Goal: Task Accomplishment & Management: Use online tool/utility

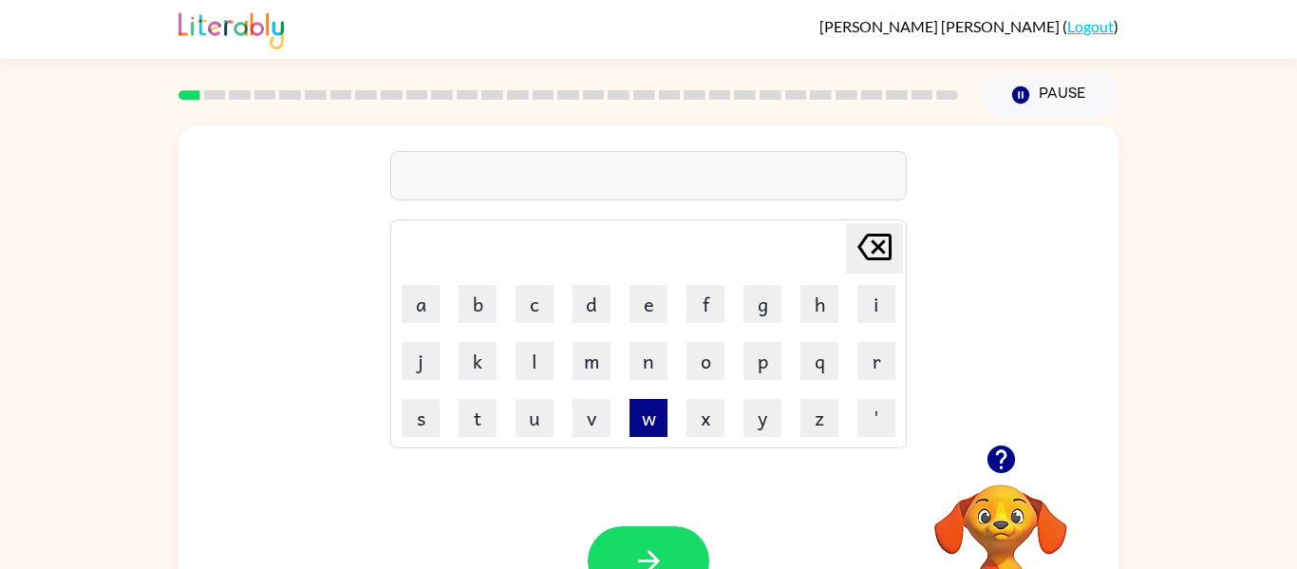
scroll to position [99, 0]
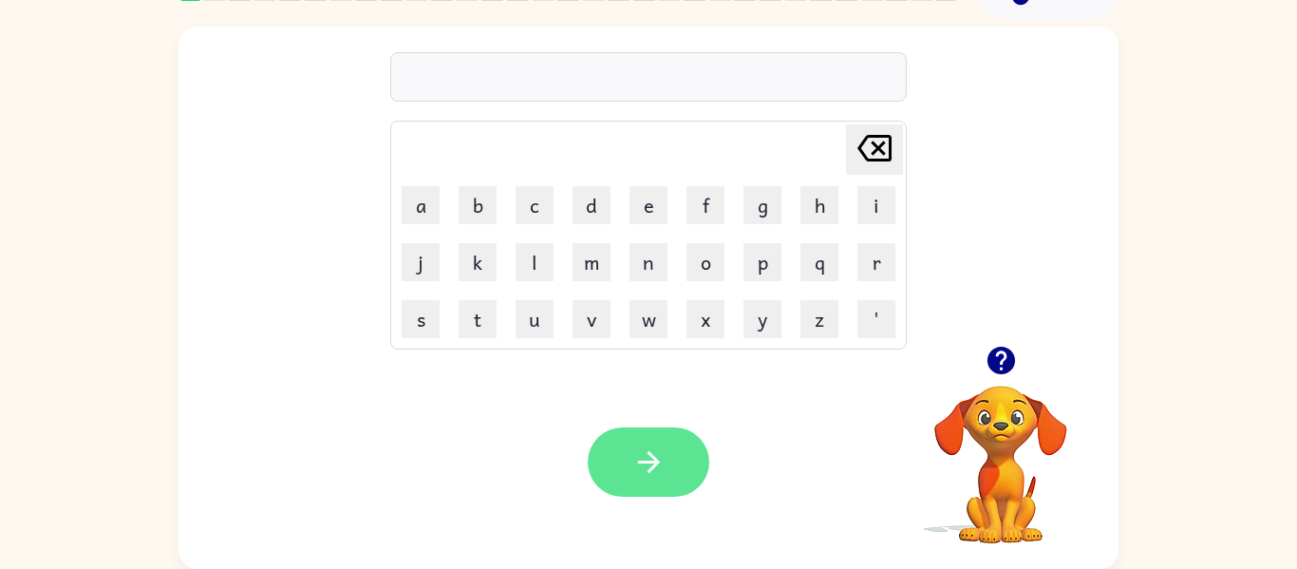
click at [651, 432] on button "button" at bounding box center [649, 461] width 122 height 69
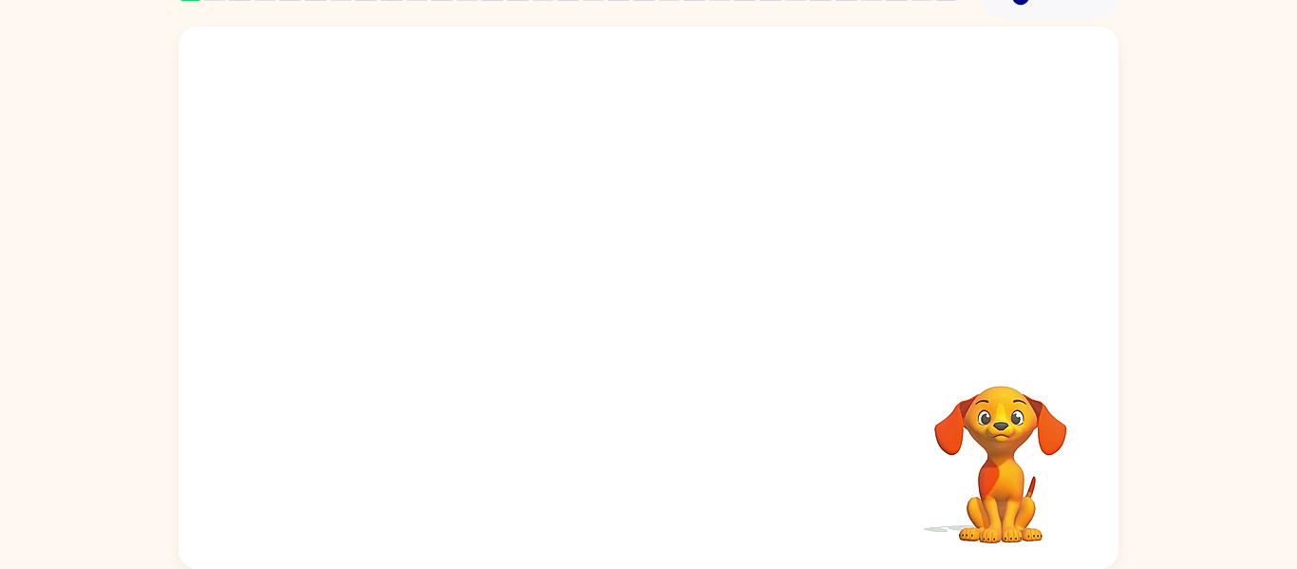
click at [935, 484] on video "Your browser must support playing .mp4 files to use Literably. Please try using…" at bounding box center [1001, 451] width 190 height 190
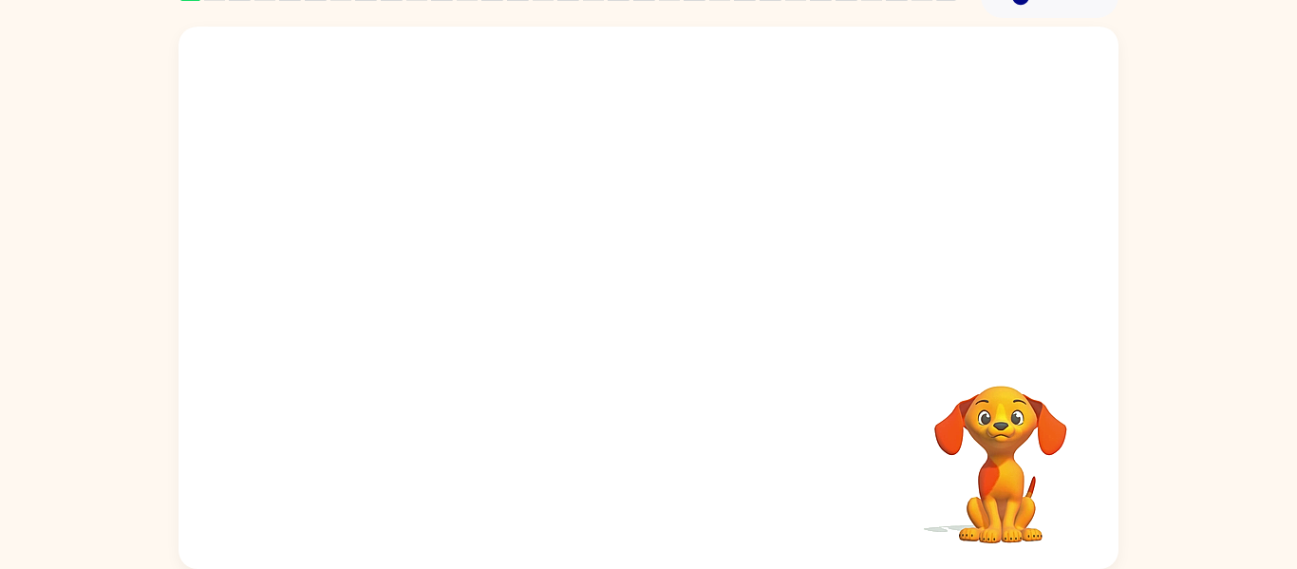
click at [935, 484] on video "Your browser must support playing .mp4 files to use Literably. Please try using…" at bounding box center [1001, 451] width 190 height 190
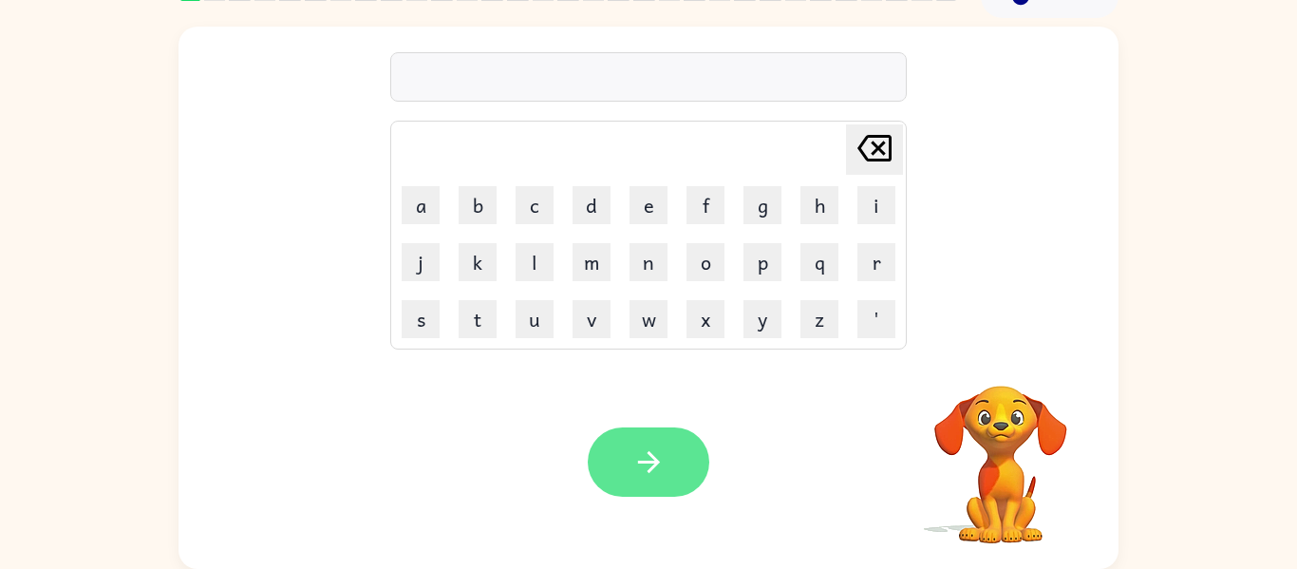
click at [666, 467] on button "button" at bounding box center [649, 461] width 122 height 69
click at [658, 471] on div at bounding box center [649, 461] width 122 height 69
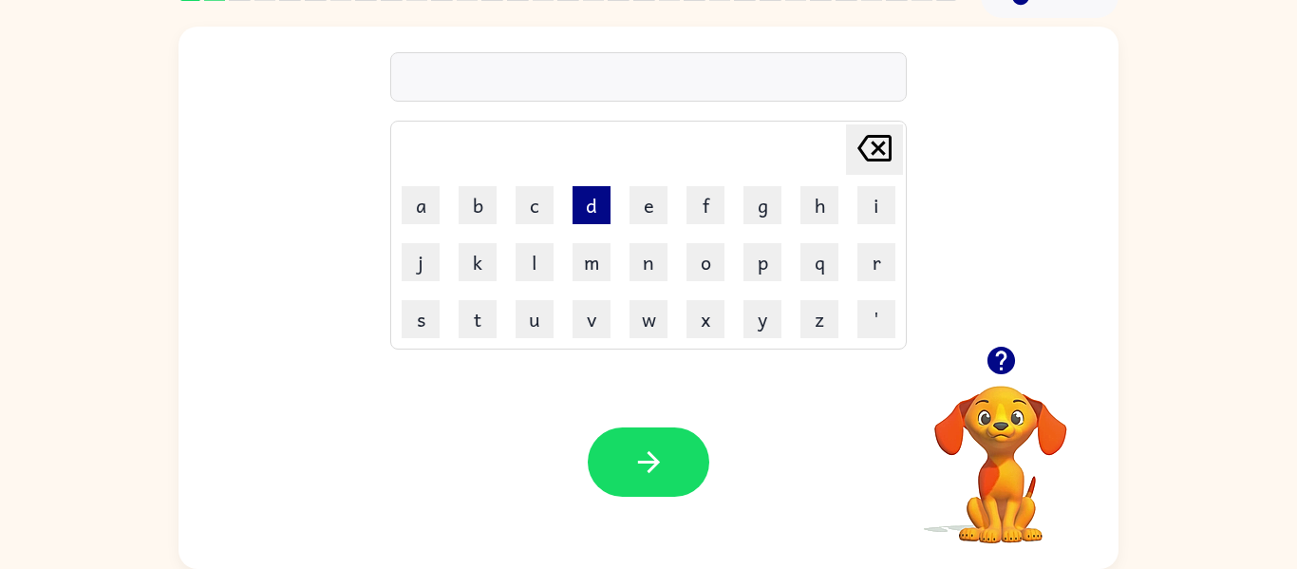
click at [592, 208] on button "d" at bounding box center [592, 205] width 38 height 38
click at [715, 273] on button "o" at bounding box center [706, 262] width 38 height 38
click at [755, 187] on button "g" at bounding box center [763, 205] width 38 height 38
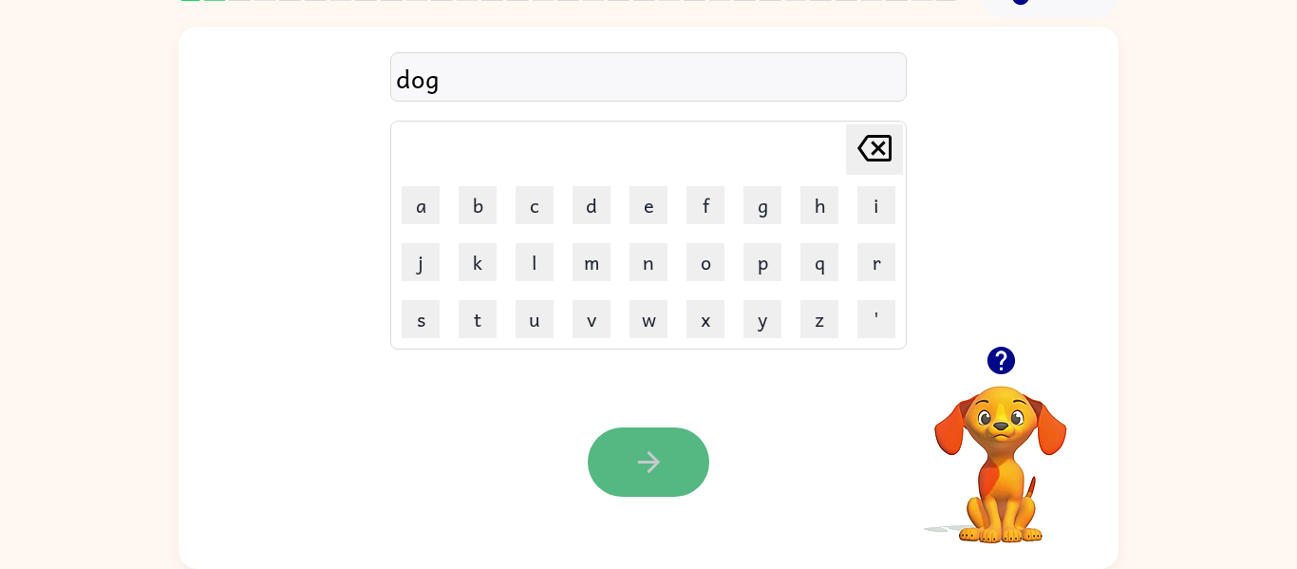
click at [650, 487] on button "button" at bounding box center [649, 461] width 122 height 69
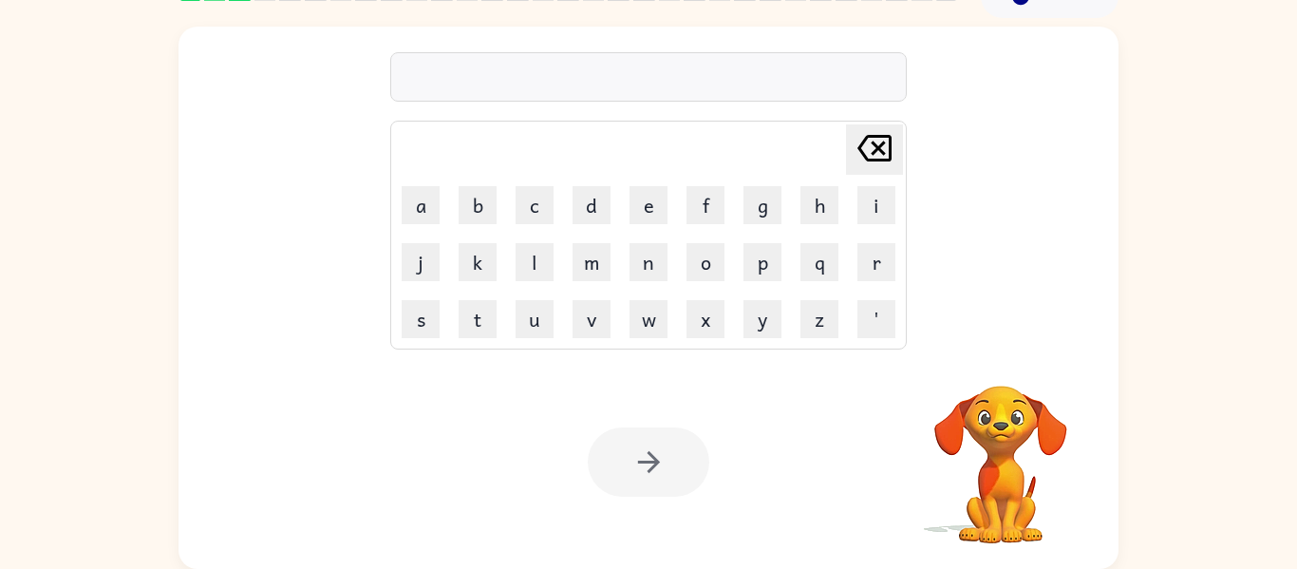
click at [650, 487] on div at bounding box center [649, 461] width 122 height 69
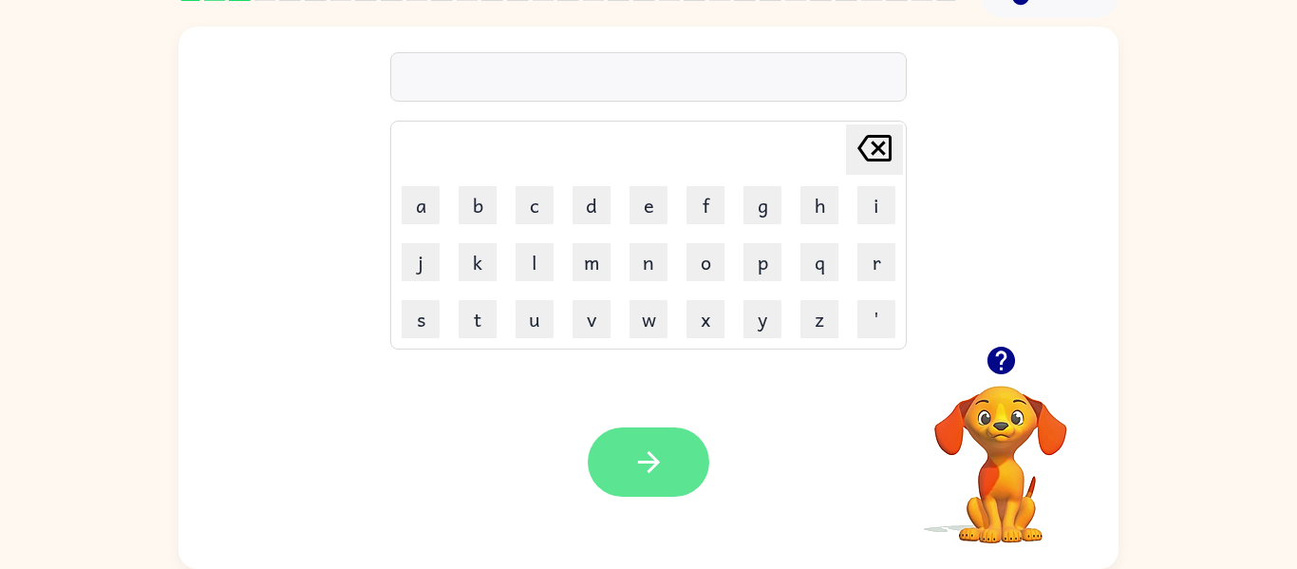
click at [656, 442] on button "button" at bounding box center [649, 461] width 122 height 69
click at [628, 449] on button "button" at bounding box center [649, 461] width 122 height 69
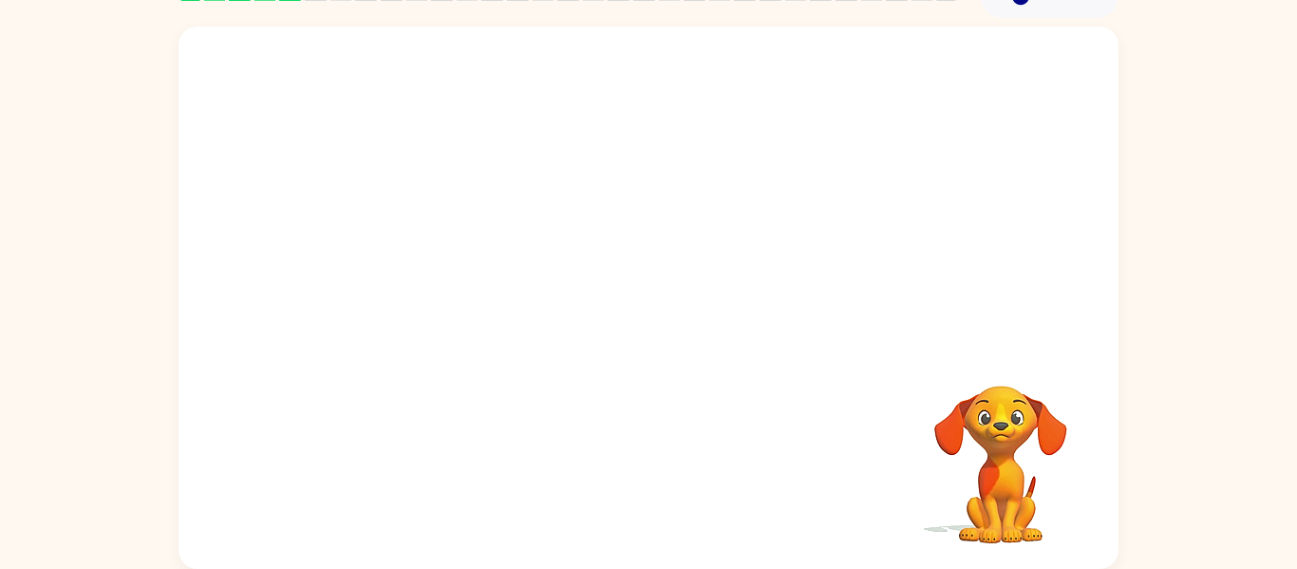
click at [628, 449] on div "Your browser must support playing .mp4 files to use Literably. Please try using…" at bounding box center [649, 298] width 940 height 542
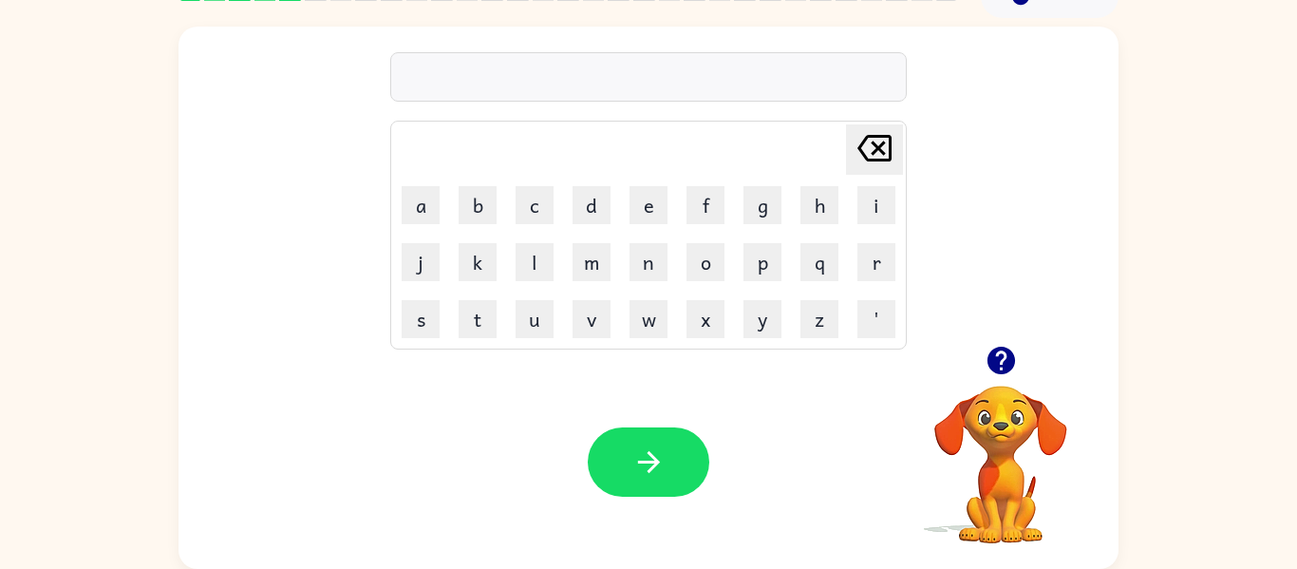
click at [628, 449] on button "button" at bounding box center [649, 461] width 122 height 69
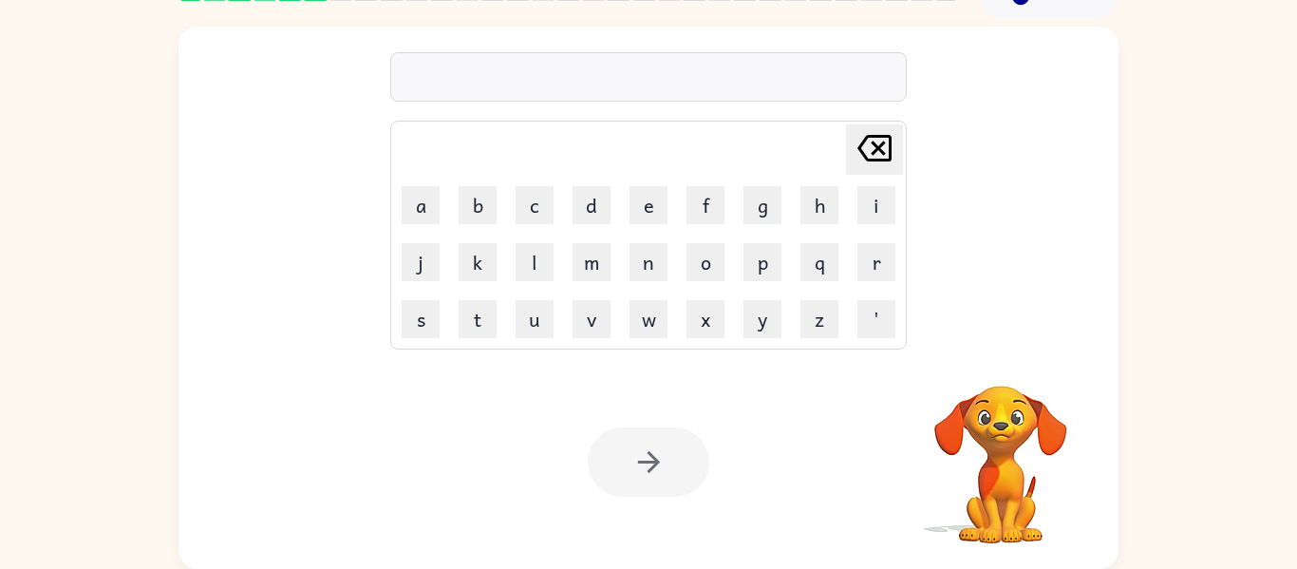
click at [558, 556] on div "Your browser must support playing .mp4 files to use Literably. Please try using…" at bounding box center [649, 462] width 940 height 214
click at [717, 441] on div "Your browser must support playing .mp4 files to use Literably. Please try using…" at bounding box center [649, 462] width 940 height 214
click at [618, 460] on div at bounding box center [649, 461] width 122 height 69
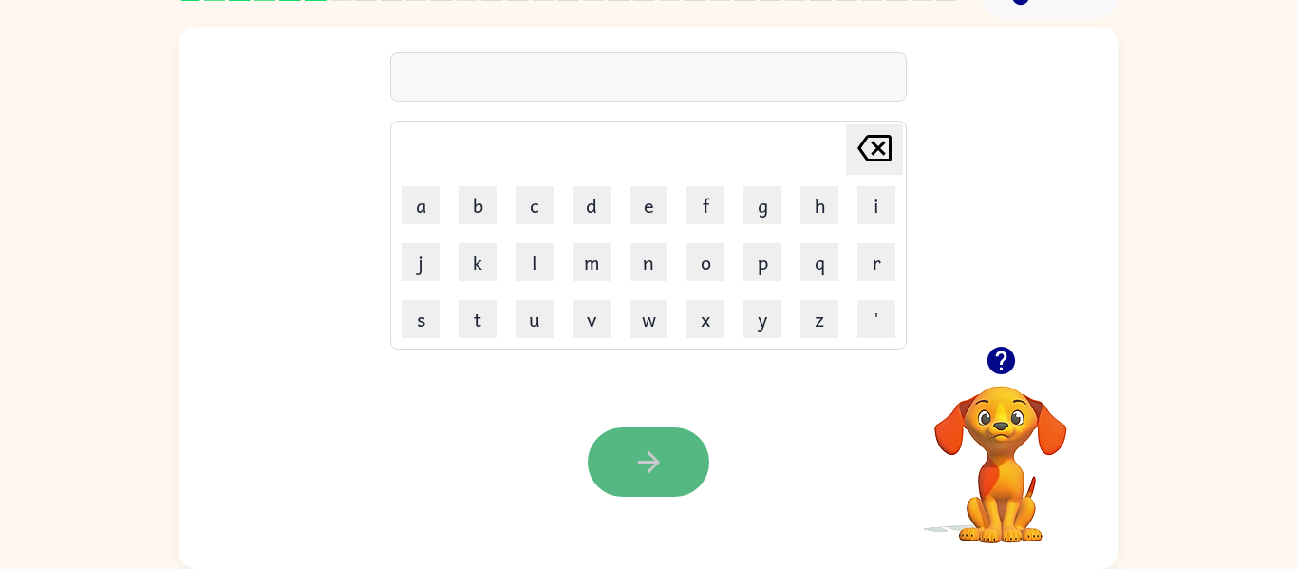
click at [667, 469] on button "button" at bounding box center [649, 461] width 122 height 69
click at [667, 469] on div "Delete Delete last character input a b c d e f g h i j k l m n o p q r s t u v …" at bounding box center [649, 298] width 940 height 542
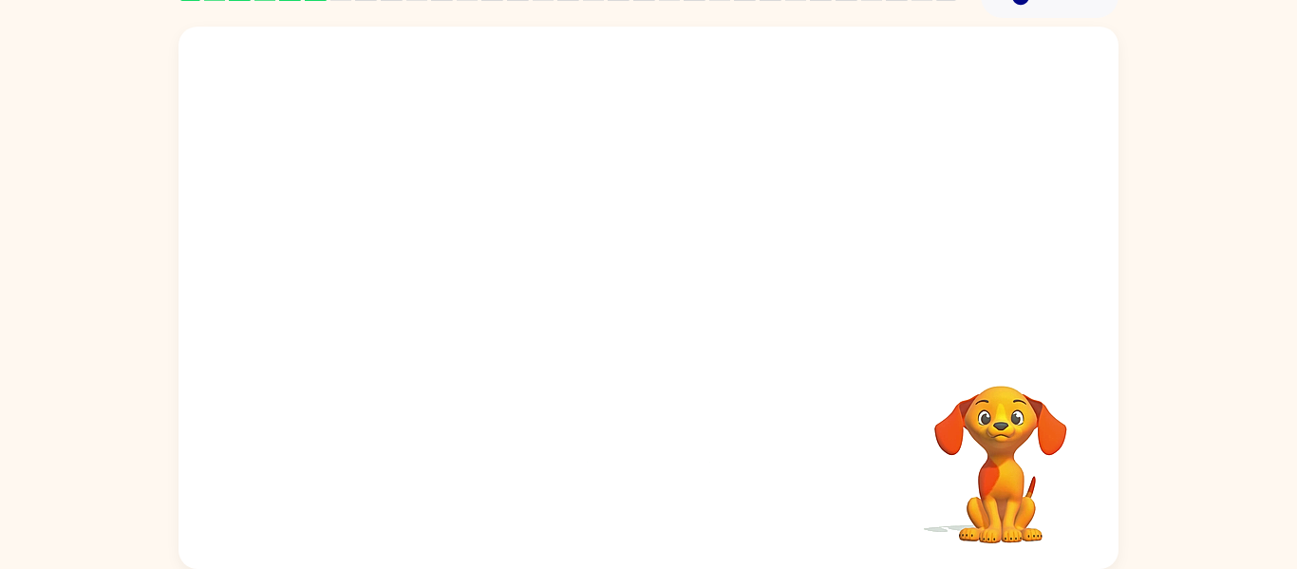
click at [995, 418] on video "Your browser must support playing .mp4 files to use Literably. Please try using…" at bounding box center [1001, 451] width 190 height 190
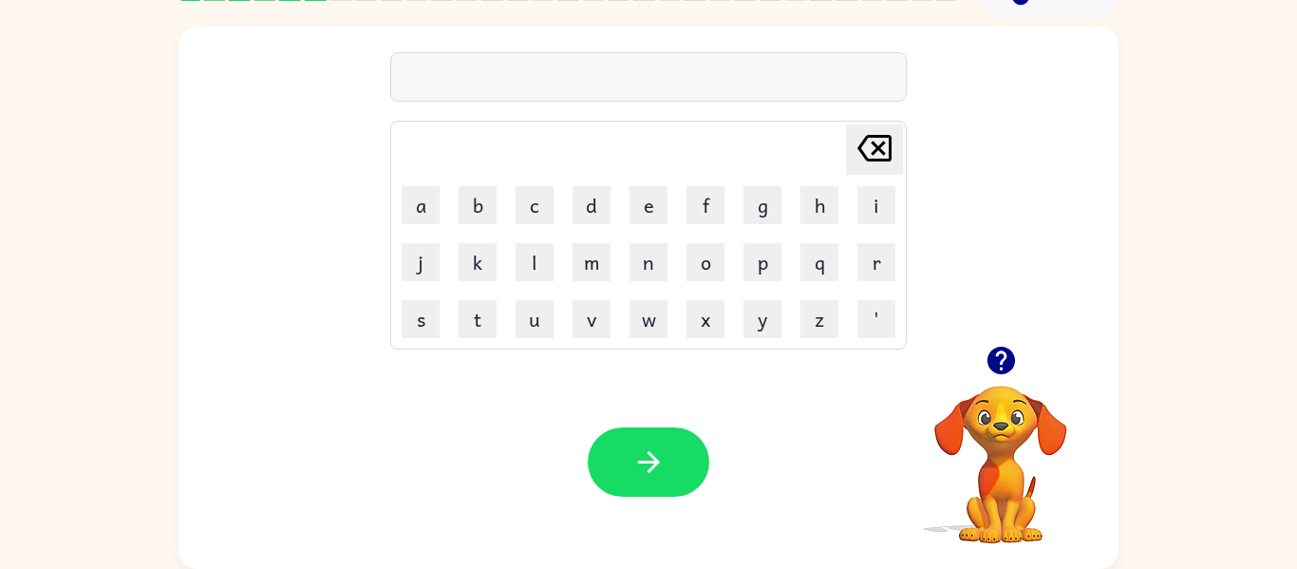
click at [569, 207] on td "d" at bounding box center [591, 205] width 55 height 55
click at [592, 202] on button "d" at bounding box center [592, 205] width 38 height 38
click at [699, 247] on button "o" at bounding box center [706, 262] width 38 height 38
click at [758, 220] on button "g" at bounding box center [763, 205] width 38 height 38
click at [651, 460] on icon "button" at bounding box center [649, 461] width 33 height 33
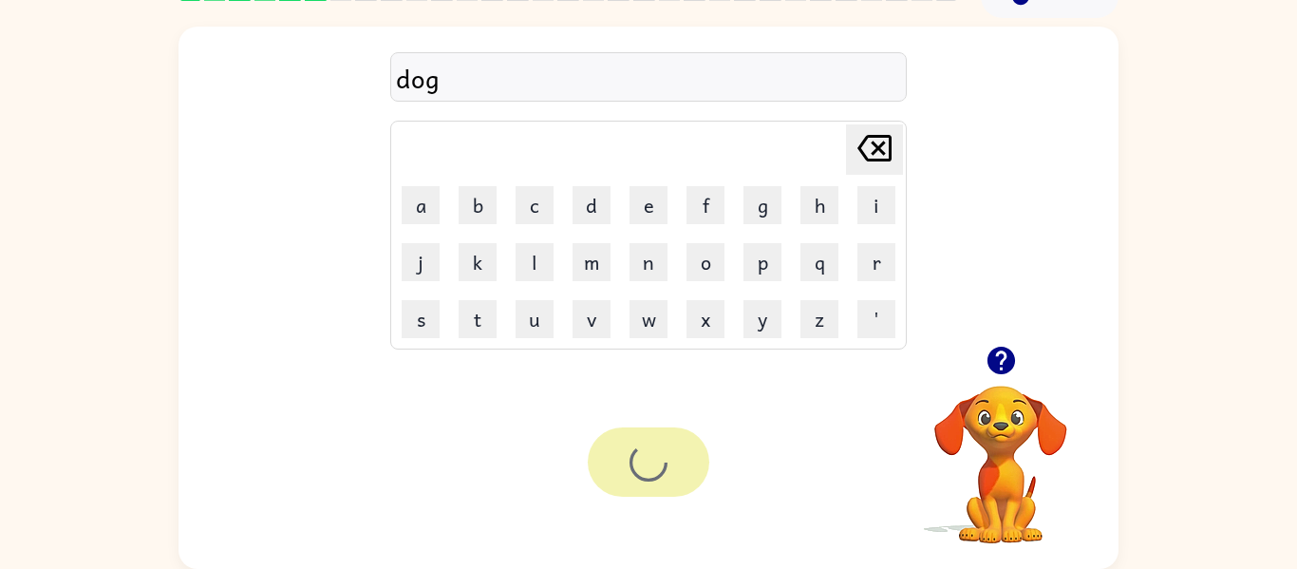
click at [651, 460] on div at bounding box center [649, 461] width 122 height 69
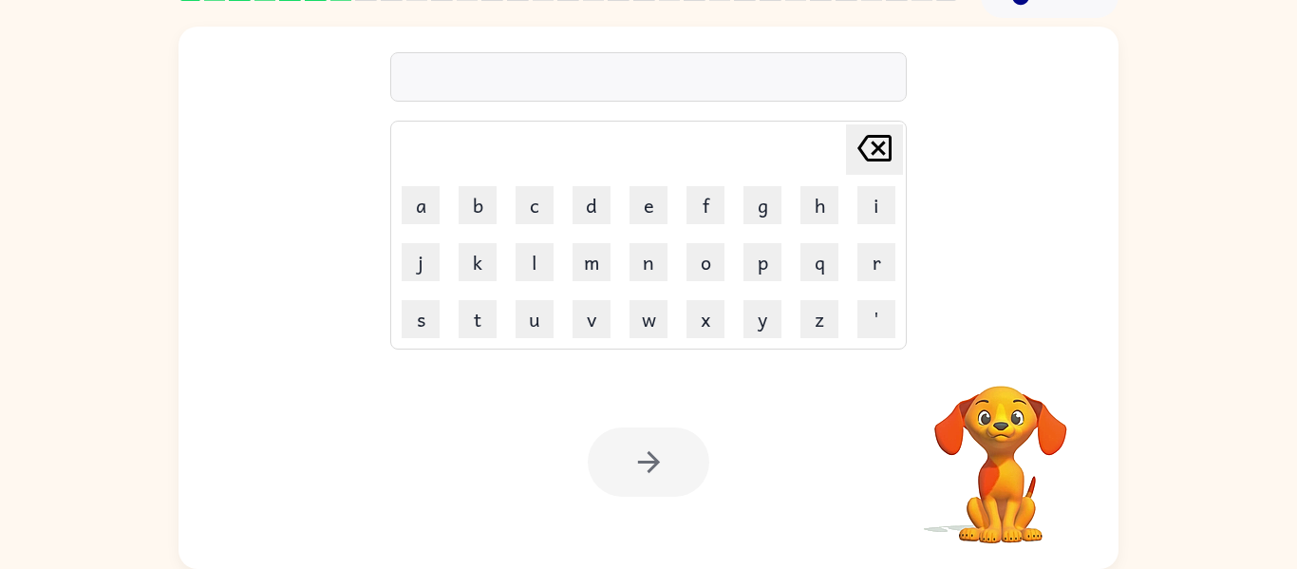
click at [1011, 388] on video "Your browser must support playing .mp4 files to use Literably. Please try using…" at bounding box center [1001, 451] width 190 height 190
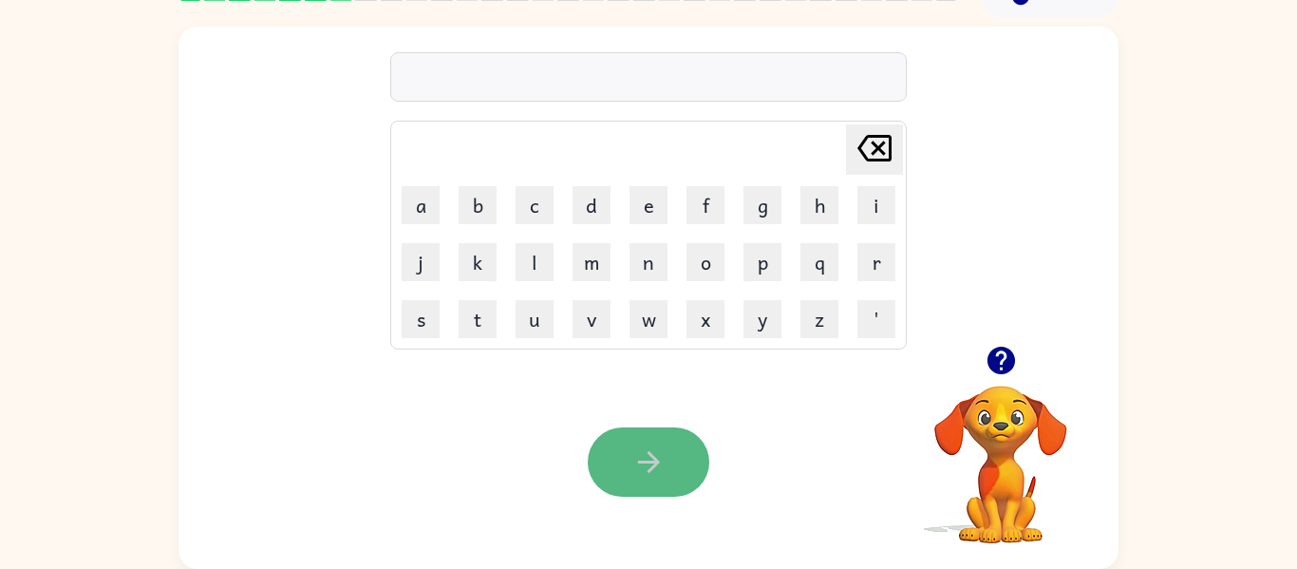
click at [633, 467] on icon "button" at bounding box center [649, 461] width 33 height 33
click at [629, 475] on button "button" at bounding box center [649, 461] width 122 height 69
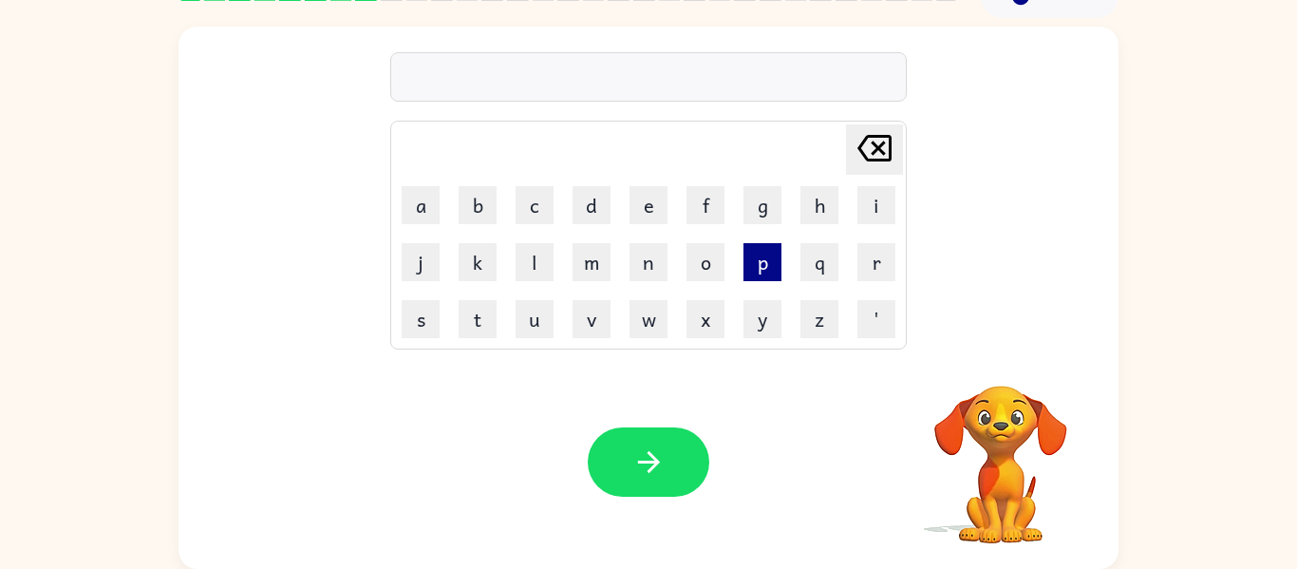
scroll to position [0, 0]
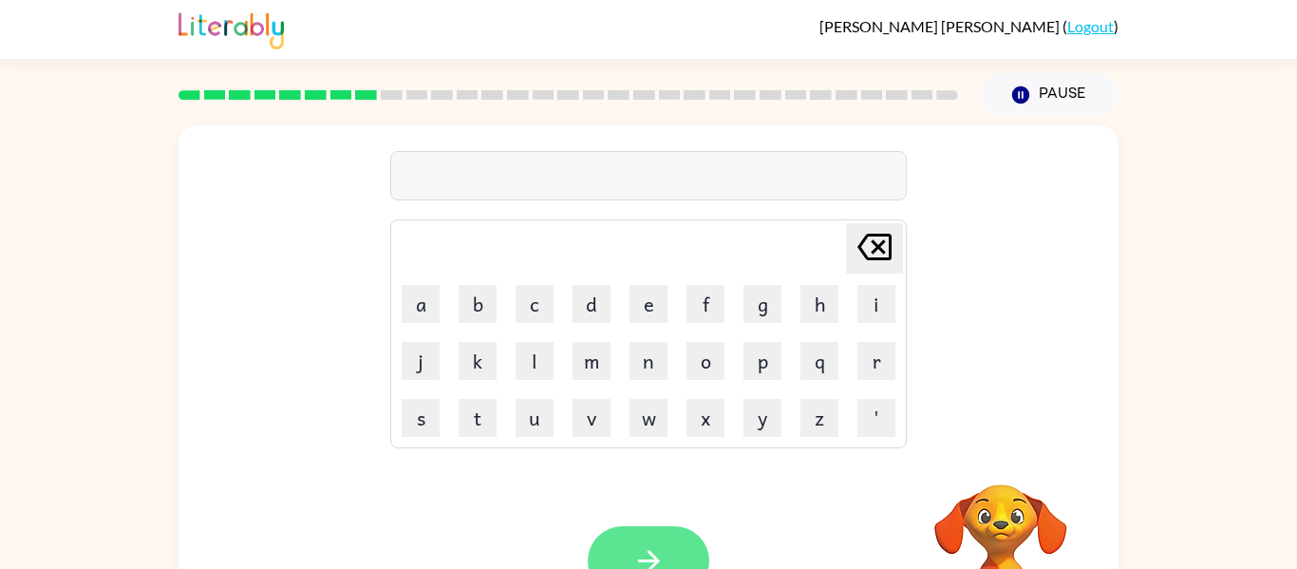
click at [646, 557] on icon "button" at bounding box center [649, 560] width 33 height 33
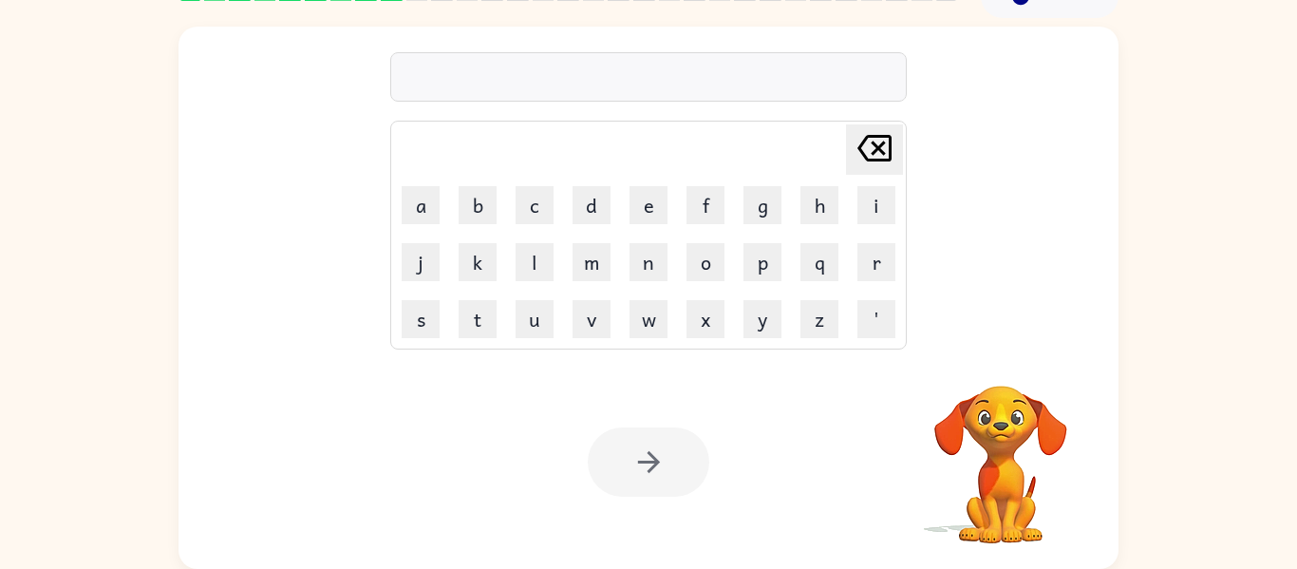
click at [660, 463] on div at bounding box center [649, 461] width 122 height 69
click at [576, 221] on button "d" at bounding box center [592, 205] width 38 height 38
click at [694, 259] on button "o" at bounding box center [706, 262] width 38 height 38
click at [744, 222] on button "g" at bounding box center [763, 205] width 38 height 38
click at [639, 196] on button "e" at bounding box center [649, 205] width 38 height 38
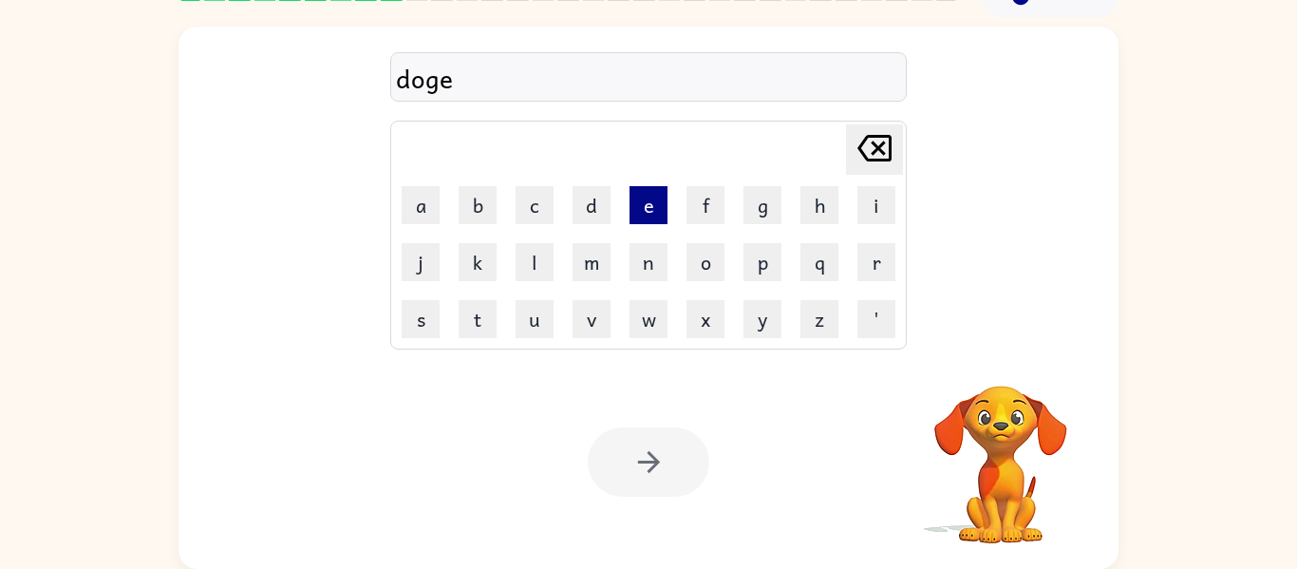
click at [639, 196] on button "e" at bounding box center [649, 205] width 38 height 38
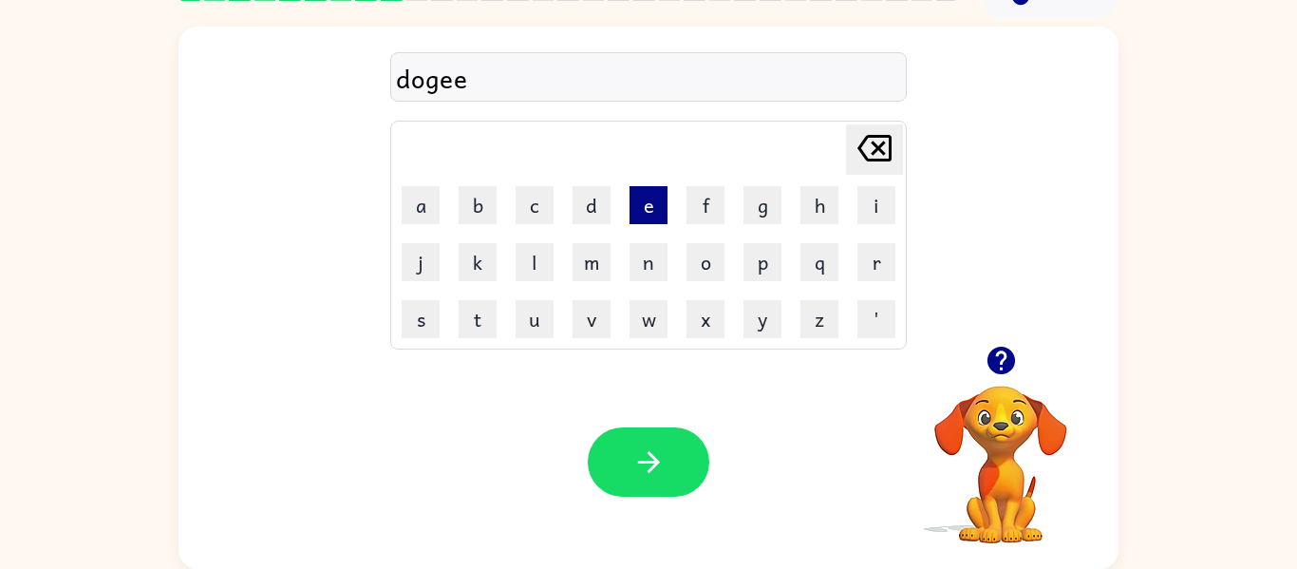
click at [639, 196] on button "e" at bounding box center [649, 205] width 38 height 38
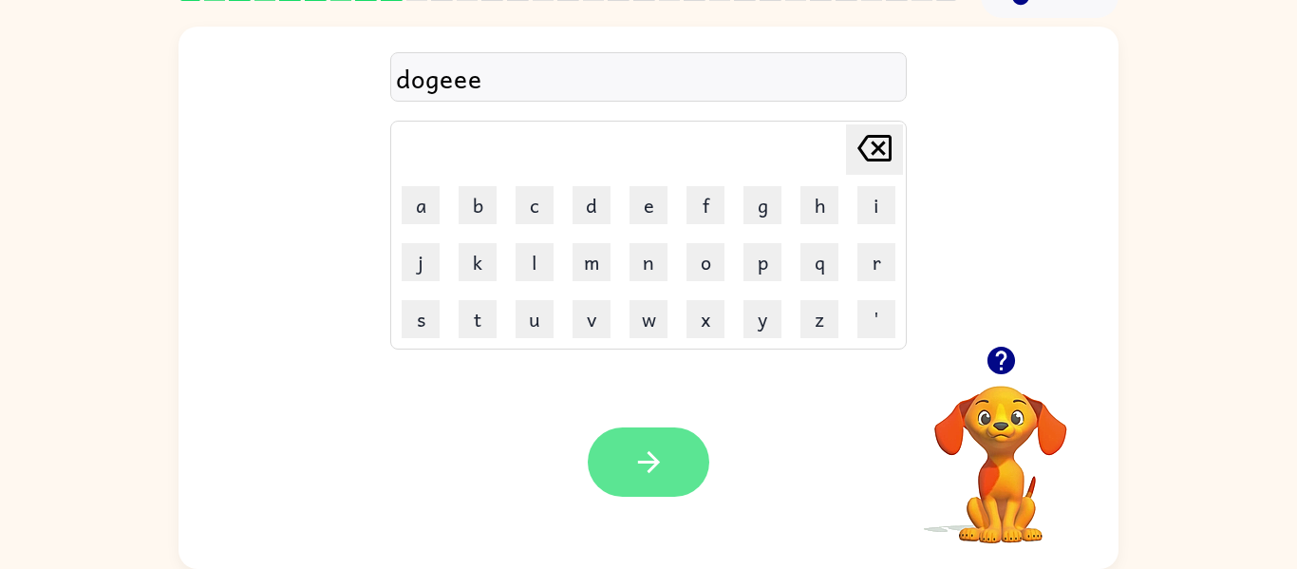
click at [663, 436] on button "button" at bounding box center [649, 461] width 122 height 69
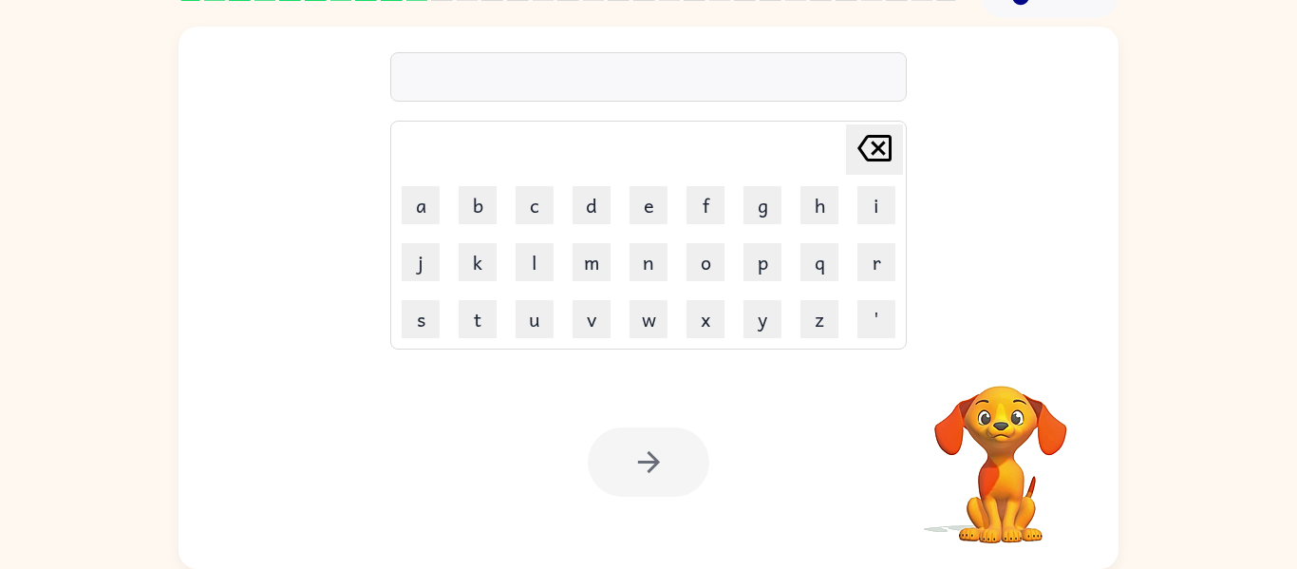
click at [653, 441] on div at bounding box center [649, 461] width 122 height 69
click at [591, 203] on button "d" at bounding box center [592, 205] width 38 height 38
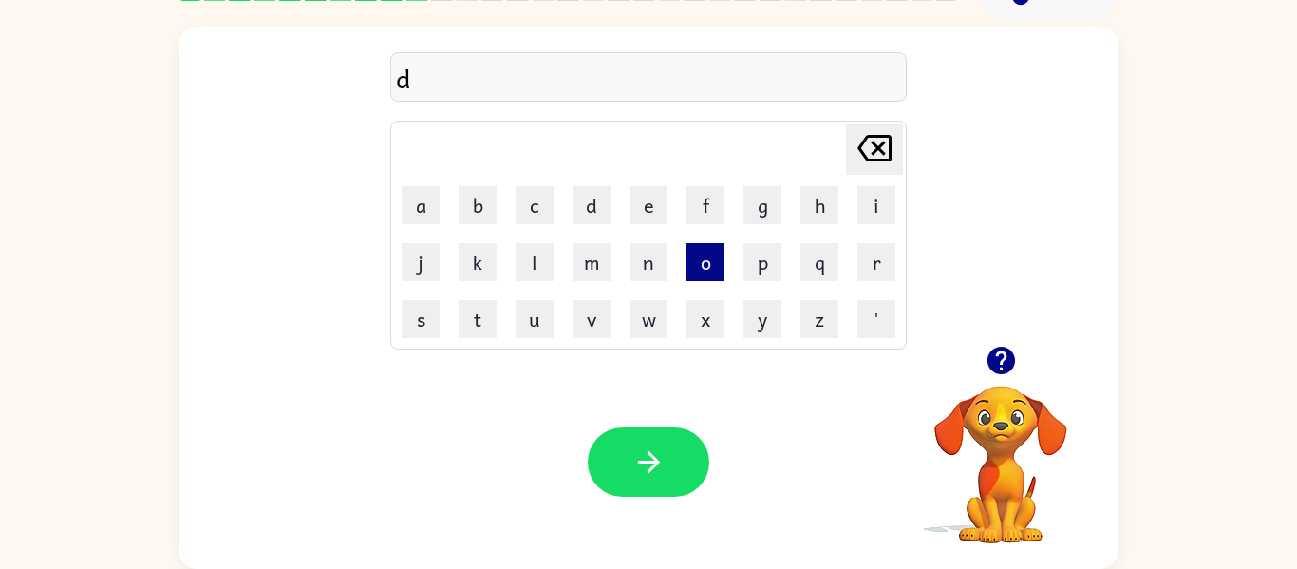
click at [694, 252] on button "o" at bounding box center [706, 262] width 38 height 38
click at [731, 195] on td "f" at bounding box center [705, 205] width 55 height 55
click at [765, 212] on button "g" at bounding box center [763, 205] width 38 height 38
click at [1016, 376] on icon "button" at bounding box center [1001, 360] width 33 height 33
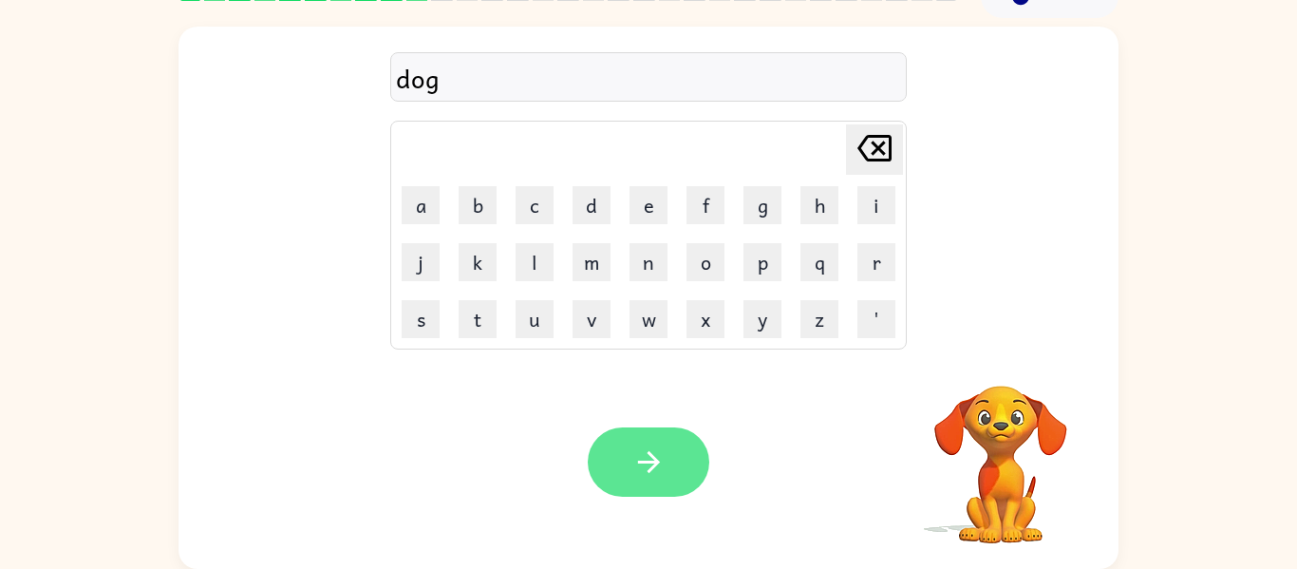
click at [675, 483] on button "button" at bounding box center [649, 461] width 122 height 69
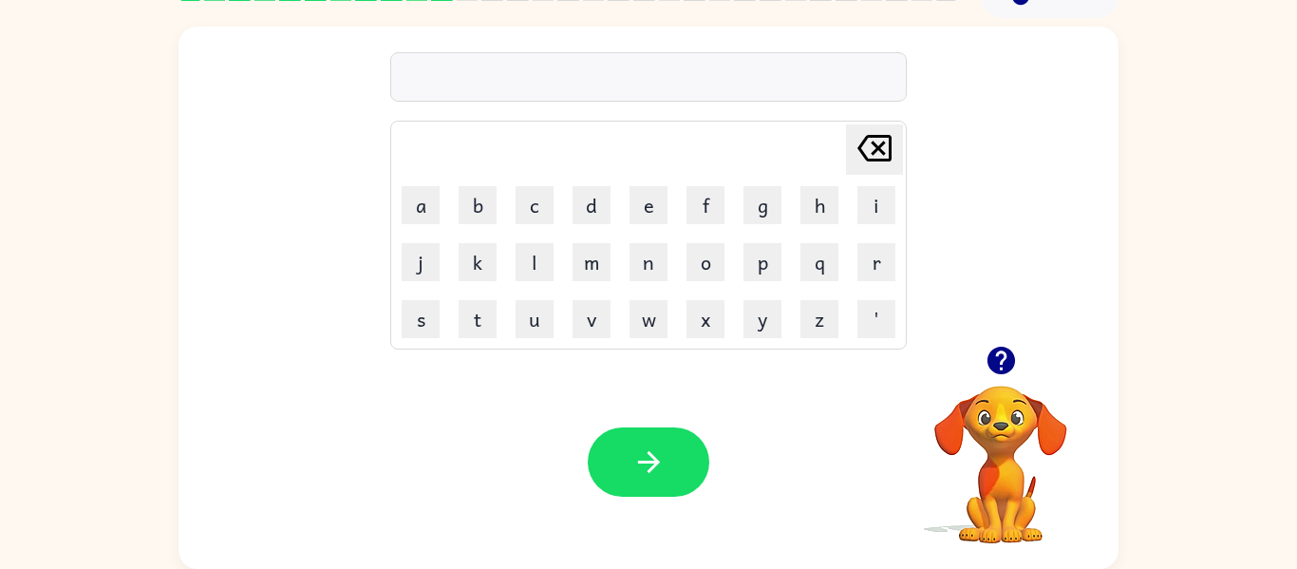
scroll to position [0, 0]
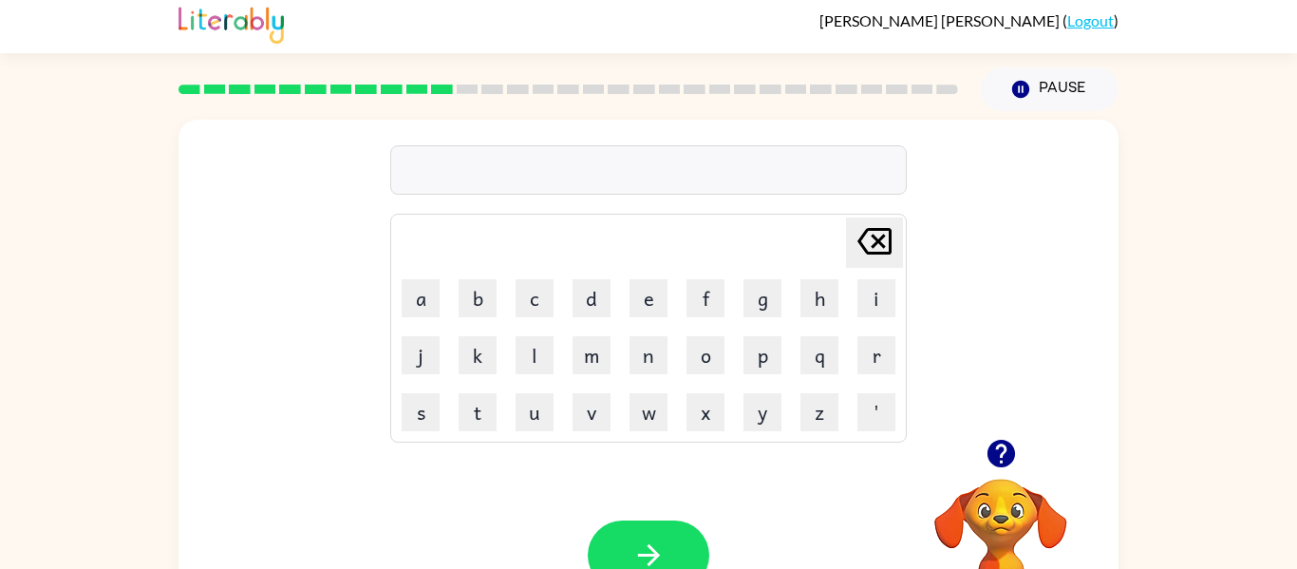
click at [675, 483] on div "Your browser must support playing .mp4 files to use Literably. Please try using…" at bounding box center [649, 555] width 940 height 214
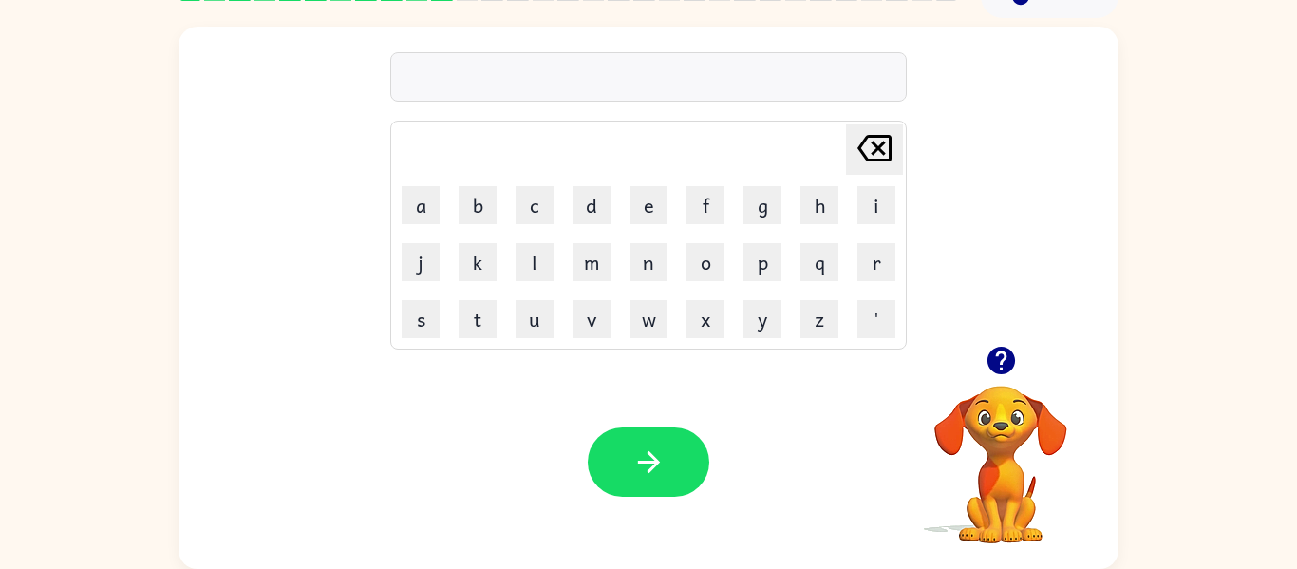
click at [675, 483] on button "button" at bounding box center [649, 461] width 122 height 69
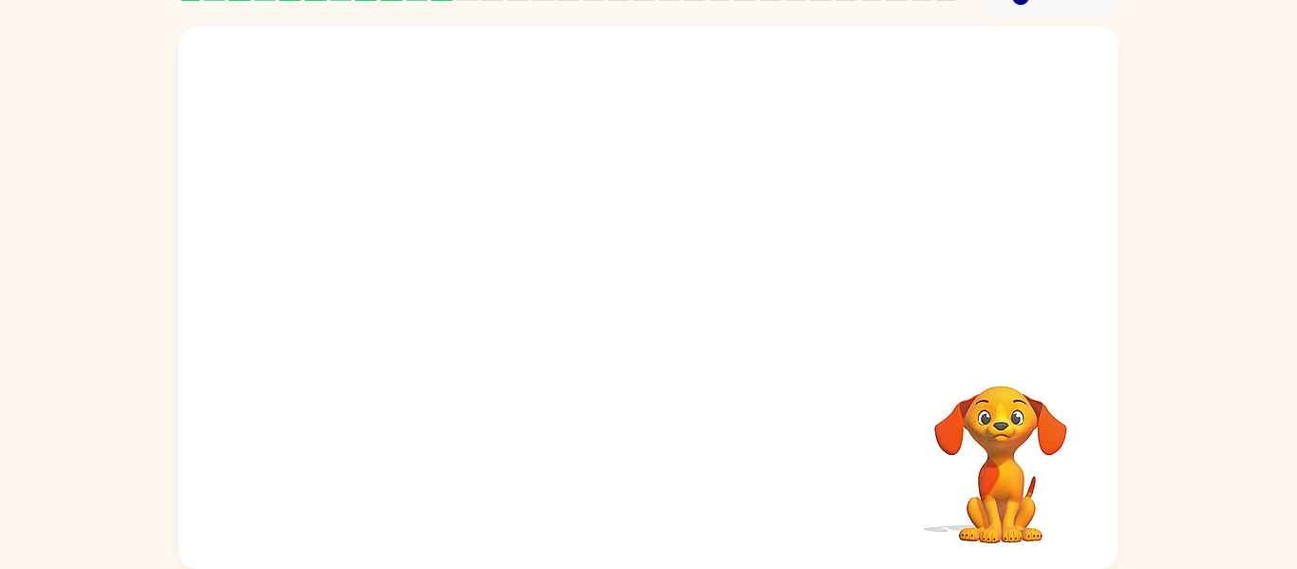
click at [675, 483] on div "Your browser must support playing .mp4 files to use Literably. Please try using…" at bounding box center [649, 298] width 940 height 542
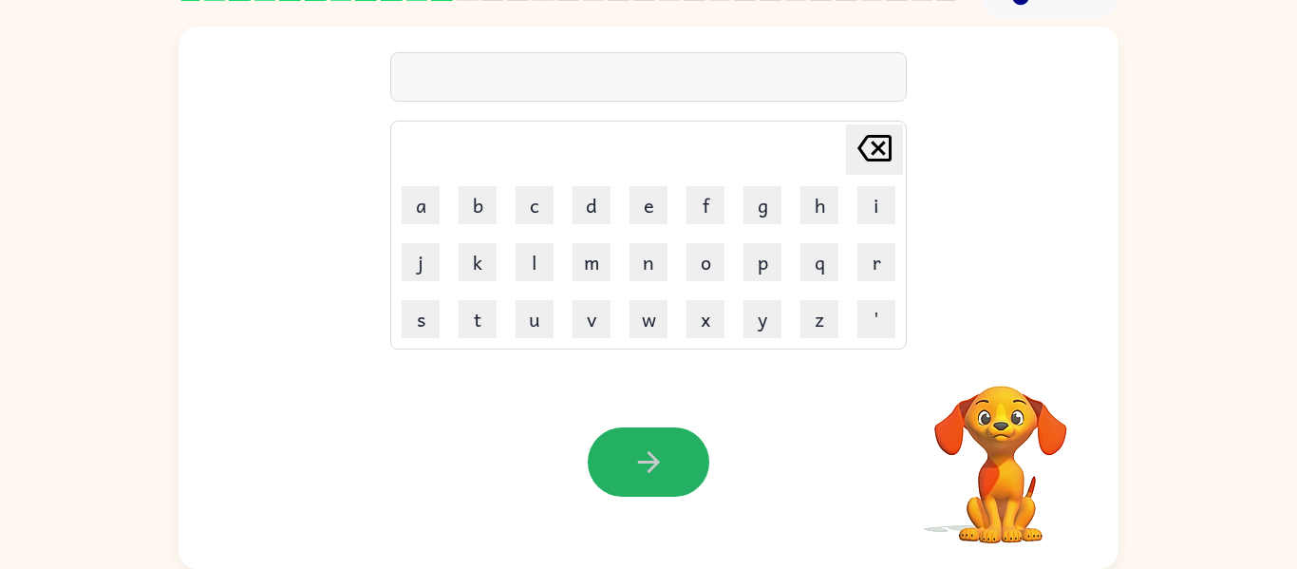
click at [675, 483] on button "button" at bounding box center [649, 461] width 122 height 69
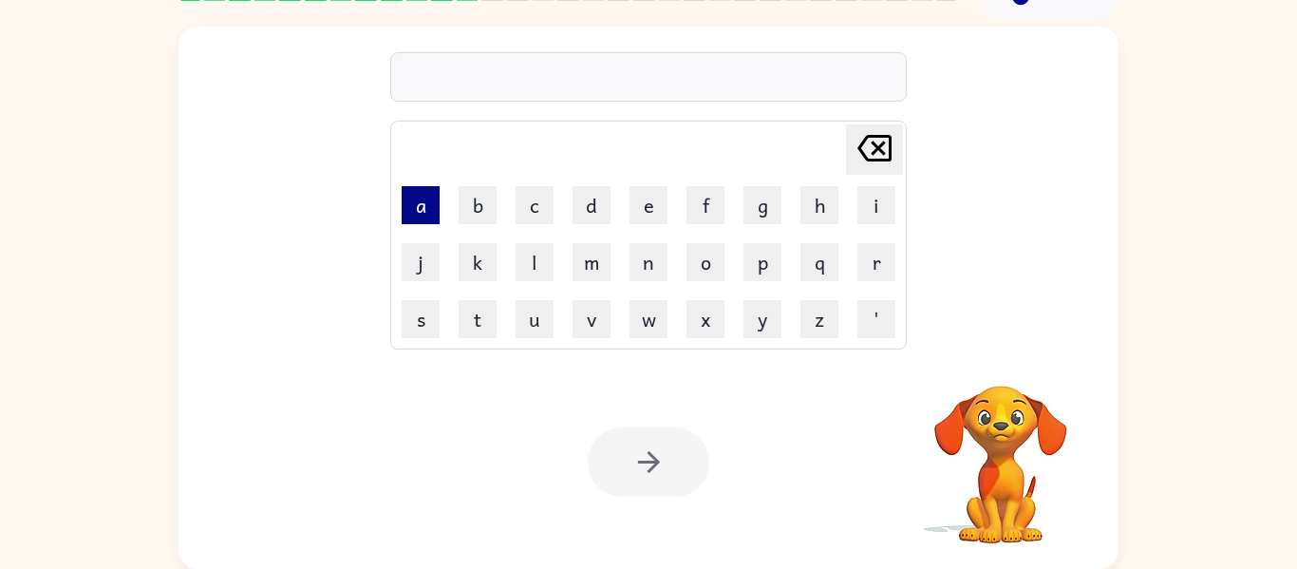
click at [424, 211] on button "a" at bounding box center [421, 205] width 38 height 38
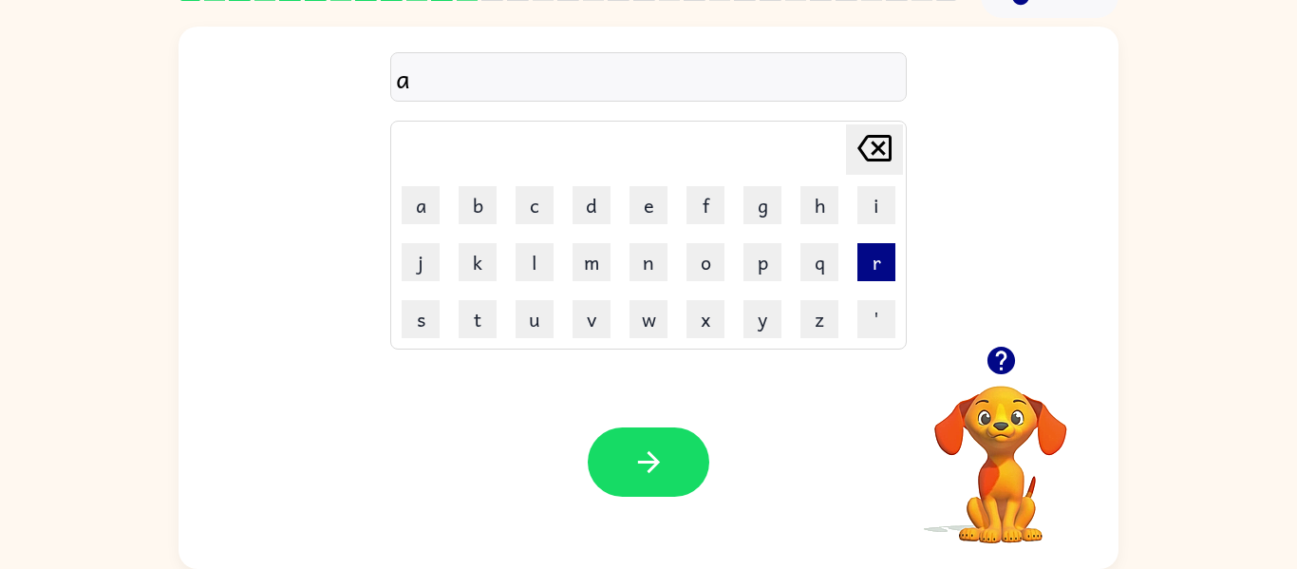
click at [871, 255] on button "r" at bounding box center [877, 262] width 38 height 38
click at [528, 266] on button "l" at bounding box center [535, 262] width 38 height 38
click at [658, 200] on button "e" at bounding box center [649, 205] width 38 height 38
click at [487, 300] on button "t" at bounding box center [478, 319] width 38 height 38
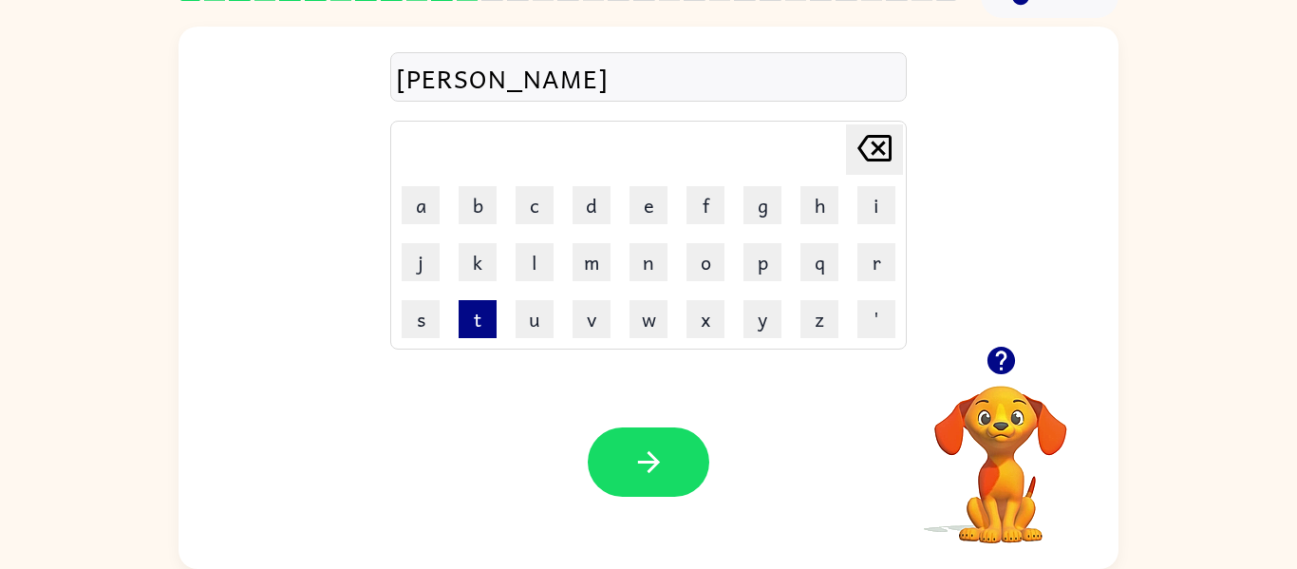
click at [487, 300] on button "t" at bounding box center [478, 319] width 38 height 38
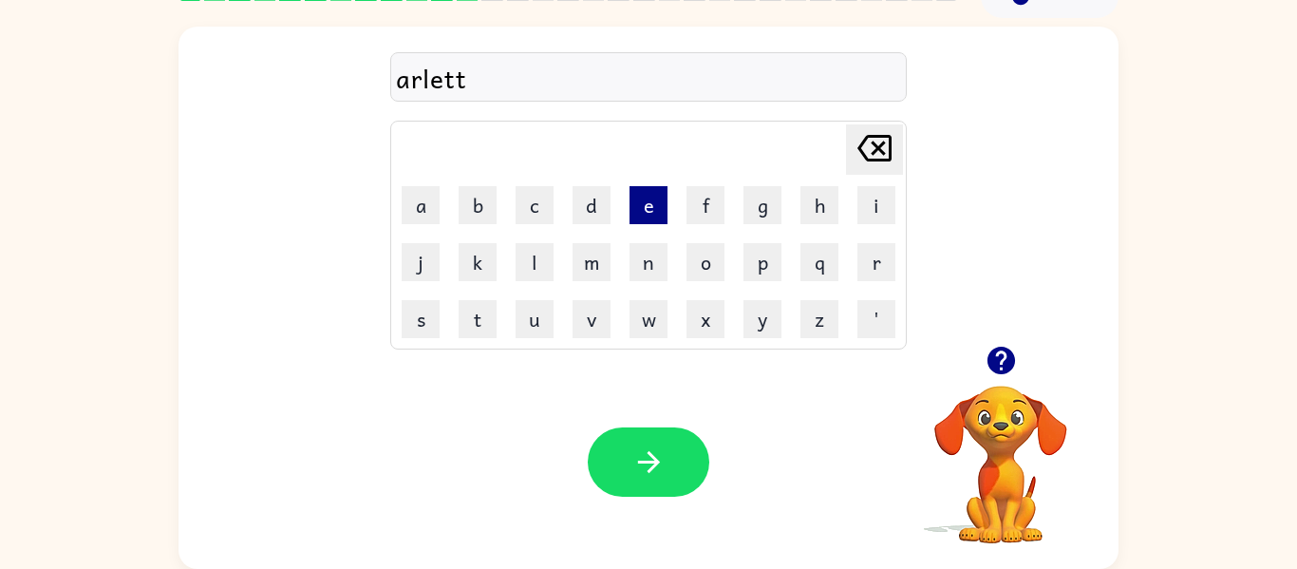
click at [651, 209] on button "e" at bounding box center [649, 205] width 38 height 38
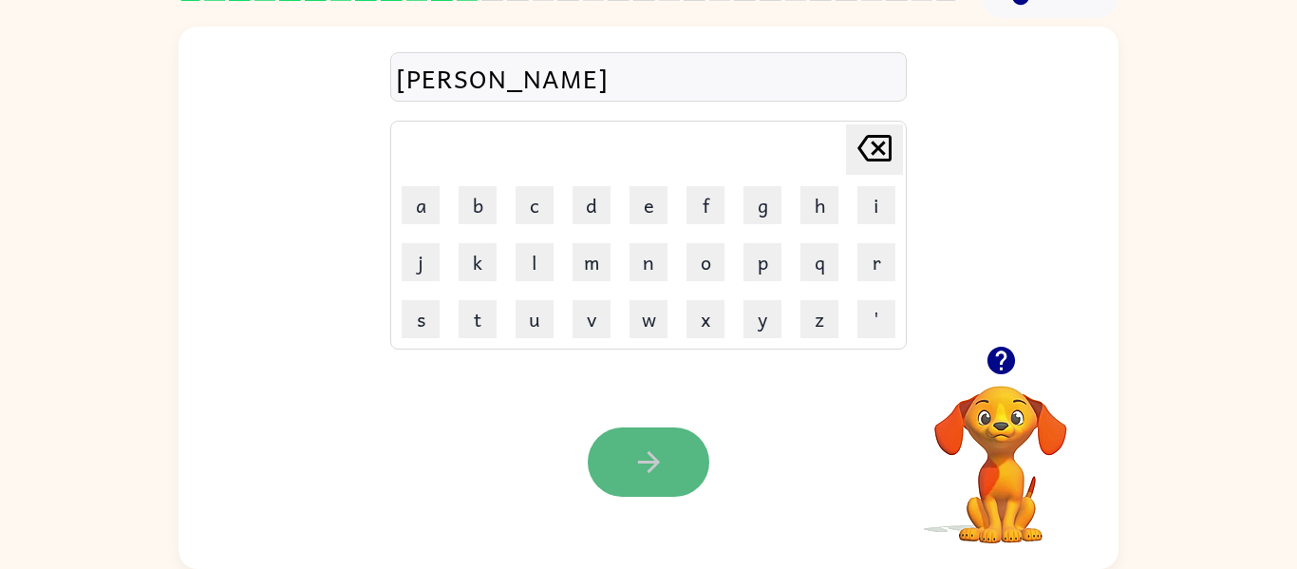
click at [676, 447] on button "button" at bounding box center [649, 461] width 122 height 69
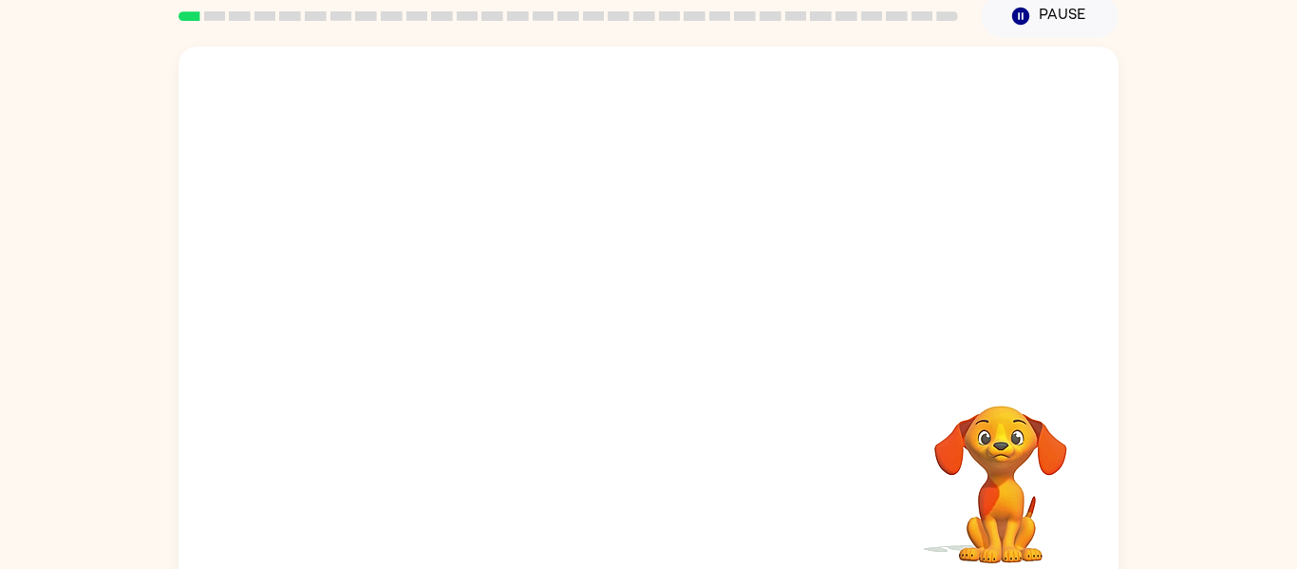
scroll to position [99, 0]
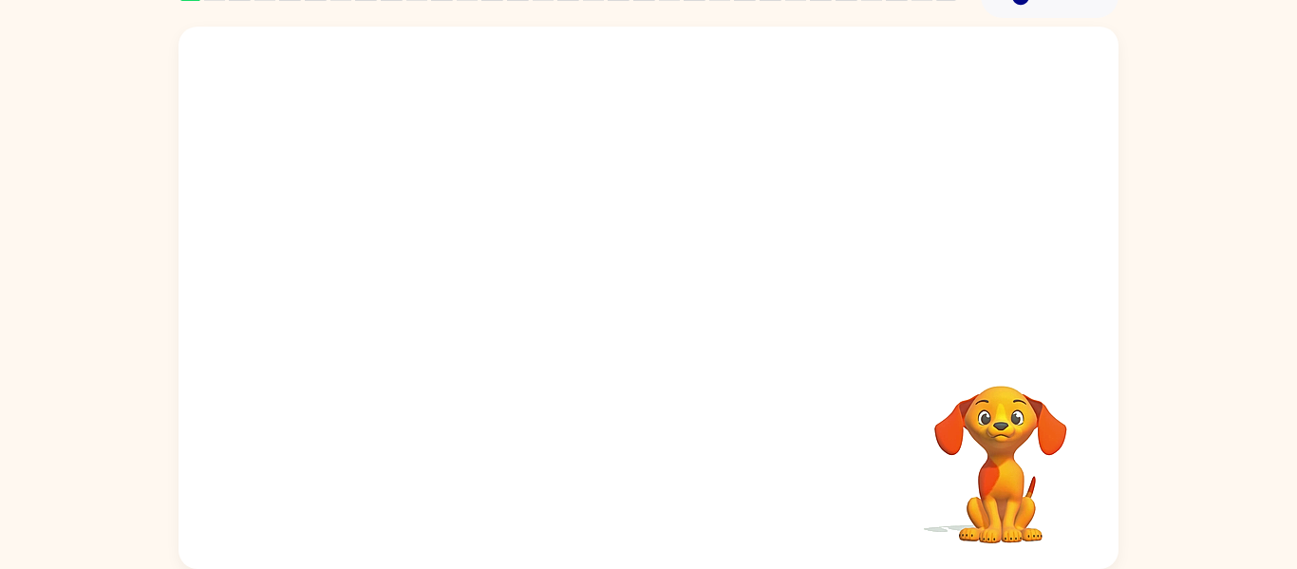
click at [784, 448] on div "Your browser must support playing .mp4 files to use Literably. Please try using…" at bounding box center [649, 298] width 940 height 542
click at [436, 258] on video "Your browser must support playing .mp4 files to use Literably. Please try using…" at bounding box center [649, 186] width 940 height 319
click at [446, 258] on video "Your browser must support playing .mp4 files to use Literably. Please try using…" at bounding box center [649, 186] width 940 height 319
drag, startPoint x: 446, startPoint y: 258, endPoint x: 647, endPoint y: 21, distance: 310.7
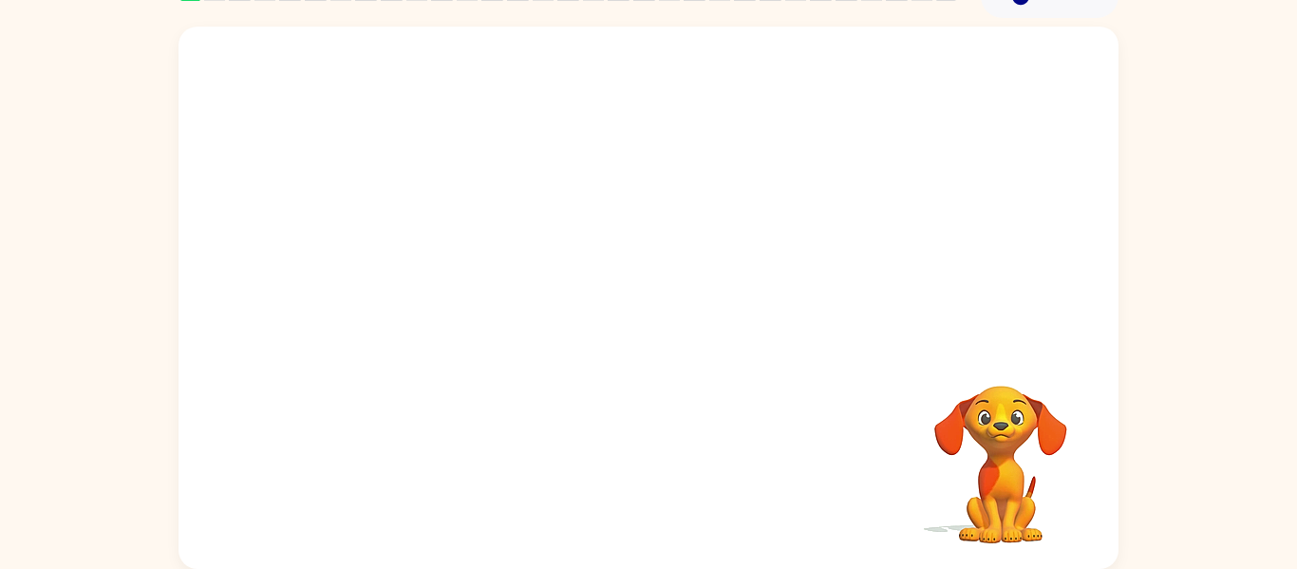
click at [647, 21] on div "ARLETTE GARCIA GONZALEZ ( Logout ) Pause Pause Your browser must support playin…" at bounding box center [648, 235] width 1297 height 668
click at [419, 253] on video "Your browser must support playing .mp4 files to use Literably. Please try using…" at bounding box center [649, 186] width 940 height 319
click at [878, 81] on video "Your browser must support playing .mp4 files to use Literably. Please try using…" at bounding box center [649, 186] width 940 height 319
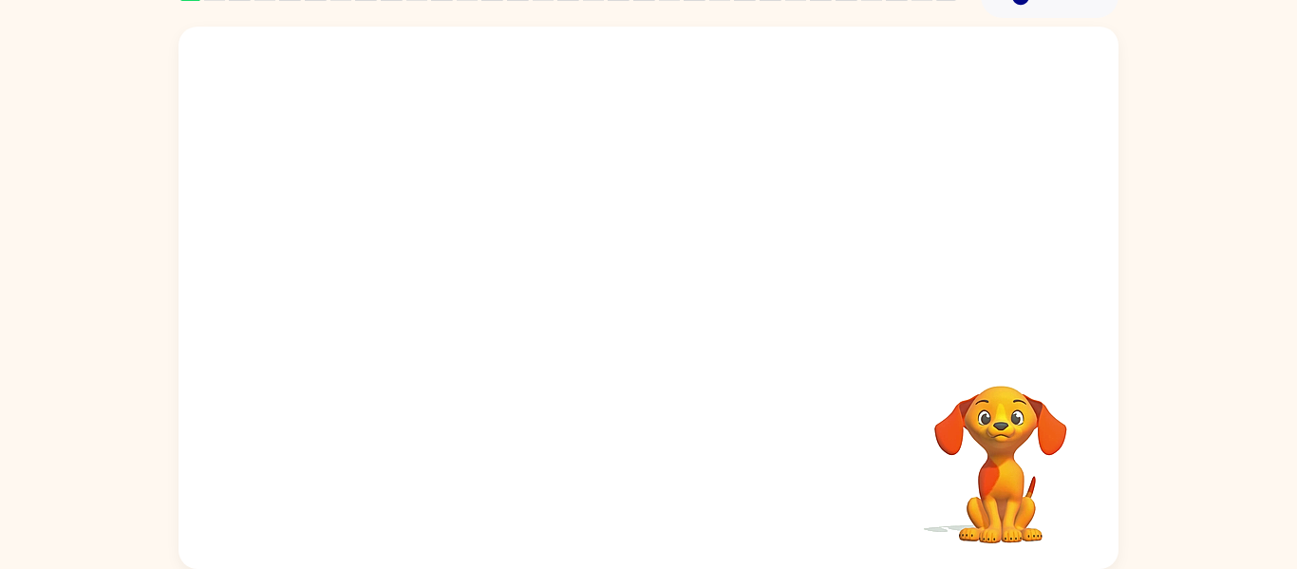
click at [897, 75] on video "Your browser must support playing .mp4 files to use Literably. Please try using…" at bounding box center [649, 186] width 940 height 319
click at [449, 161] on video "Your browser must support playing .mp4 files to use Literably. Please try using…" at bounding box center [649, 186] width 940 height 319
click at [687, 160] on video "Your browser must support playing .mp4 files to use Literably. Please try using…" at bounding box center [649, 186] width 940 height 319
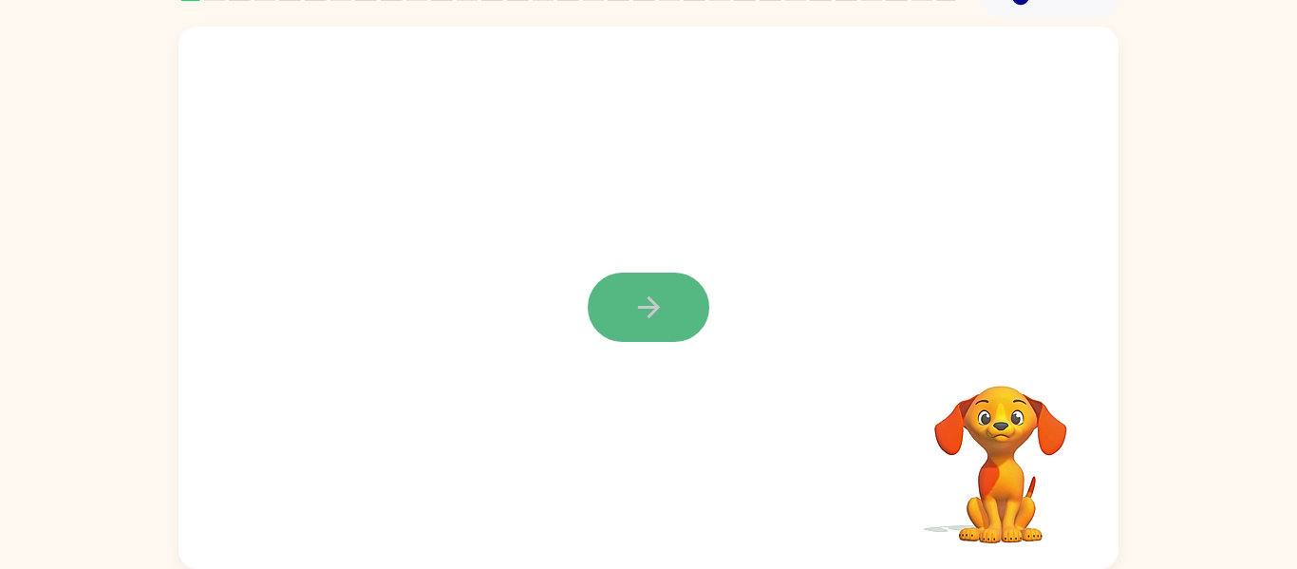
click at [652, 331] on button "button" at bounding box center [649, 307] width 122 height 69
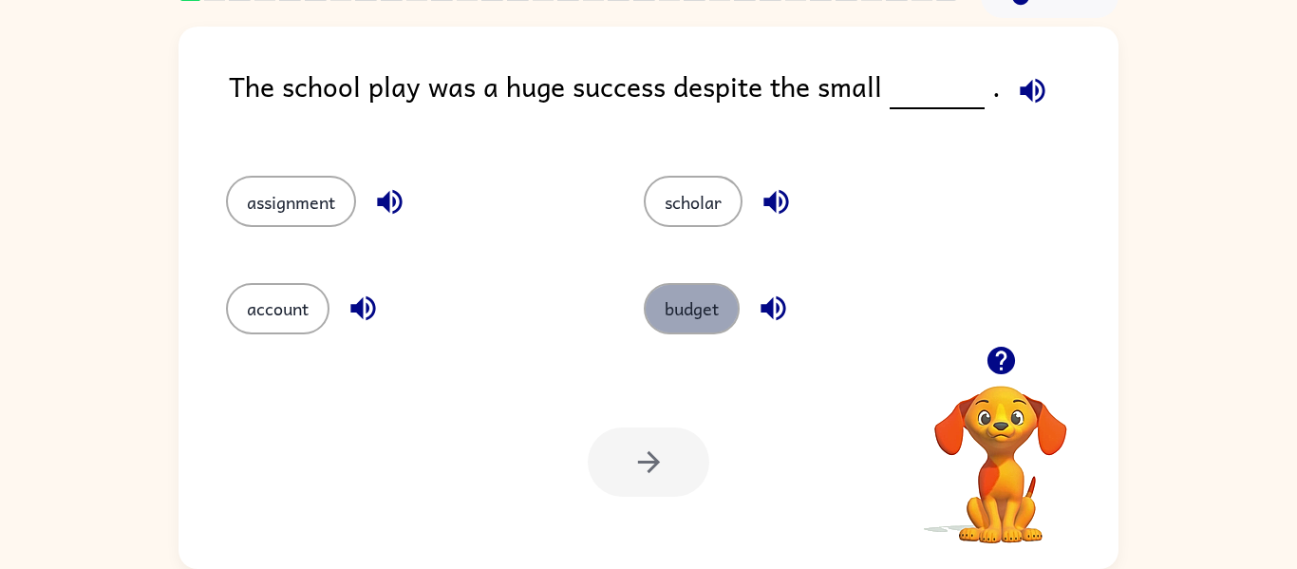
click at [689, 286] on button "budget" at bounding box center [692, 308] width 96 height 51
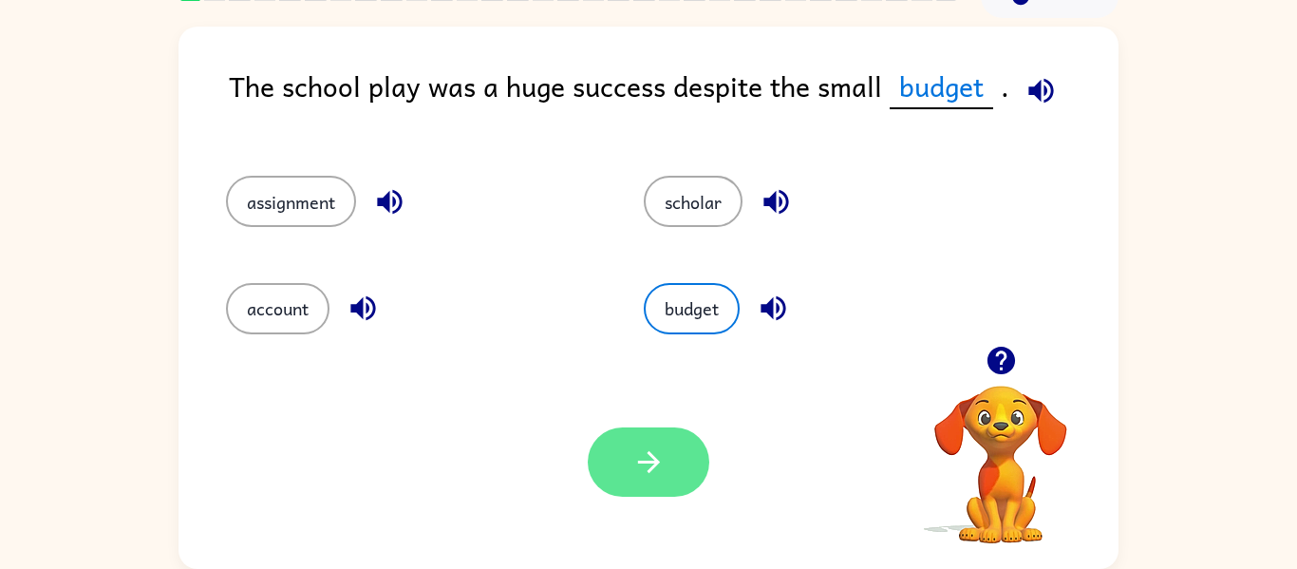
click at [665, 442] on button "button" at bounding box center [649, 461] width 122 height 69
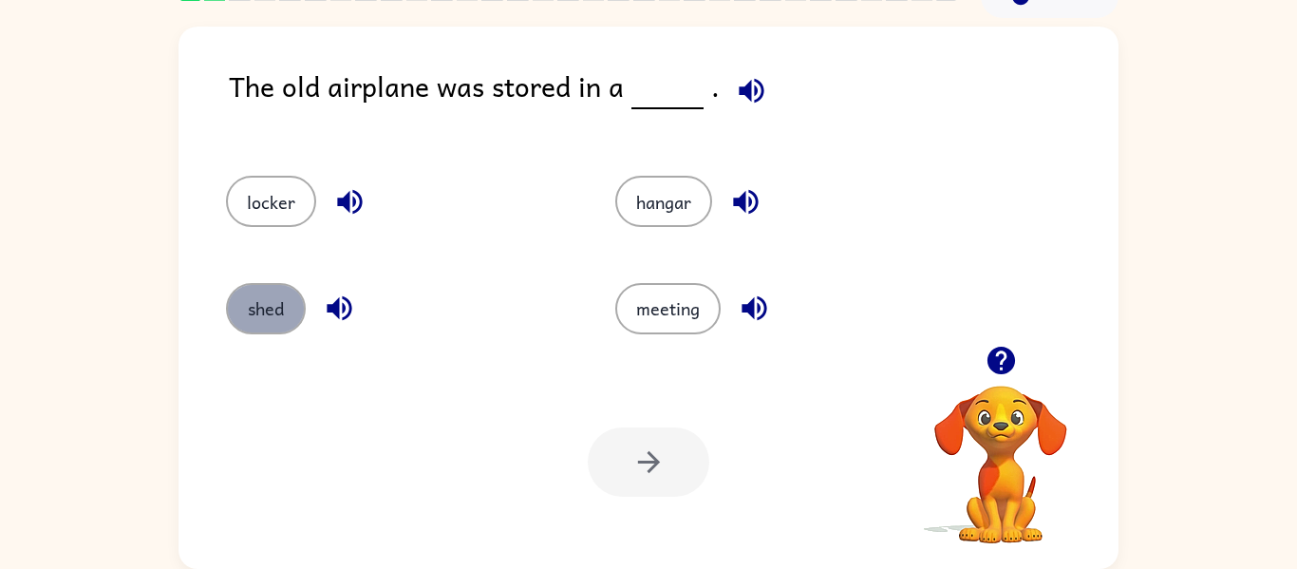
click at [284, 299] on button "shed" at bounding box center [266, 308] width 80 height 51
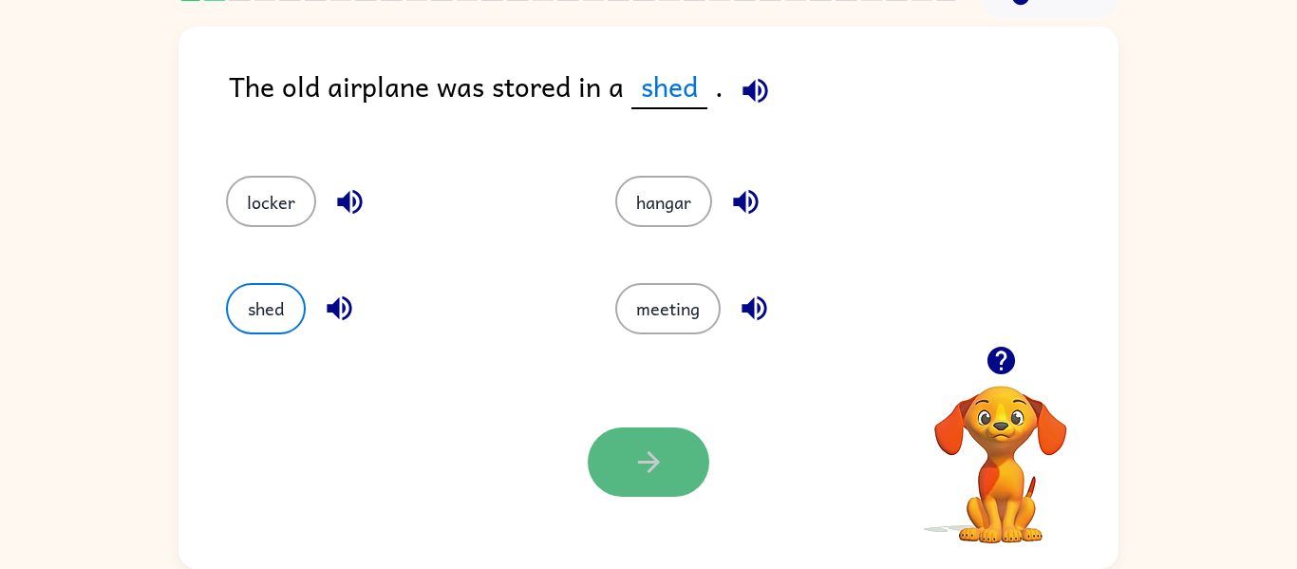
click at [617, 461] on button "button" at bounding box center [649, 461] width 122 height 69
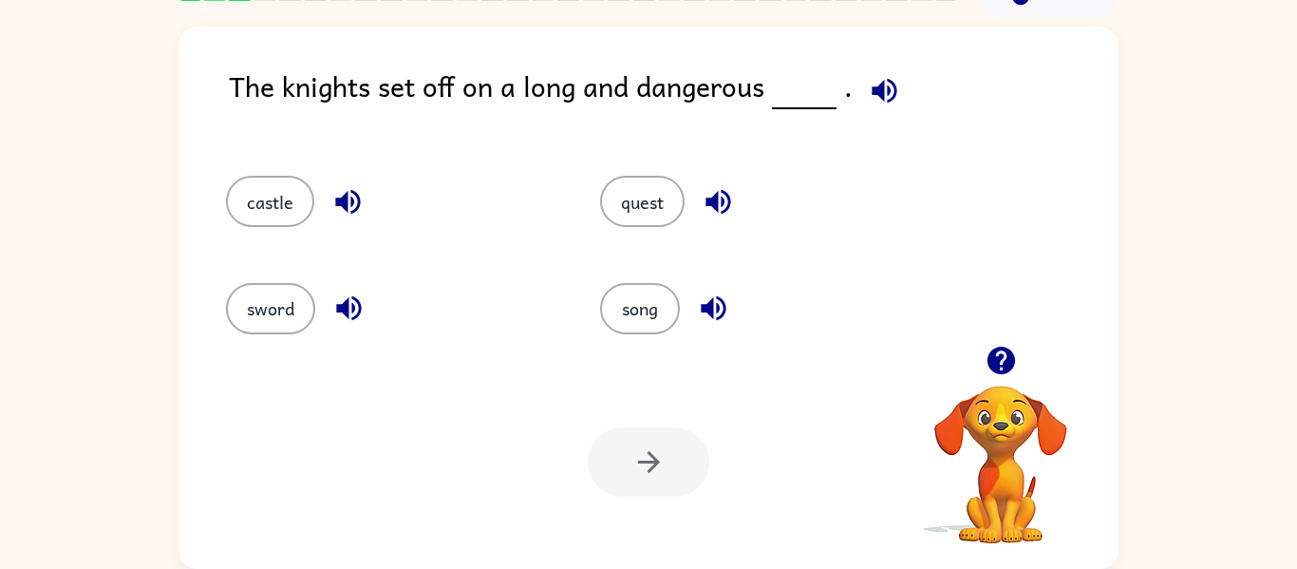
click at [288, 255] on div "sword" at bounding box center [377, 300] width 374 height 106
click at [671, 214] on button "quest" at bounding box center [642, 201] width 85 height 51
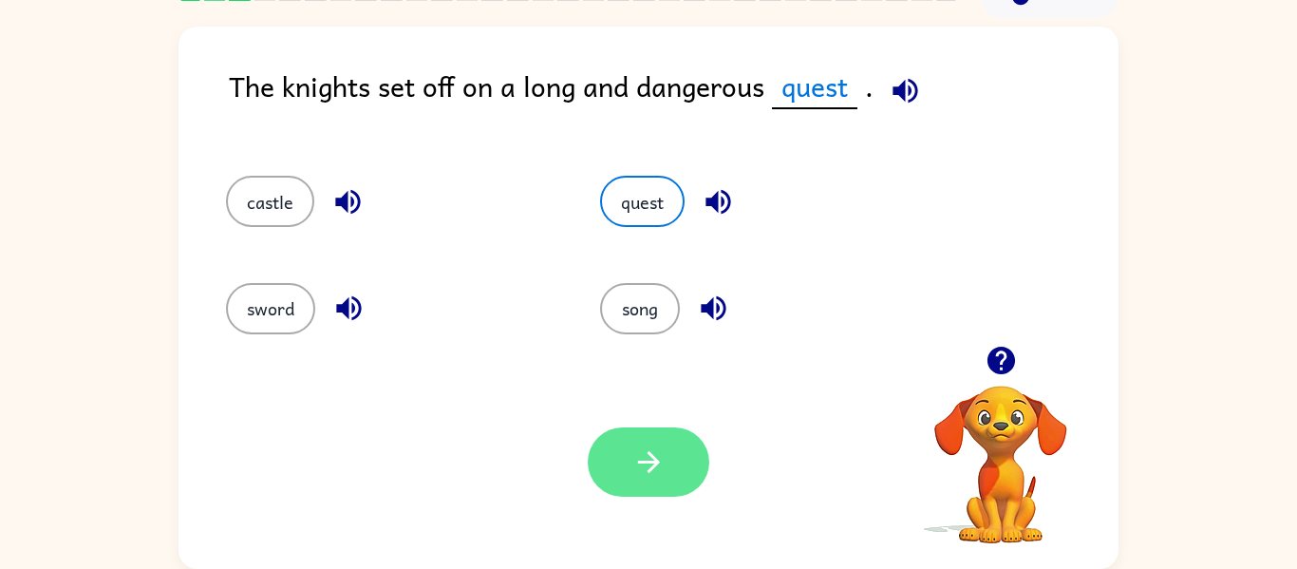
click at [634, 463] on icon "button" at bounding box center [649, 461] width 33 height 33
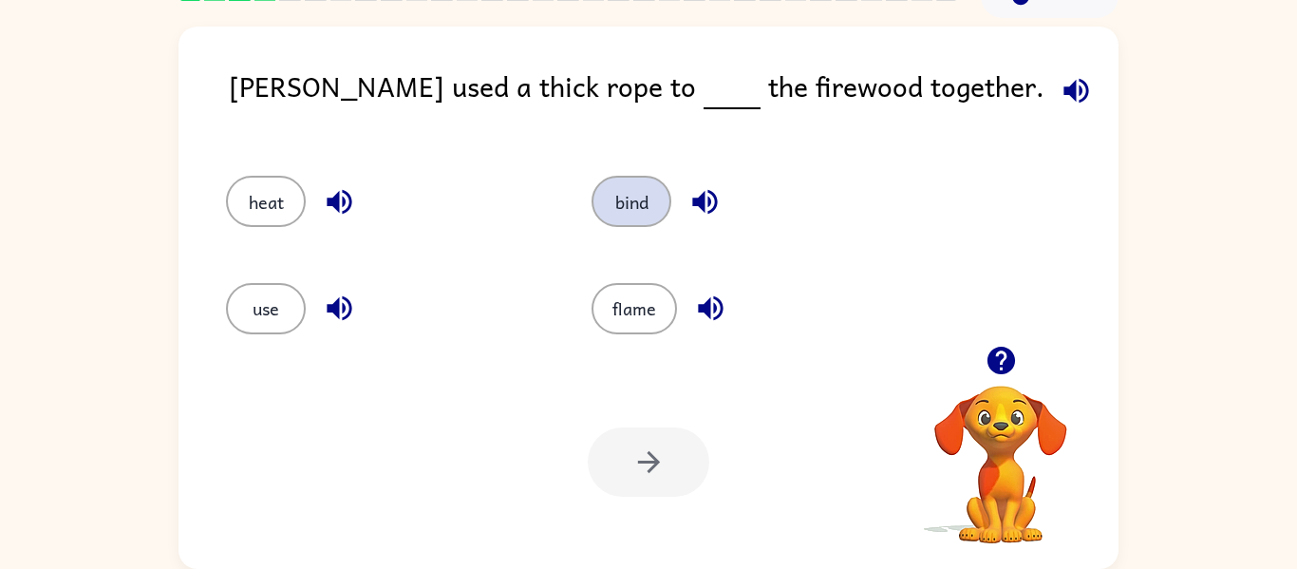
click at [645, 198] on button "bind" at bounding box center [632, 201] width 80 height 51
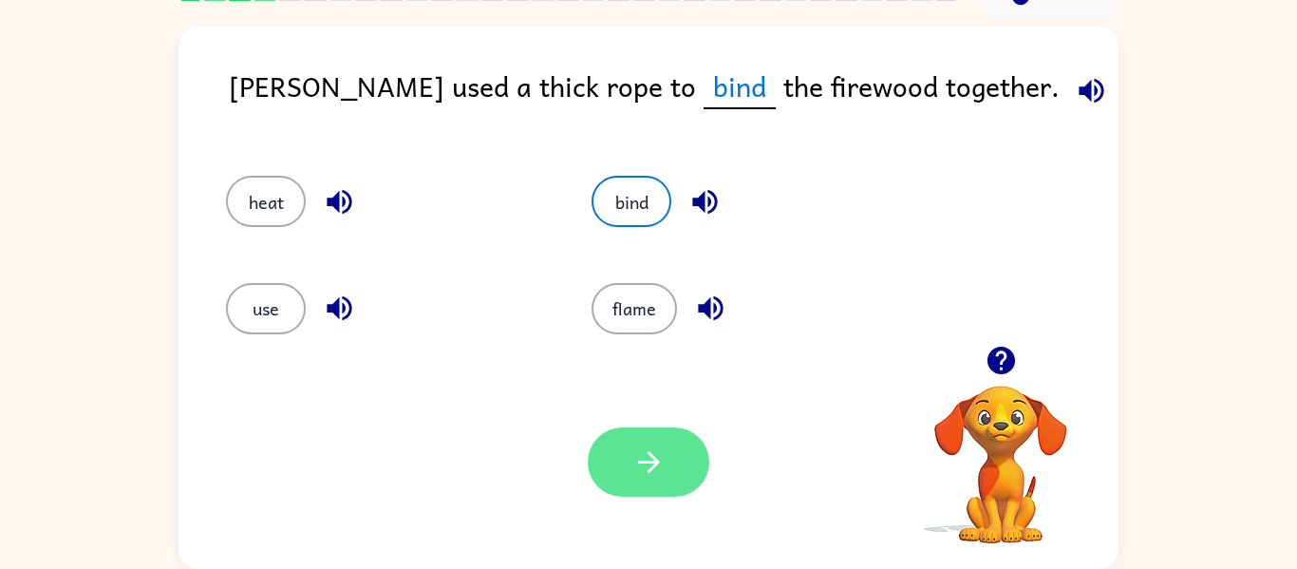
click at [650, 466] on icon "button" at bounding box center [649, 461] width 33 height 33
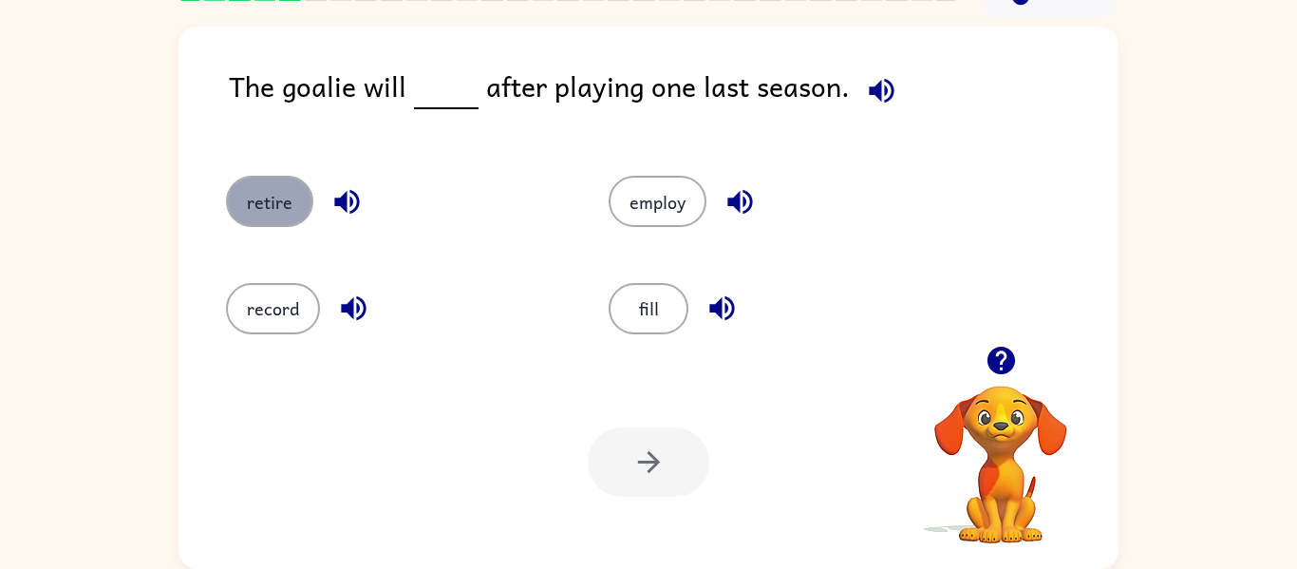
click at [255, 209] on button "retire" at bounding box center [269, 201] width 87 height 51
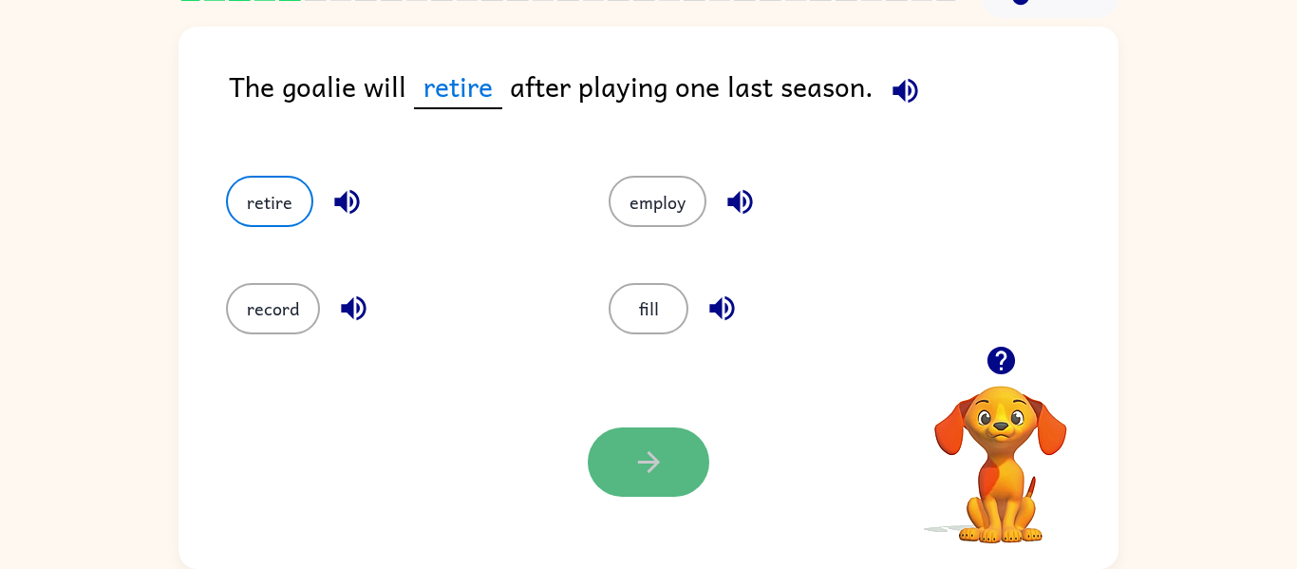
click at [633, 465] on icon "button" at bounding box center [649, 461] width 33 height 33
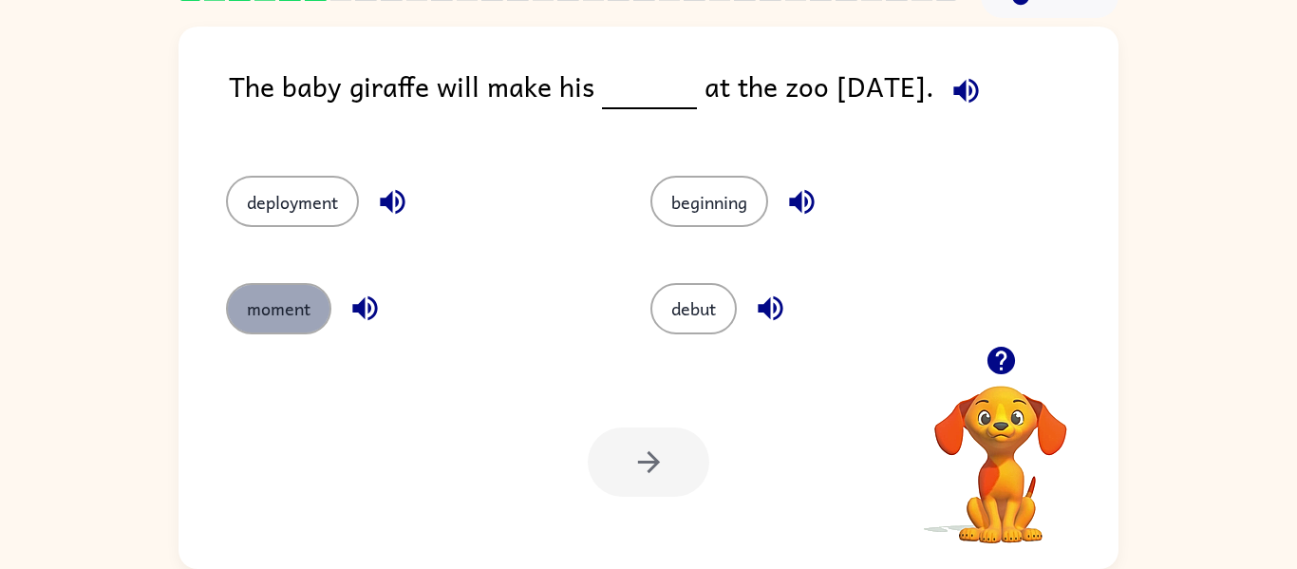
click at [307, 309] on button "moment" at bounding box center [278, 308] width 105 height 51
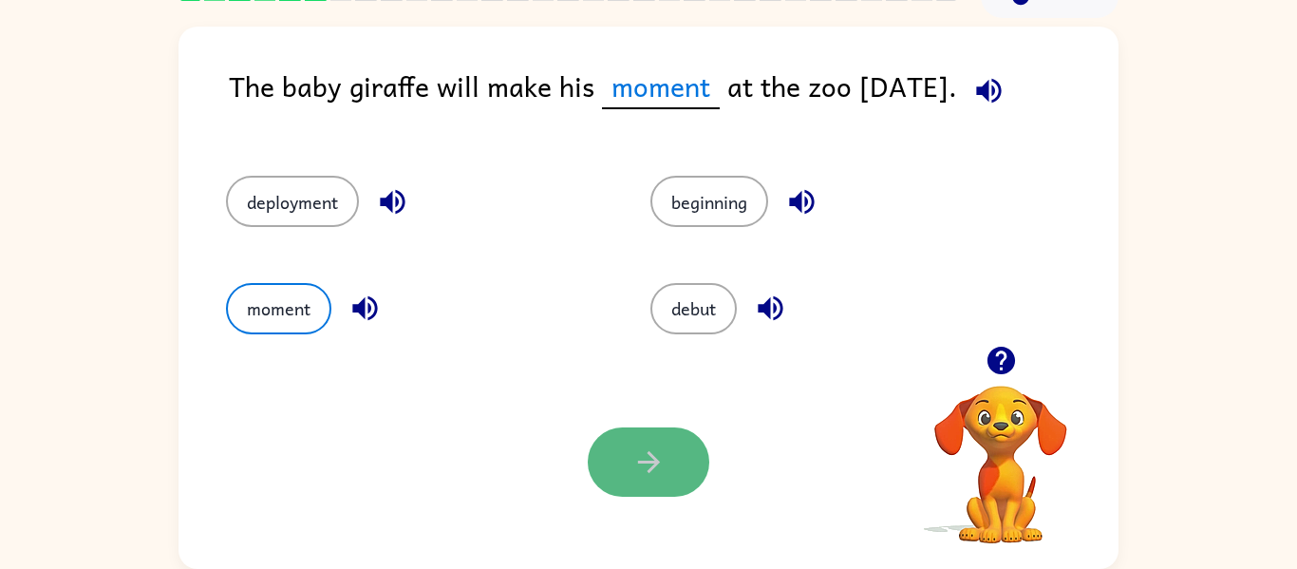
click at [621, 476] on button "button" at bounding box center [649, 461] width 122 height 69
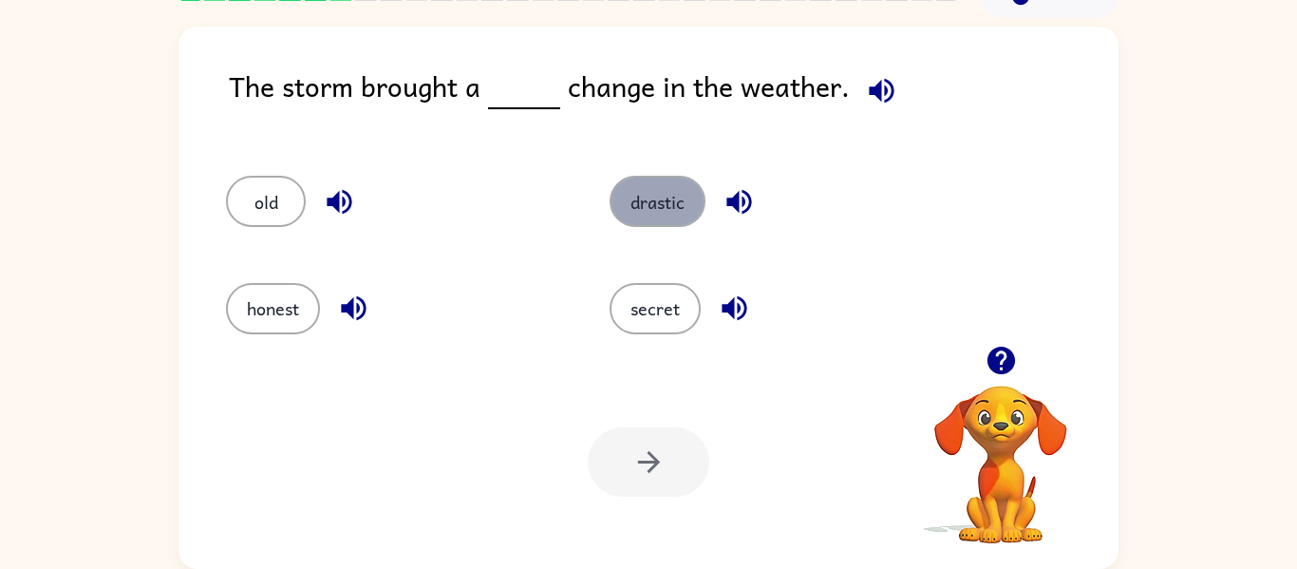
click at [644, 196] on button "drastic" at bounding box center [658, 201] width 96 height 51
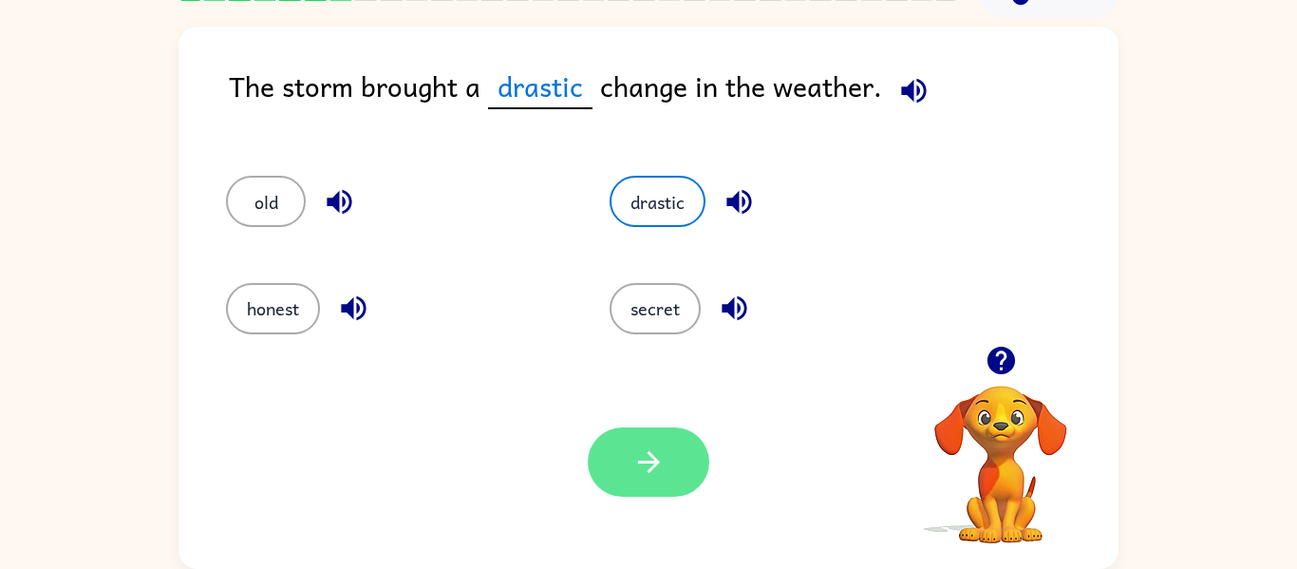
click at [635, 468] on icon "button" at bounding box center [649, 461] width 33 height 33
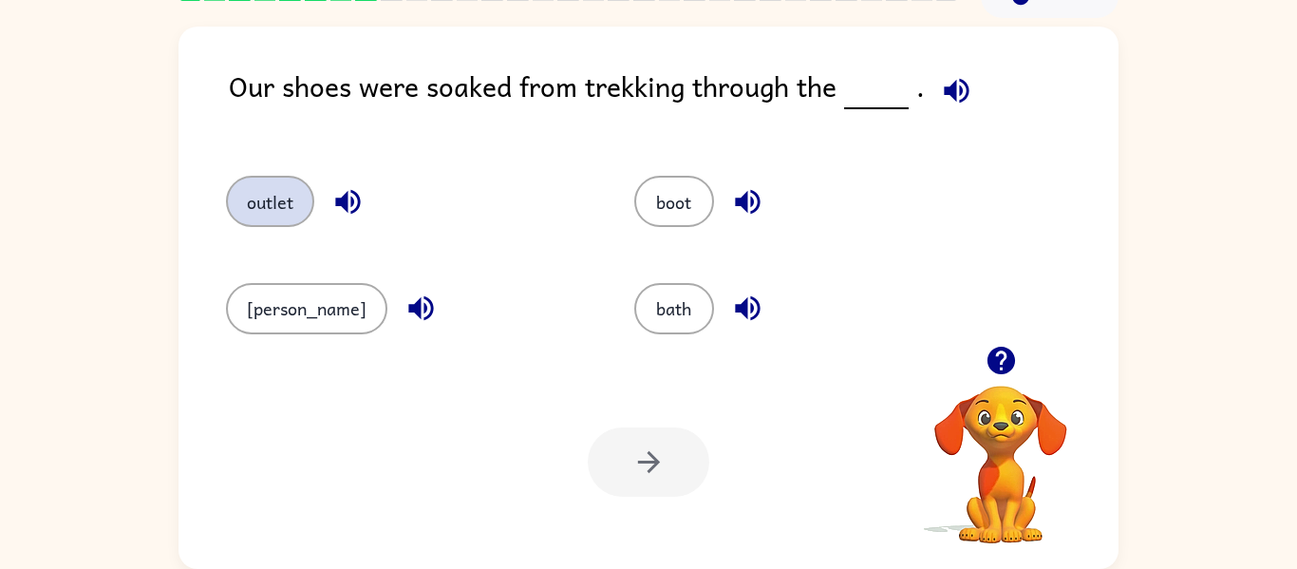
click at [269, 211] on button "outlet" at bounding box center [270, 201] width 88 height 51
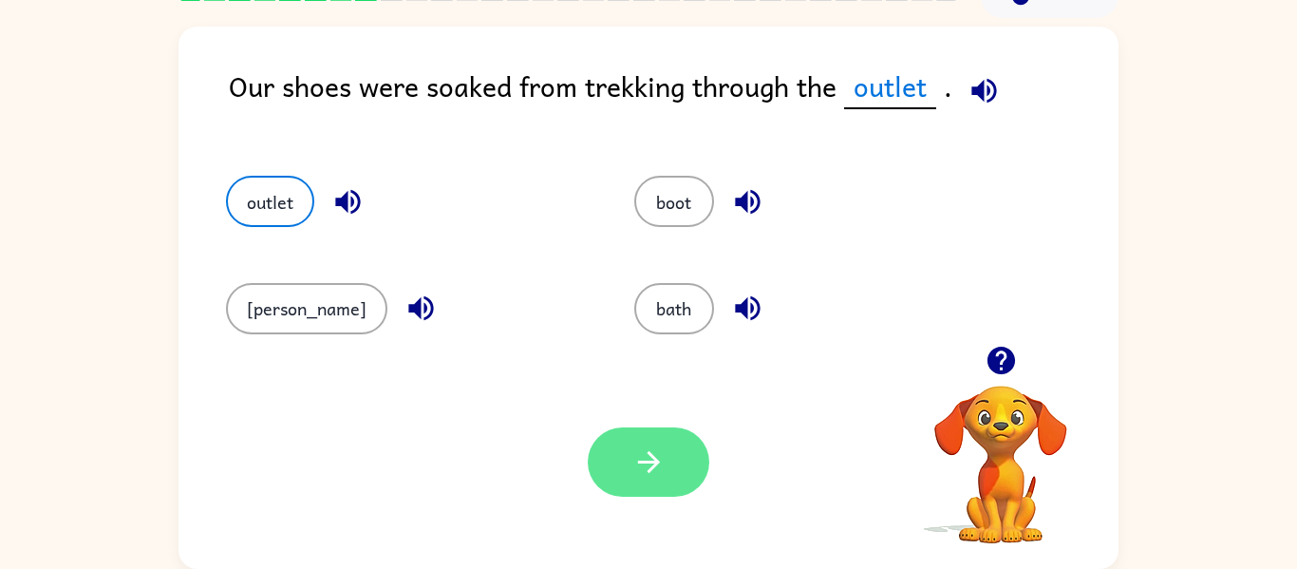
click at [644, 466] on icon "button" at bounding box center [649, 461] width 33 height 33
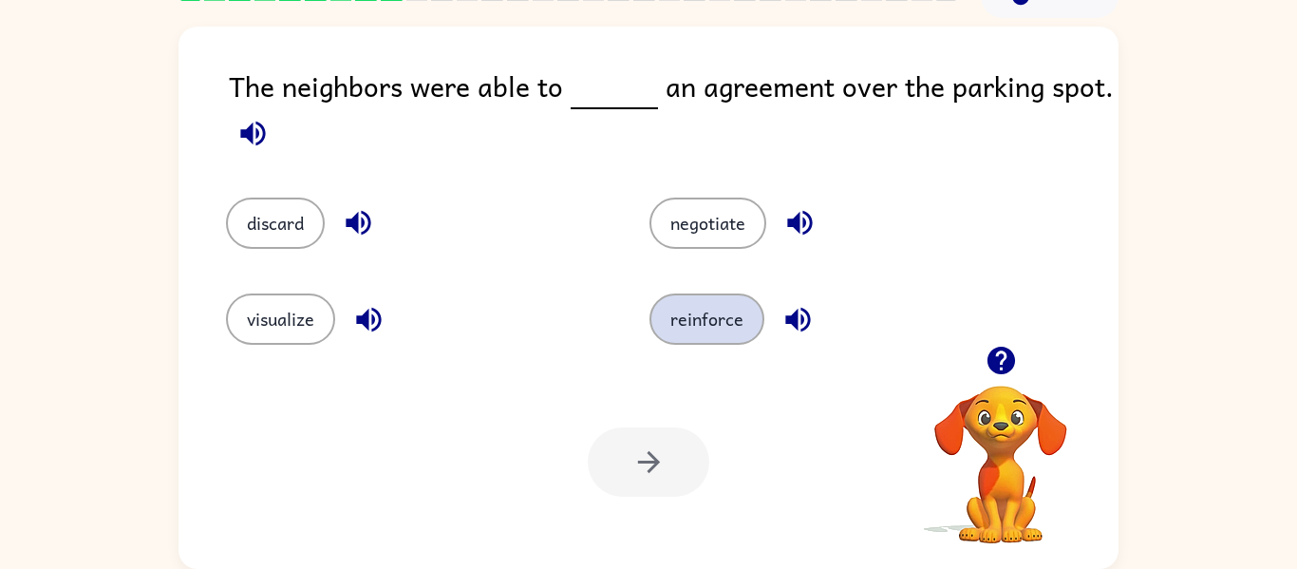
click at [663, 313] on button "reinforce" at bounding box center [707, 318] width 115 height 51
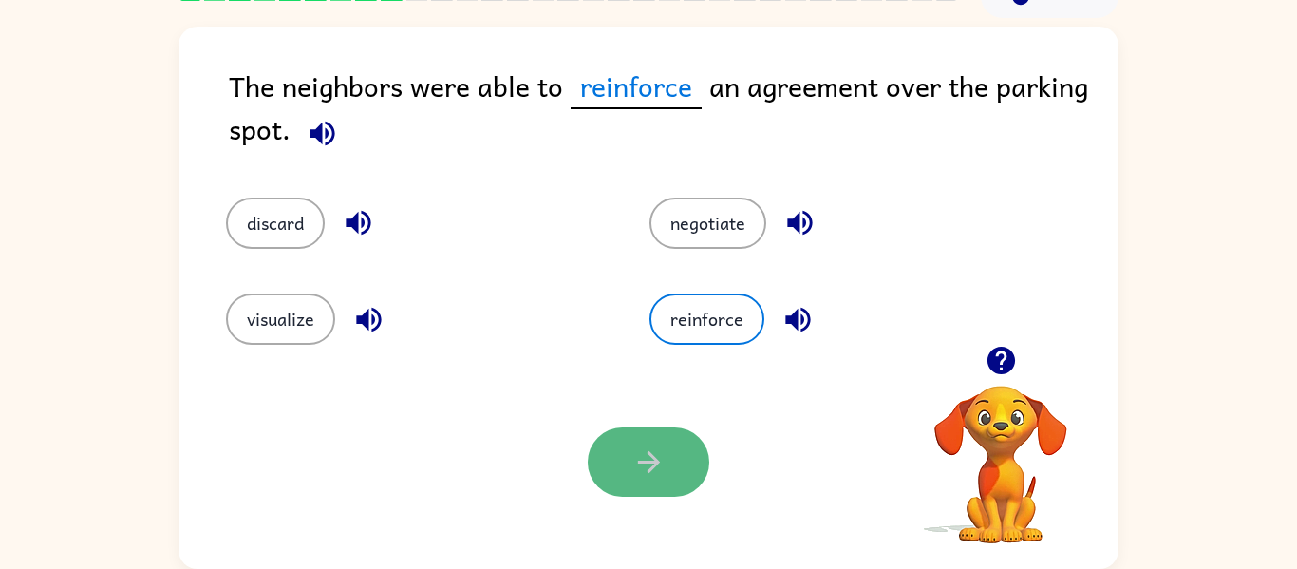
click at [625, 434] on button "button" at bounding box center [649, 461] width 122 height 69
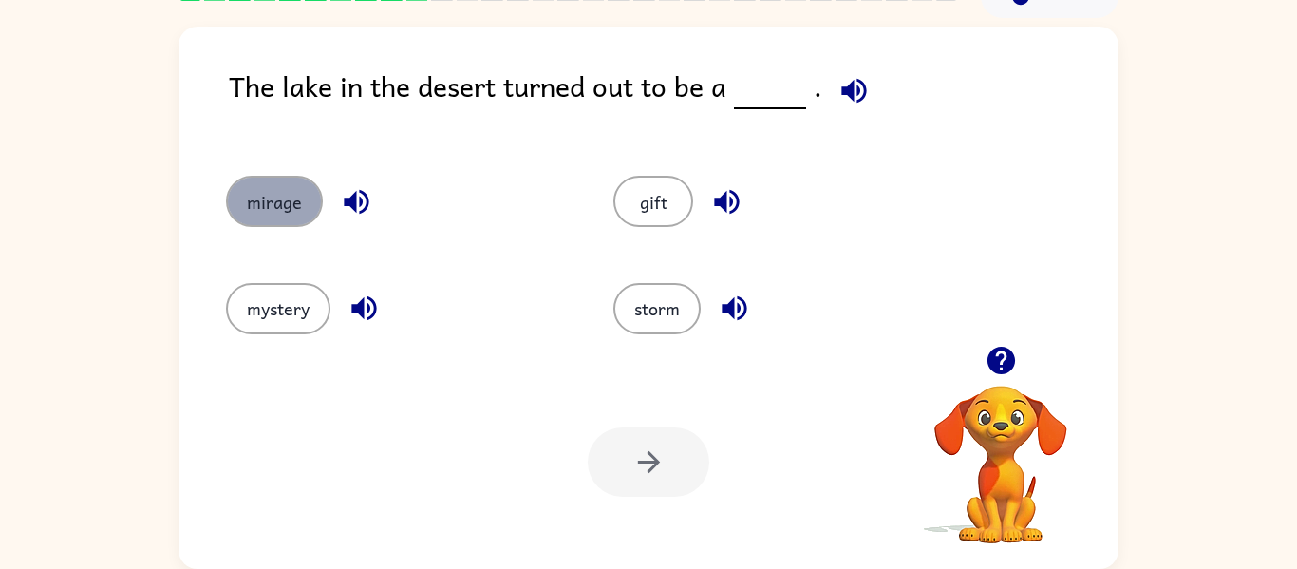
click at [252, 223] on button "mirage" at bounding box center [274, 201] width 97 height 51
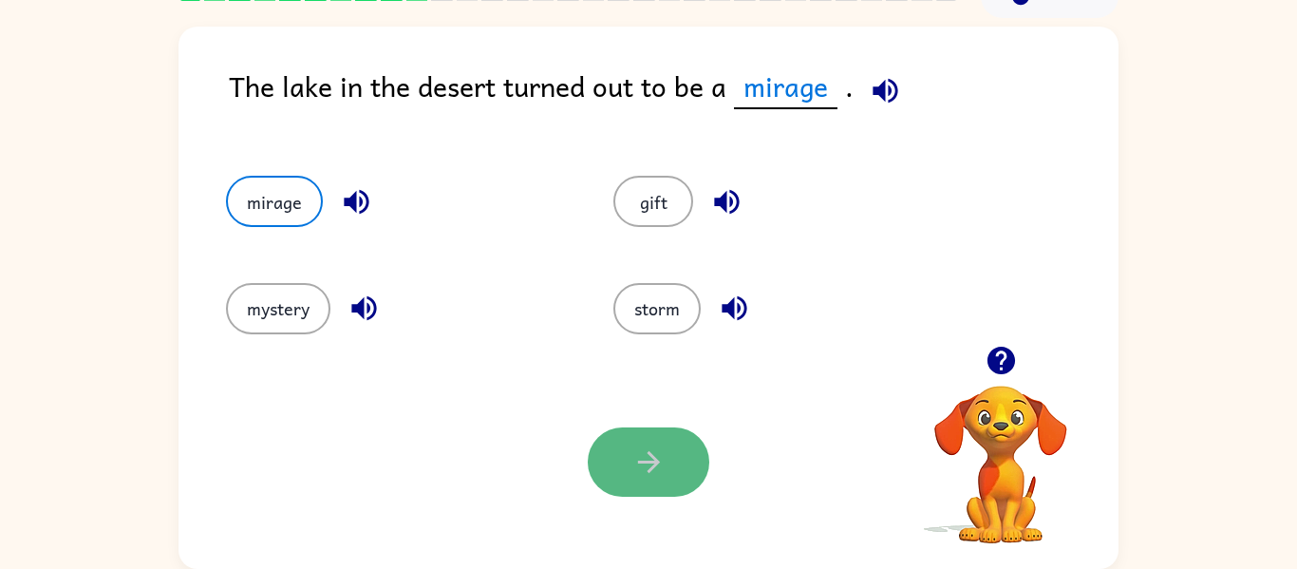
click at [656, 490] on button "button" at bounding box center [649, 461] width 122 height 69
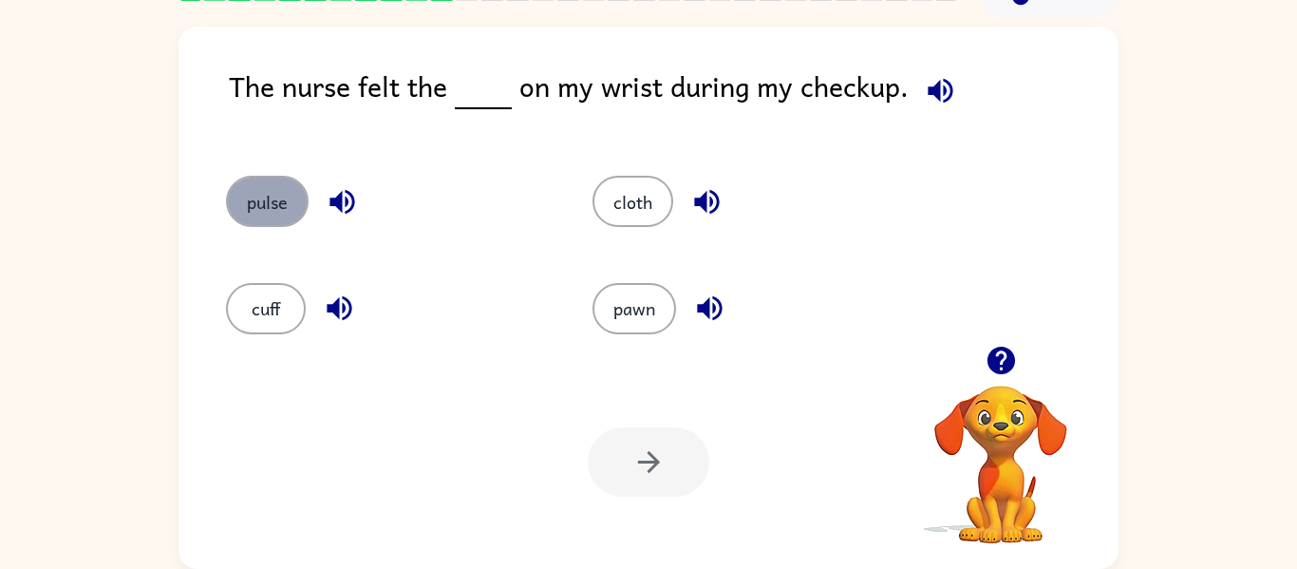
click at [283, 217] on button "pulse" at bounding box center [267, 201] width 83 height 51
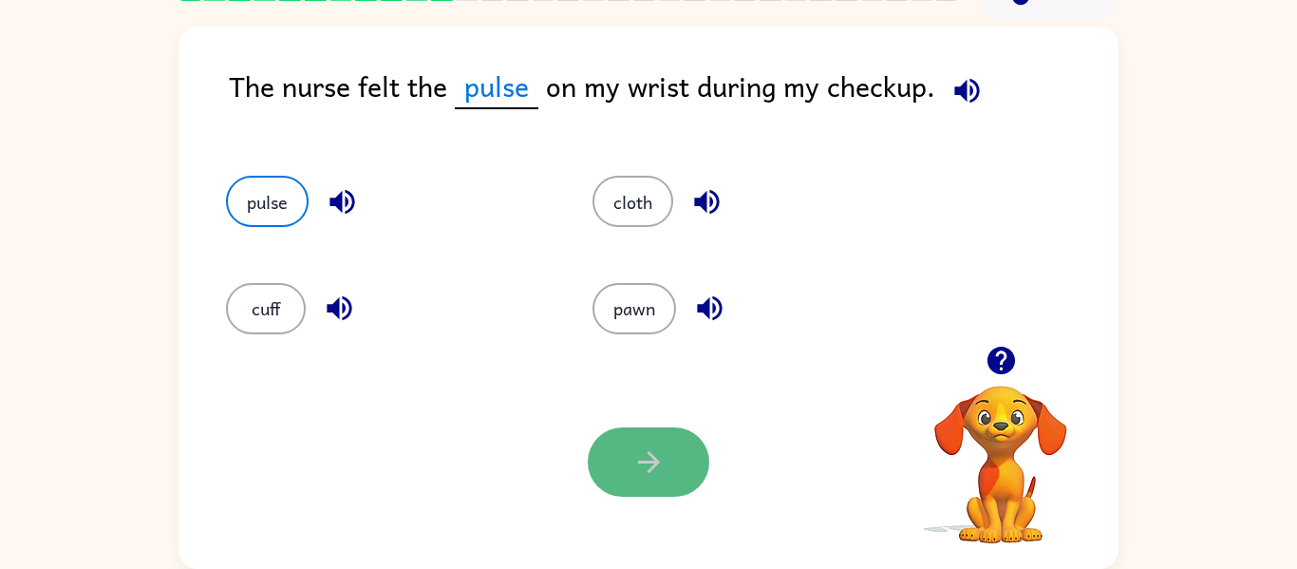
click at [637, 471] on icon "button" at bounding box center [649, 461] width 33 height 33
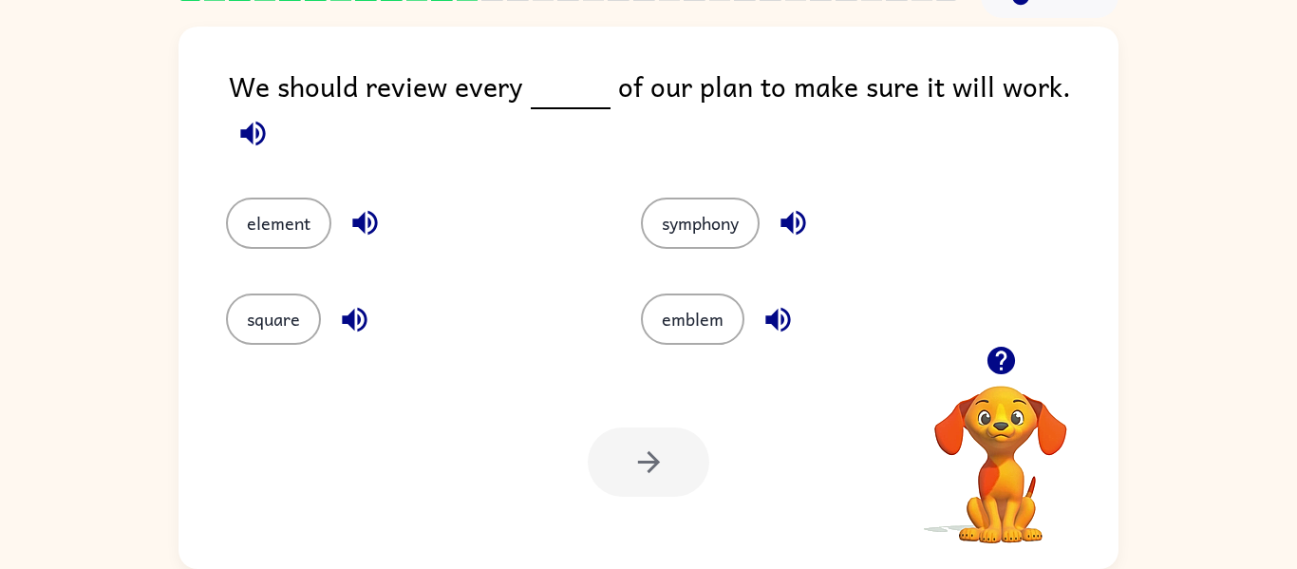
click at [563, 87] on span at bounding box center [567, 86] width 8 height 43
click at [270, 198] on button "element" at bounding box center [278, 223] width 105 height 51
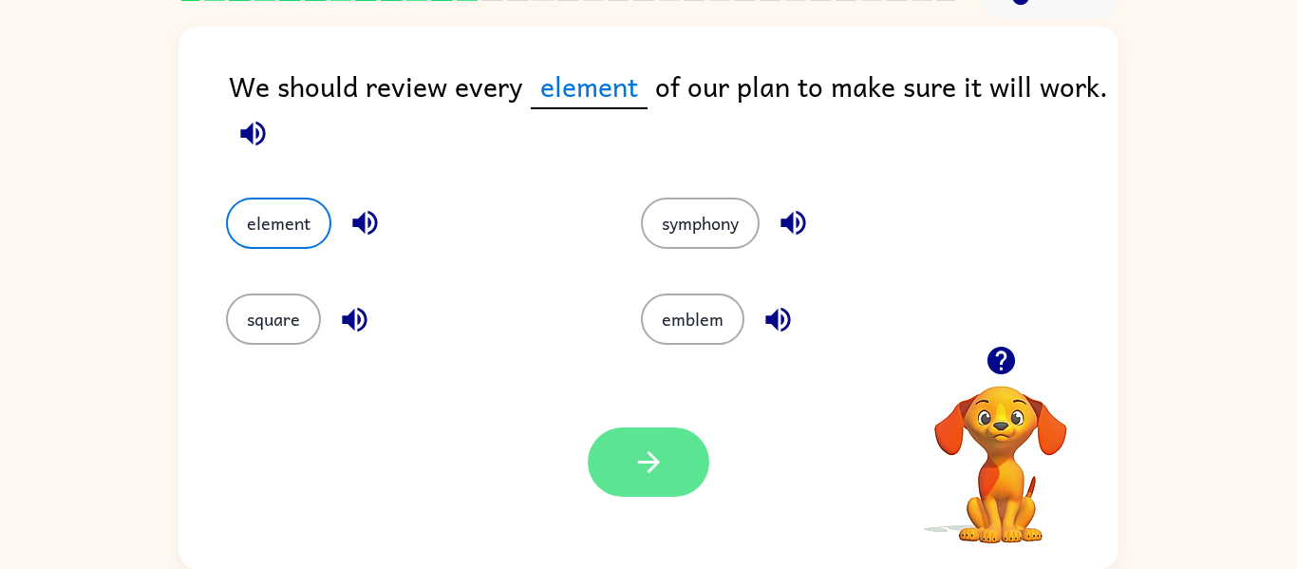
click at [634, 463] on icon "button" at bounding box center [649, 461] width 33 height 33
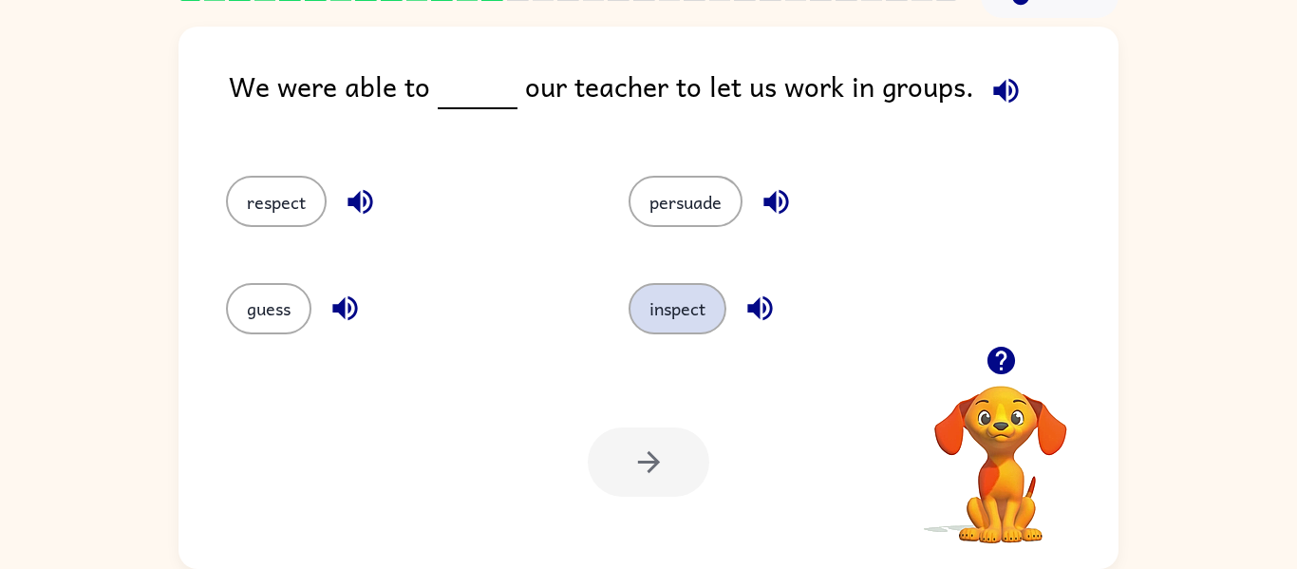
click at [678, 305] on button "inspect" at bounding box center [678, 308] width 98 height 51
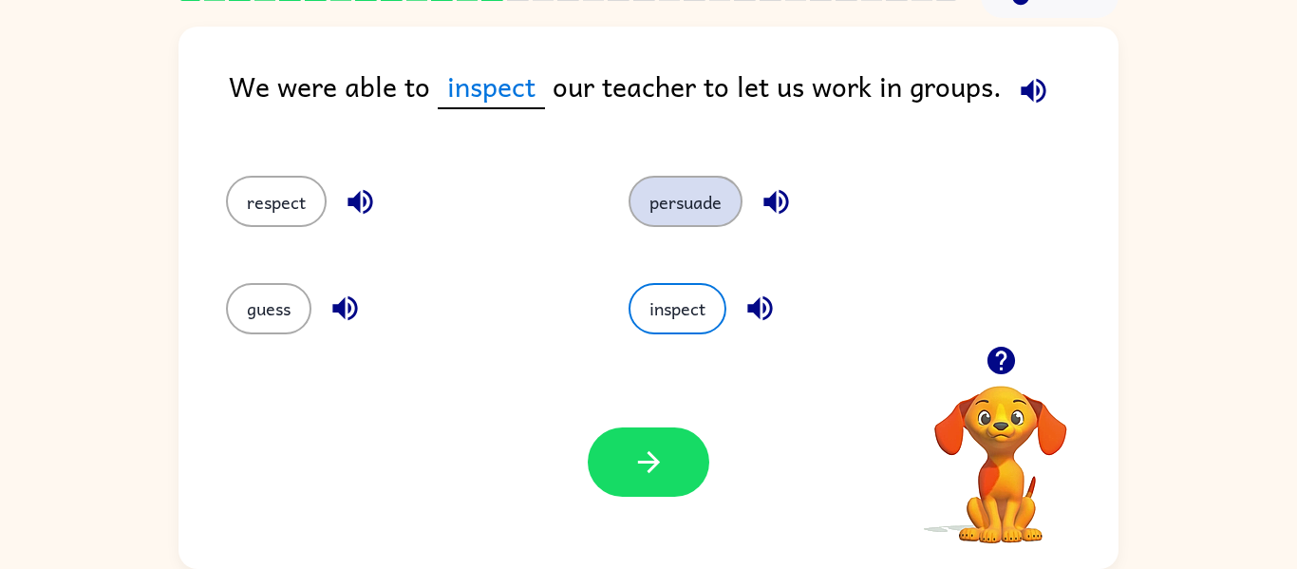
click at [684, 217] on button "persuade" at bounding box center [686, 201] width 114 height 51
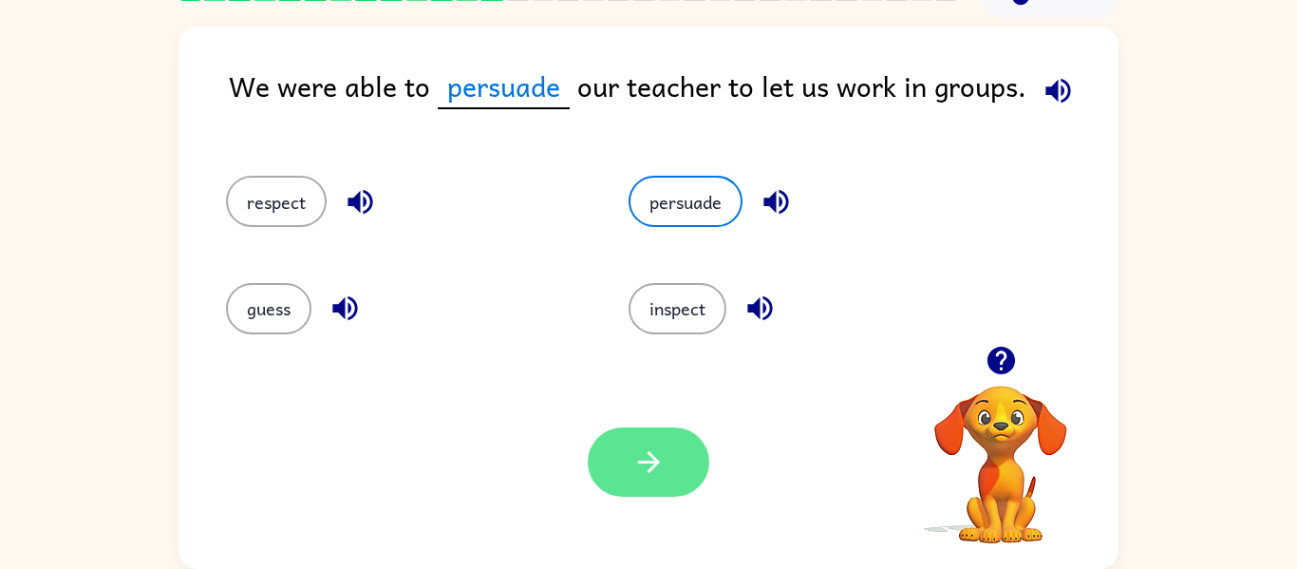
click at [618, 486] on button "button" at bounding box center [649, 461] width 122 height 69
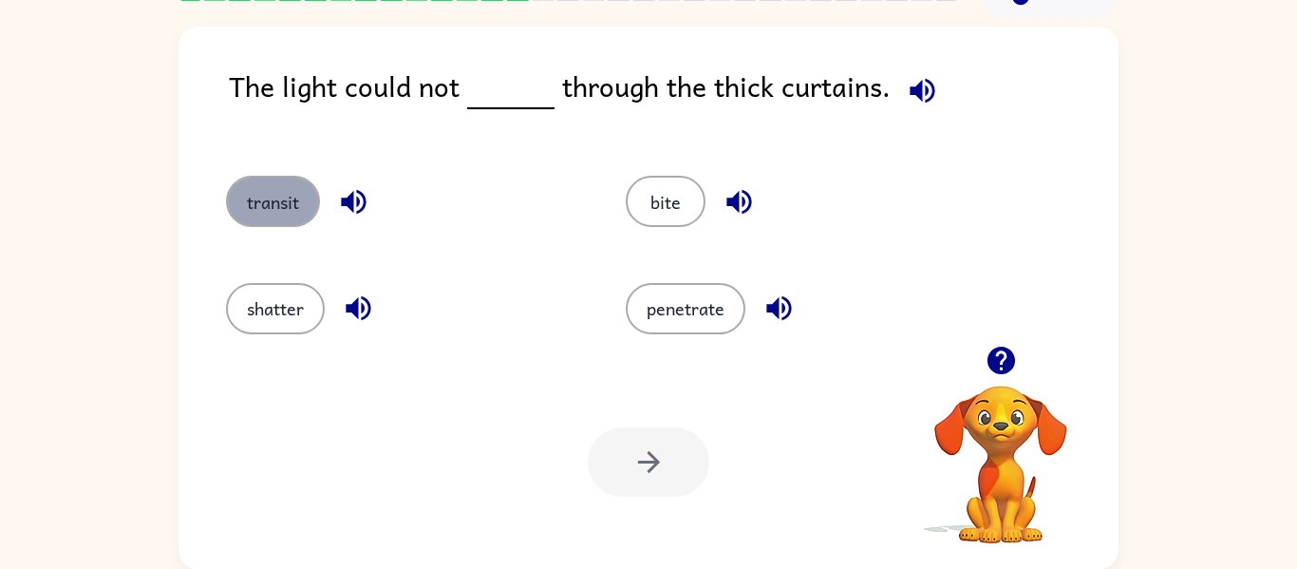
click at [258, 218] on button "transit" at bounding box center [273, 201] width 94 height 51
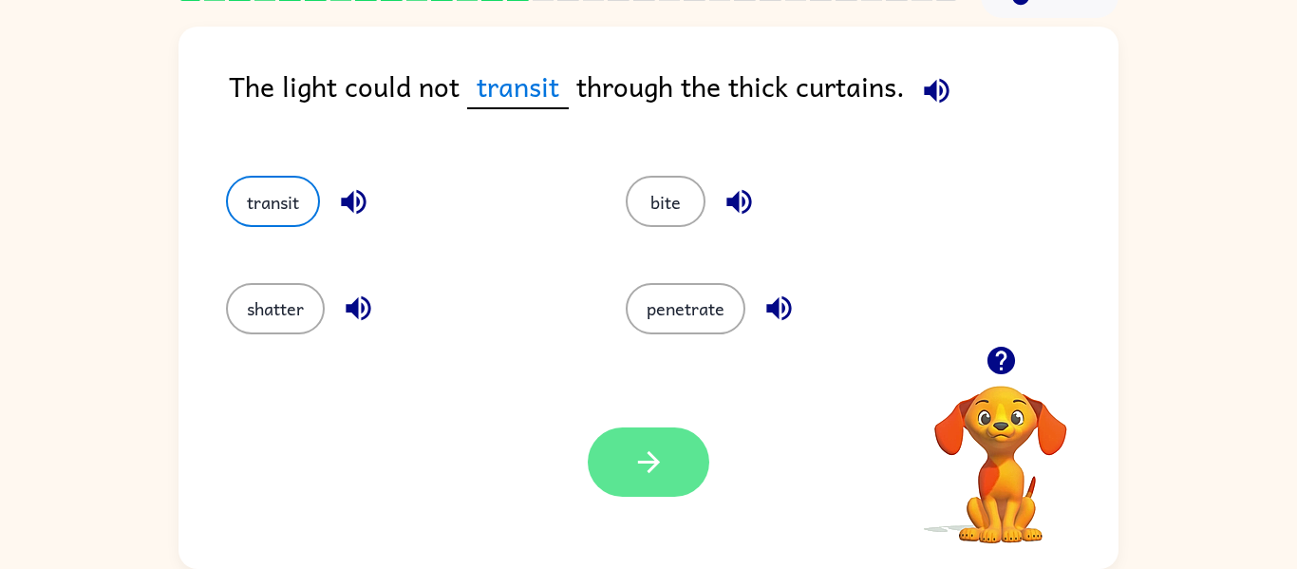
click at [628, 488] on button "button" at bounding box center [649, 461] width 122 height 69
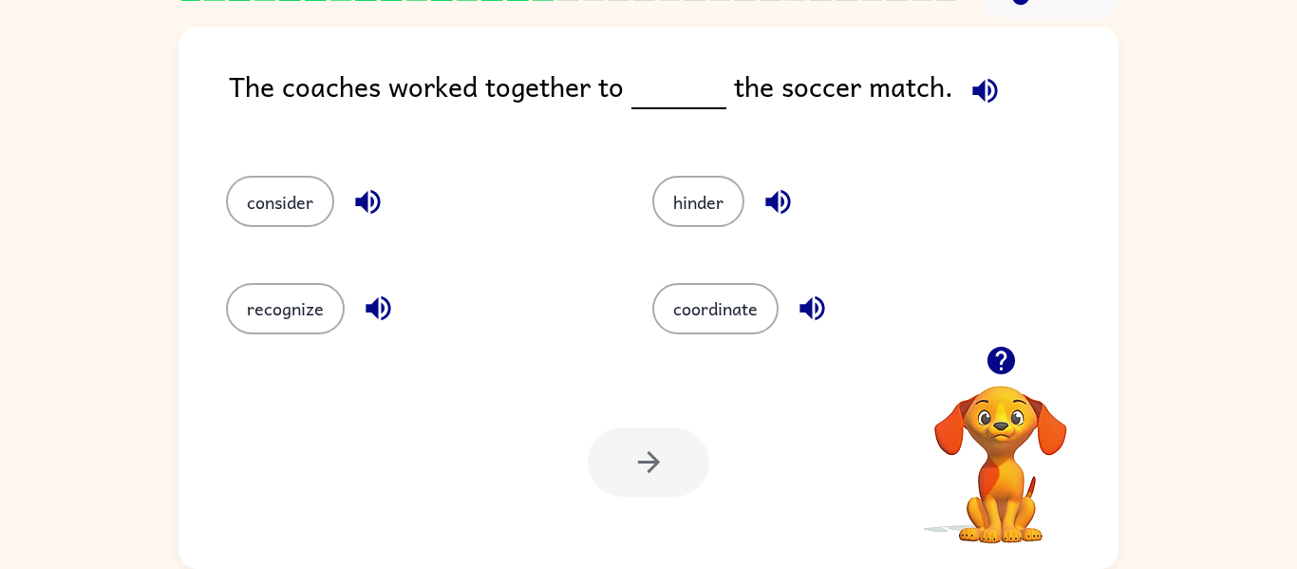
click at [443, 90] on div "The coaches worked together to the soccer match." at bounding box center [674, 101] width 890 height 73
click at [689, 330] on button "coordinate" at bounding box center [715, 308] width 126 height 51
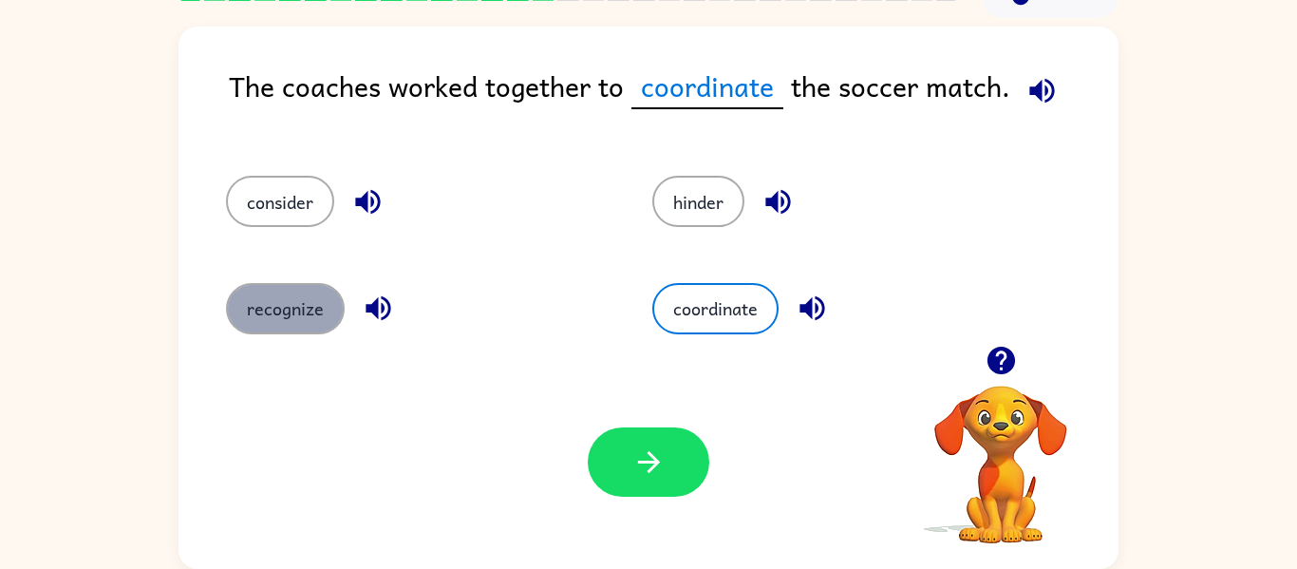
click at [294, 313] on button "recognize" at bounding box center [285, 308] width 119 height 51
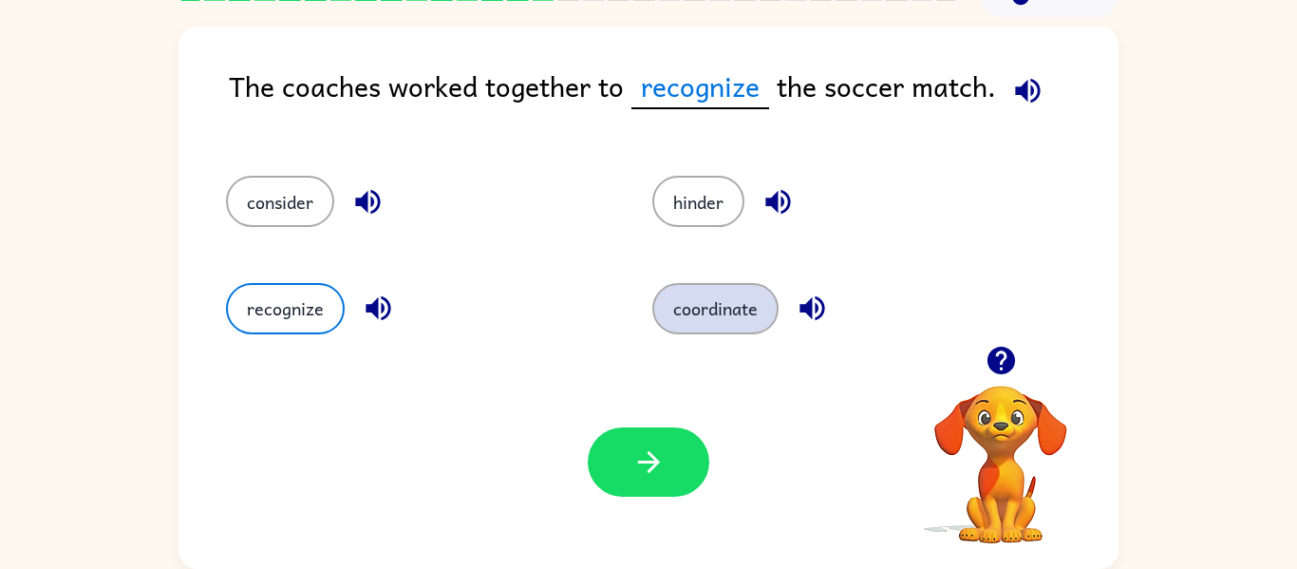
click at [763, 311] on button "coordinate" at bounding box center [715, 308] width 126 height 51
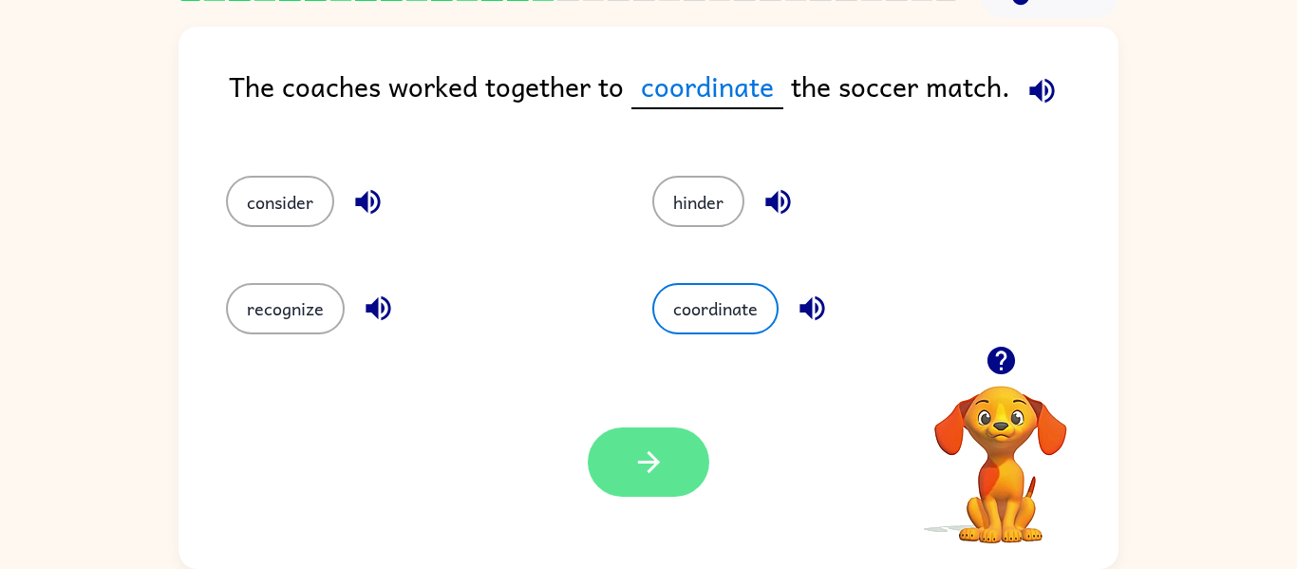
click at [666, 435] on button "button" at bounding box center [649, 461] width 122 height 69
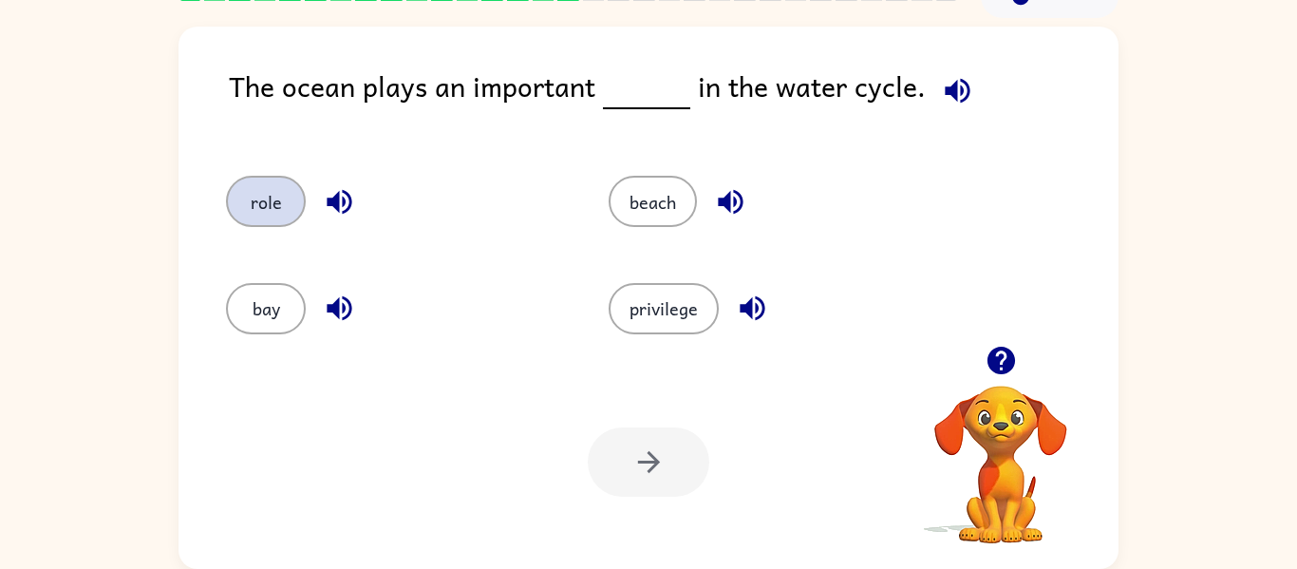
click at [282, 193] on button "role" at bounding box center [266, 201] width 80 height 51
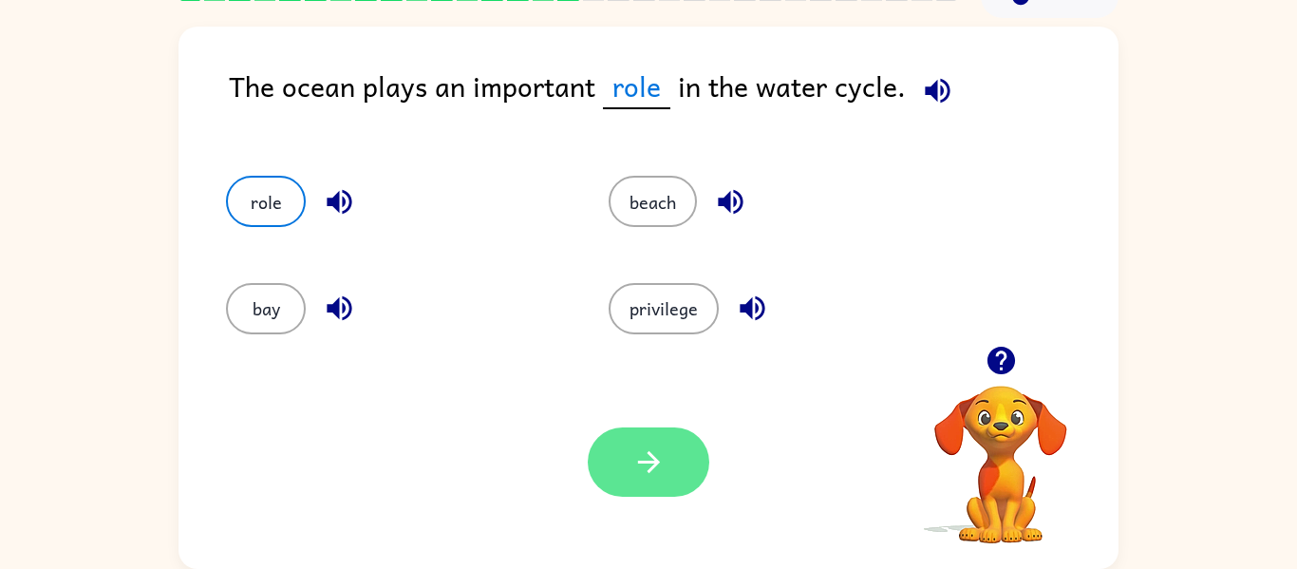
click at [644, 485] on button "button" at bounding box center [649, 461] width 122 height 69
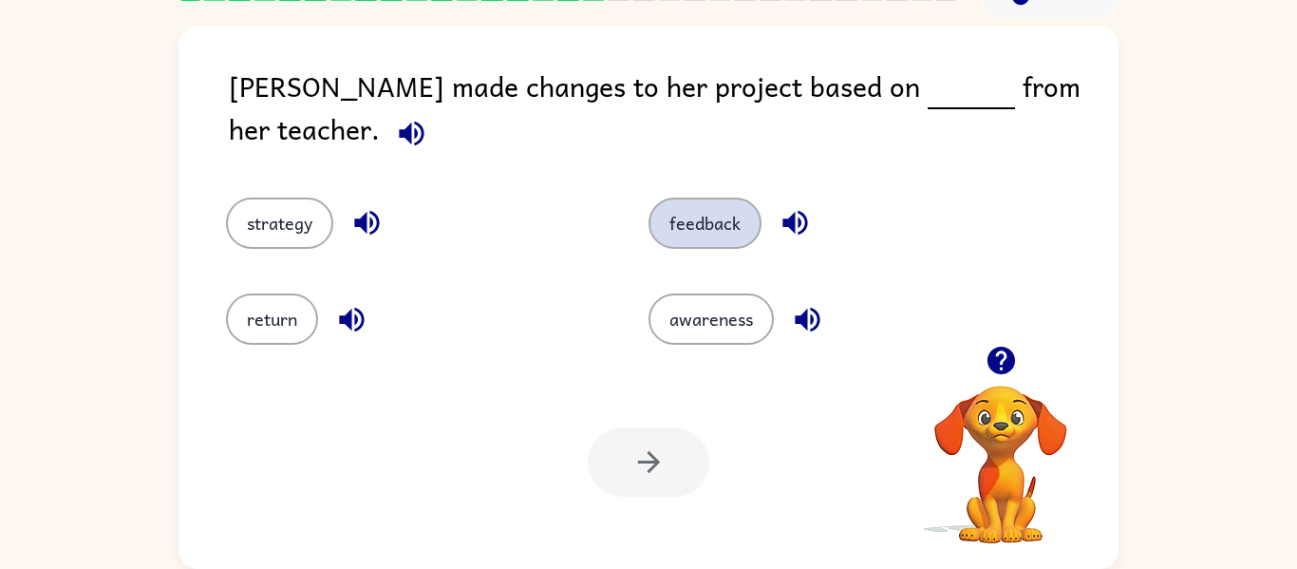
click at [731, 198] on button "feedback" at bounding box center [705, 223] width 113 height 51
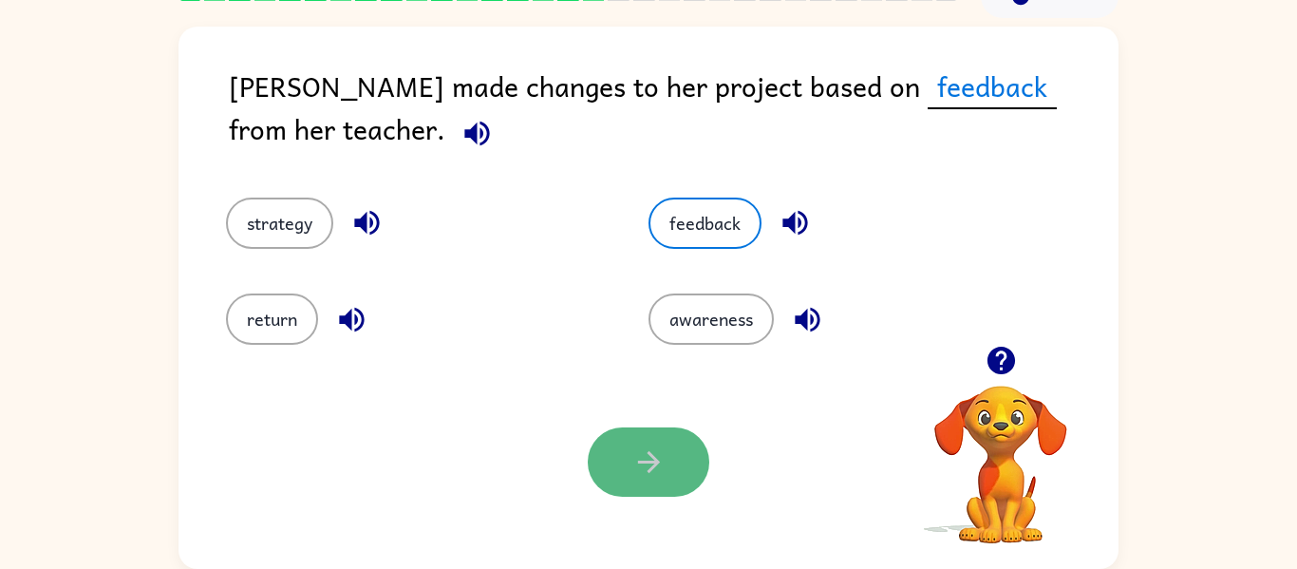
click at [619, 477] on button "button" at bounding box center [649, 461] width 122 height 69
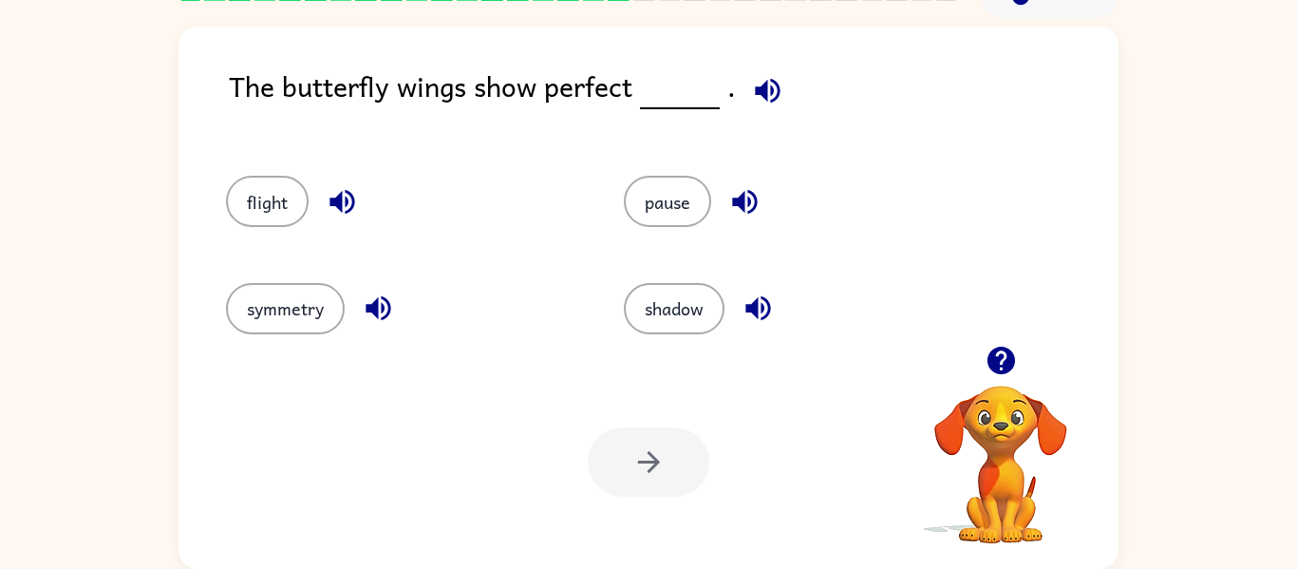
scroll to position [0, 0]
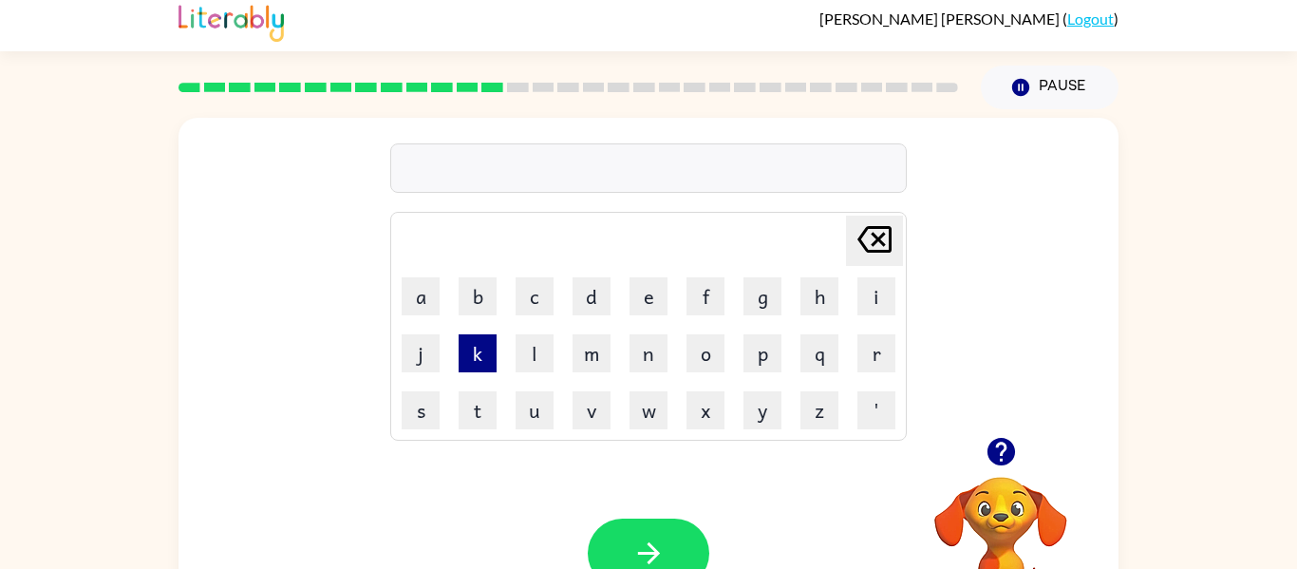
scroll to position [25, 0]
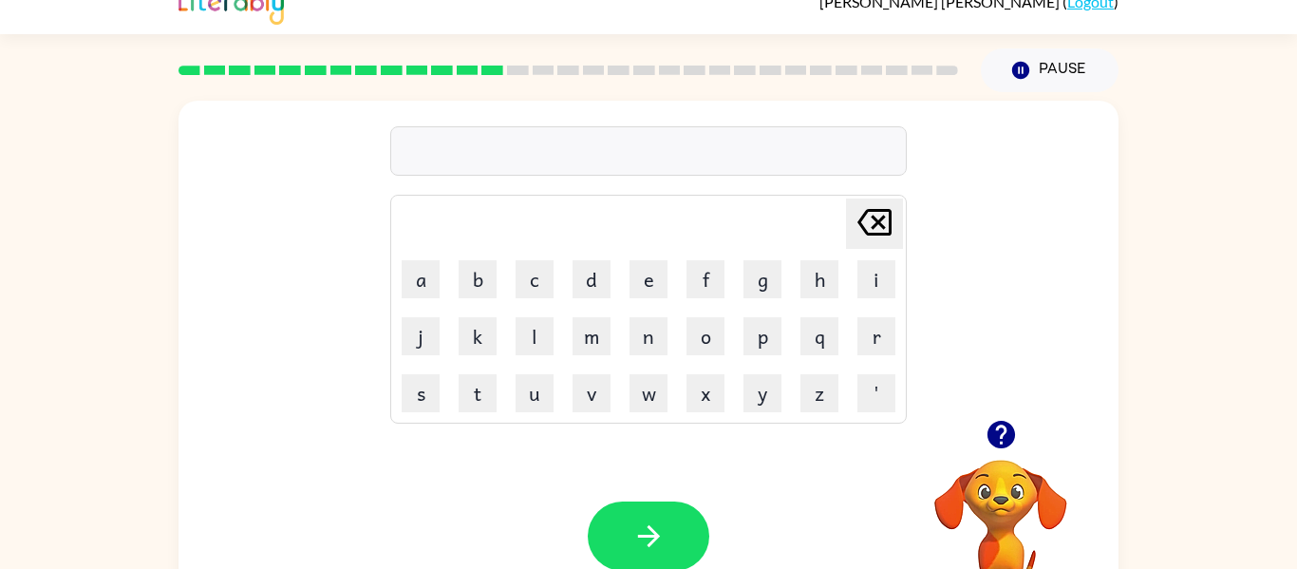
click at [579, 505] on div "Your browser must support playing .mp4 files to use Literably. Please try using…" at bounding box center [649, 536] width 940 height 214
click at [597, 545] on button "button" at bounding box center [649, 535] width 122 height 69
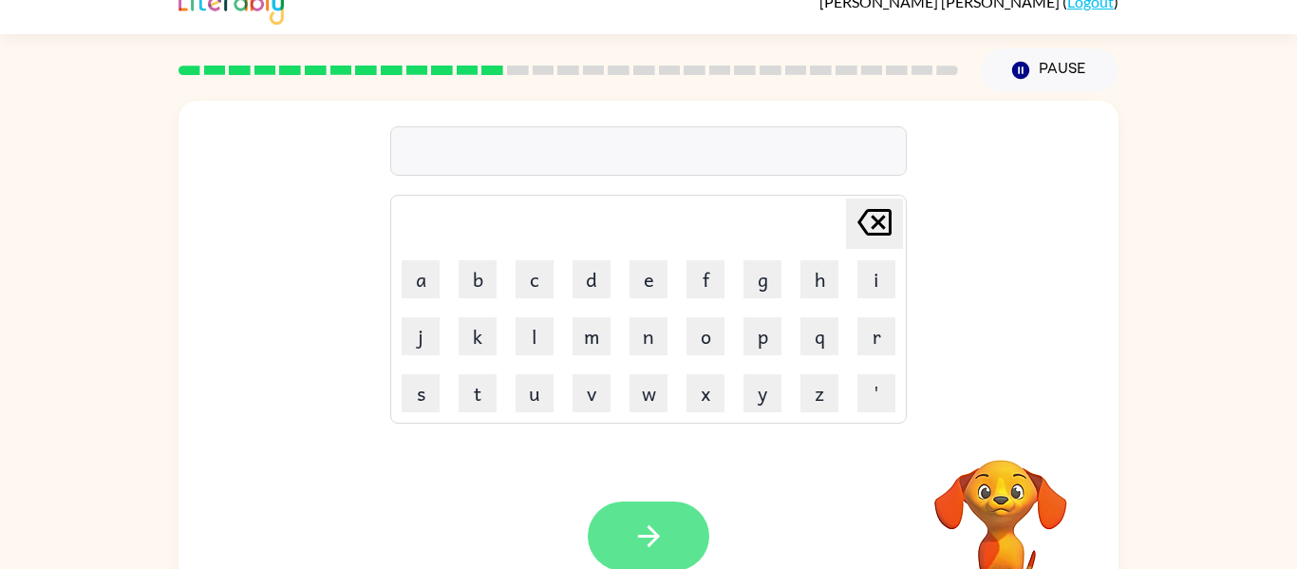
click at [663, 512] on button "button" at bounding box center [649, 535] width 122 height 69
click at [656, 516] on div at bounding box center [649, 535] width 122 height 69
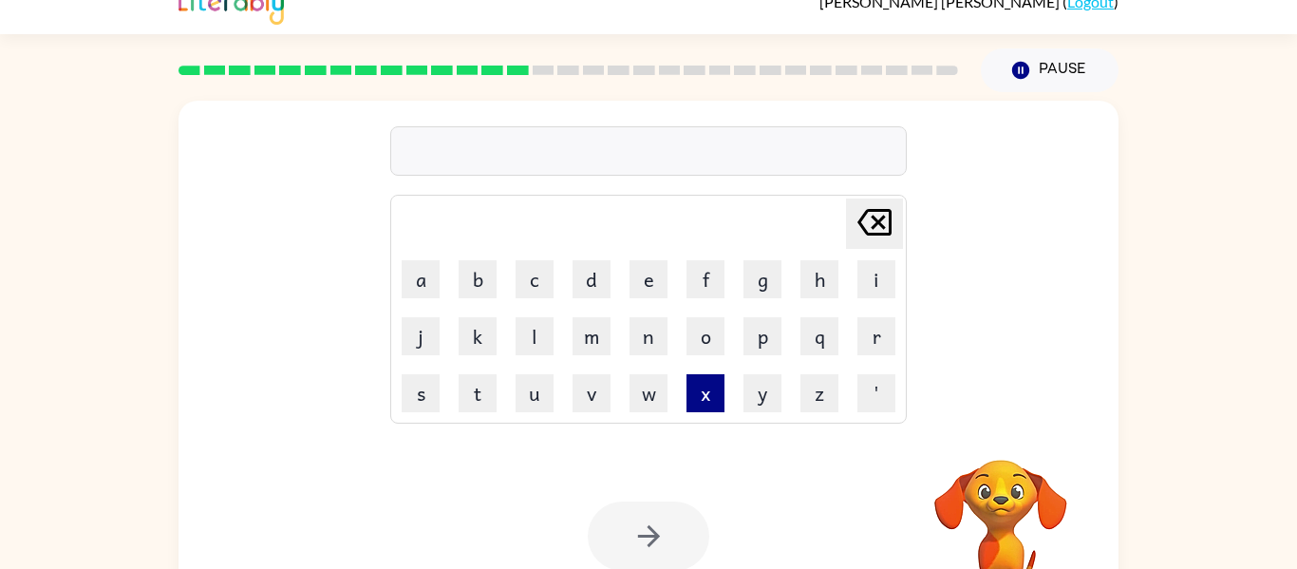
click at [688, 377] on button "x" at bounding box center [706, 393] width 38 height 38
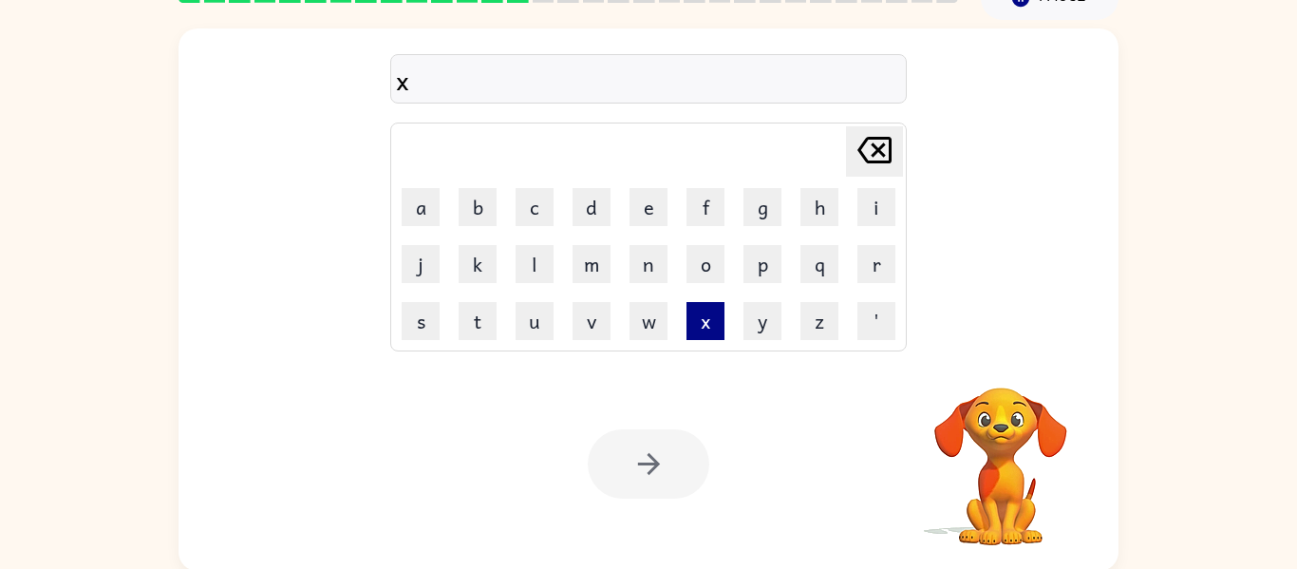
scroll to position [99, 0]
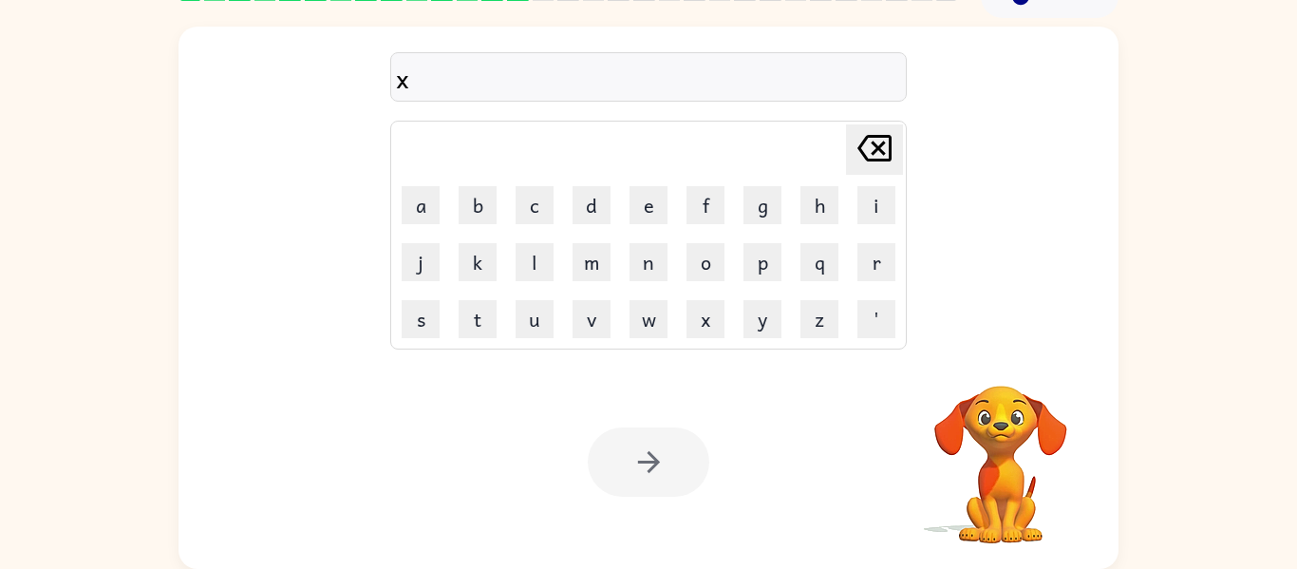
click at [881, 142] on icon "Delete Delete last character input" at bounding box center [875, 148] width 46 height 46
click at [421, 220] on button "a" at bounding box center [421, 205] width 38 height 38
click at [892, 271] on button "r" at bounding box center [877, 262] width 38 height 38
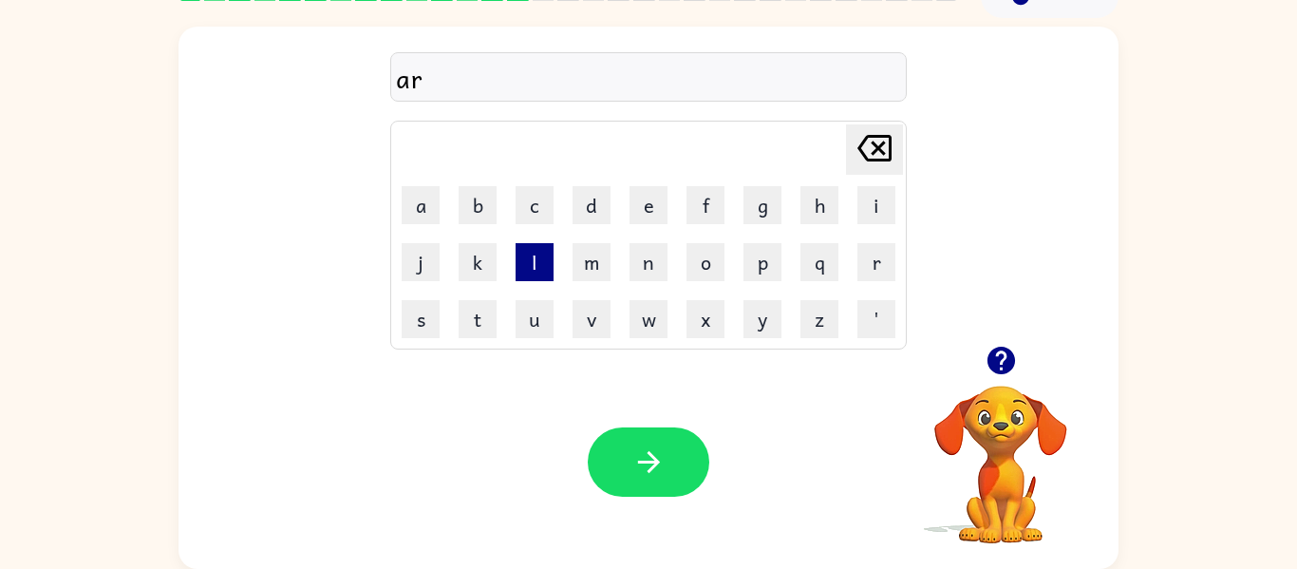
click at [523, 258] on button "l" at bounding box center [535, 262] width 38 height 38
click at [643, 200] on button "e" at bounding box center [649, 205] width 38 height 38
click at [472, 332] on button "t" at bounding box center [478, 319] width 38 height 38
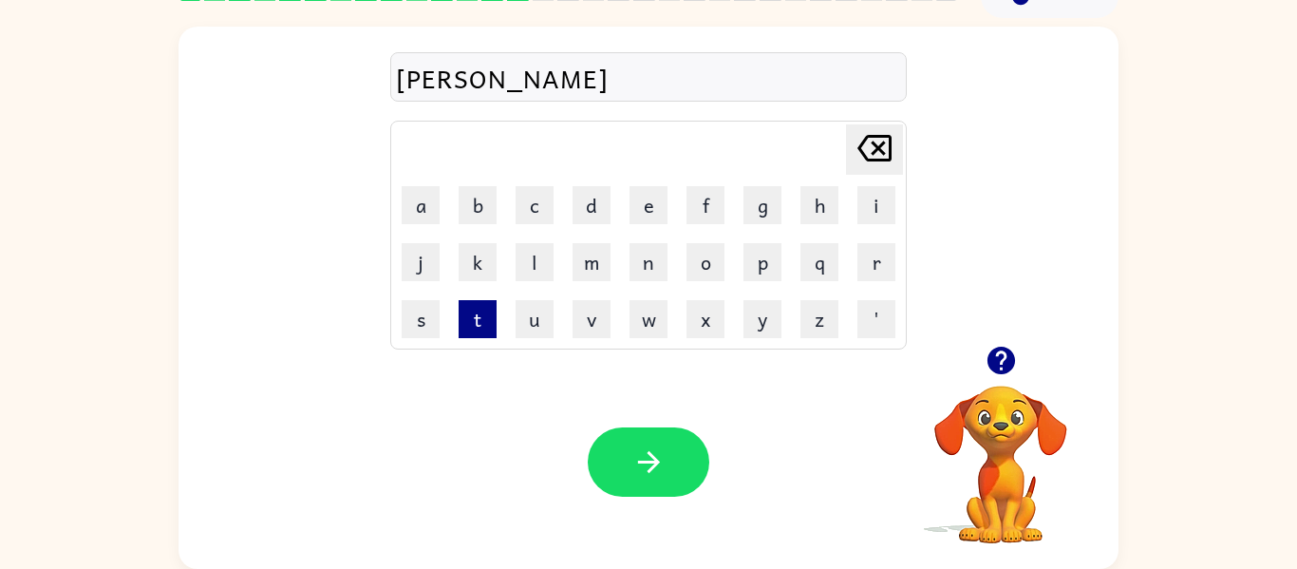
click at [483, 325] on button "t" at bounding box center [478, 319] width 38 height 38
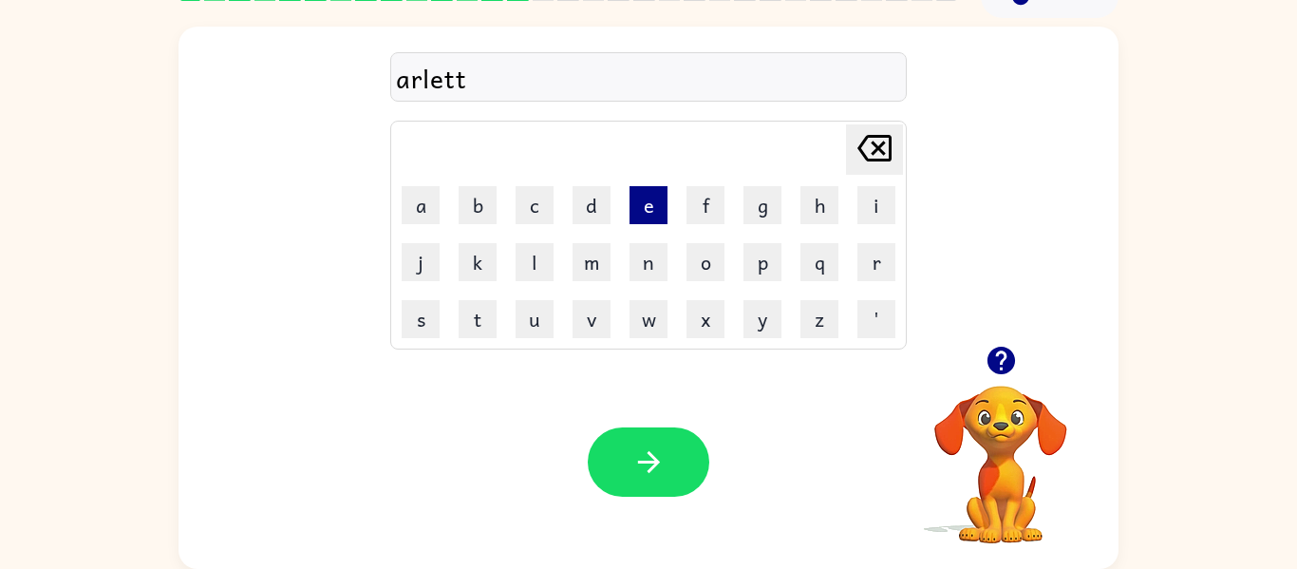
click at [634, 206] on button "e" at bounding box center [649, 205] width 38 height 38
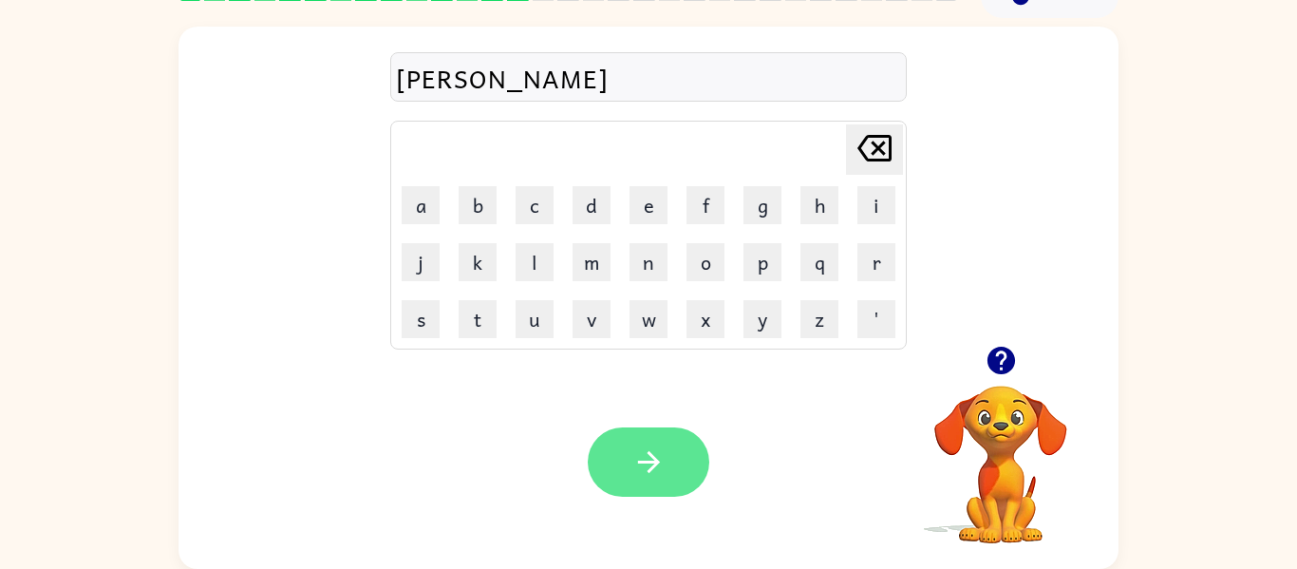
click at [642, 492] on button "button" at bounding box center [649, 461] width 122 height 69
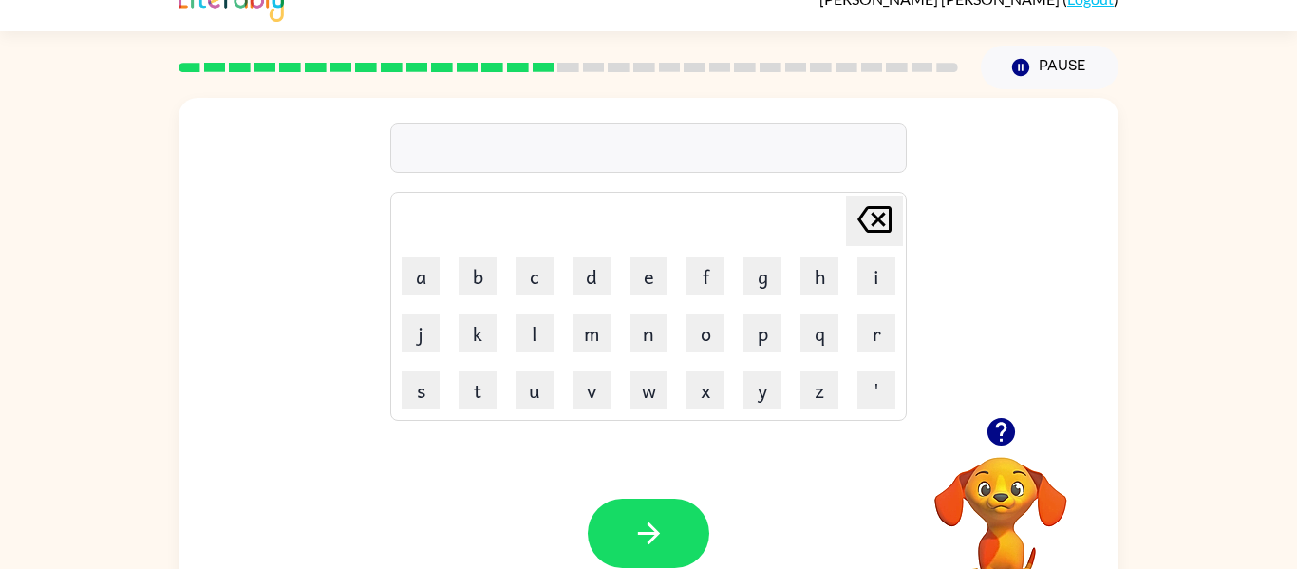
scroll to position [27, 0]
click at [924, 399] on div "Delete Delete last character input a b c d e f g h i j k l m n o p q r s t u v …" at bounding box center [649, 258] width 940 height 319
click at [1024, 435] on button "button" at bounding box center [1001, 432] width 48 height 48
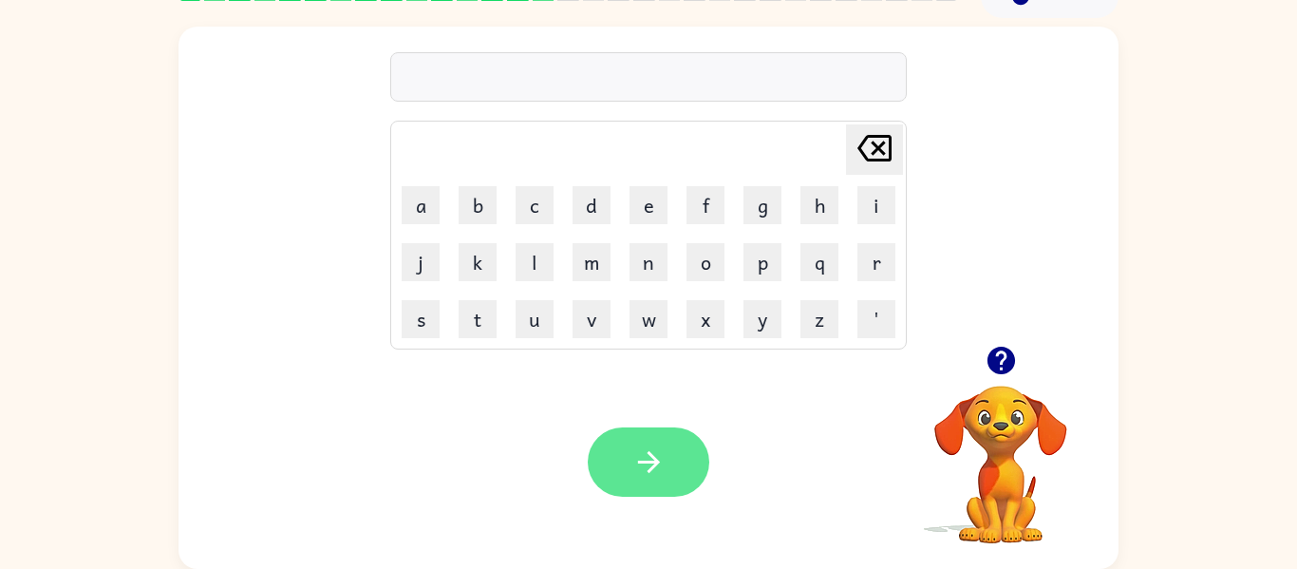
click at [646, 461] on icon "button" at bounding box center [649, 461] width 33 height 33
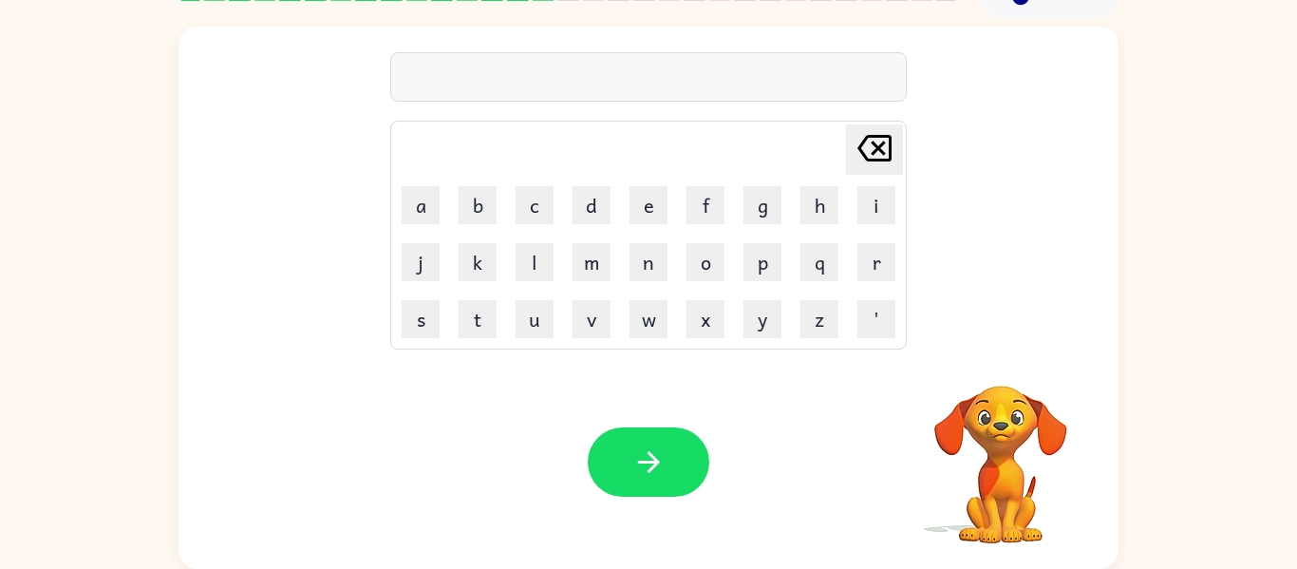
click at [479, 369] on div "Your browser must support playing .mp4 files to use Literably. Please try using…" at bounding box center [649, 462] width 940 height 214
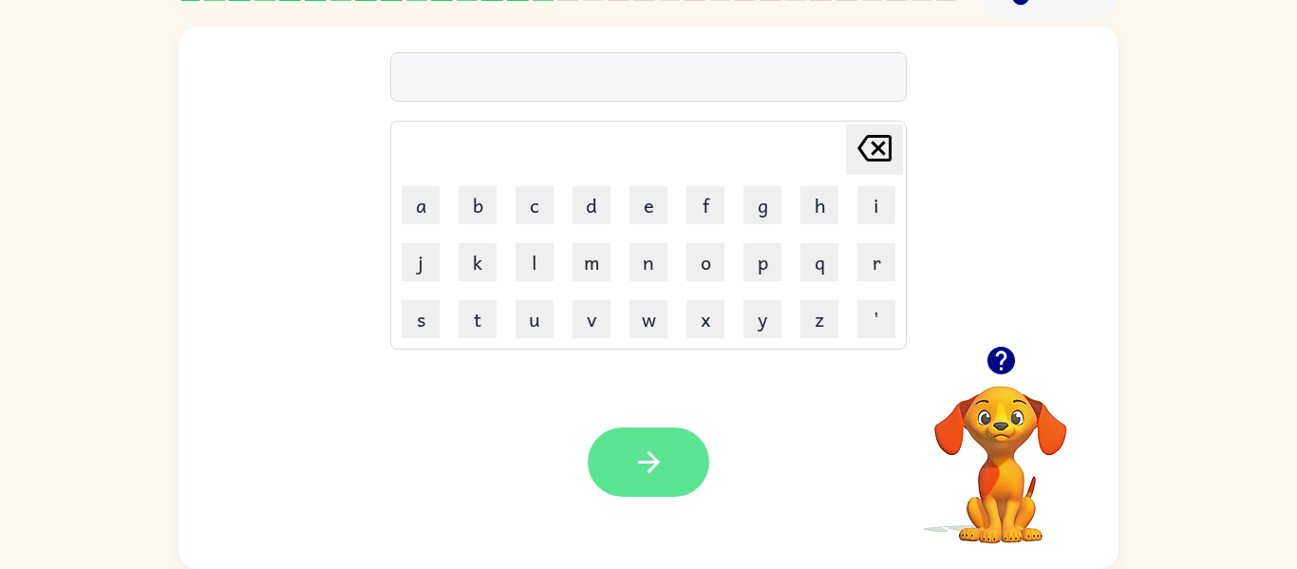
click at [637, 455] on icon "button" at bounding box center [649, 461] width 33 height 33
click at [495, 375] on div "Your browser must support playing .mp4 files to use Literably. Please try using…" at bounding box center [649, 462] width 940 height 214
click at [674, 418] on div "Your browser must support playing .mp4 files to use Literably. Please try using…" at bounding box center [649, 462] width 940 height 214
click at [674, 431] on button "button" at bounding box center [649, 461] width 122 height 69
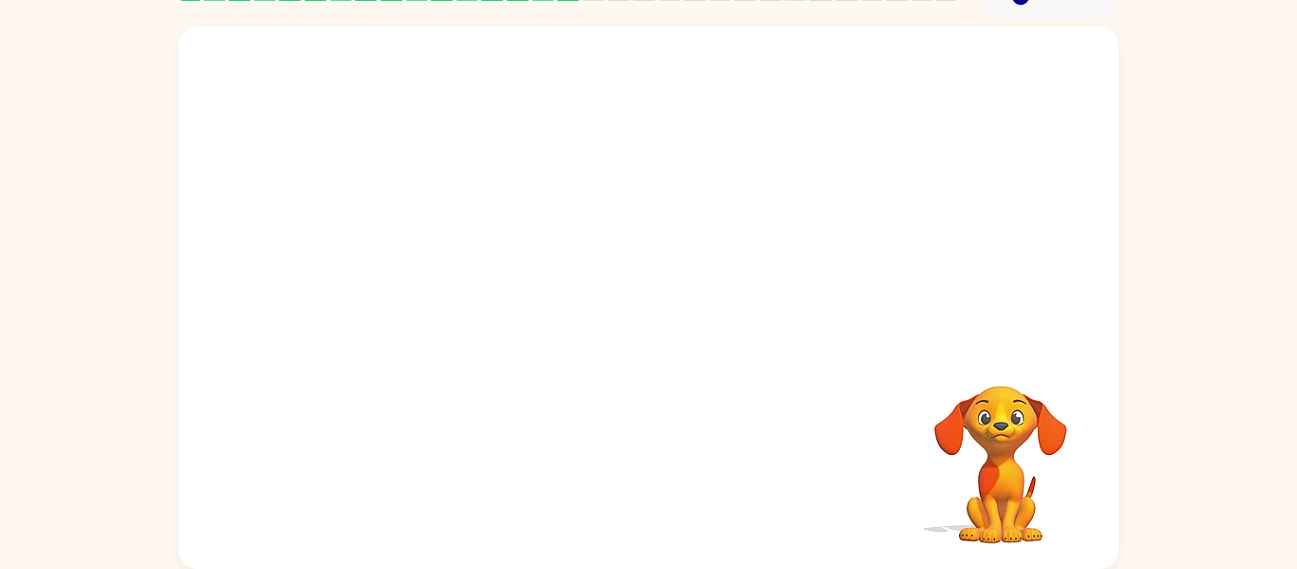
click at [417, 454] on div "Your browser must support playing .mp4 files to use Literably. Please try using…" at bounding box center [649, 298] width 940 height 542
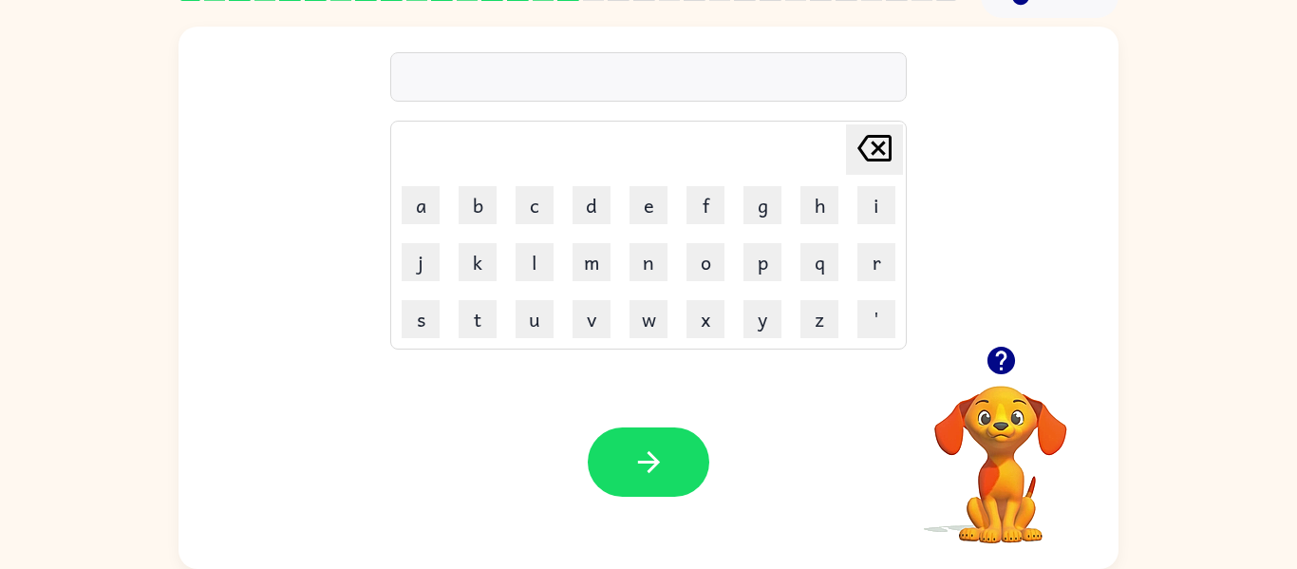
click at [677, 500] on div "Your browser must support playing .mp4 files to use Literably. Please try using…" at bounding box center [649, 462] width 940 height 214
click at [671, 491] on button "button" at bounding box center [649, 461] width 122 height 69
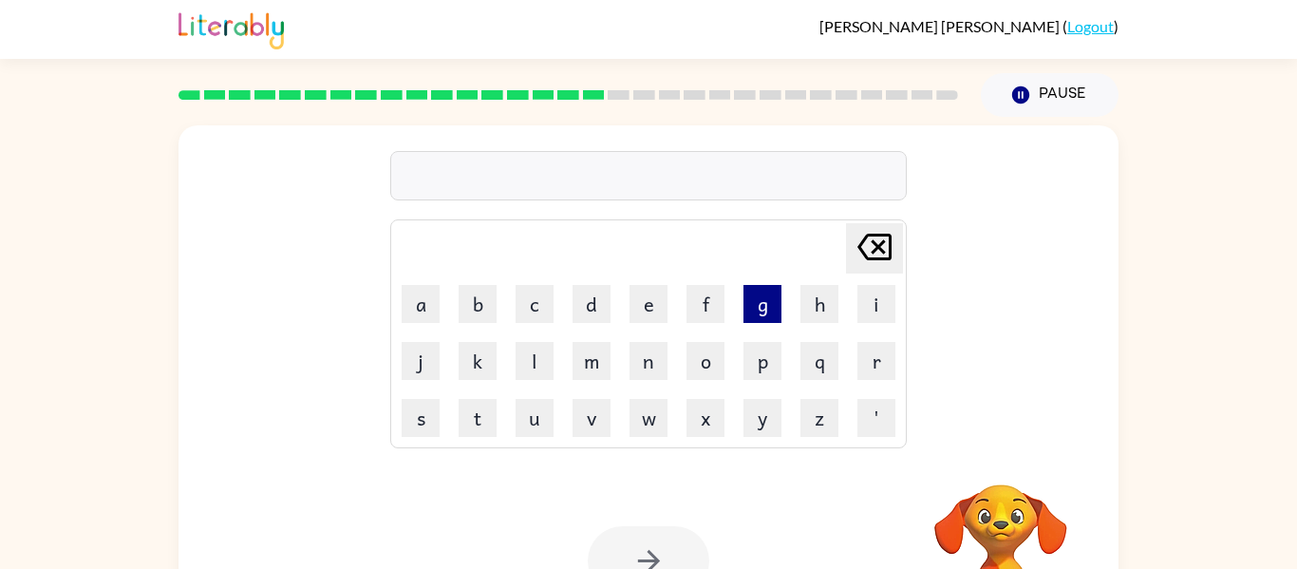
click at [770, 309] on button "g" at bounding box center [763, 304] width 38 height 38
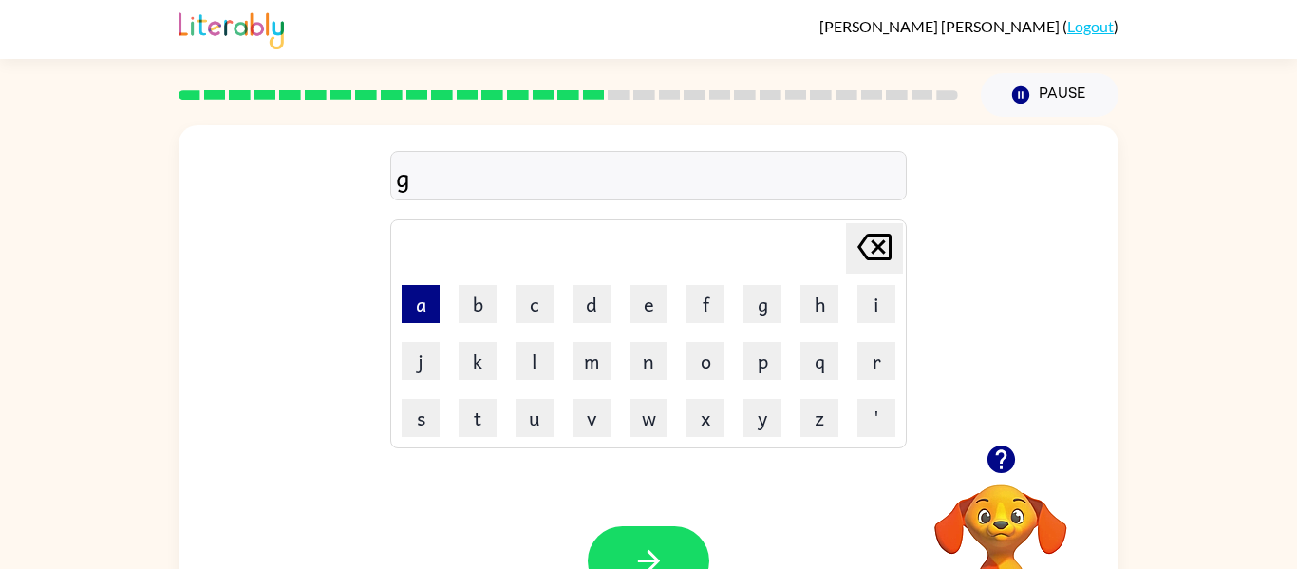
click at [424, 317] on button "a" at bounding box center [421, 304] width 38 height 38
click at [890, 365] on button "r" at bounding box center [877, 361] width 38 height 38
click at [546, 296] on button "c" at bounding box center [535, 304] width 38 height 38
click at [892, 317] on button "i" at bounding box center [877, 304] width 38 height 38
click at [427, 312] on button "a" at bounding box center [421, 304] width 38 height 38
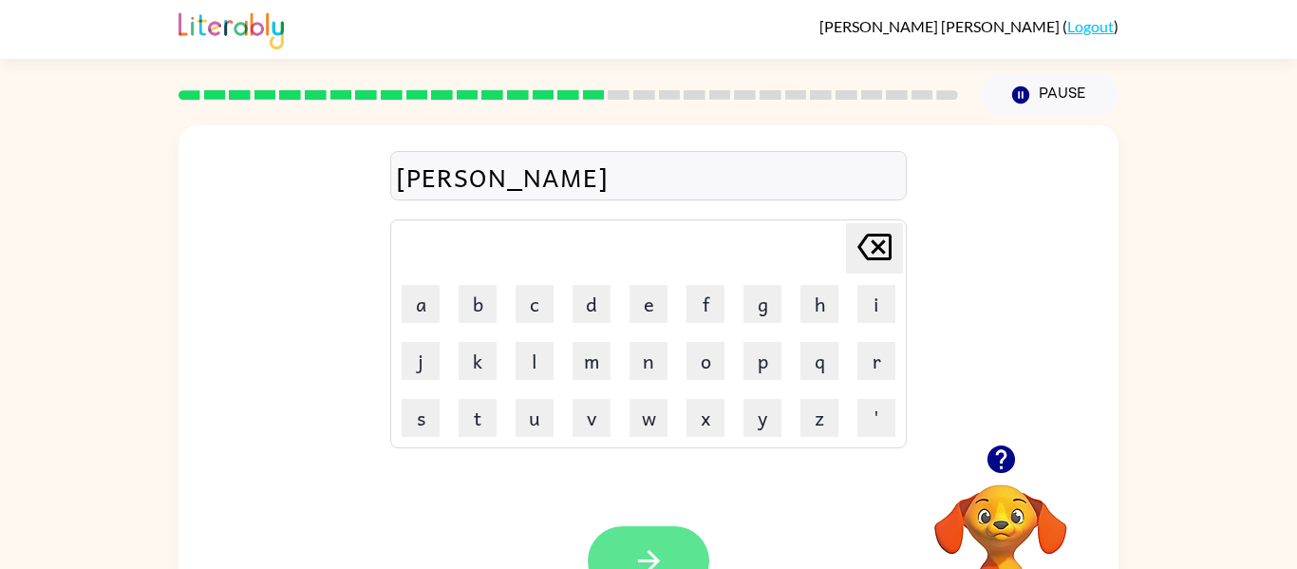
click at [646, 563] on icon "button" at bounding box center [649, 560] width 33 height 33
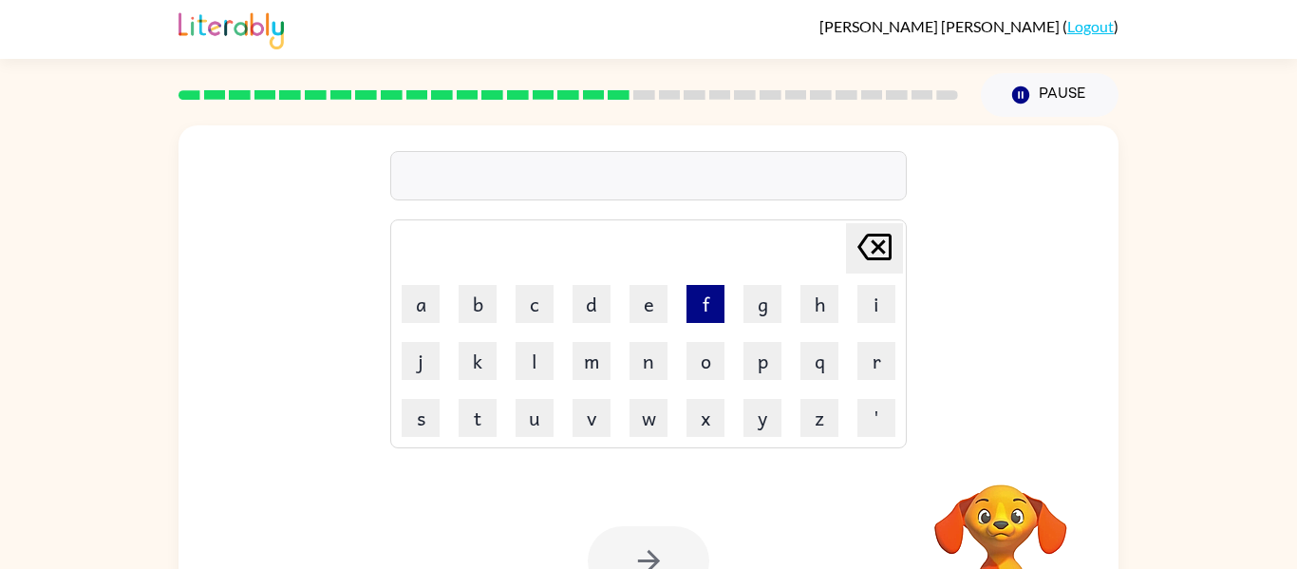
click at [697, 313] on button "f" at bounding box center [706, 304] width 38 height 38
click at [711, 368] on button "o" at bounding box center [706, 361] width 38 height 38
click at [709, 368] on button "o" at bounding box center [706, 361] width 38 height 38
click at [592, 293] on button "d" at bounding box center [592, 304] width 38 height 38
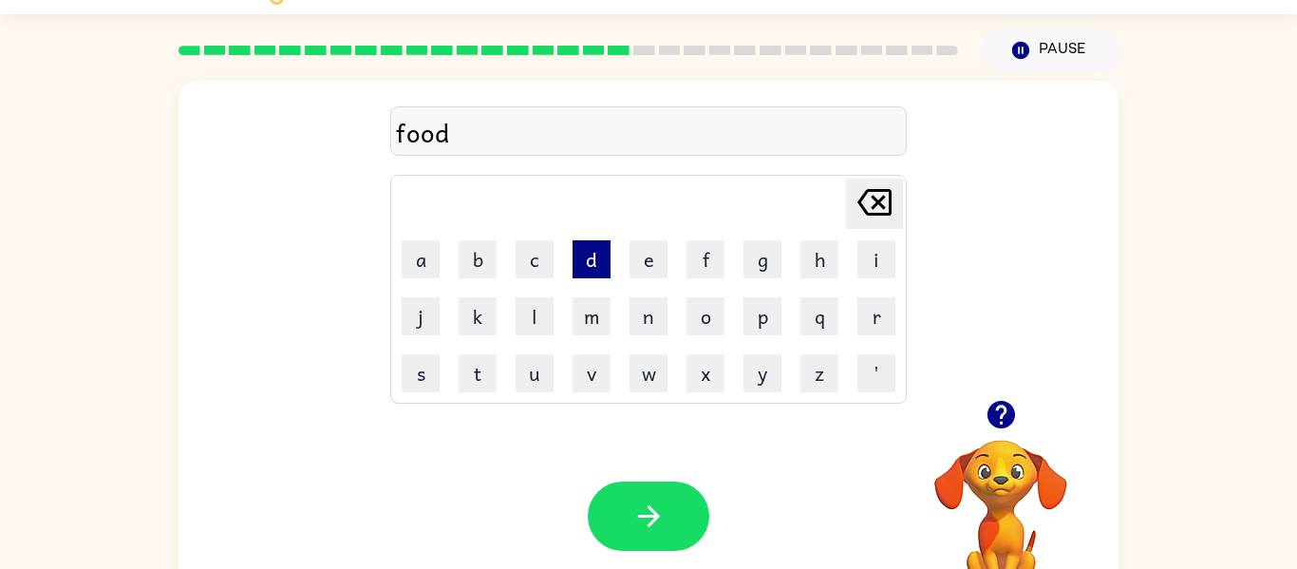
scroll to position [54, 0]
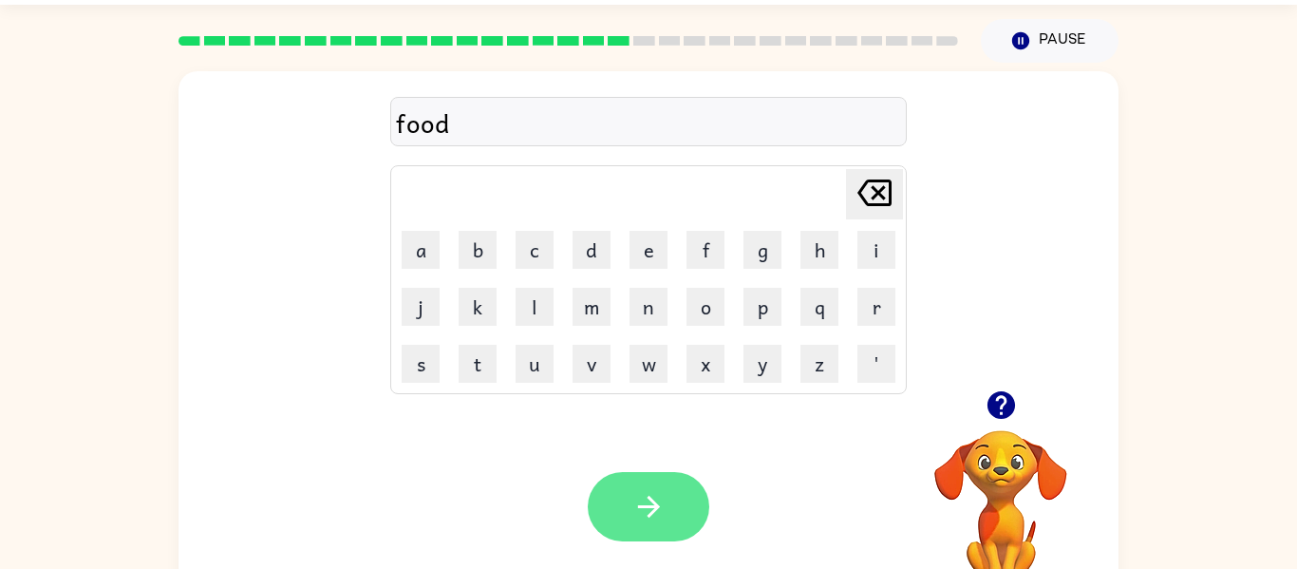
click at [663, 514] on icon "button" at bounding box center [649, 506] width 33 height 33
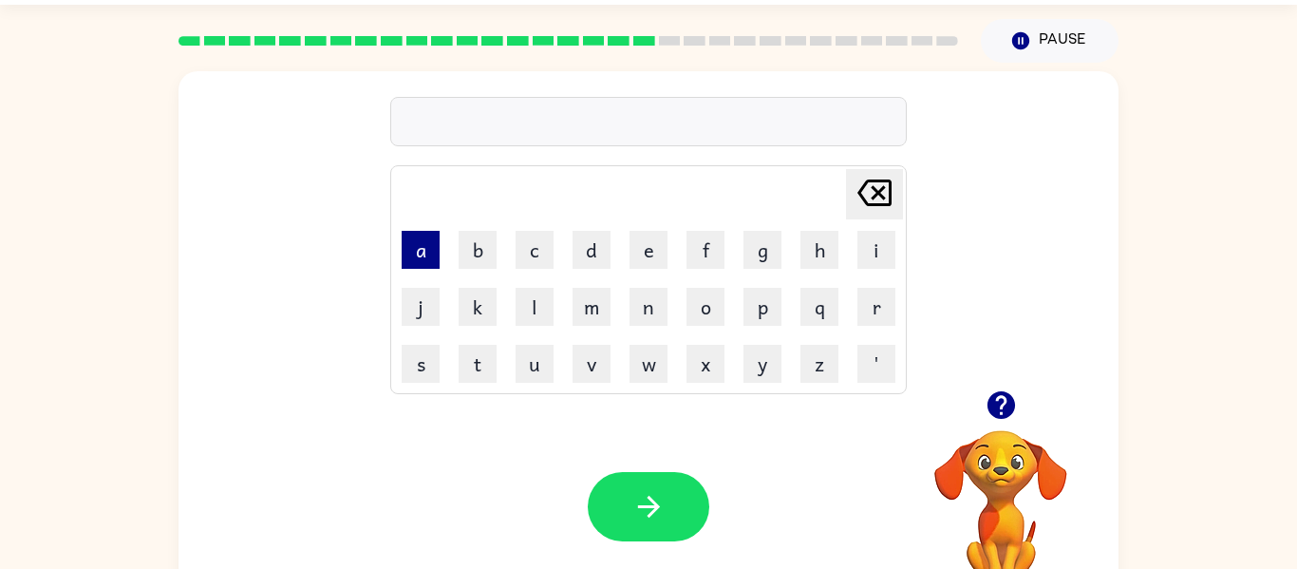
click at [425, 258] on button "a" at bounding box center [421, 250] width 38 height 38
click at [866, 318] on button "r" at bounding box center [877, 307] width 38 height 38
click at [530, 305] on button "l" at bounding box center [535, 307] width 38 height 38
click at [662, 253] on button "e" at bounding box center [649, 250] width 38 height 38
click at [470, 368] on button "t" at bounding box center [478, 364] width 38 height 38
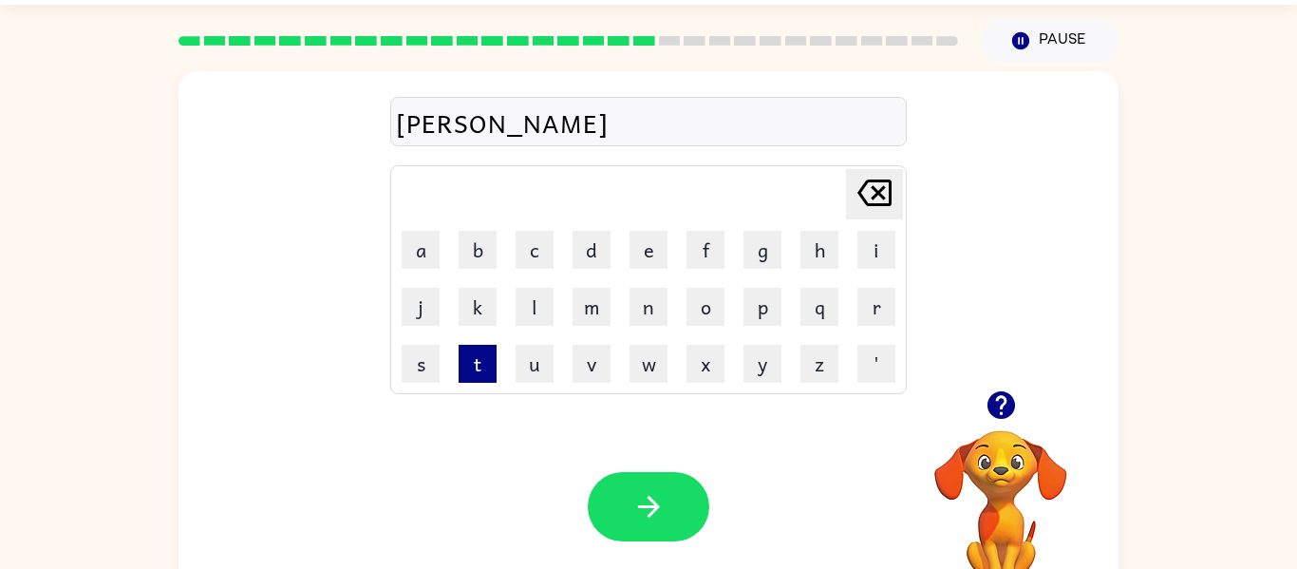
click at [482, 370] on button "t" at bounding box center [478, 364] width 38 height 38
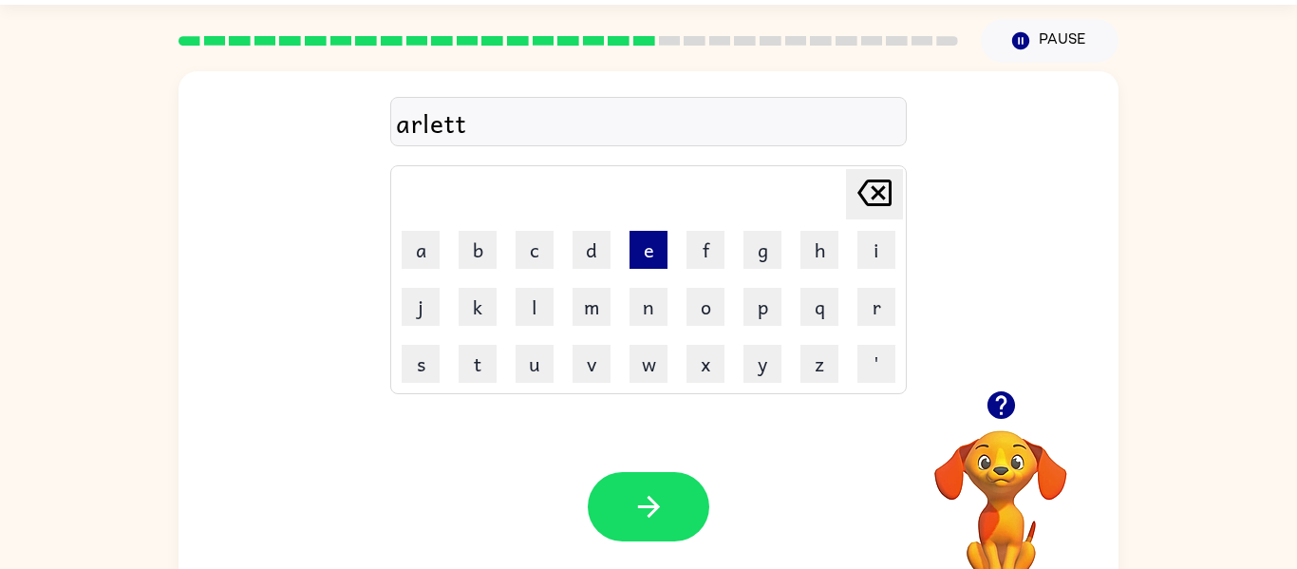
click at [663, 262] on button "e" at bounding box center [649, 250] width 38 height 38
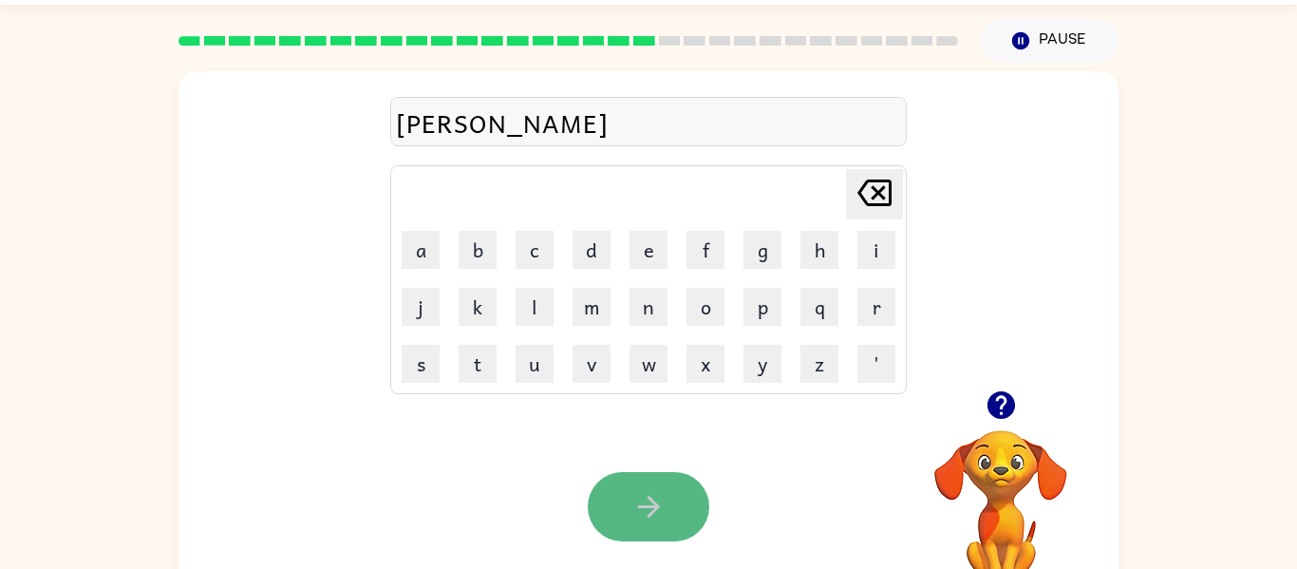
click at [667, 500] on button "button" at bounding box center [649, 506] width 122 height 69
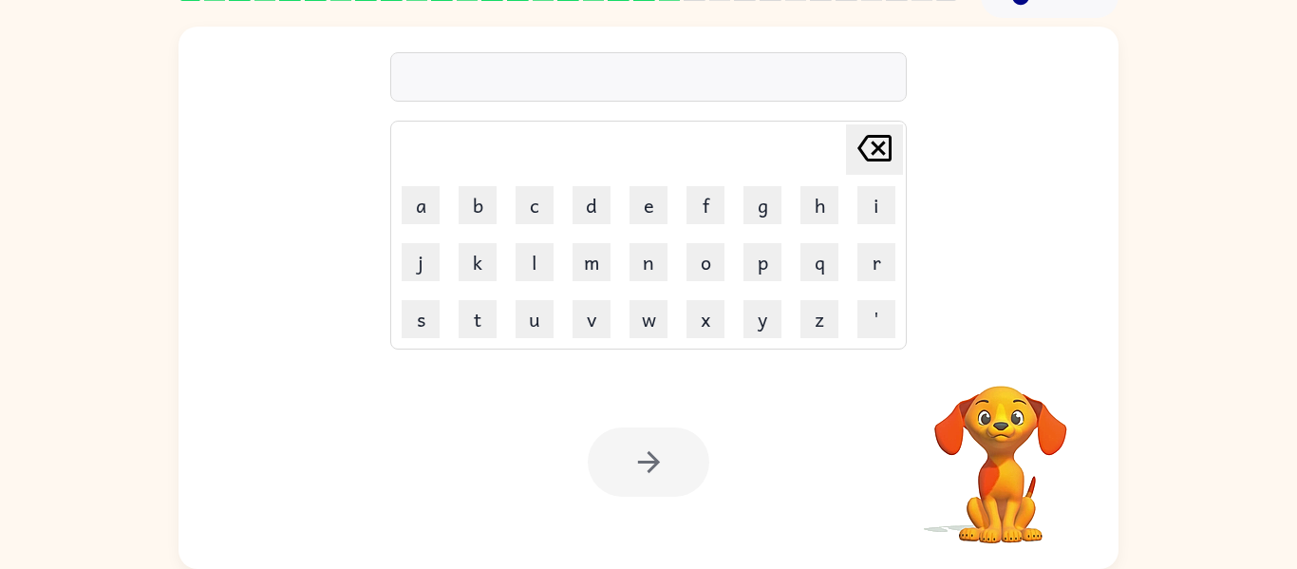
scroll to position [0, 0]
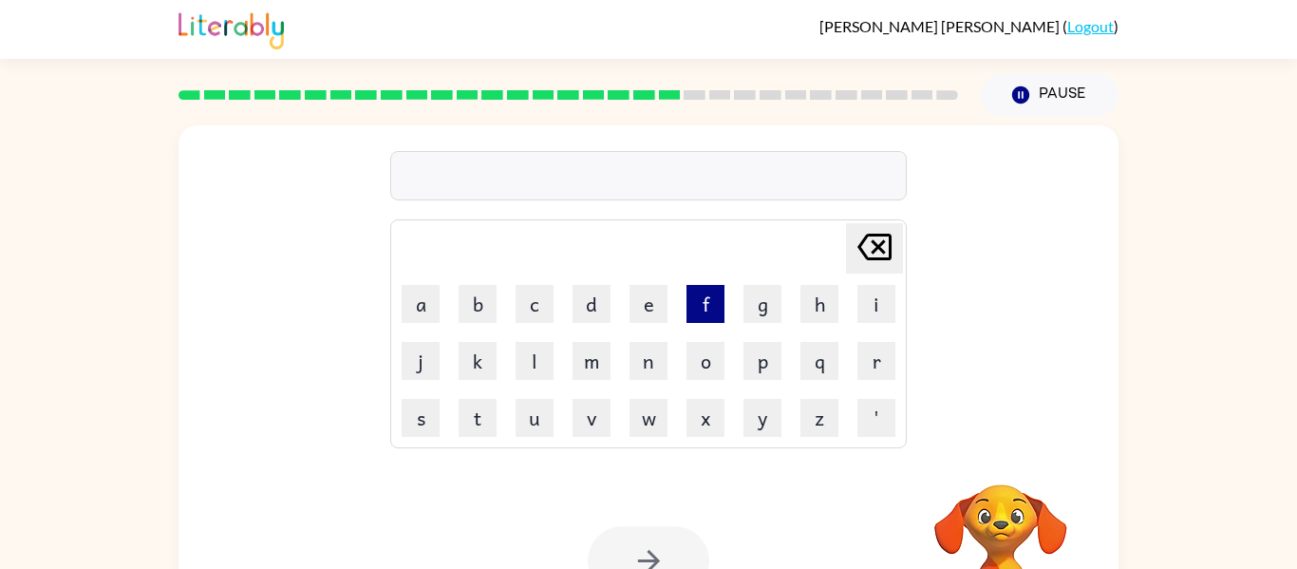
click at [722, 319] on button "f" at bounding box center [706, 304] width 38 height 38
click at [711, 368] on button "o" at bounding box center [706, 361] width 38 height 38
click at [712, 367] on button "o" at bounding box center [706, 361] width 38 height 38
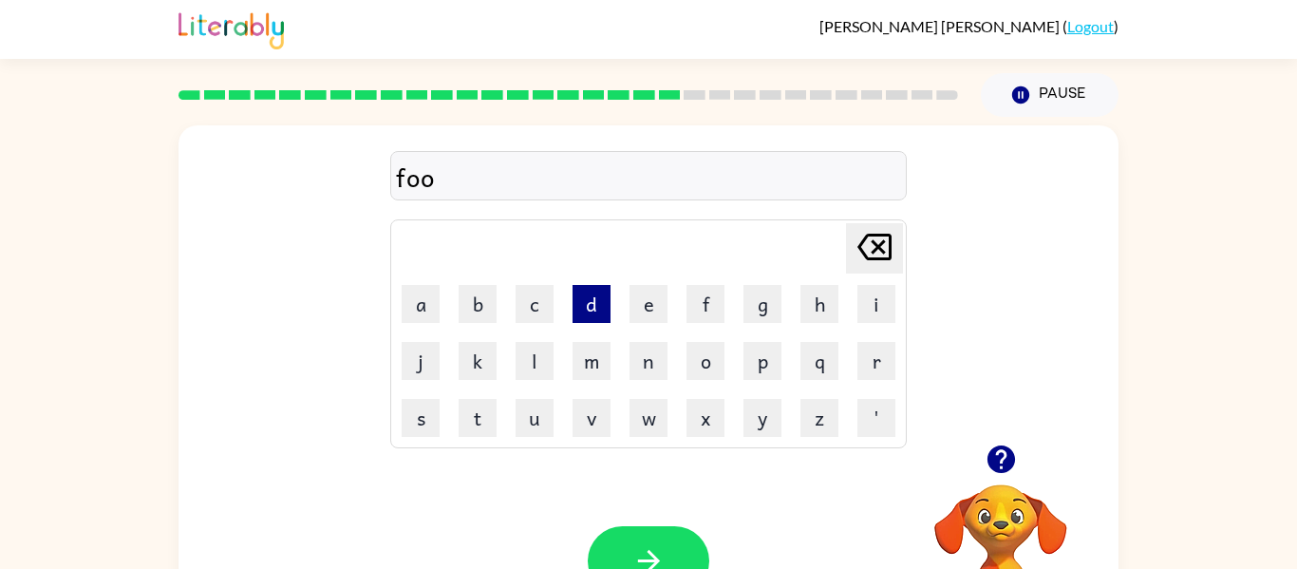
click at [599, 310] on button "d" at bounding box center [592, 304] width 38 height 38
click at [641, 540] on button "button" at bounding box center [649, 560] width 122 height 69
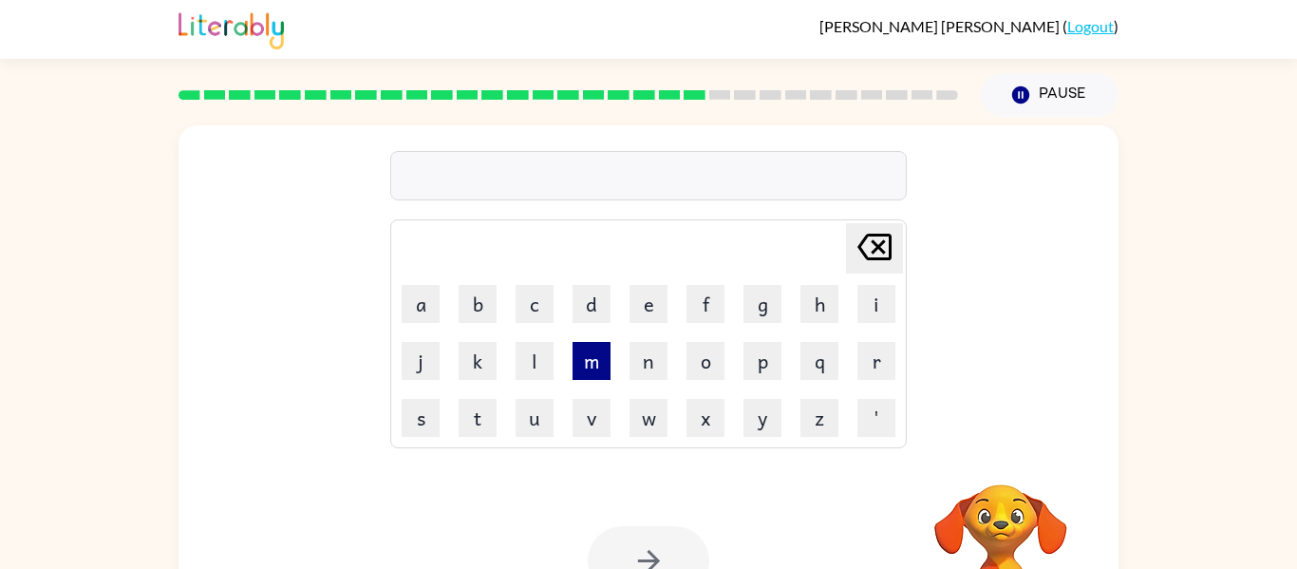
click at [595, 370] on button "m" at bounding box center [592, 361] width 38 height 38
click at [644, 307] on button "e" at bounding box center [649, 304] width 38 height 38
click at [642, 306] on button "e" at bounding box center [649, 304] width 38 height 38
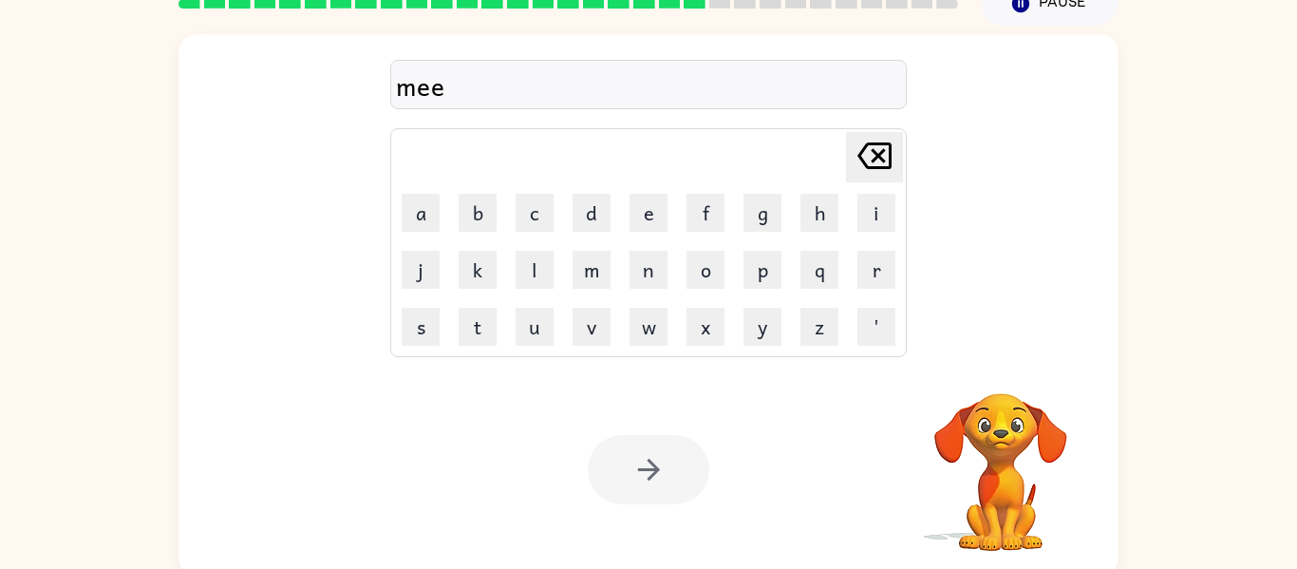
scroll to position [92, 0]
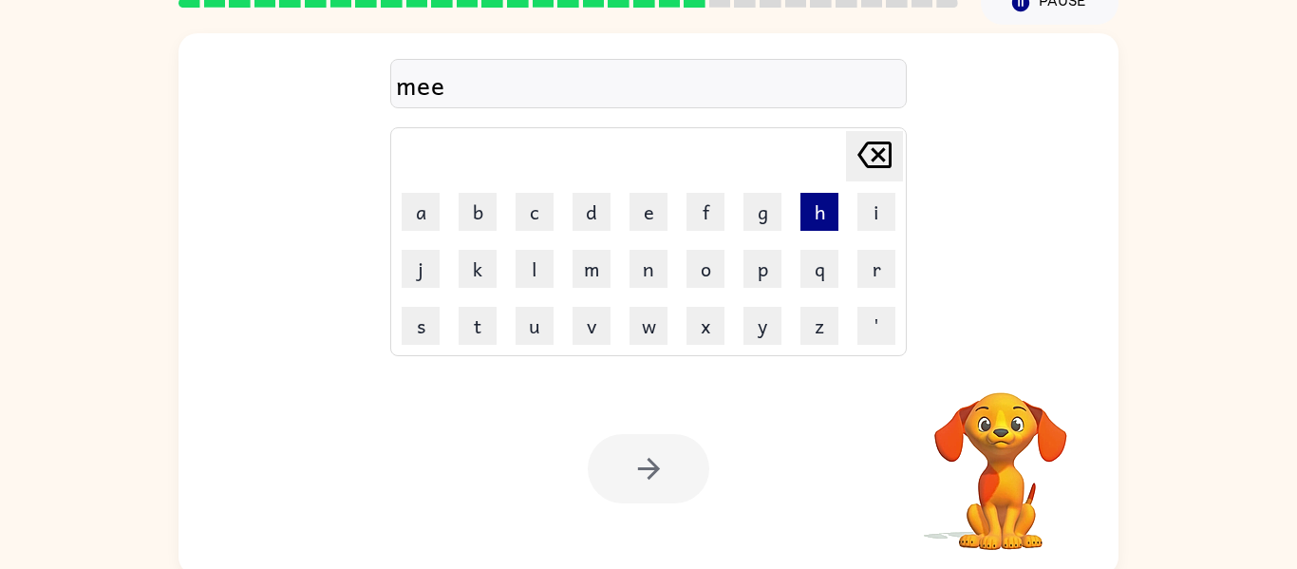
click at [805, 208] on button "h" at bounding box center [820, 212] width 38 height 38
click at [877, 165] on icon at bounding box center [875, 155] width 34 height 27
click at [888, 165] on icon at bounding box center [875, 155] width 34 height 27
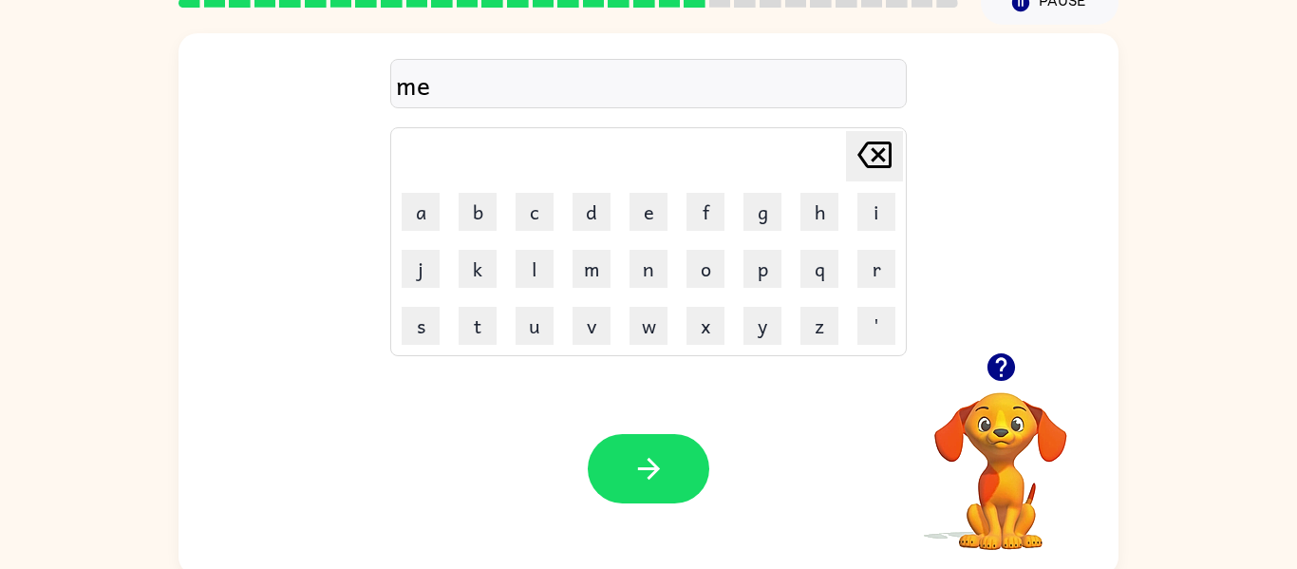
click at [883, 167] on icon at bounding box center [875, 155] width 34 height 27
click at [665, 229] on button "e" at bounding box center [649, 212] width 38 height 38
click at [651, 457] on icon "button" at bounding box center [649, 468] width 33 height 33
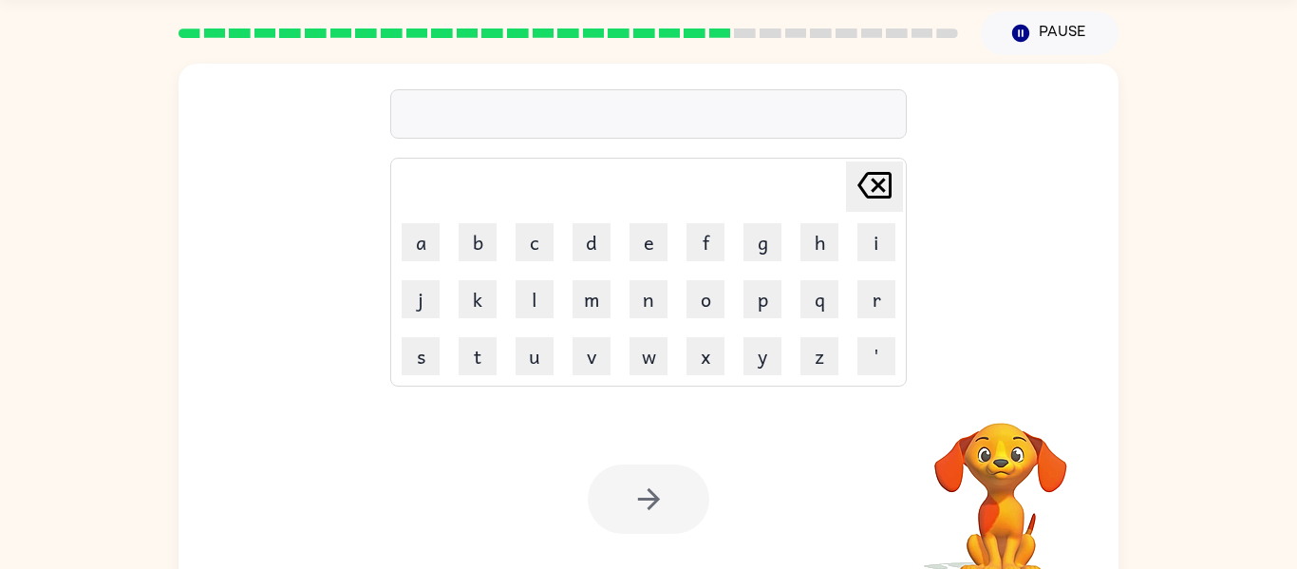
scroll to position [63, 0]
click at [533, 237] on button "c" at bounding box center [535, 241] width 38 height 38
click at [412, 247] on button "a" at bounding box center [421, 241] width 38 height 38
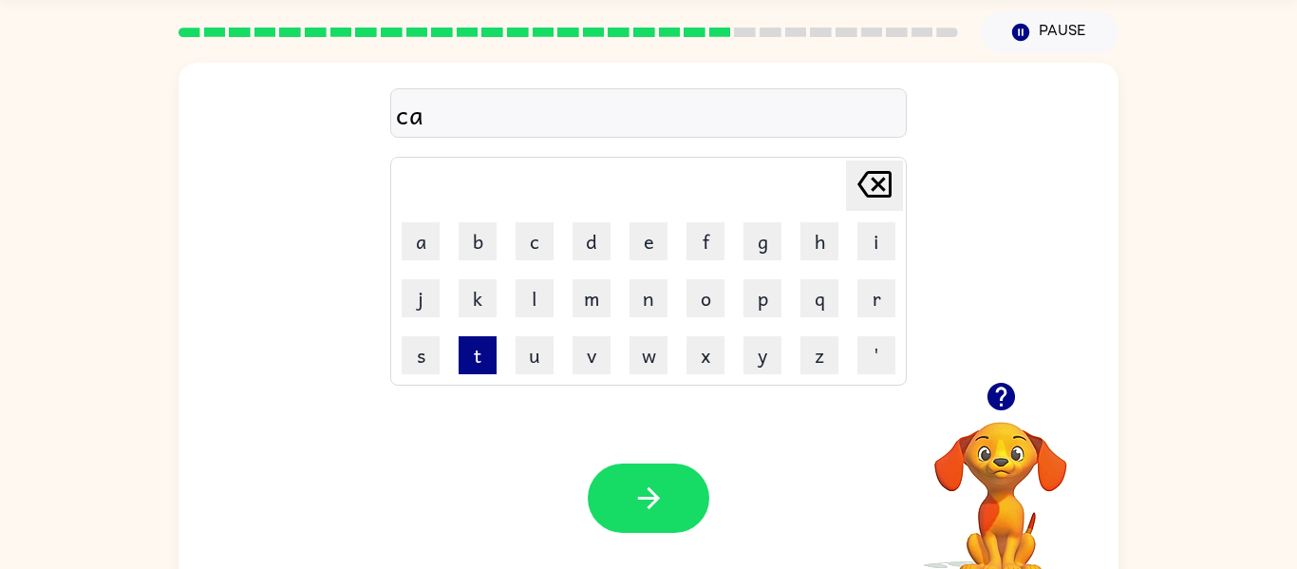
click at [465, 369] on button "t" at bounding box center [478, 355] width 38 height 38
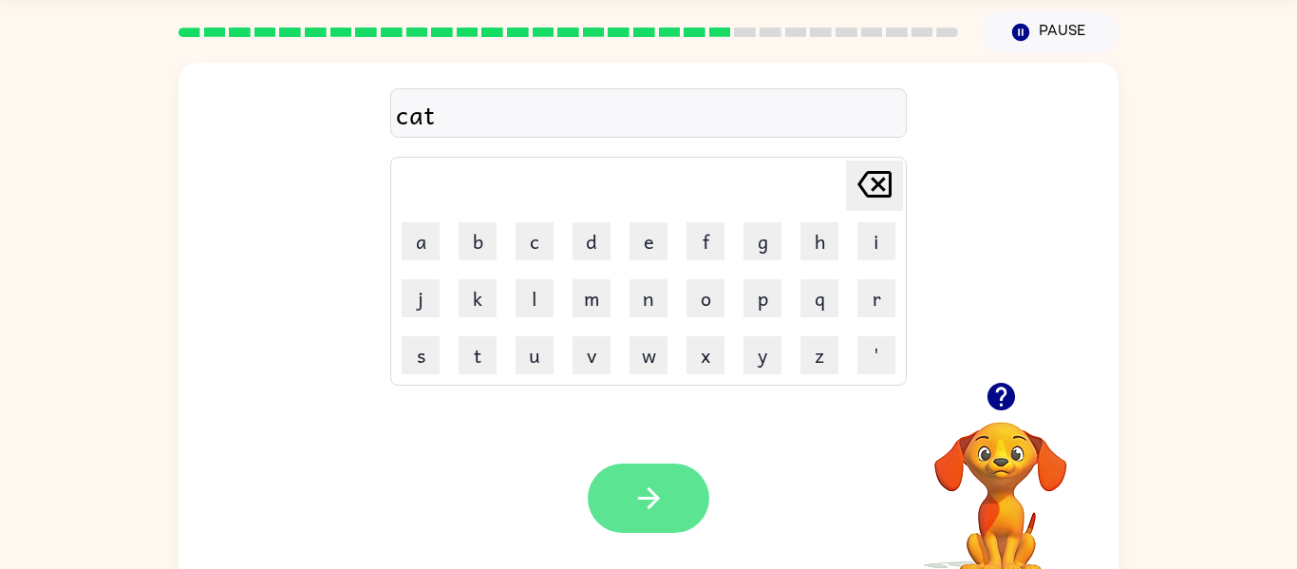
click at [668, 522] on button "button" at bounding box center [649, 497] width 122 height 69
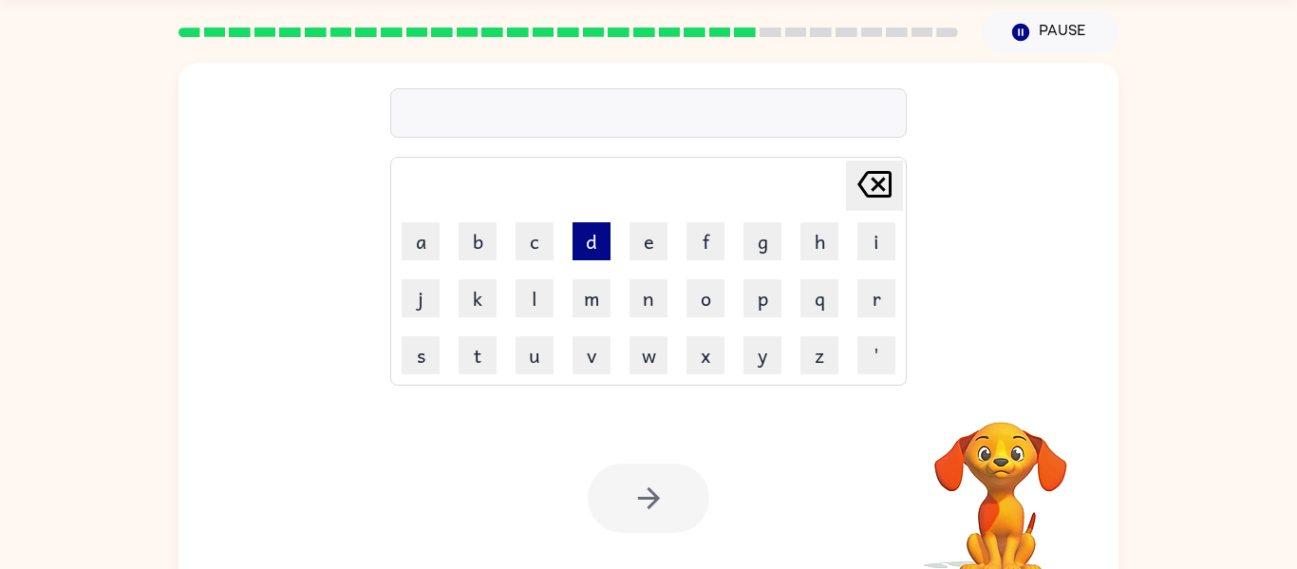
click at [595, 242] on button "d" at bounding box center [592, 241] width 38 height 38
click at [703, 300] on button "o" at bounding box center [706, 298] width 38 height 38
click at [765, 237] on button "g" at bounding box center [763, 241] width 38 height 38
click at [890, 192] on icon at bounding box center [875, 184] width 34 height 27
click at [893, 178] on icon "Delete Delete last character input" at bounding box center [875, 184] width 46 height 46
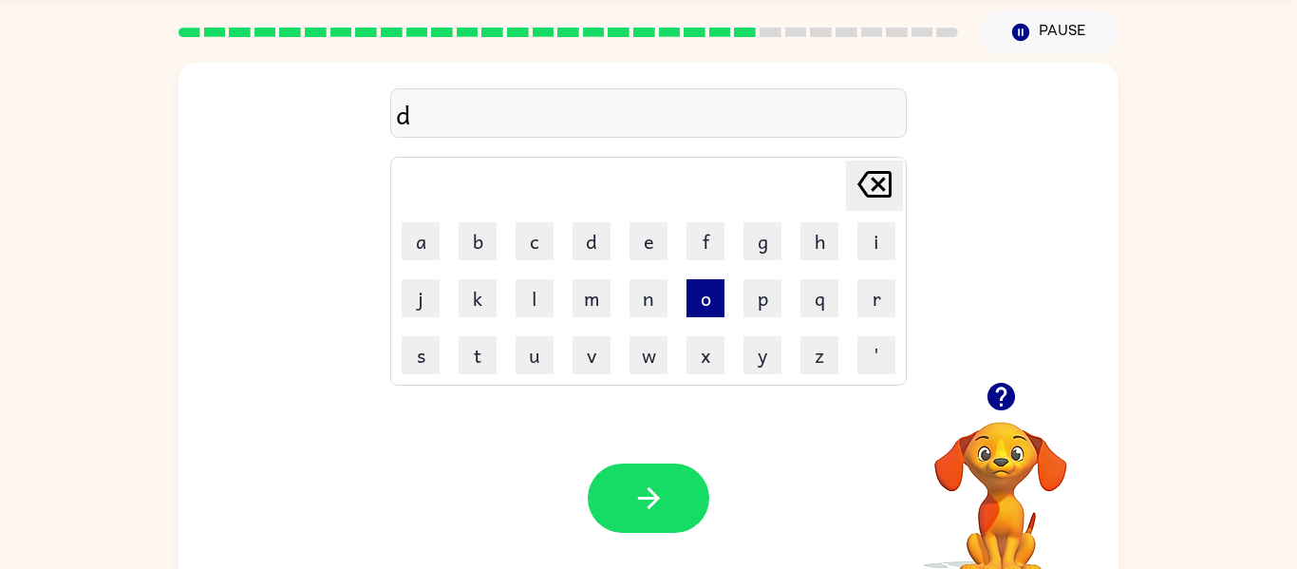
click at [717, 304] on button "o" at bounding box center [706, 298] width 38 height 38
click at [760, 249] on button "g" at bounding box center [763, 241] width 38 height 38
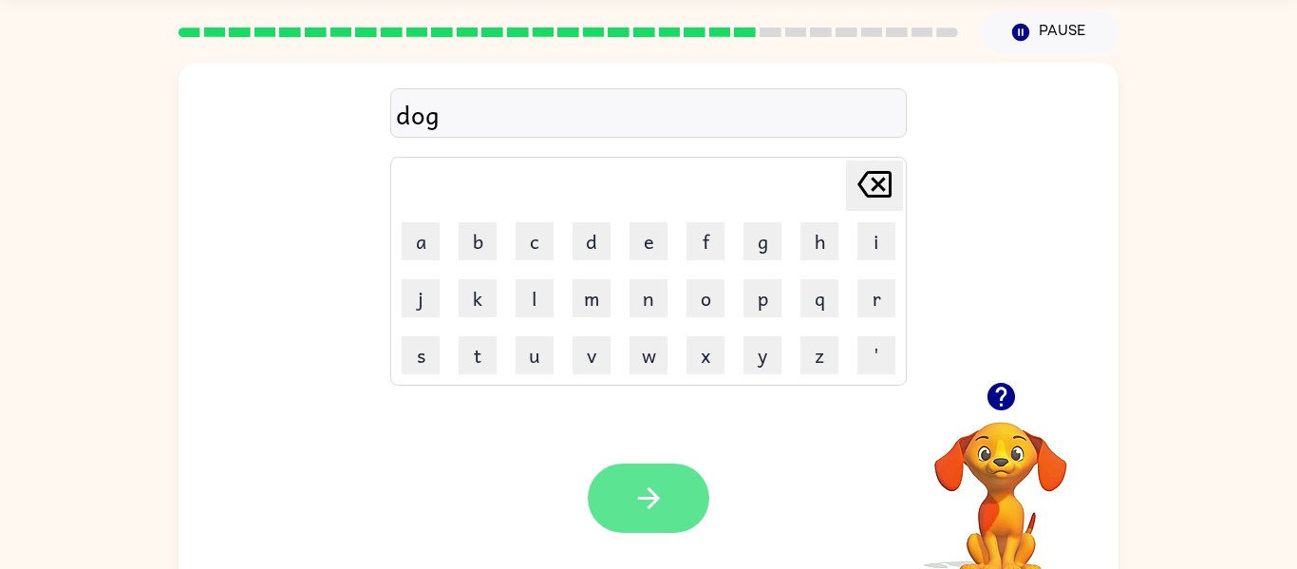
click at [638, 529] on button "button" at bounding box center [649, 497] width 122 height 69
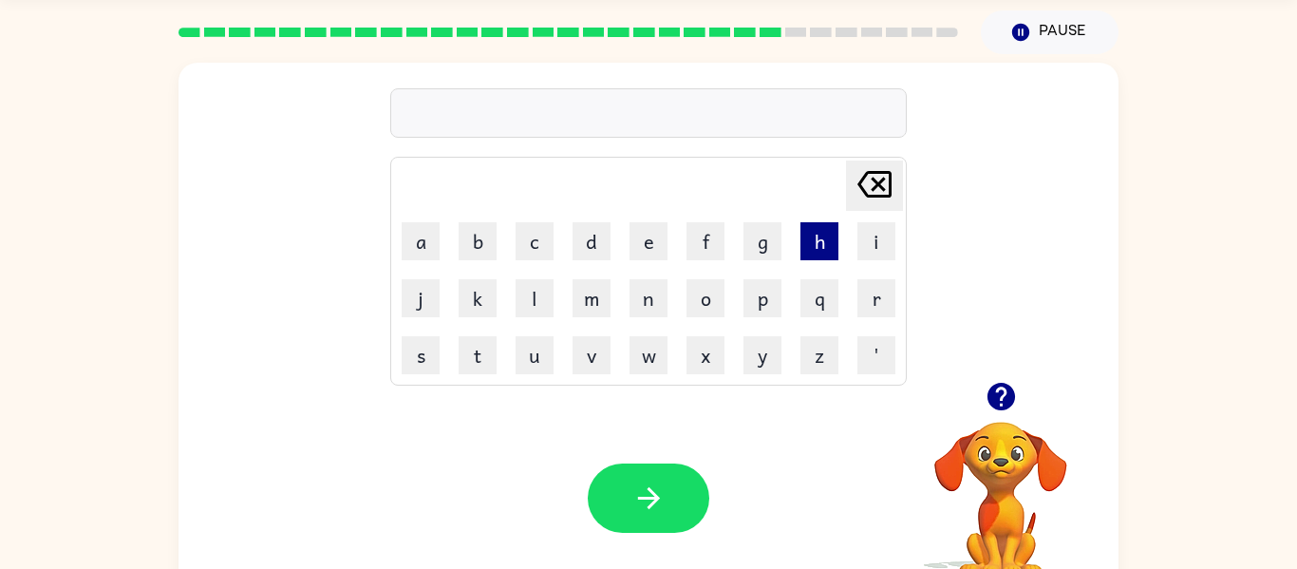
click at [827, 242] on button "h" at bounding box center [820, 241] width 38 height 38
click at [714, 305] on button "o" at bounding box center [706, 298] width 38 height 38
click at [652, 309] on button "n" at bounding box center [649, 298] width 38 height 38
click at [892, 162] on icon "Delete Delete last character input" at bounding box center [875, 184] width 46 height 46
click at [591, 310] on button "m" at bounding box center [592, 298] width 38 height 38
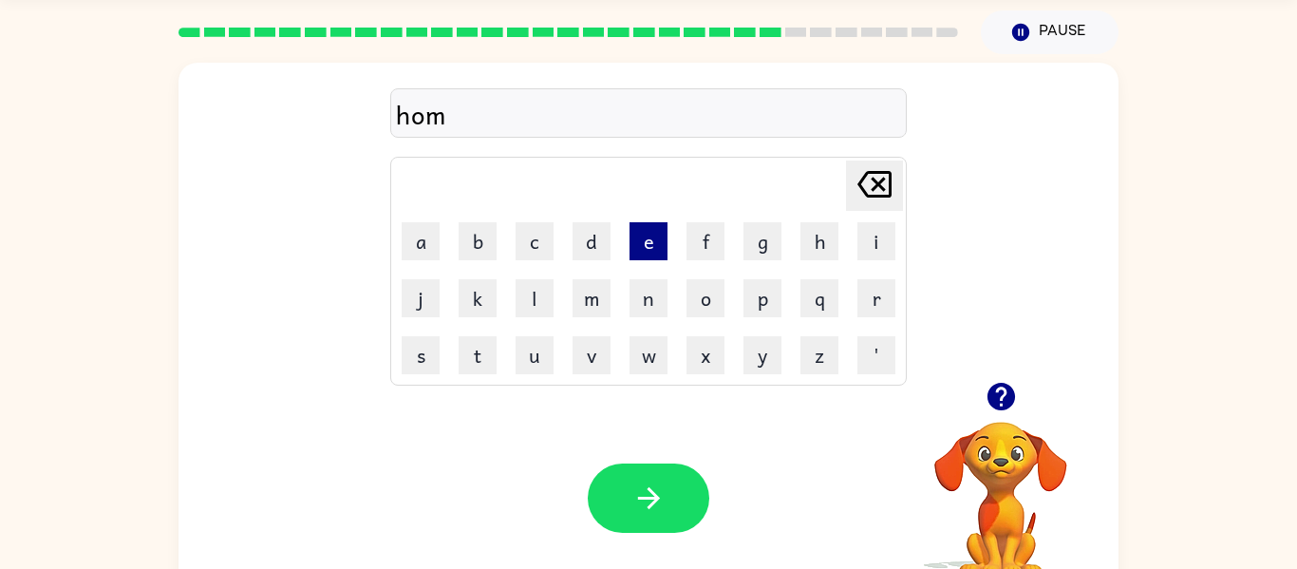
click at [664, 258] on button "e" at bounding box center [649, 241] width 38 height 38
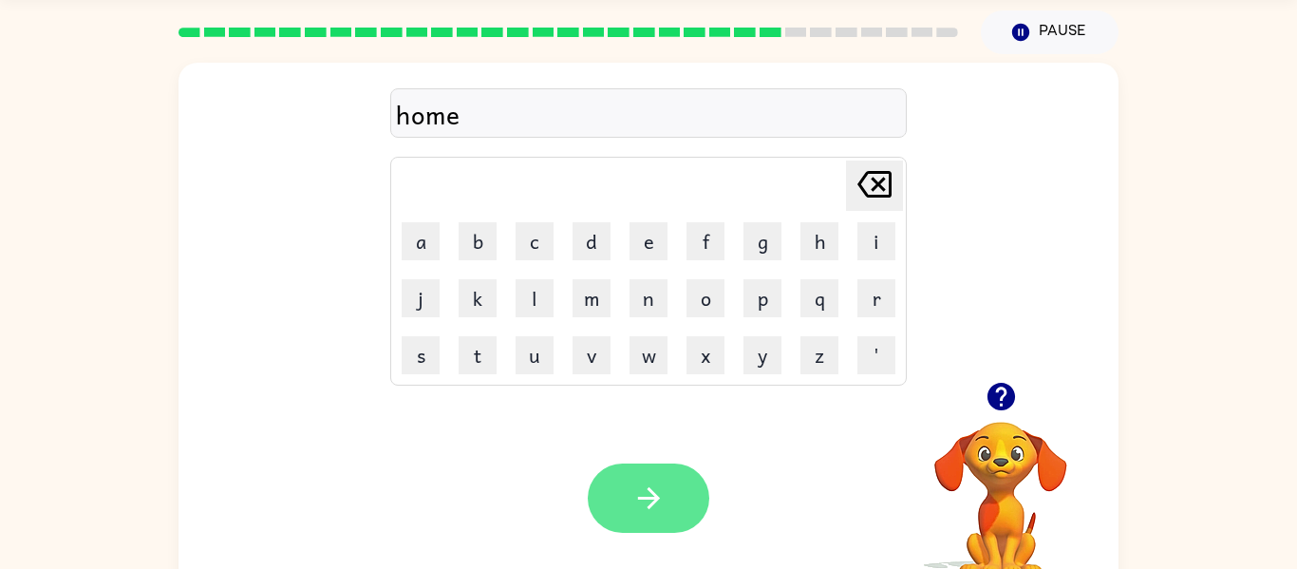
click at [671, 501] on button "button" at bounding box center [649, 497] width 122 height 69
click at [648, 530] on button "button" at bounding box center [649, 497] width 122 height 69
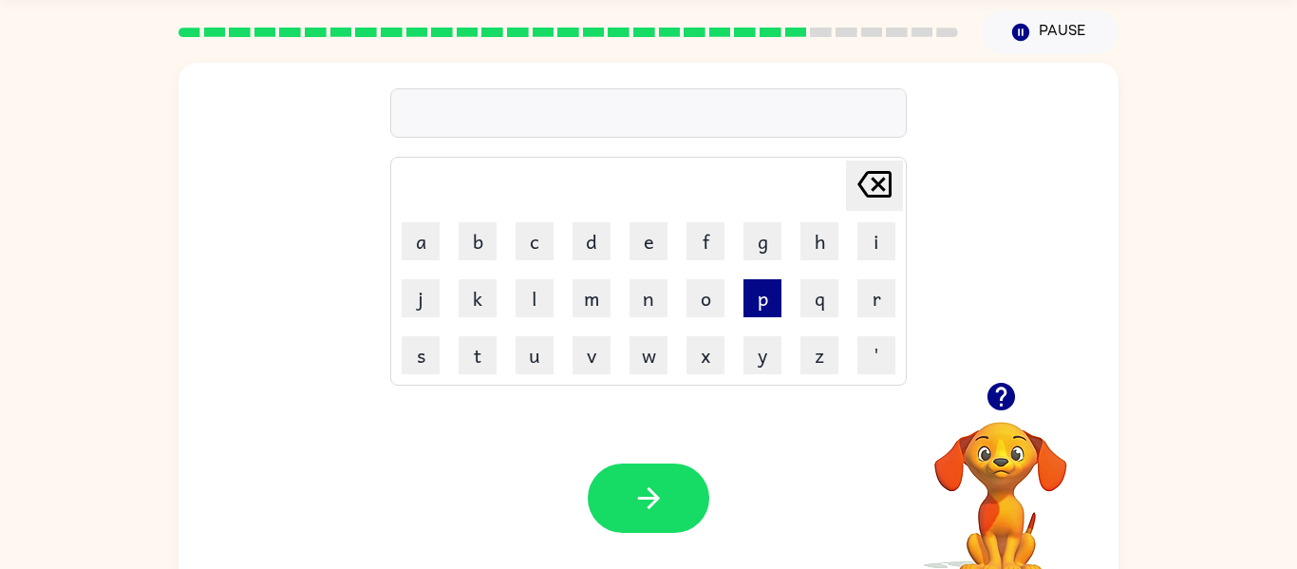
click at [762, 307] on button "p" at bounding box center [763, 298] width 38 height 38
click at [531, 300] on button "l" at bounding box center [535, 298] width 38 height 38
click at [429, 252] on button "a" at bounding box center [421, 241] width 38 height 38
click at [534, 243] on button "c" at bounding box center [535, 241] width 38 height 38
click at [655, 244] on button "e" at bounding box center [649, 241] width 38 height 38
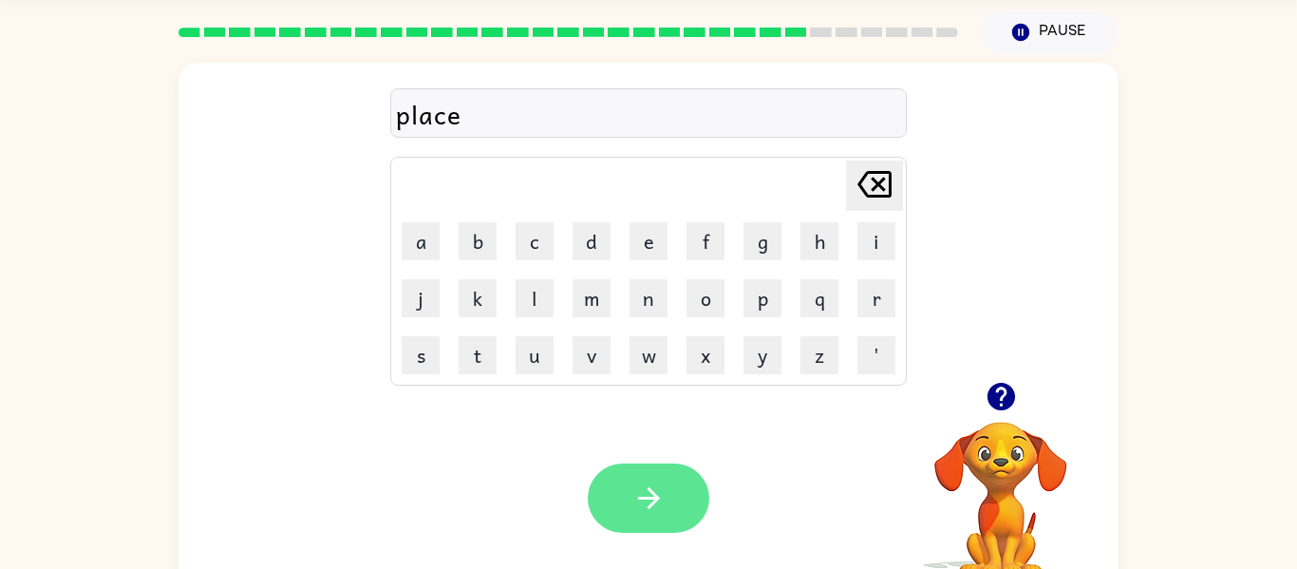
click at [624, 490] on button "button" at bounding box center [649, 497] width 122 height 69
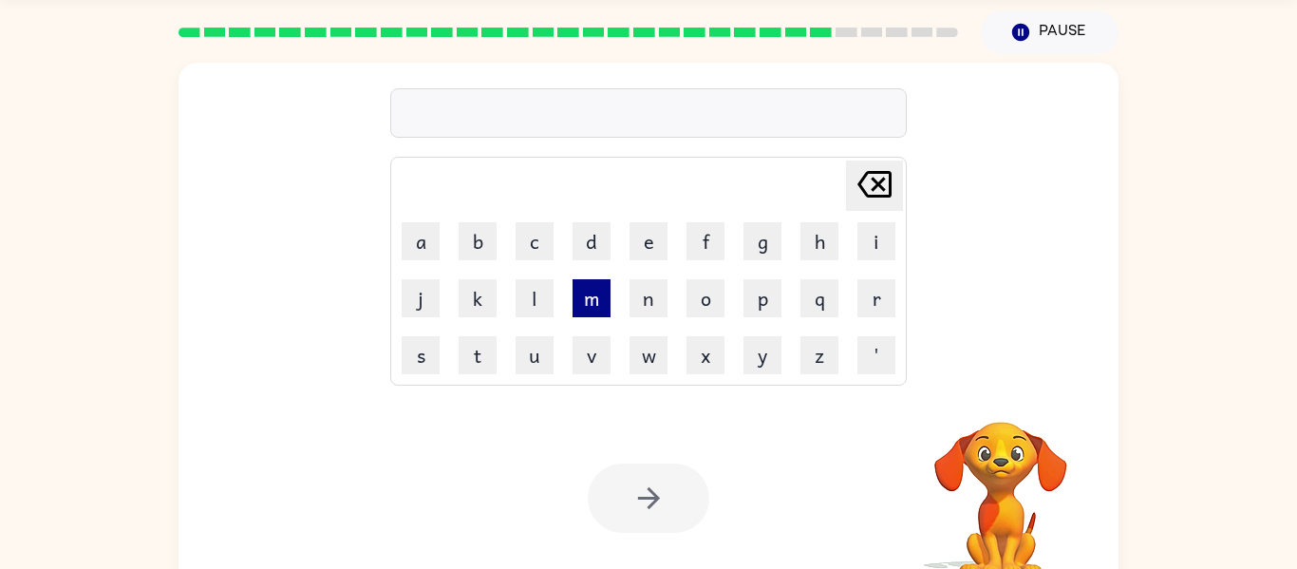
click at [601, 300] on button "m" at bounding box center [592, 298] width 38 height 38
click at [426, 257] on button "a" at bounding box center [421, 241] width 38 height 38
click at [535, 298] on button "l" at bounding box center [535, 298] width 38 height 38
click at [540, 301] on button "l" at bounding box center [535, 298] width 38 height 38
click at [865, 180] on icon "Delete Delete last character input" at bounding box center [875, 184] width 46 height 46
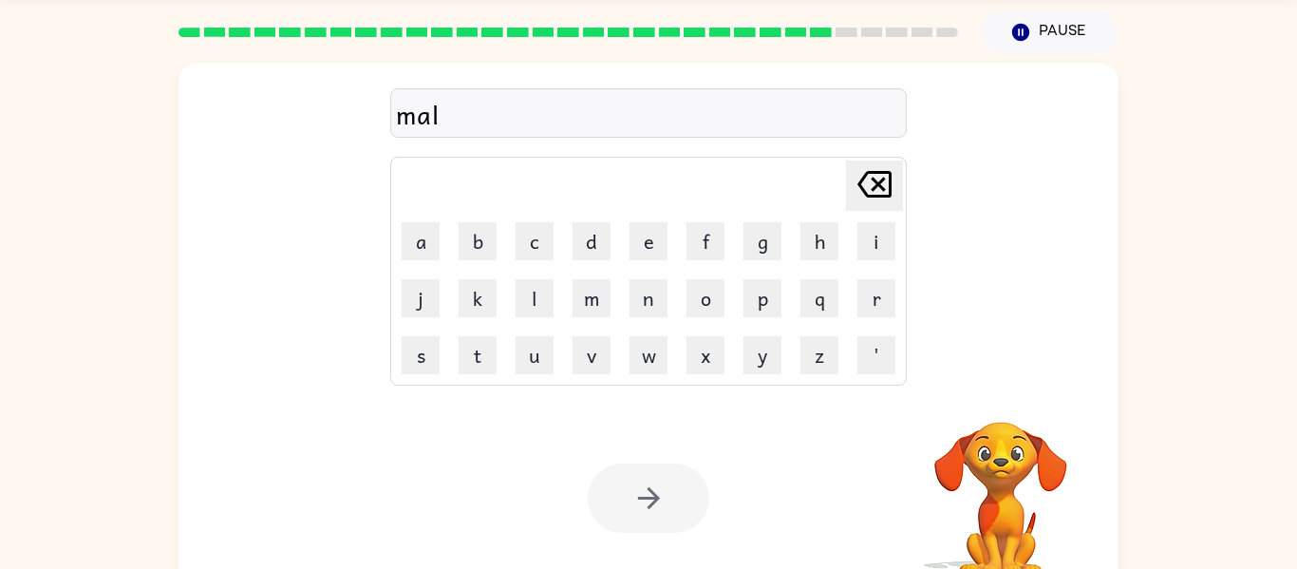
click at [871, 184] on icon "Delete Delete last character input" at bounding box center [875, 184] width 46 height 46
click at [874, 172] on icon at bounding box center [875, 184] width 34 height 27
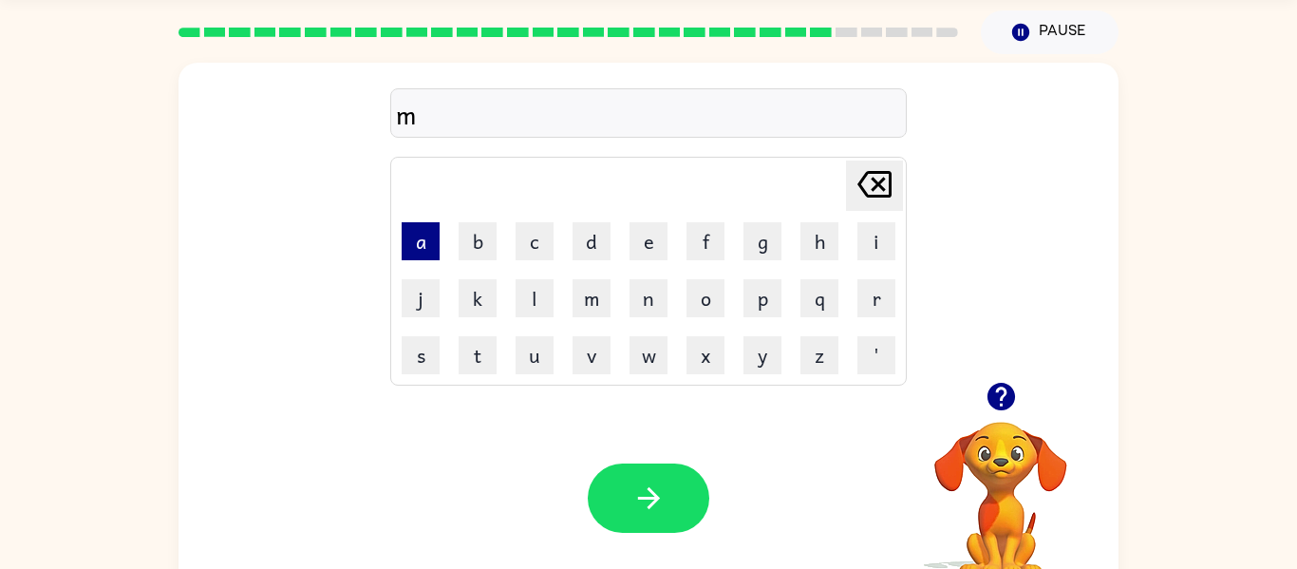
click at [424, 248] on button "a" at bounding box center [421, 241] width 38 height 38
click at [531, 298] on button "l" at bounding box center [535, 298] width 38 height 38
click at [531, 303] on button "l" at bounding box center [535, 298] width 38 height 38
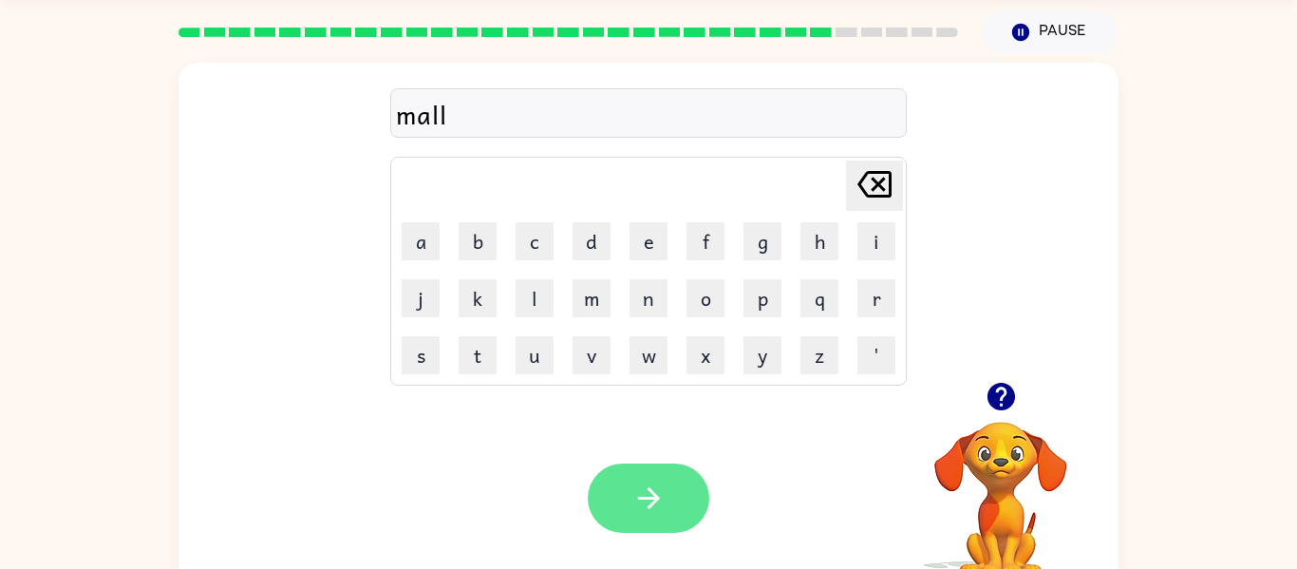
click at [647, 516] on button "button" at bounding box center [649, 497] width 122 height 69
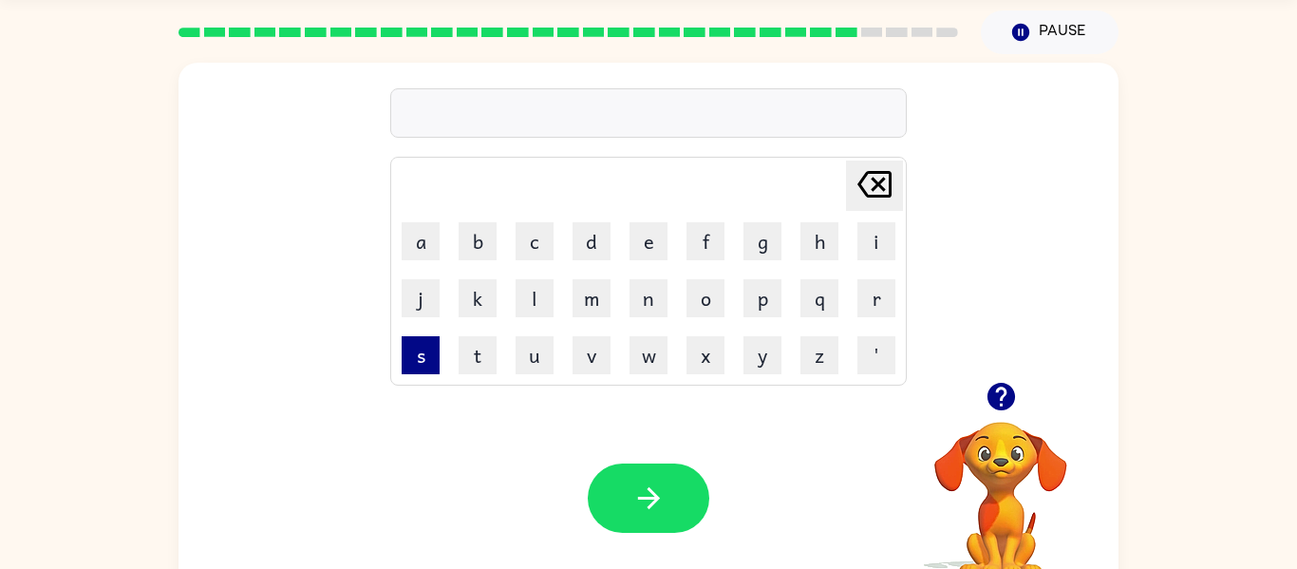
click at [406, 360] on button "s" at bounding box center [421, 355] width 38 height 38
click at [828, 251] on button "h" at bounding box center [820, 241] width 38 height 38
click at [708, 299] on button "o" at bounding box center [706, 298] width 38 height 38
click at [764, 304] on button "p" at bounding box center [763, 298] width 38 height 38
click at [886, 247] on button "i" at bounding box center [877, 241] width 38 height 38
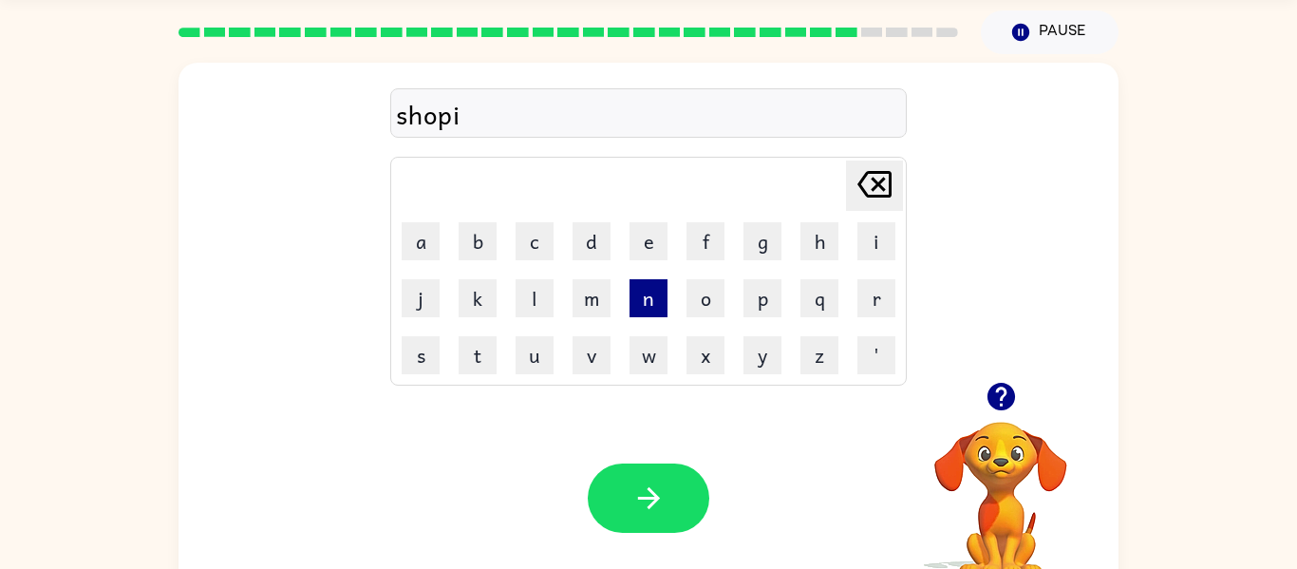
click at [653, 310] on button "n" at bounding box center [649, 298] width 38 height 38
click at [761, 243] on button "g" at bounding box center [763, 241] width 38 height 38
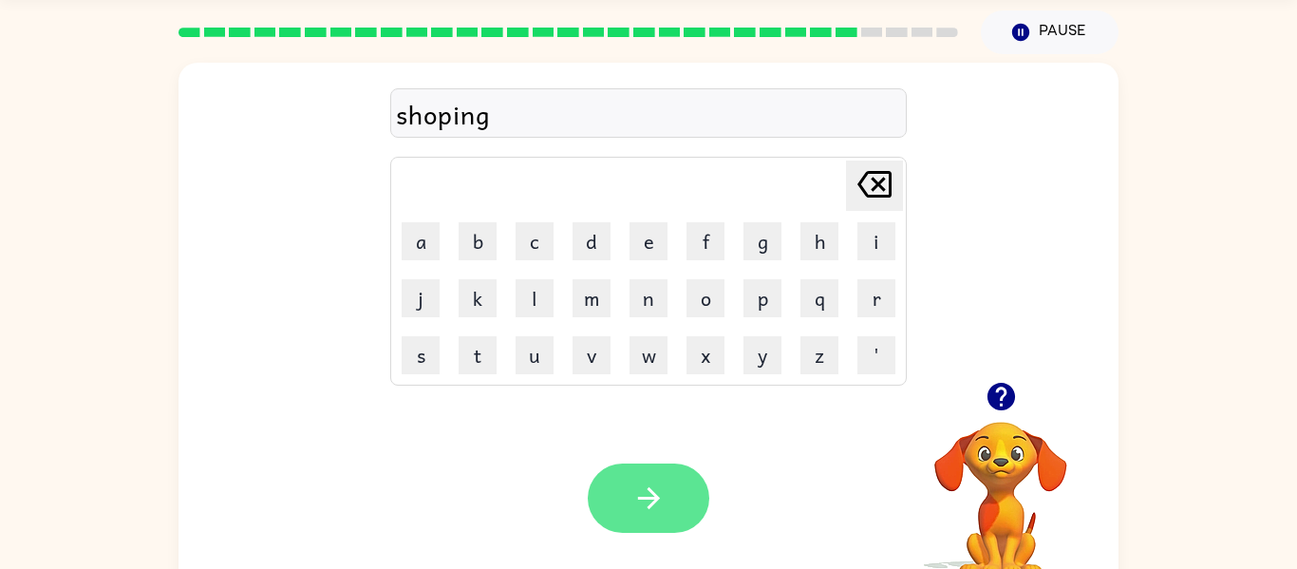
click at [636, 519] on button "button" at bounding box center [649, 497] width 122 height 69
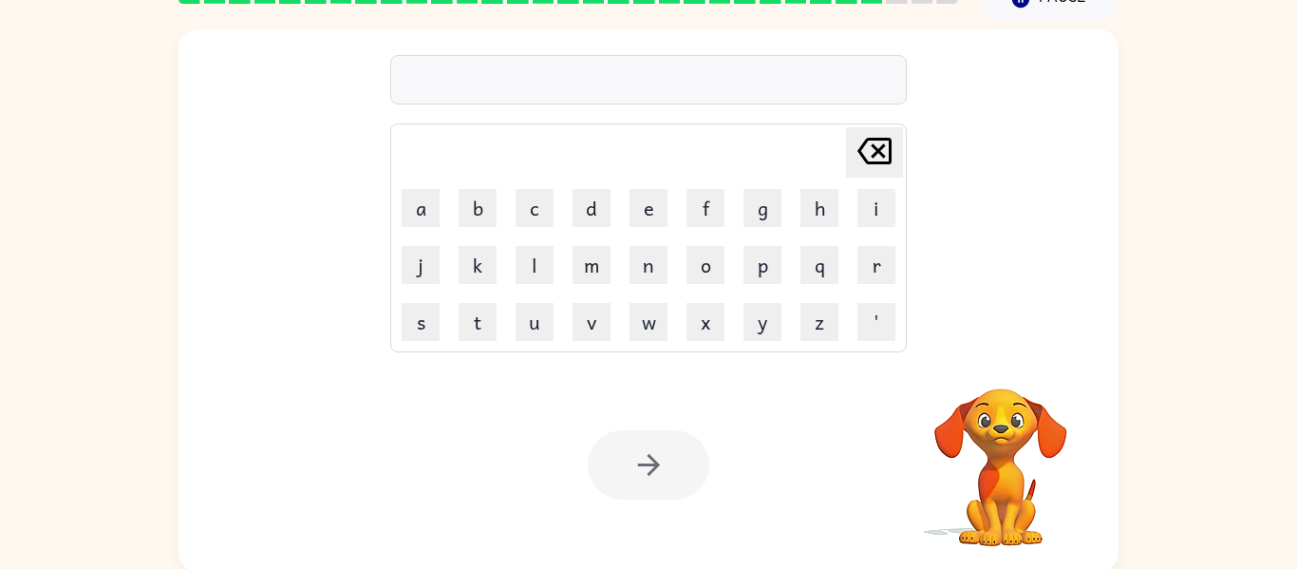
scroll to position [97, 0]
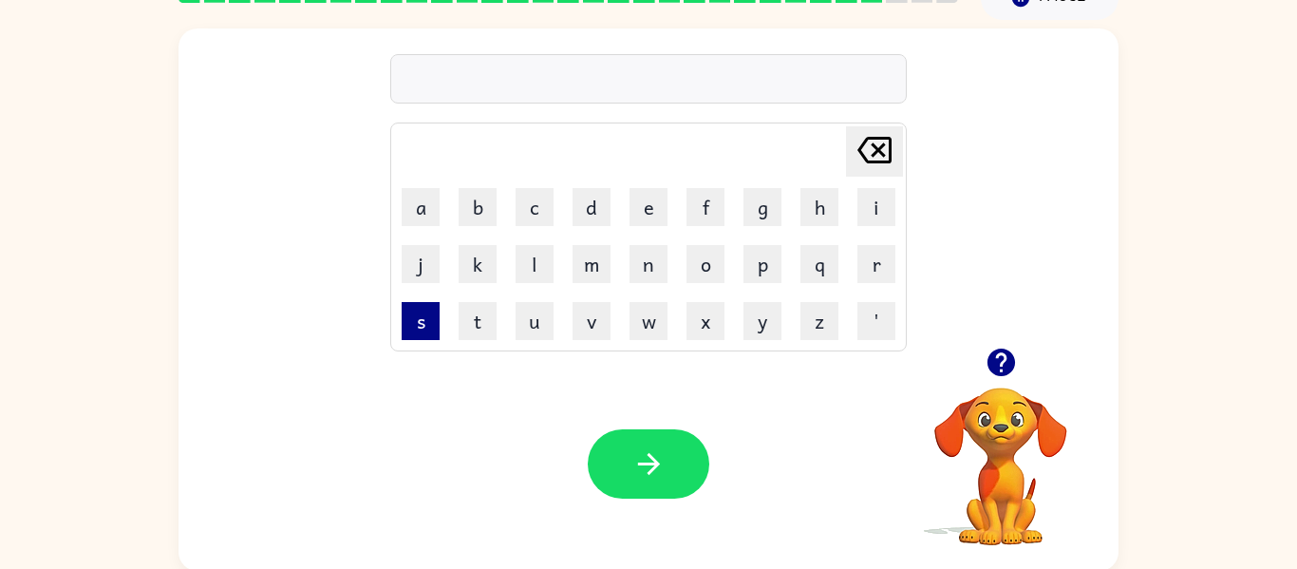
click at [411, 323] on button "s" at bounding box center [421, 321] width 38 height 38
click at [536, 211] on button "c" at bounding box center [535, 207] width 38 height 38
click at [827, 198] on button "h" at bounding box center [820, 207] width 38 height 38
click at [714, 263] on button "o" at bounding box center [706, 264] width 38 height 38
click at [716, 265] on button "o" at bounding box center [706, 264] width 38 height 38
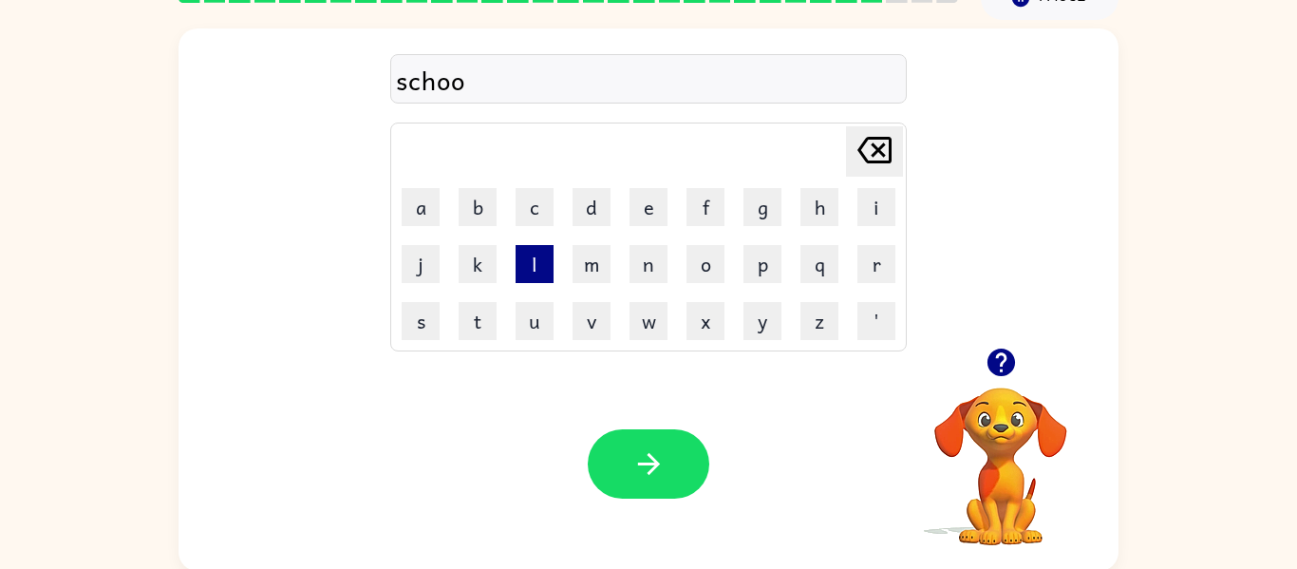
click at [531, 264] on button "l" at bounding box center [535, 264] width 38 height 38
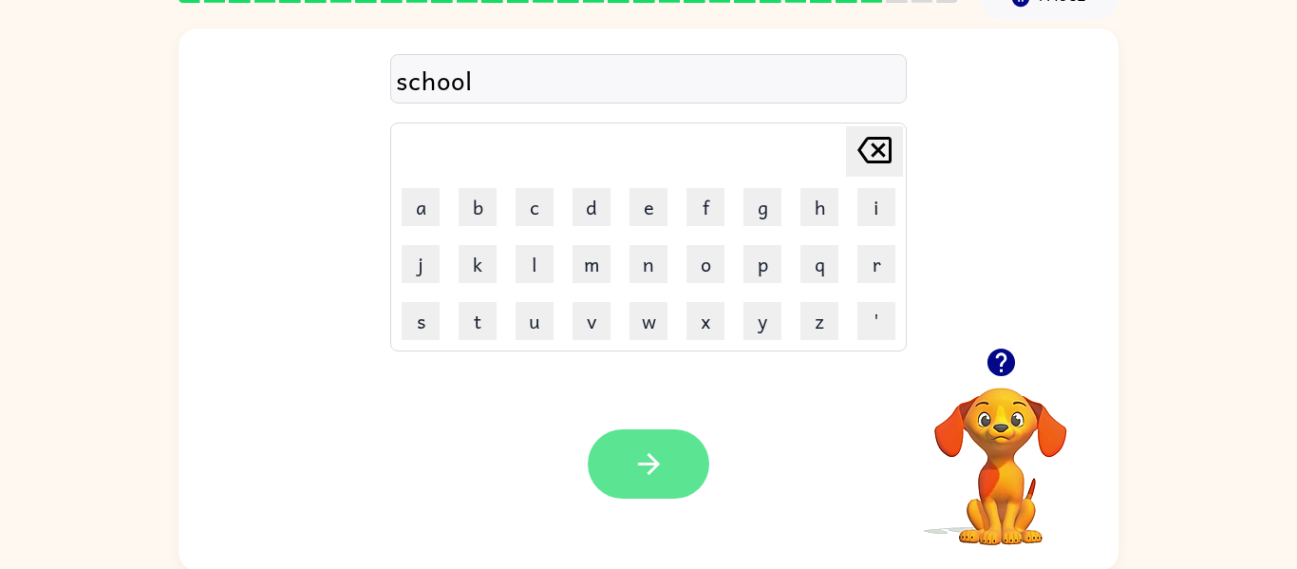
click at [646, 477] on icon "button" at bounding box center [649, 463] width 33 height 33
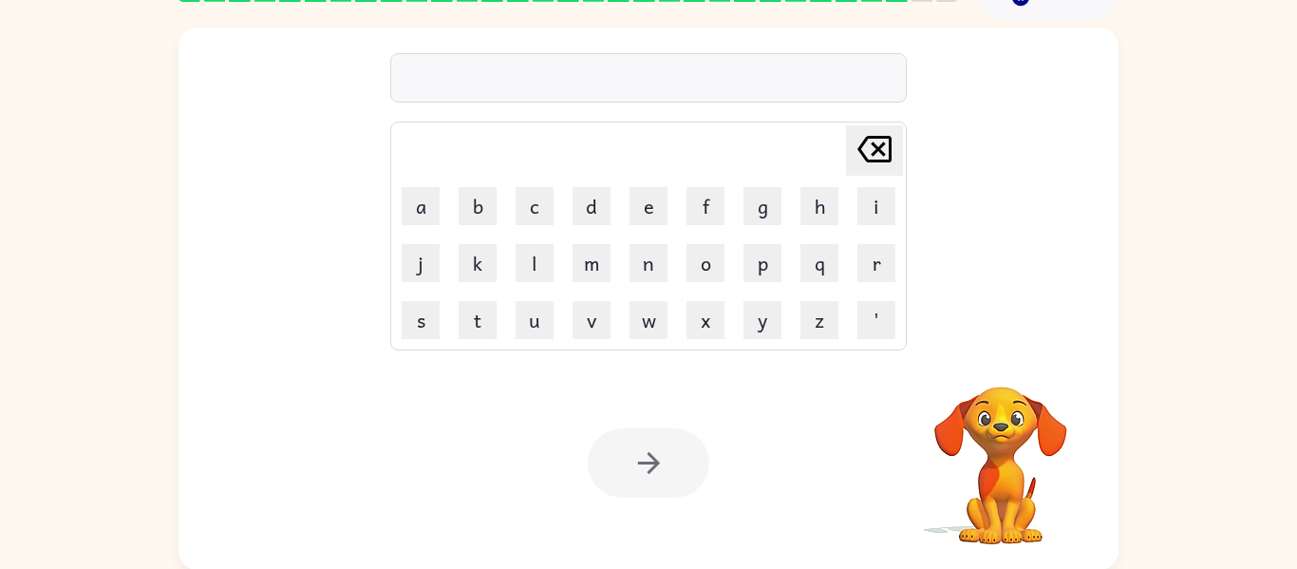
scroll to position [99, 0]
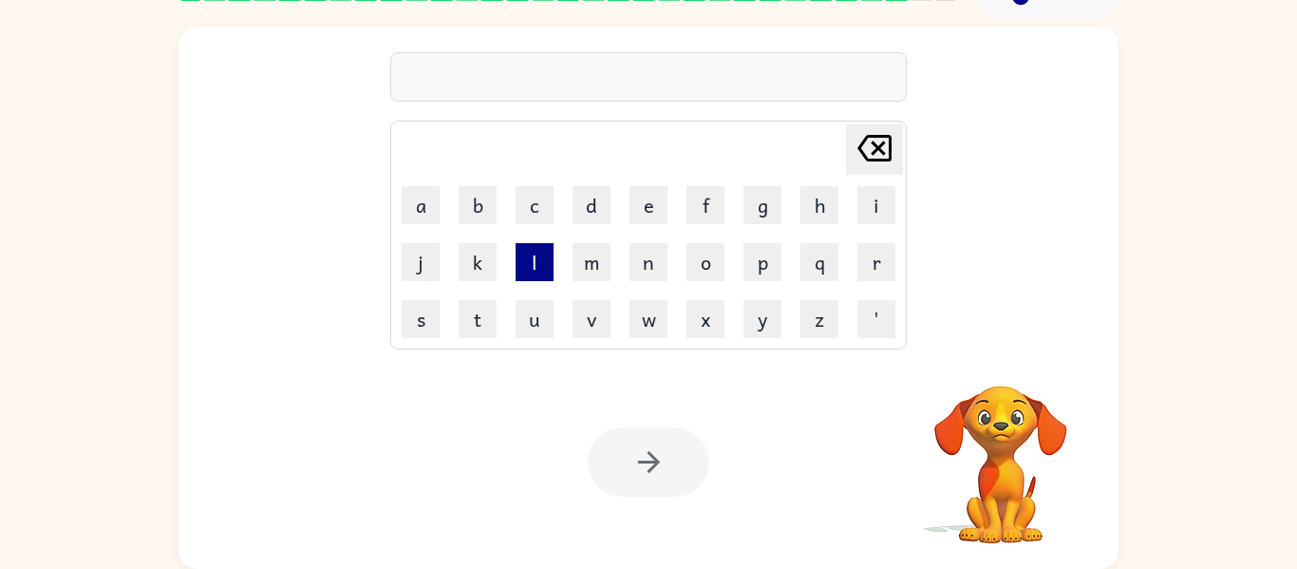
click at [535, 267] on button "l" at bounding box center [535, 262] width 38 height 38
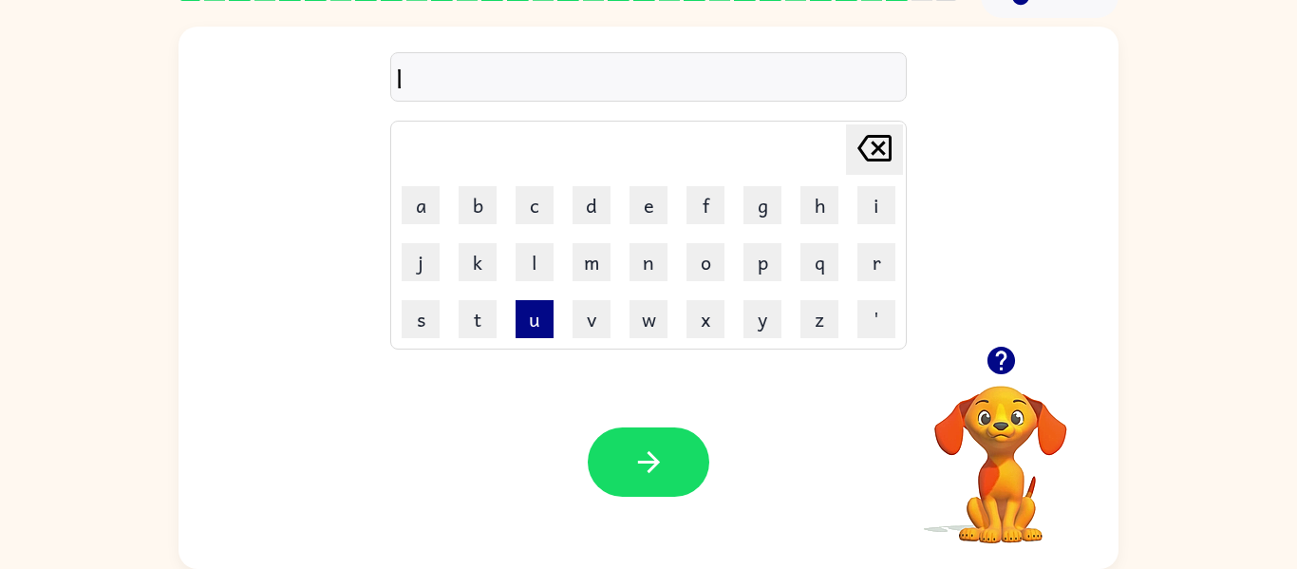
click at [540, 331] on button "u" at bounding box center [535, 319] width 38 height 38
click at [549, 197] on button "c" at bounding box center [535, 205] width 38 height 38
click at [814, 216] on button "h" at bounding box center [820, 205] width 38 height 38
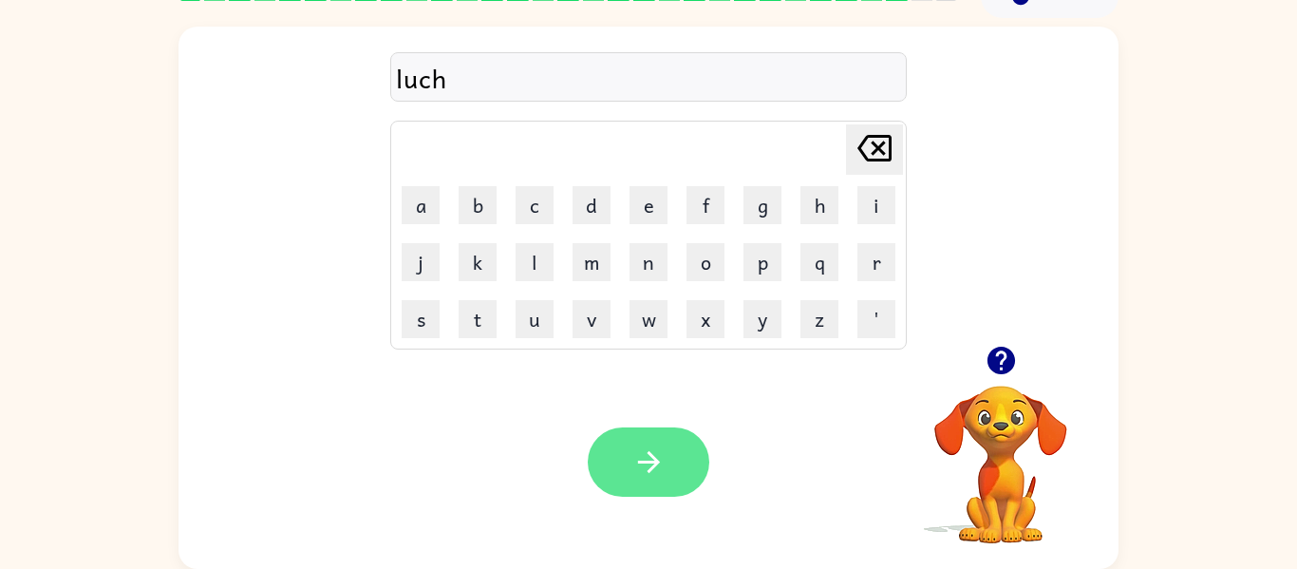
click at [662, 481] on button "button" at bounding box center [649, 461] width 122 height 69
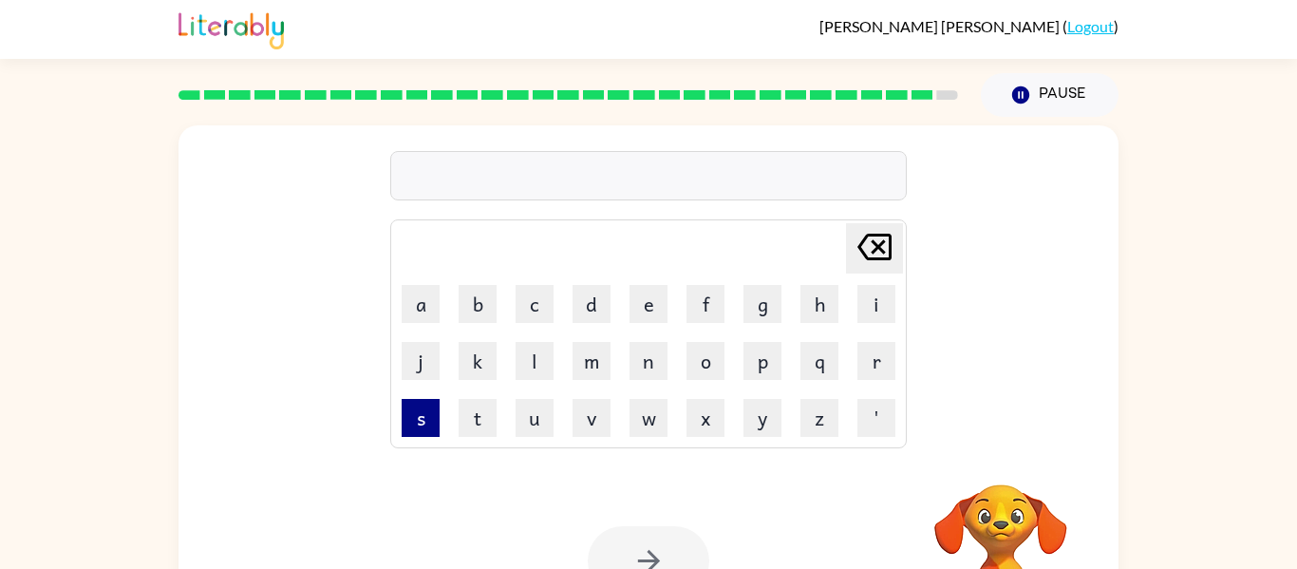
scroll to position [4, 0]
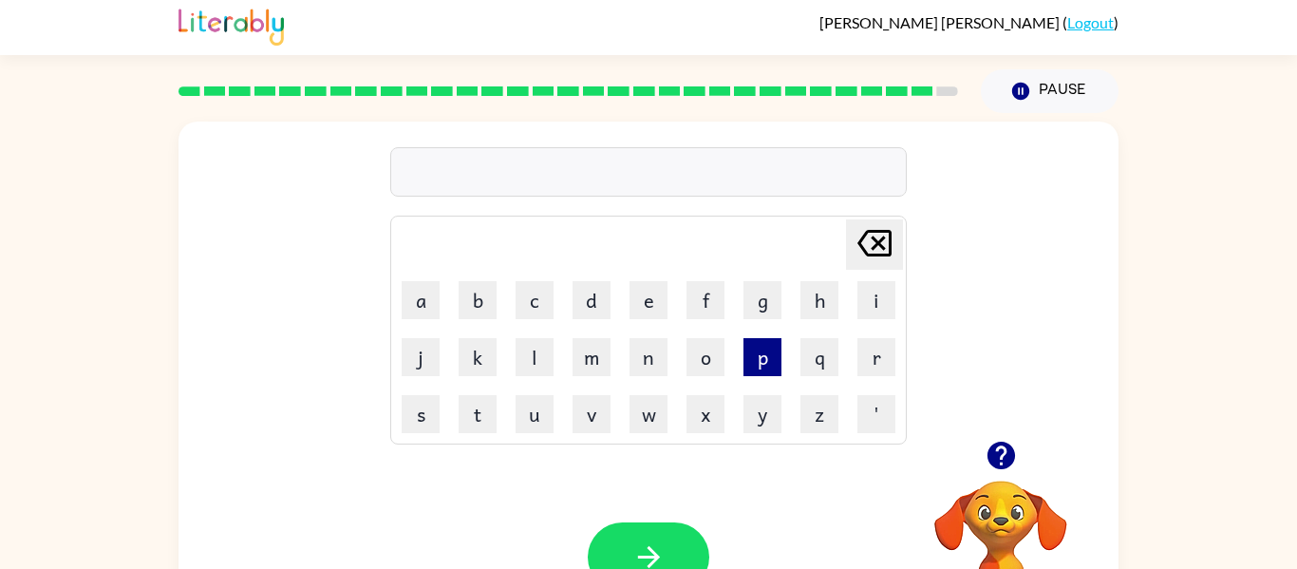
click at [767, 370] on button "p" at bounding box center [763, 357] width 38 height 38
click at [891, 357] on button "r" at bounding box center [877, 357] width 38 height 38
click at [650, 296] on button "e" at bounding box center [649, 300] width 38 height 38
click at [656, 297] on button "e" at bounding box center [649, 300] width 38 height 38
click at [472, 414] on button "t" at bounding box center [478, 414] width 38 height 38
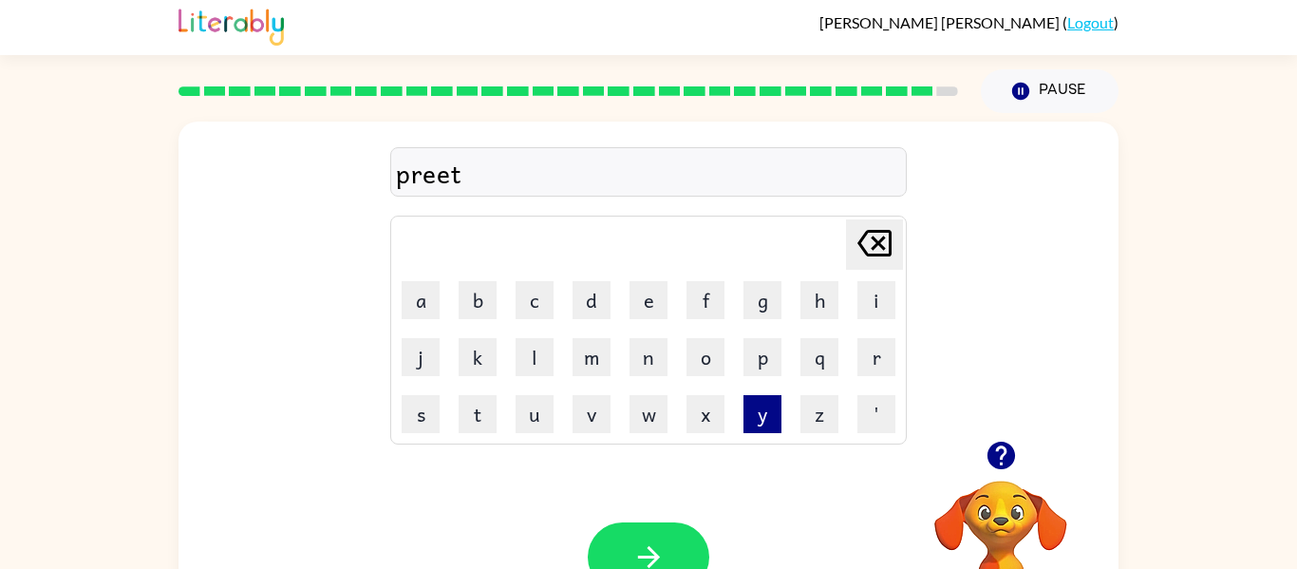
click at [762, 428] on button "y" at bounding box center [763, 414] width 38 height 38
click at [663, 553] on icon "button" at bounding box center [649, 556] width 33 height 33
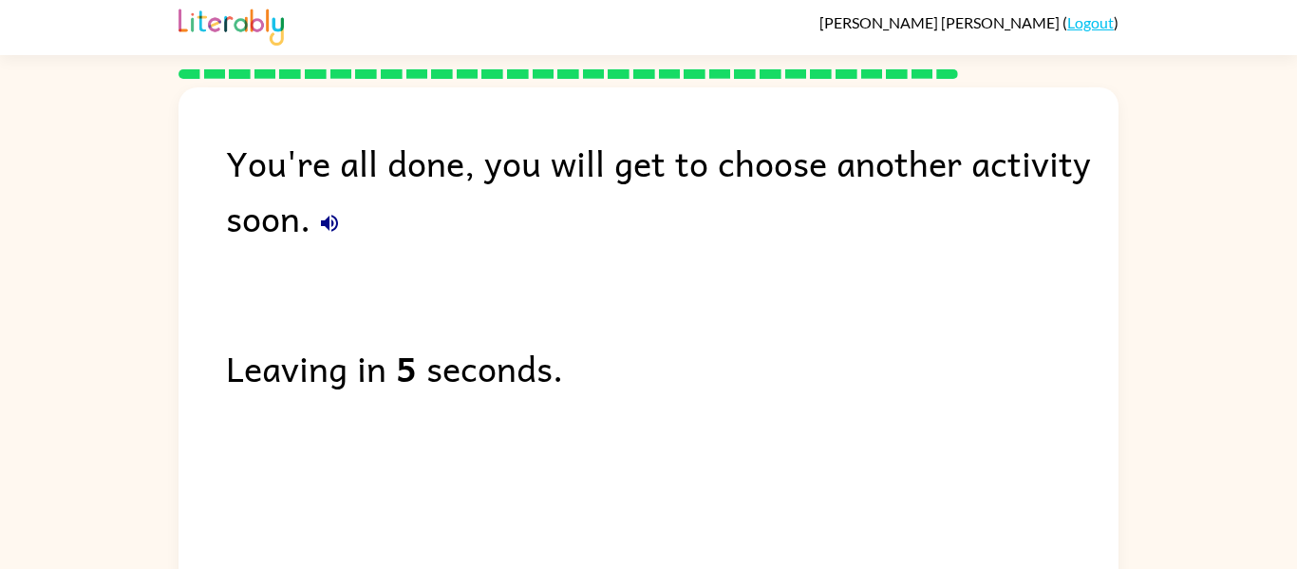
scroll to position [65, 0]
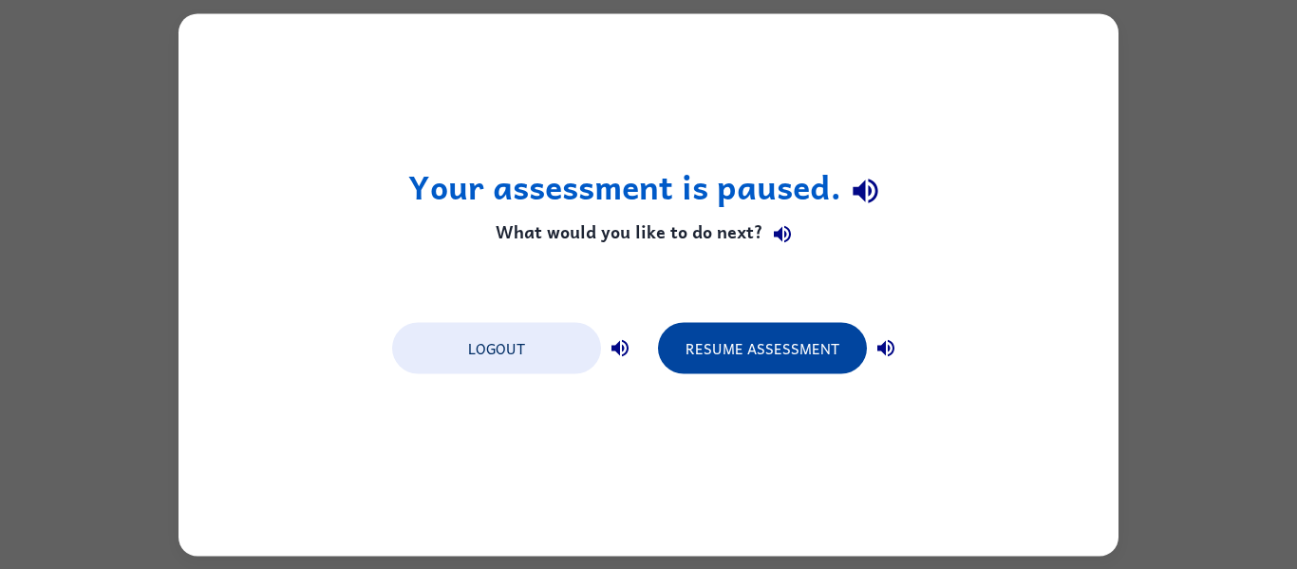
click at [683, 353] on button "Resume Assessment" at bounding box center [762, 347] width 209 height 51
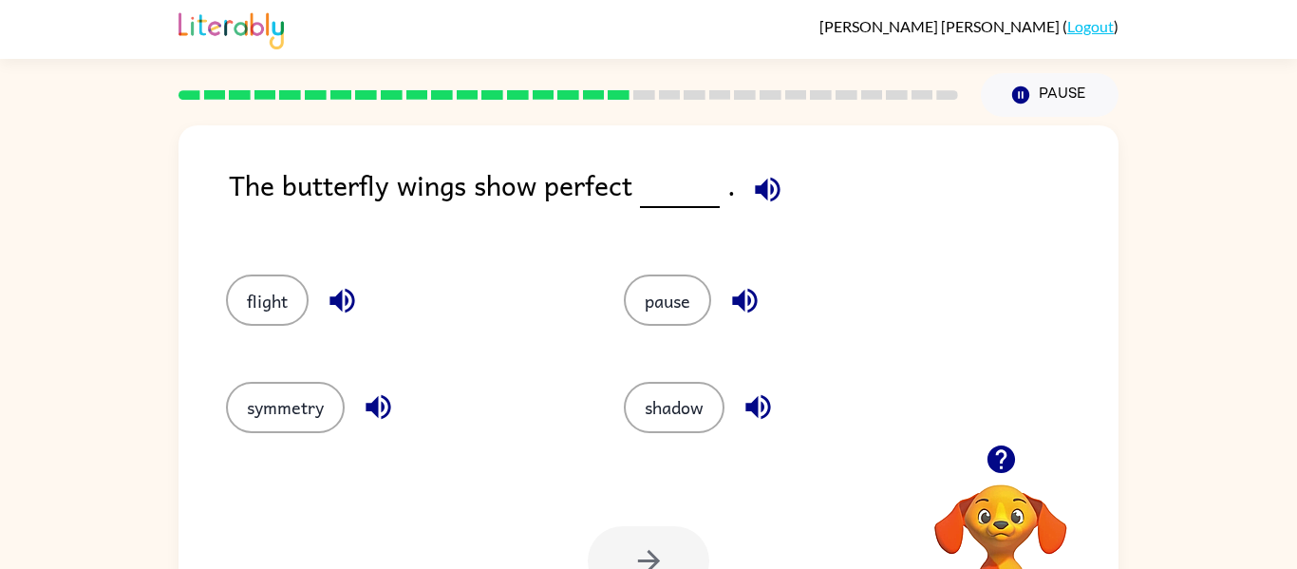
click at [487, 193] on div "The butterfly wings show perfect ." at bounding box center [674, 199] width 890 height 73
click at [321, 404] on button "symmetry" at bounding box center [285, 407] width 119 height 51
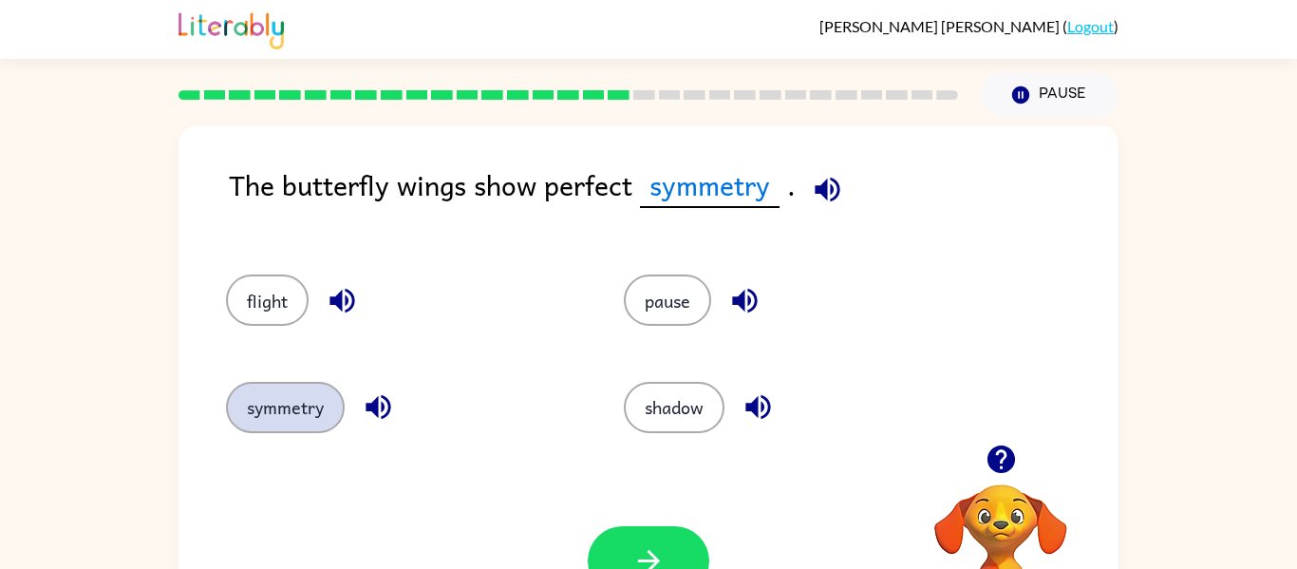
click at [321, 404] on button "symmetry" at bounding box center [285, 407] width 119 height 51
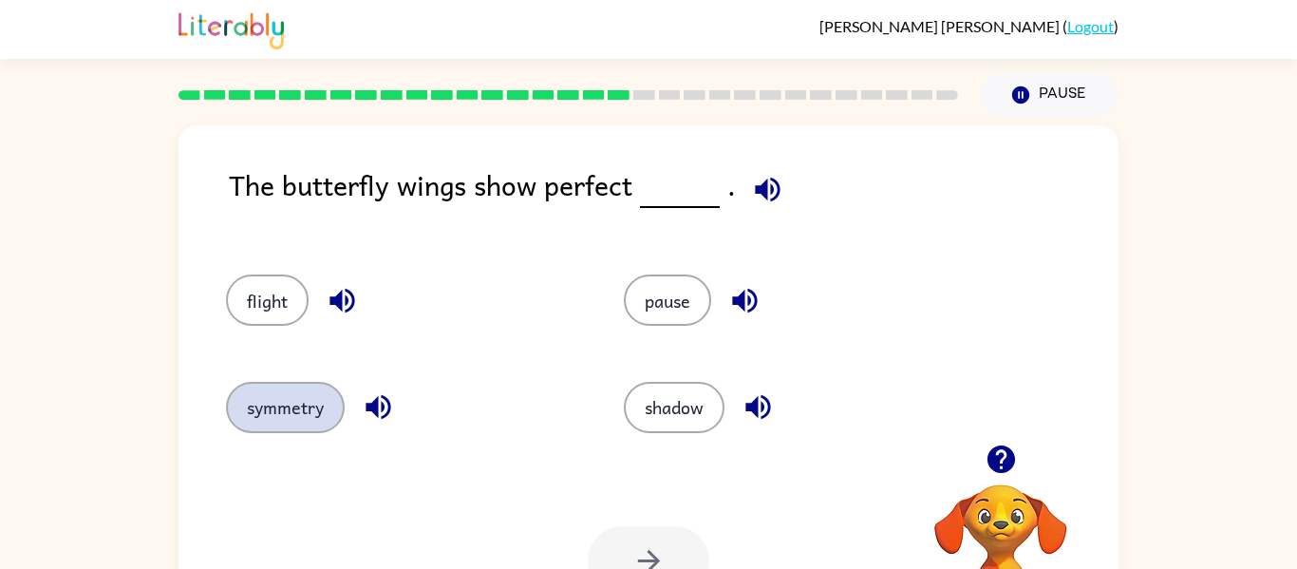
click at [272, 411] on button "symmetry" at bounding box center [285, 407] width 119 height 51
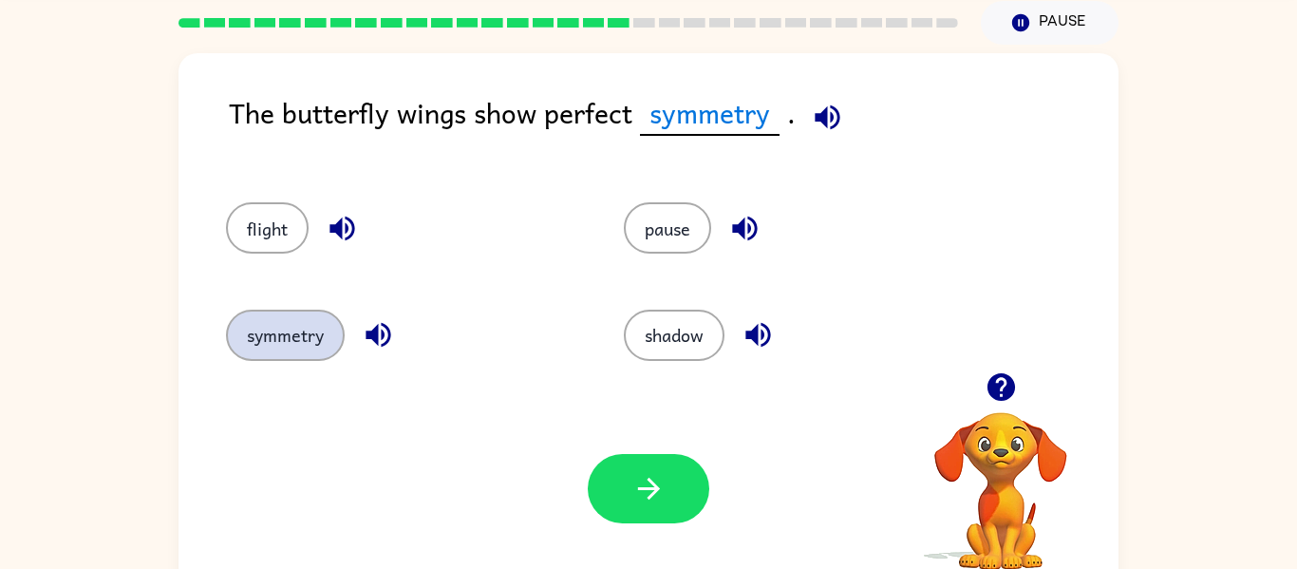
scroll to position [75, 0]
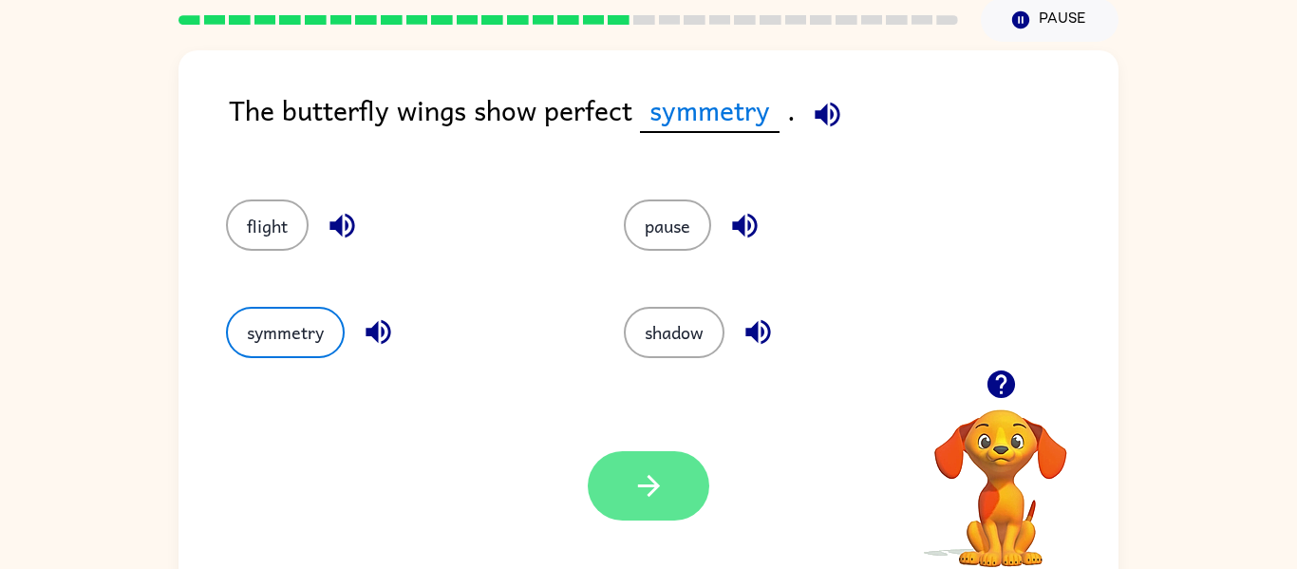
click at [676, 500] on button "button" at bounding box center [649, 485] width 122 height 69
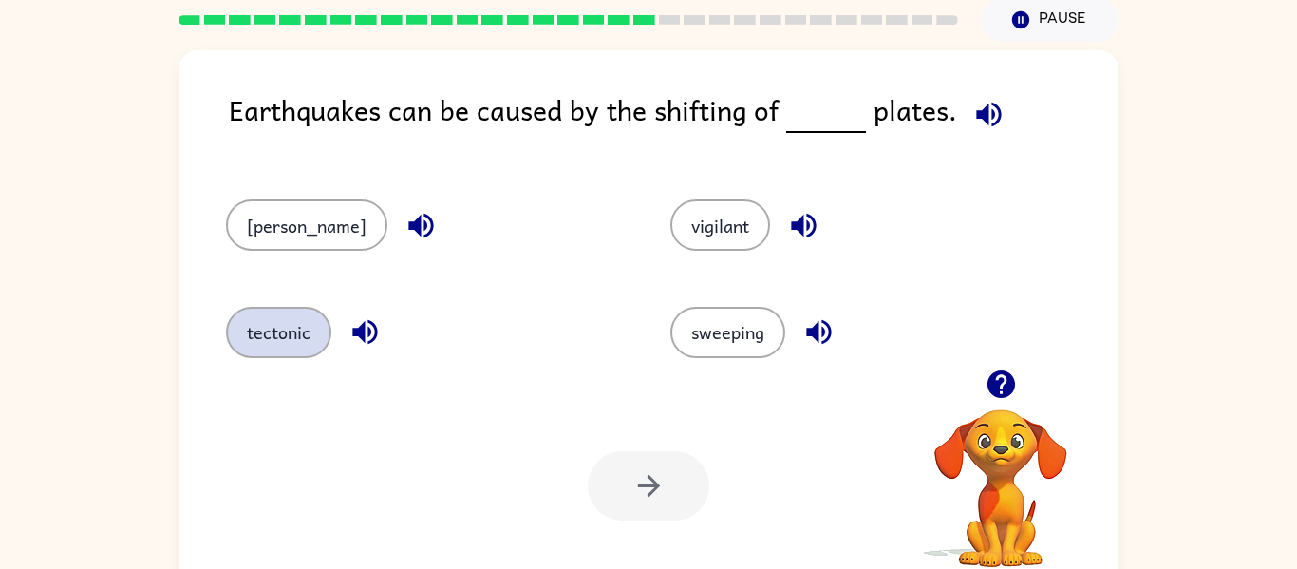
click at [274, 345] on button "tectonic" at bounding box center [278, 332] width 105 height 51
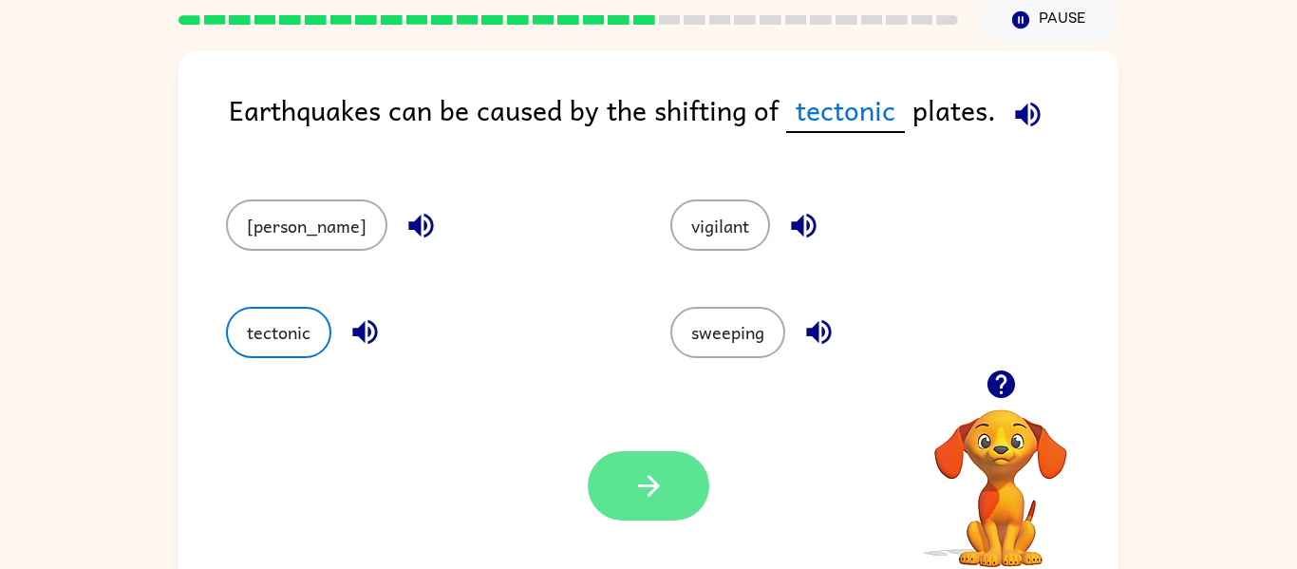
click at [662, 501] on icon "button" at bounding box center [649, 485] width 33 height 33
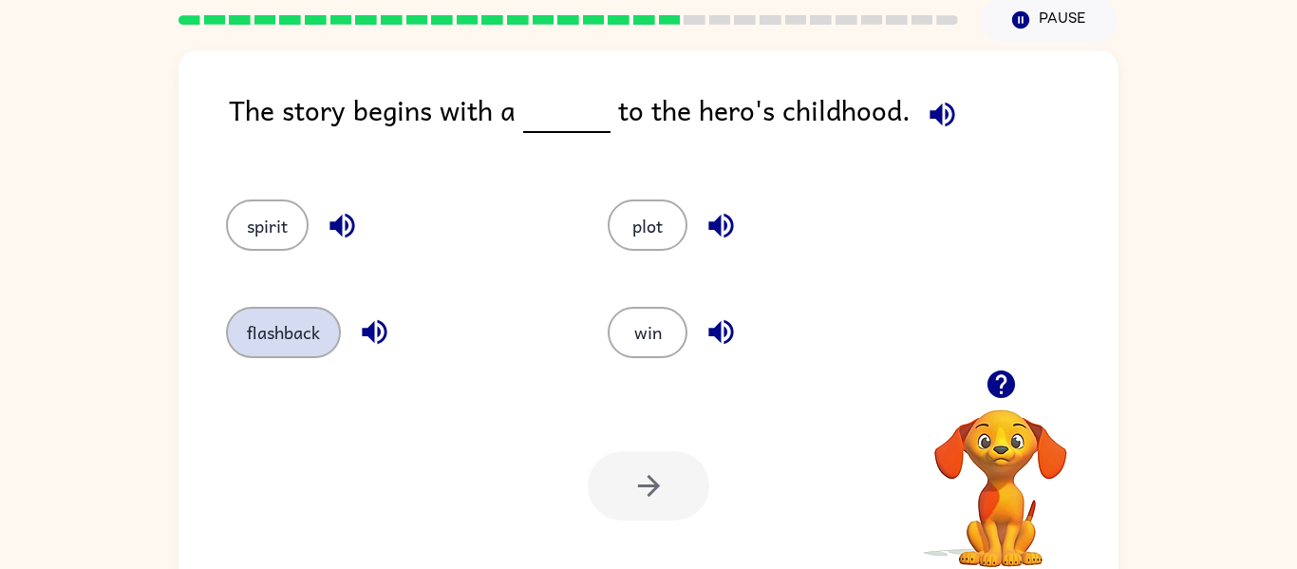
click at [290, 337] on button "flashback" at bounding box center [283, 332] width 115 height 51
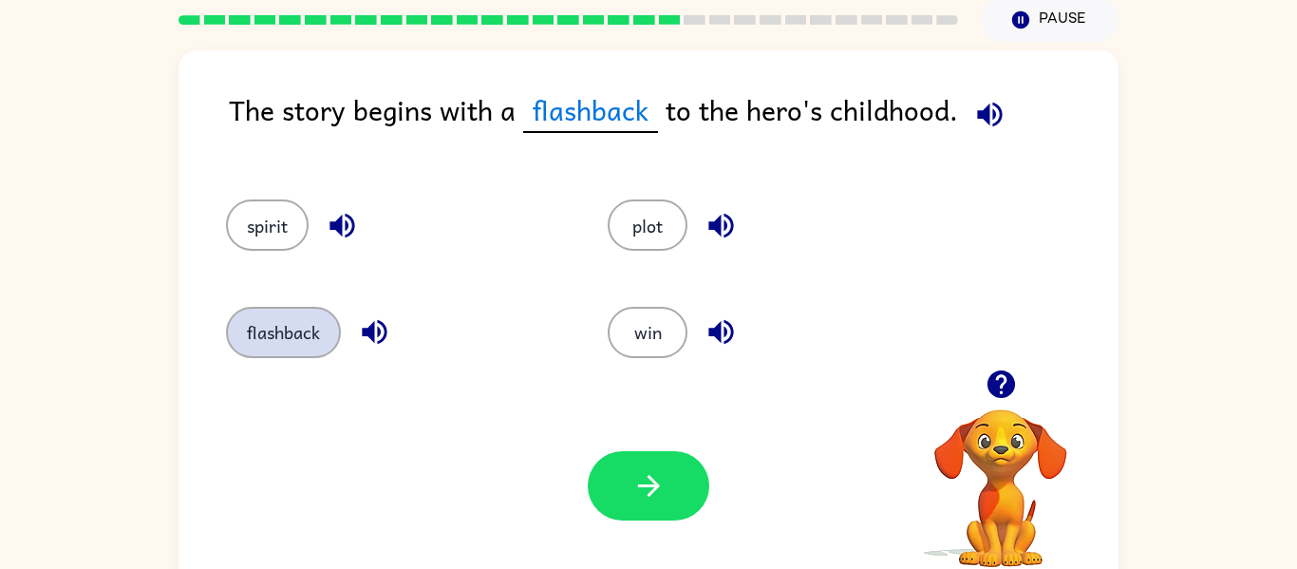
scroll to position [99, 0]
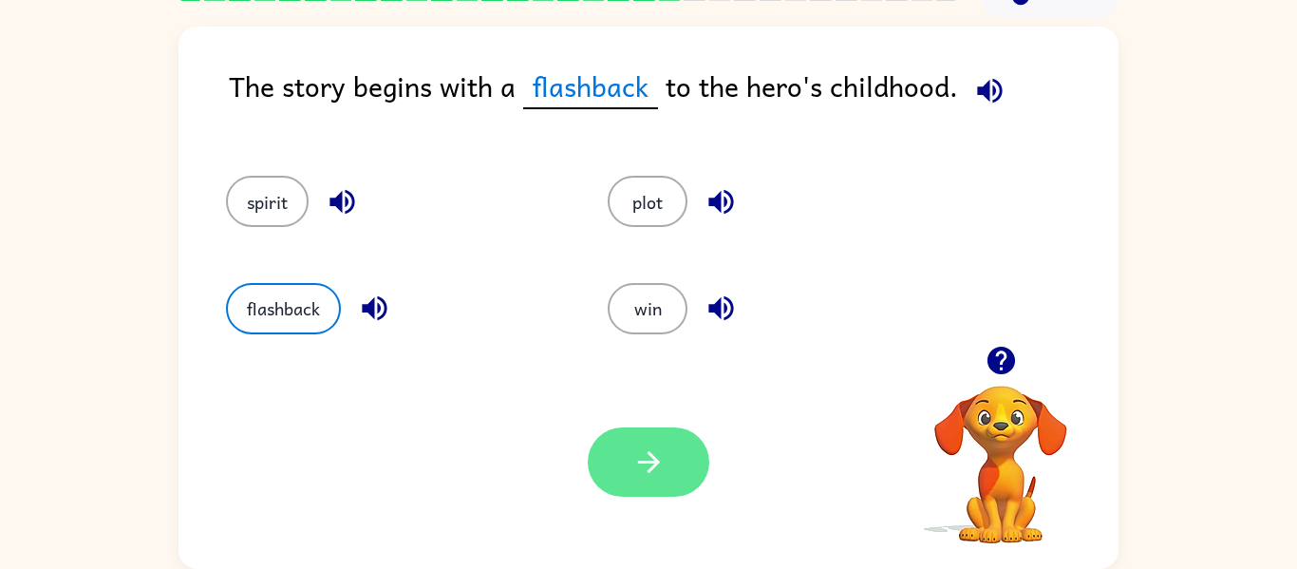
click at [643, 463] on icon "button" at bounding box center [648, 462] width 22 height 22
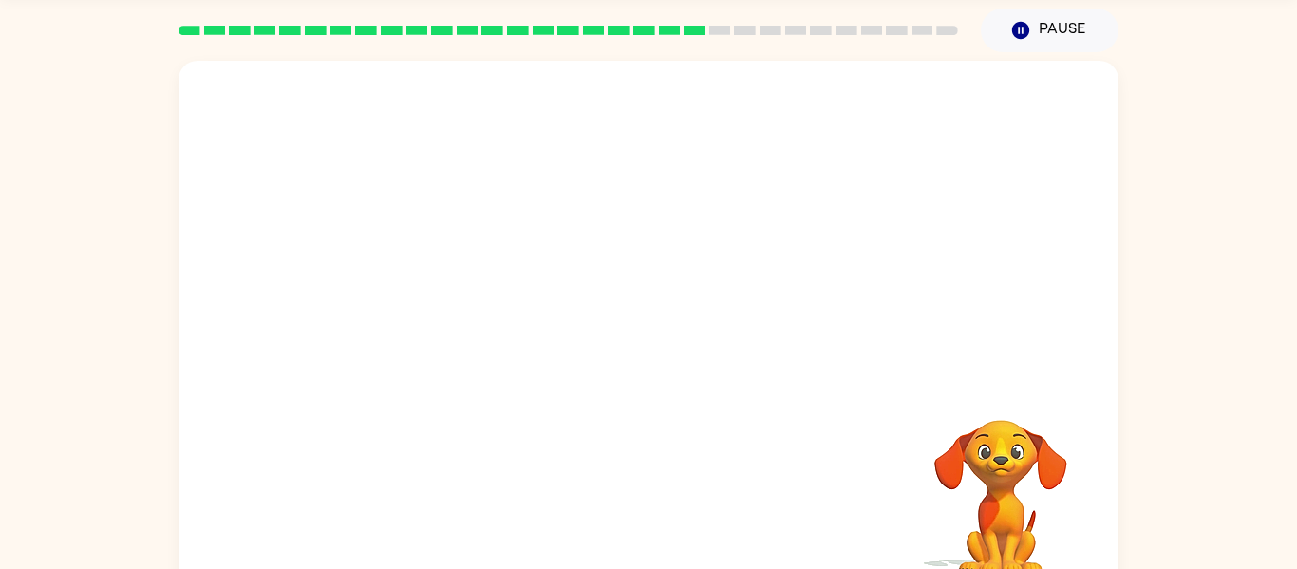
scroll to position [0, 0]
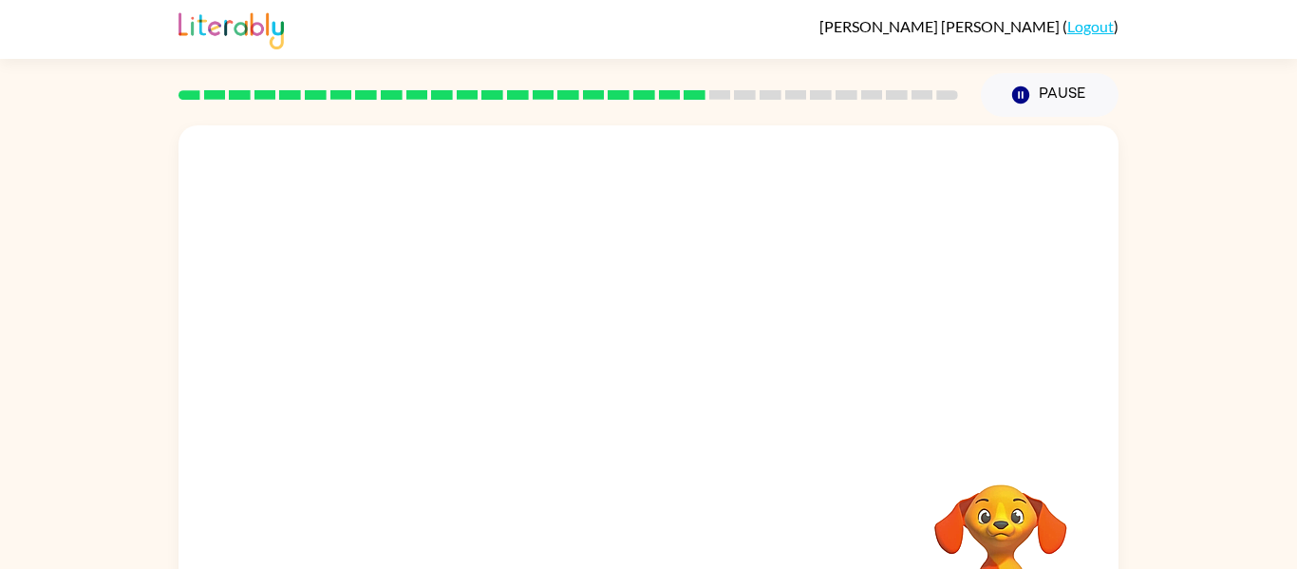
click at [480, 152] on video "Your browser must support playing .mp4 files to use Literably. Please try using…" at bounding box center [649, 284] width 940 height 319
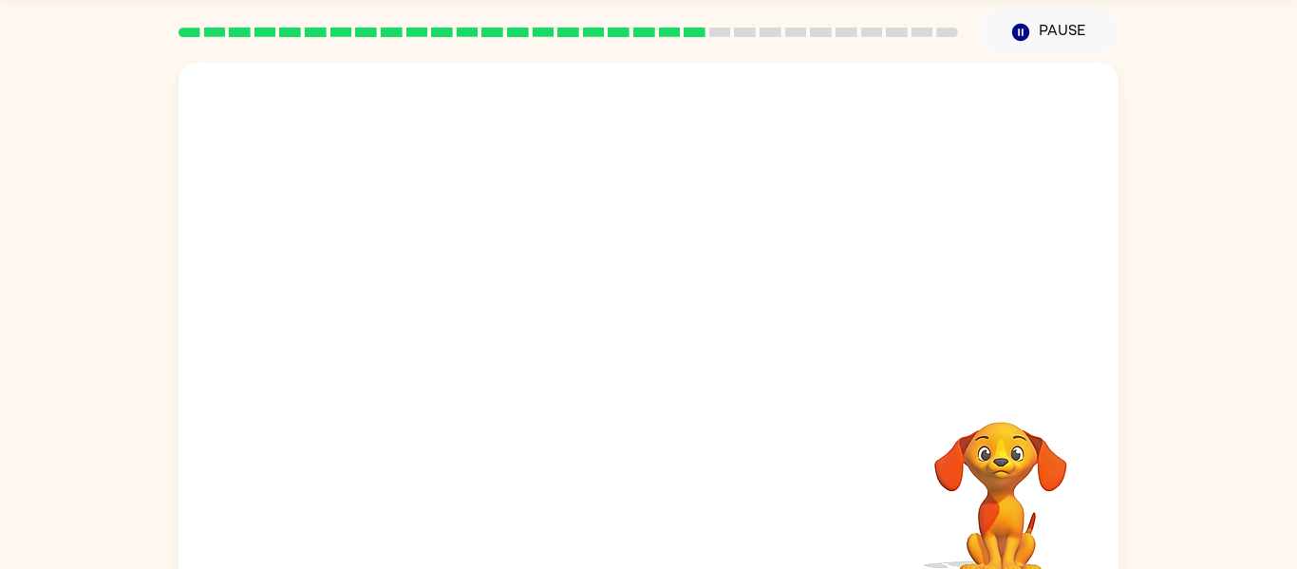
scroll to position [99, 0]
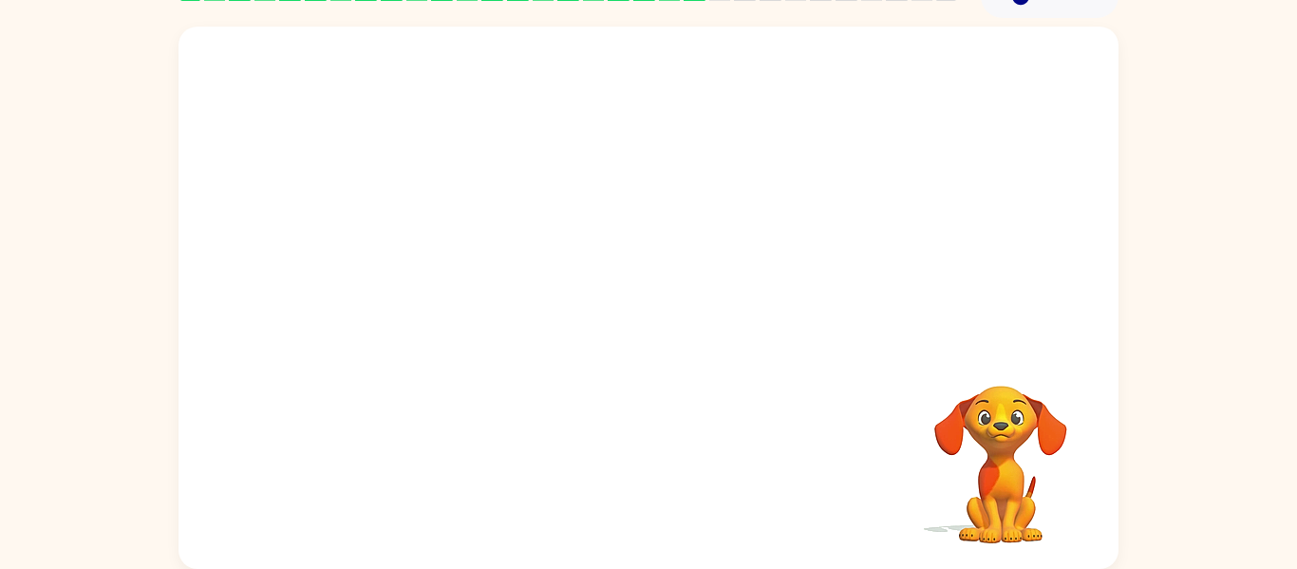
click at [657, 125] on video "Your browser must support playing .mp4 files to use Literably. Please try using…" at bounding box center [649, 186] width 940 height 319
click at [475, 283] on video "Your browser must support playing .mp4 files to use Literably. Please try using…" at bounding box center [649, 186] width 940 height 319
click at [496, 291] on video "Your browser must support playing .mp4 files to use Literably. Please try using…" at bounding box center [649, 186] width 940 height 319
click at [471, 299] on video "Your browser must support playing .mp4 files to use Literably. Please try using…" at bounding box center [649, 186] width 940 height 319
click at [481, 274] on video "Your browser must support playing .mp4 files to use Literably. Please try using…" at bounding box center [649, 186] width 940 height 319
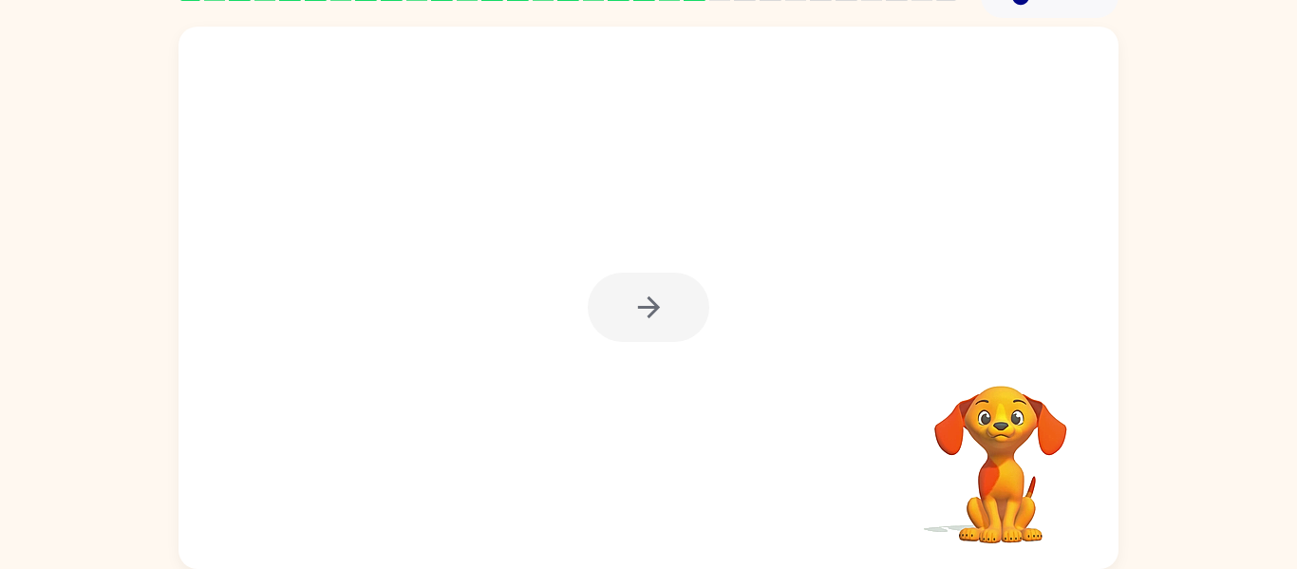
click at [461, 296] on div at bounding box center [649, 298] width 940 height 542
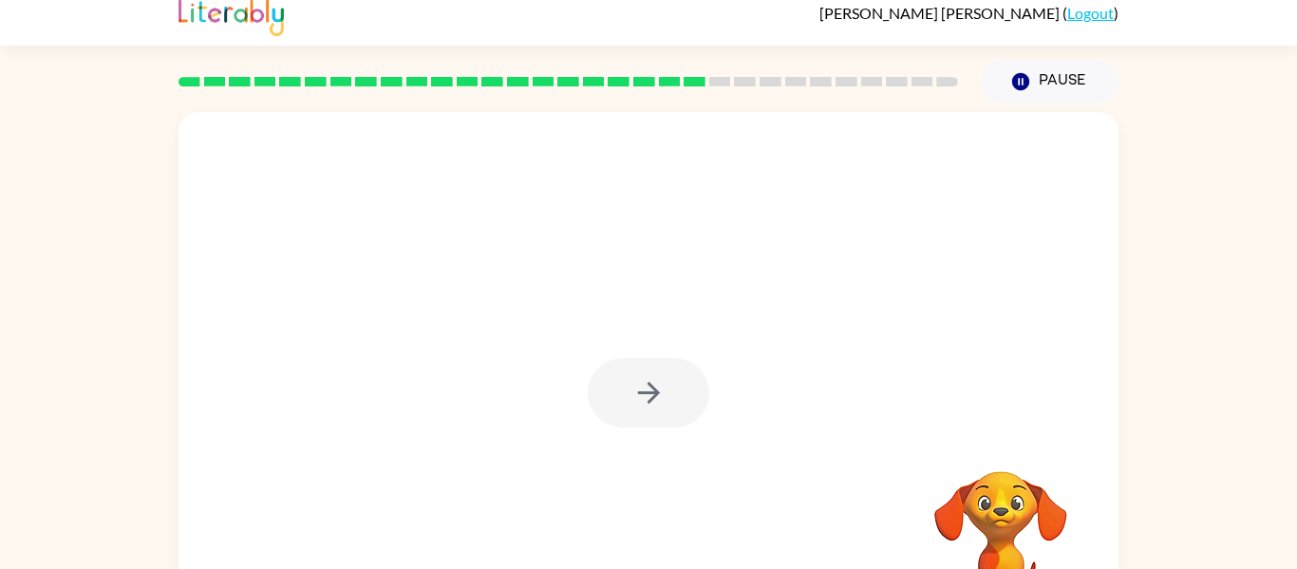
scroll to position [0, 0]
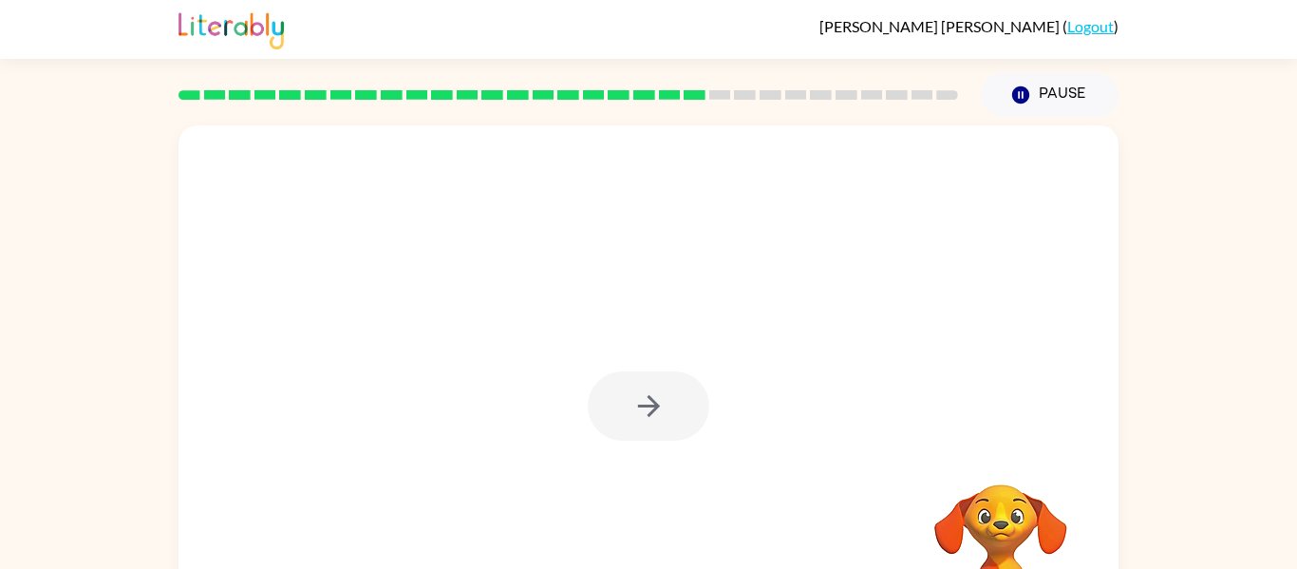
click at [652, 392] on div at bounding box center [649, 405] width 122 height 69
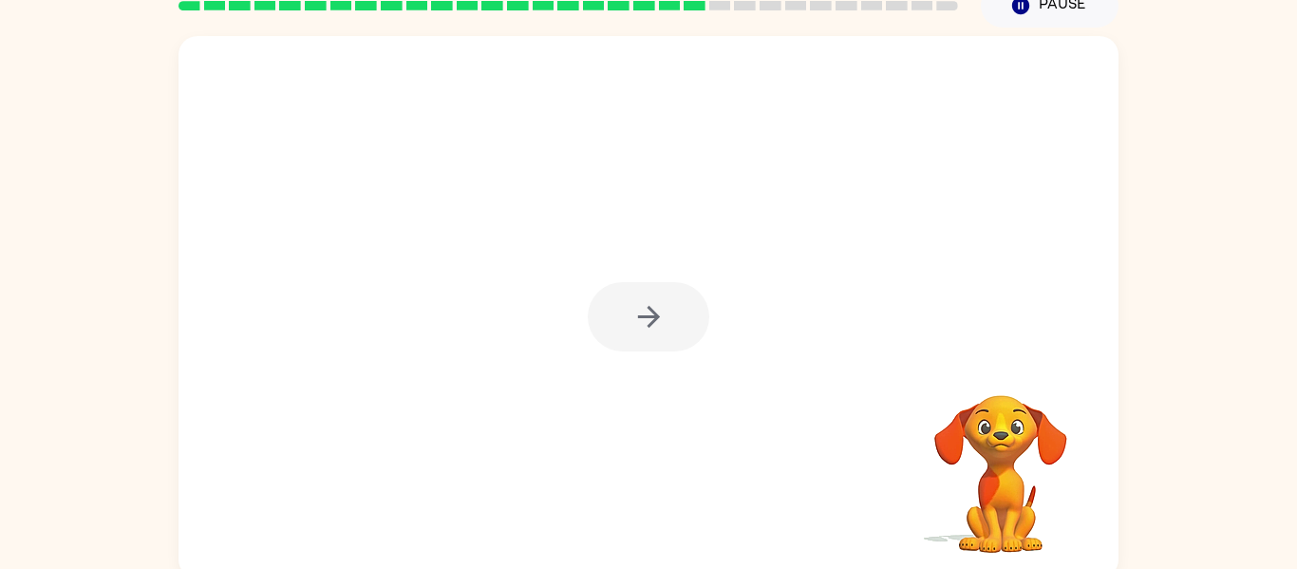
scroll to position [99, 0]
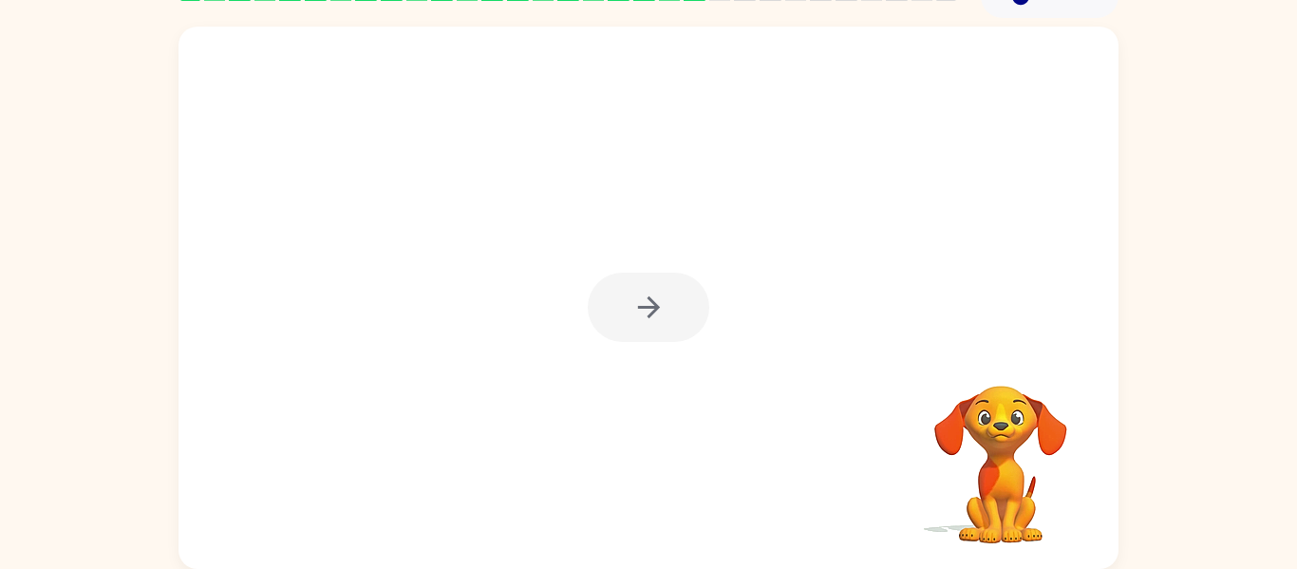
click at [703, 318] on div at bounding box center [649, 307] width 122 height 69
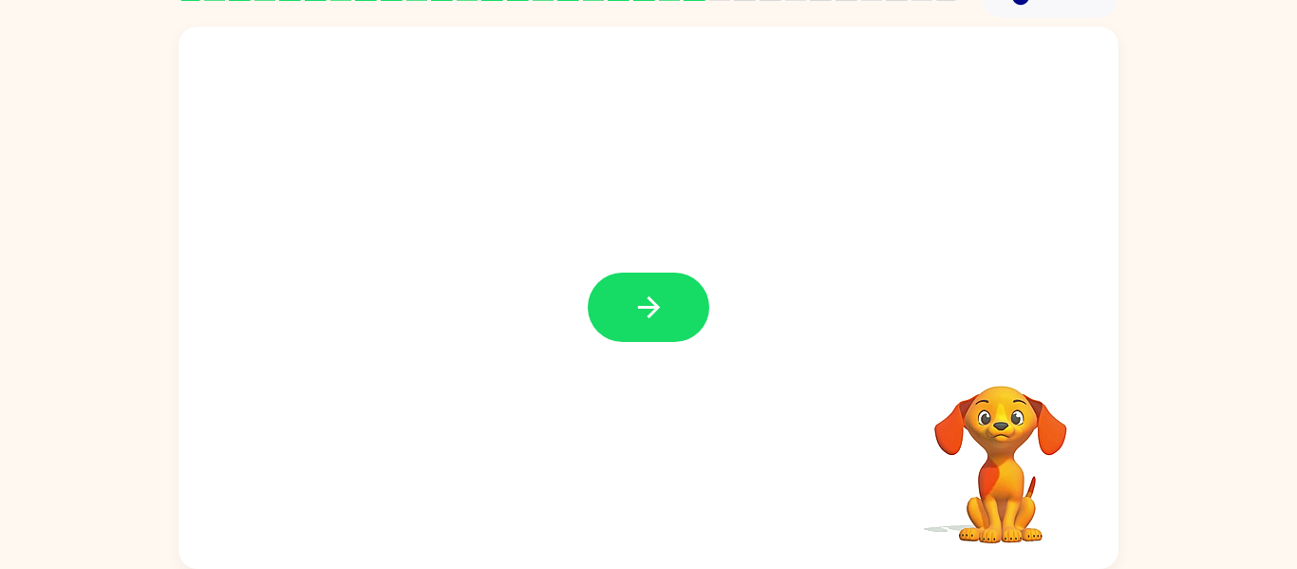
click at [678, 251] on div at bounding box center [649, 298] width 940 height 542
click at [674, 332] on button "button" at bounding box center [649, 307] width 122 height 69
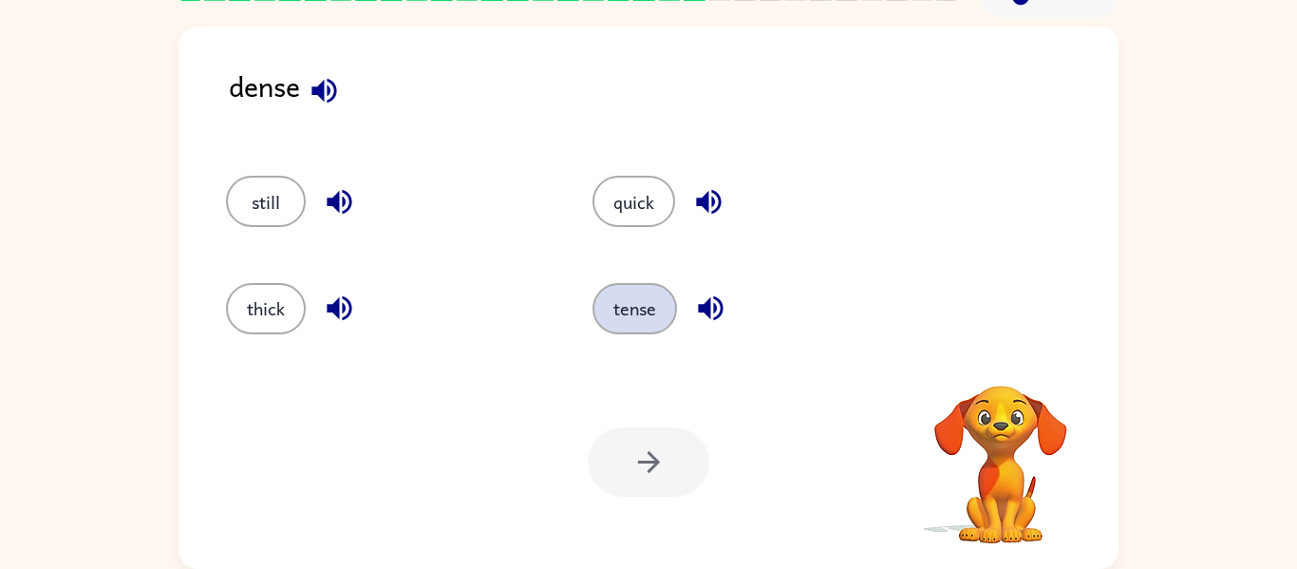
click at [636, 289] on button "tense" at bounding box center [635, 308] width 85 height 51
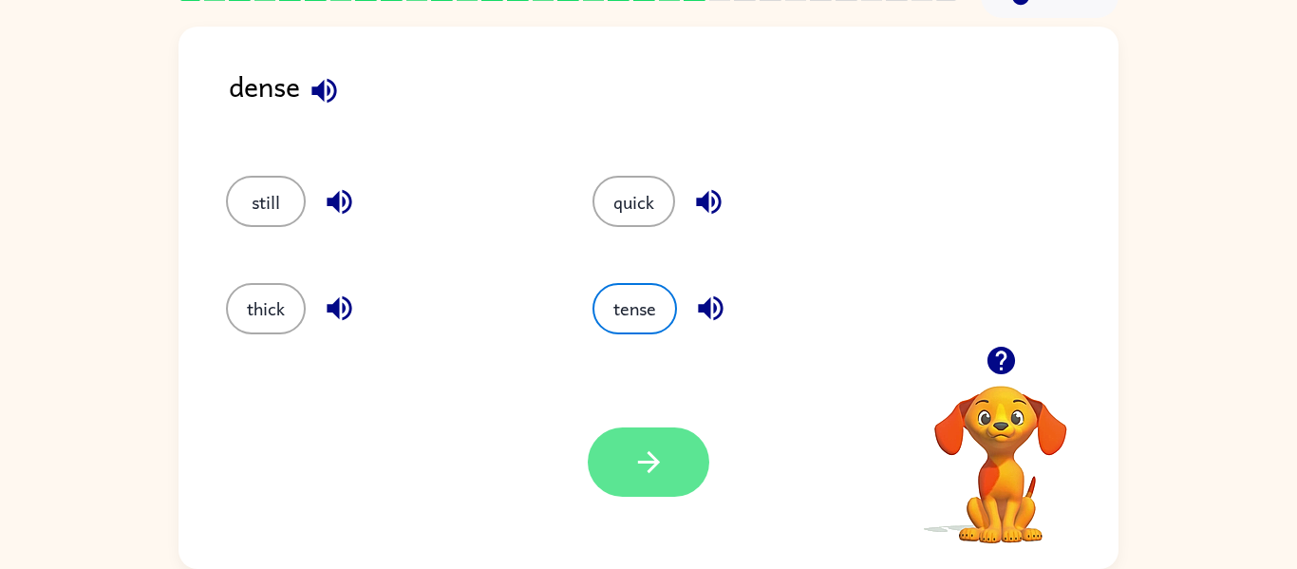
click at [634, 463] on icon "button" at bounding box center [649, 461] width 33 height 33
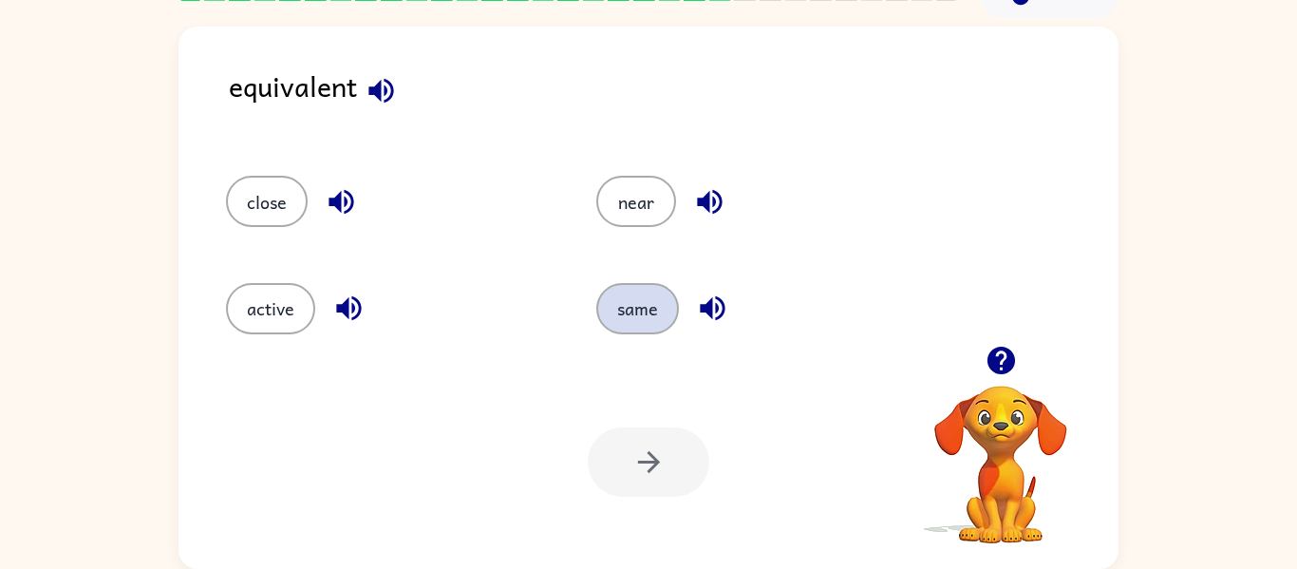
click at [630, 308] on button "same" at bounding box center [637, 308] width 83 height 51
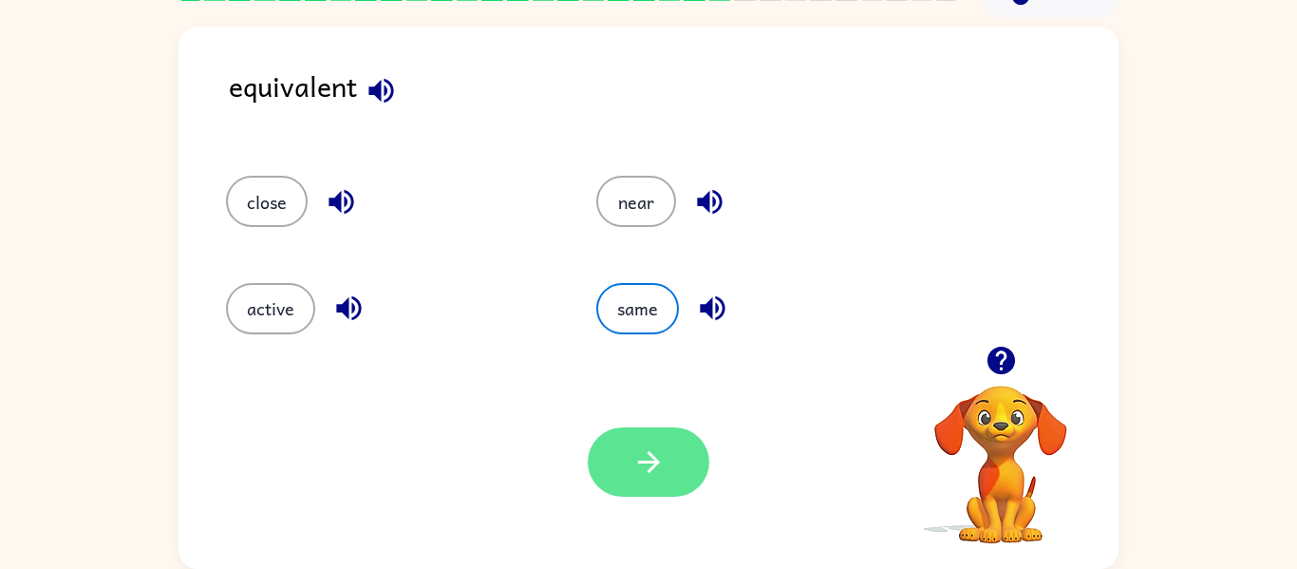
click at [653, 469] on icon "button" at bounding box center [649, 461] width 33 height 33
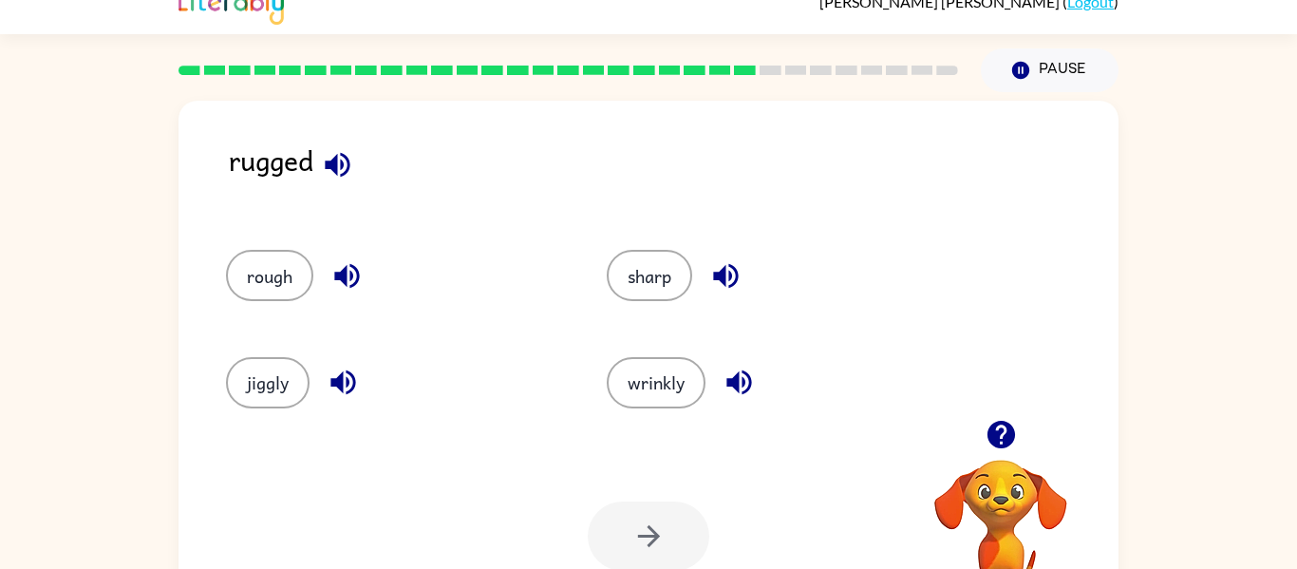
scroll to position [0, 0]
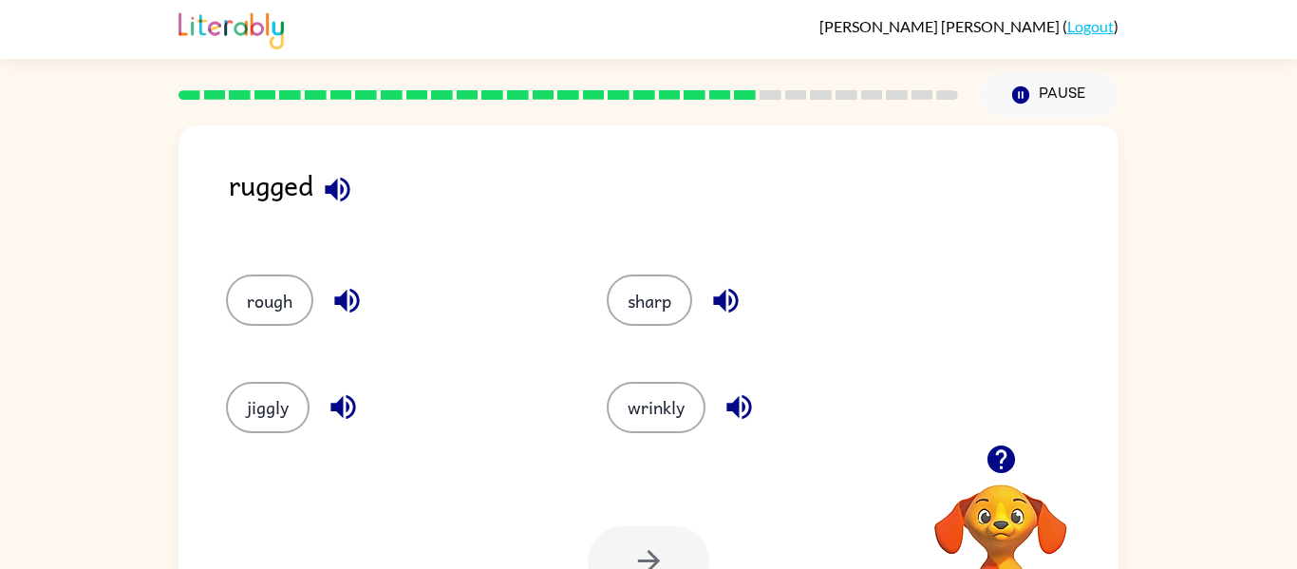
click at [732, 102] on div at bounding box center [568, 95] width 803 height 66
click at [731, 95] on div at bounding box center [569, 94] width 780 height 9
click at [1024, 92] on icon "button" at bounding box center [1020, 94] width 17 height 17
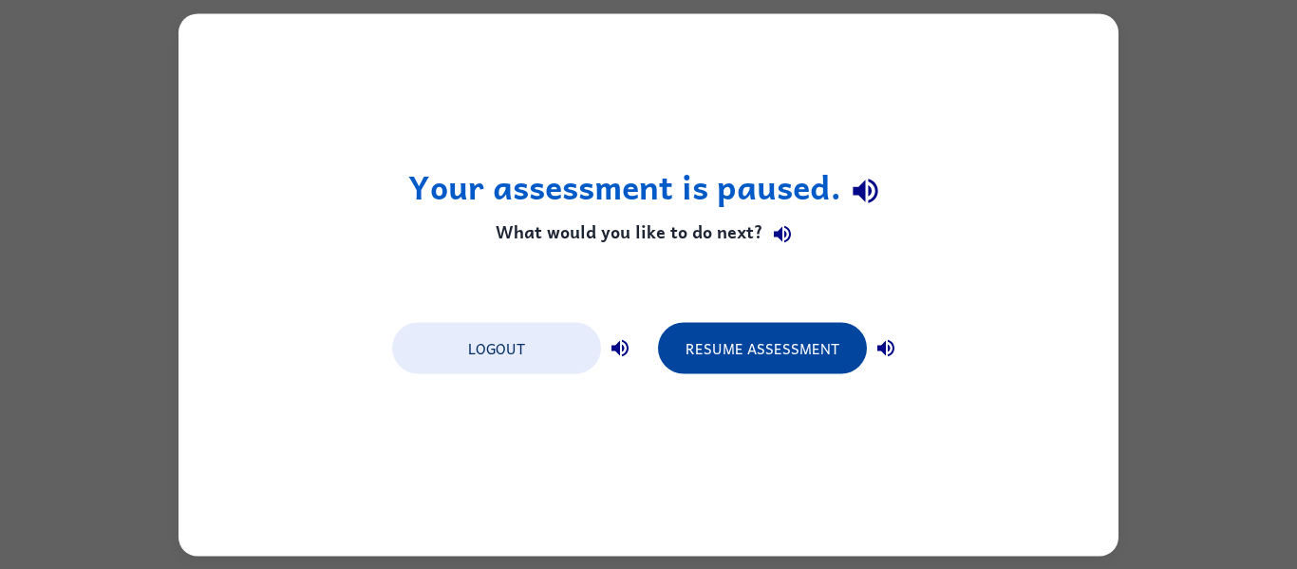
click at [766, 355] on button "Resume Assessment" at bounding box center [762, 347] width 209 height 51
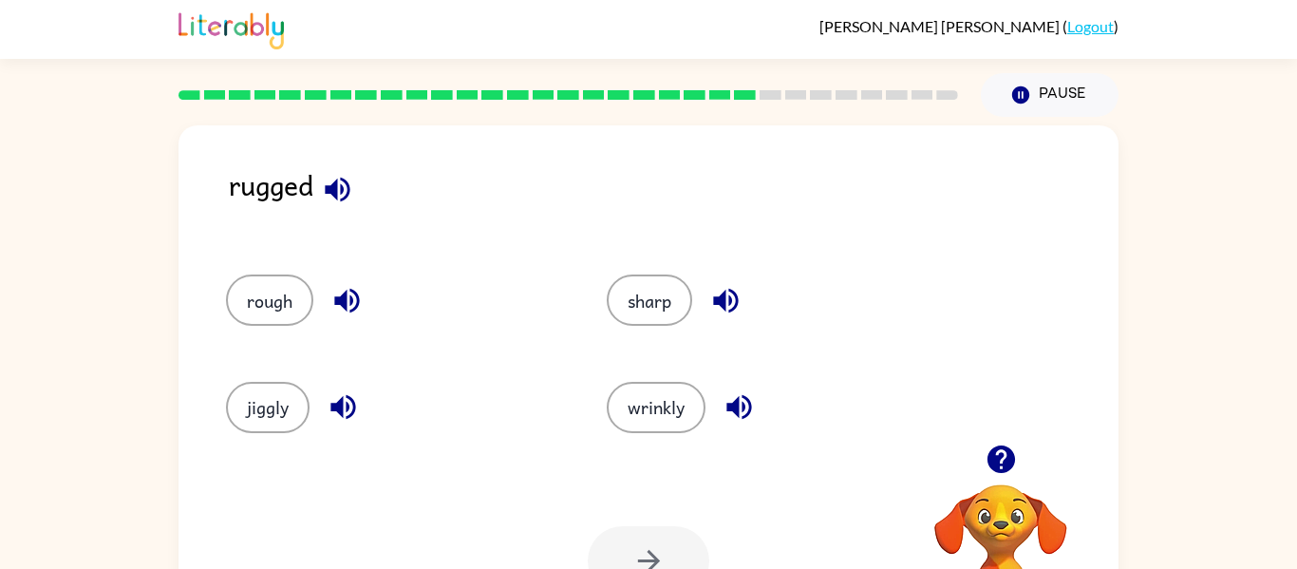
scroll to position [99, 0]
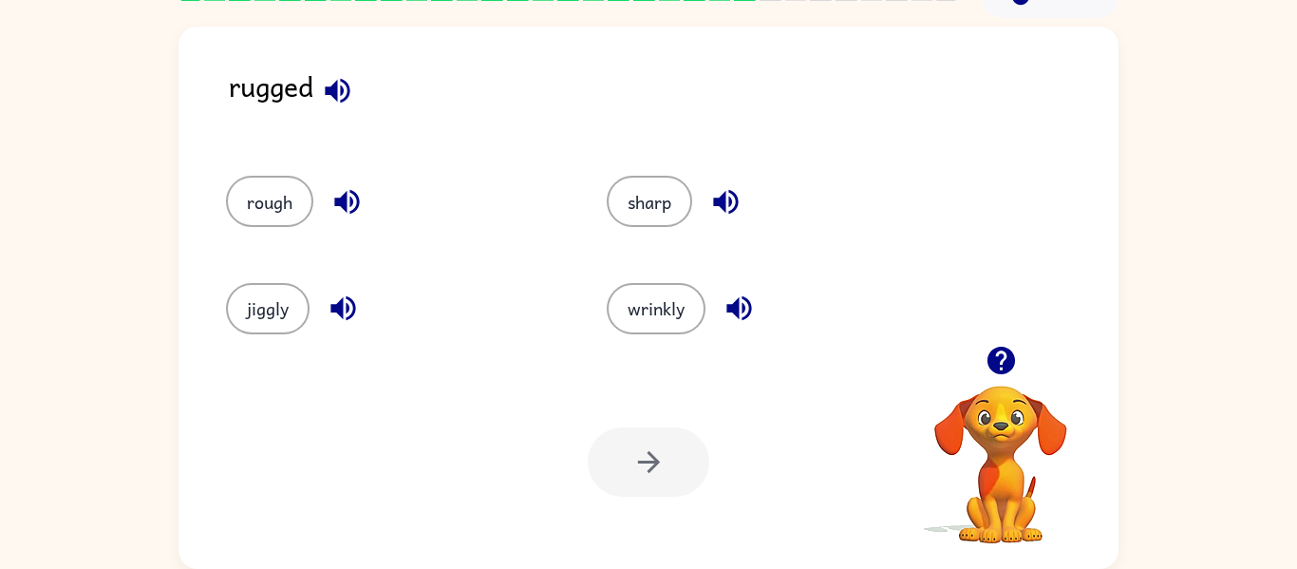
click at [852, 349] on div "wrinkly" at bounding box center [761, 300] width 381 height 106
click at [1022, 367] on button "button" at bounding box center [1001, 360] width 48 height 48
click at [345, 100] on icon "button" at bounding box center [337, 90] width 25 height 25
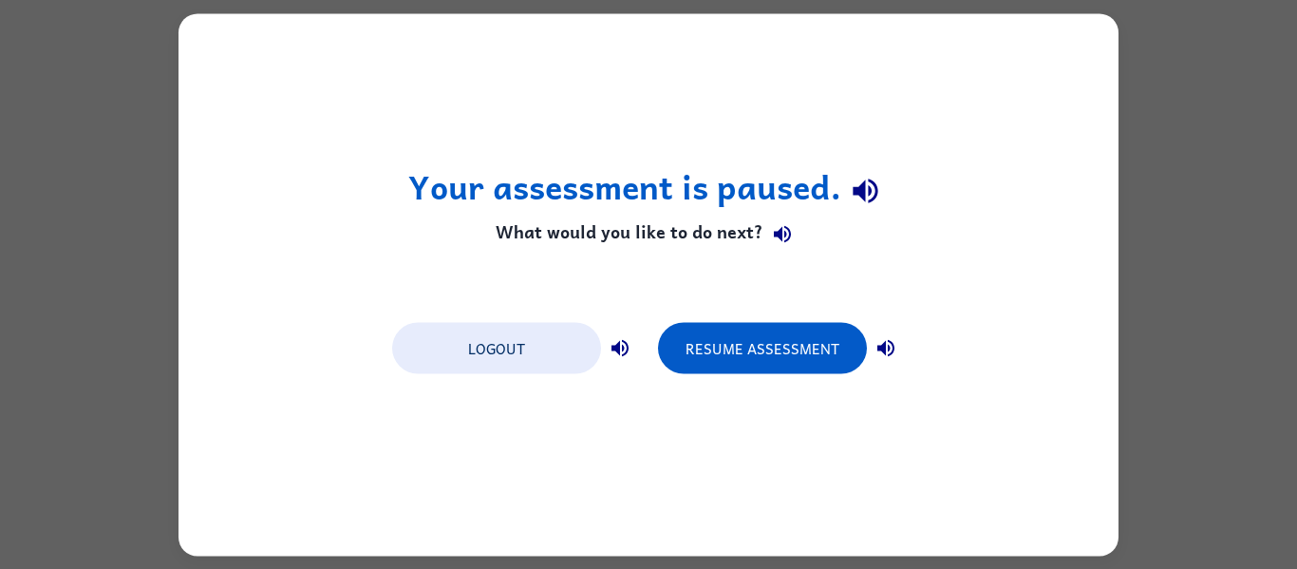
scroll to position [0, 0]
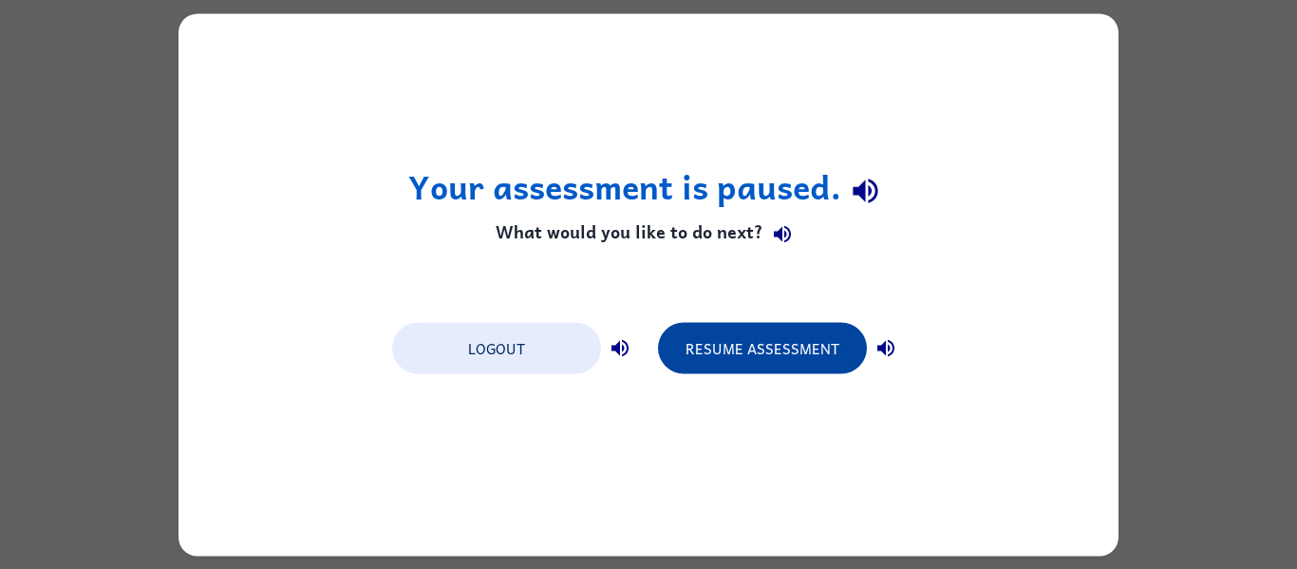
click at [782, 360] on button "Resume Assessment" at bounding box center [762, 347] width 209 height 51
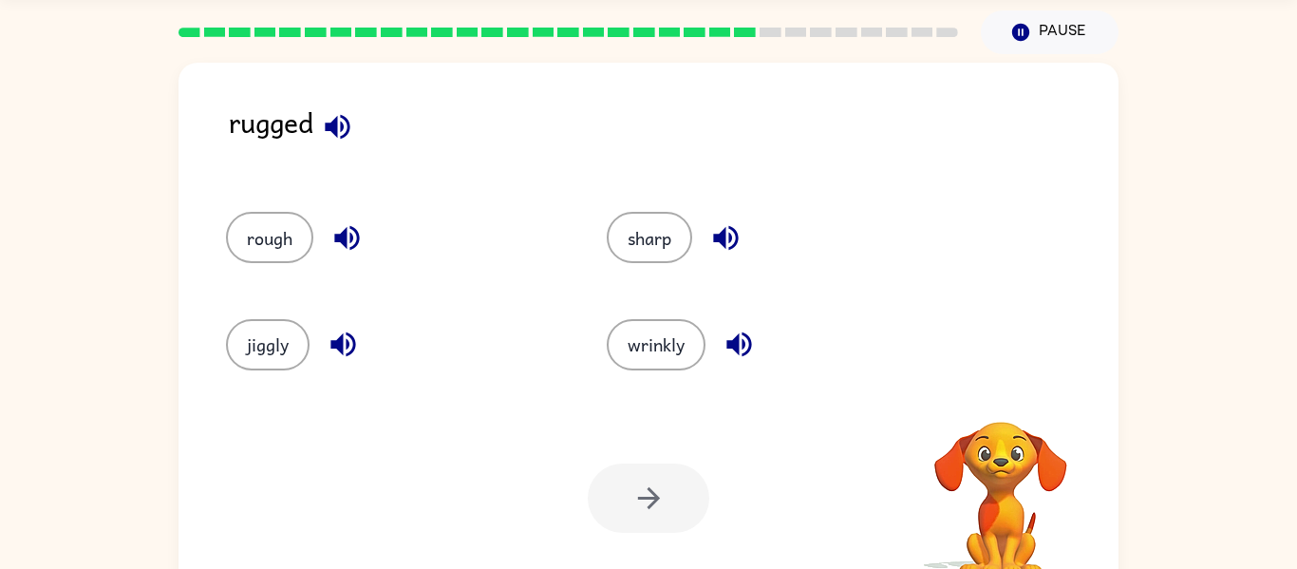
scroll to position [99, 0]
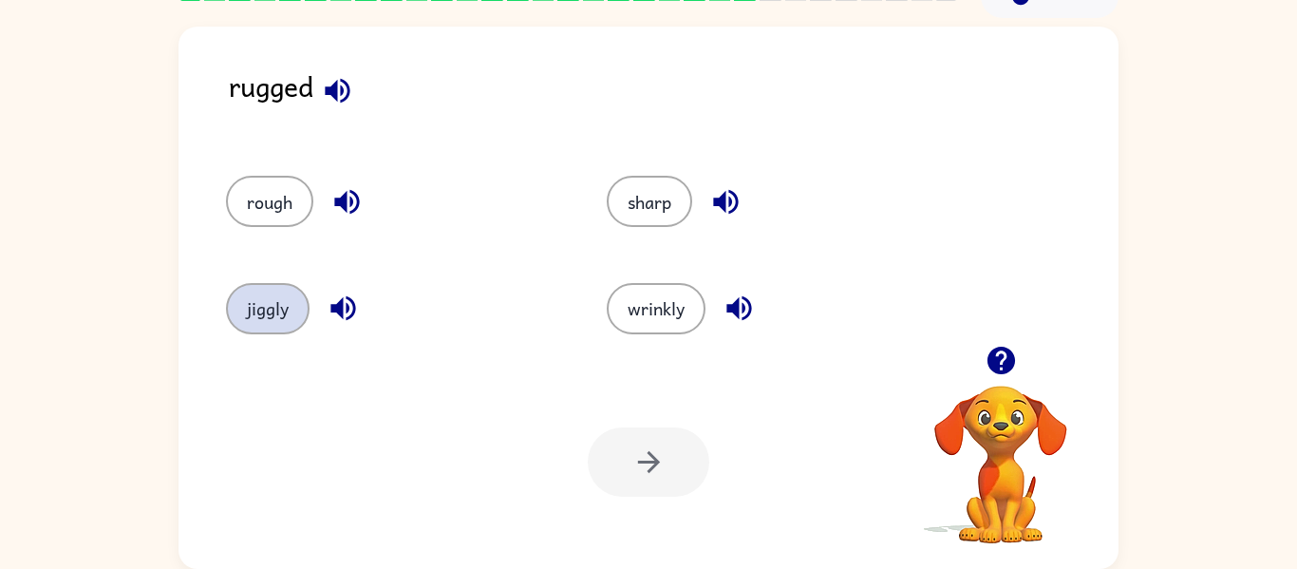
click at [254, 307] on button "jiggly" at bounding box center [268, 308] width 84 height 51
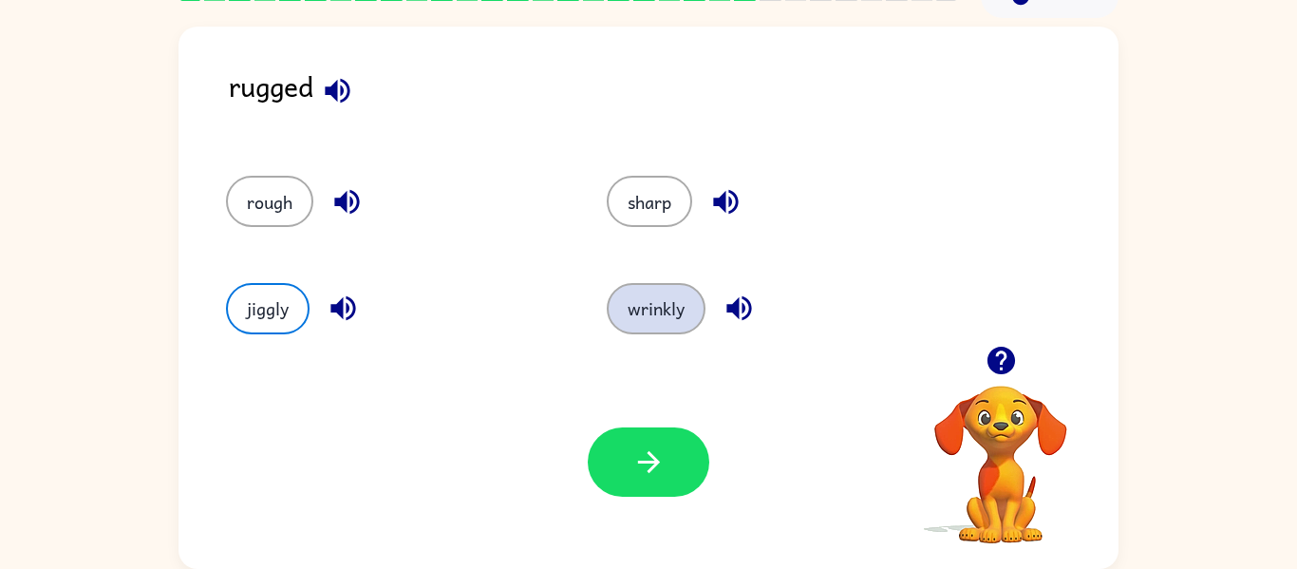
click at [649, 303] on button "wrinkly" at bounding box center [656, 308] width 99 height 51
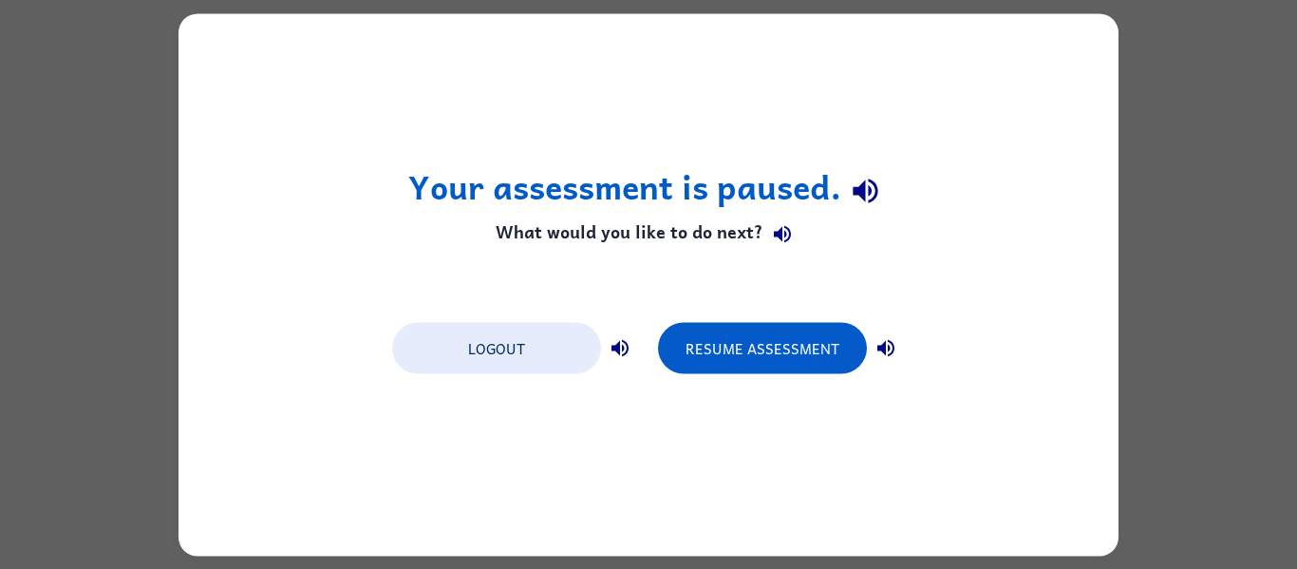
scroll to position [0, 0]
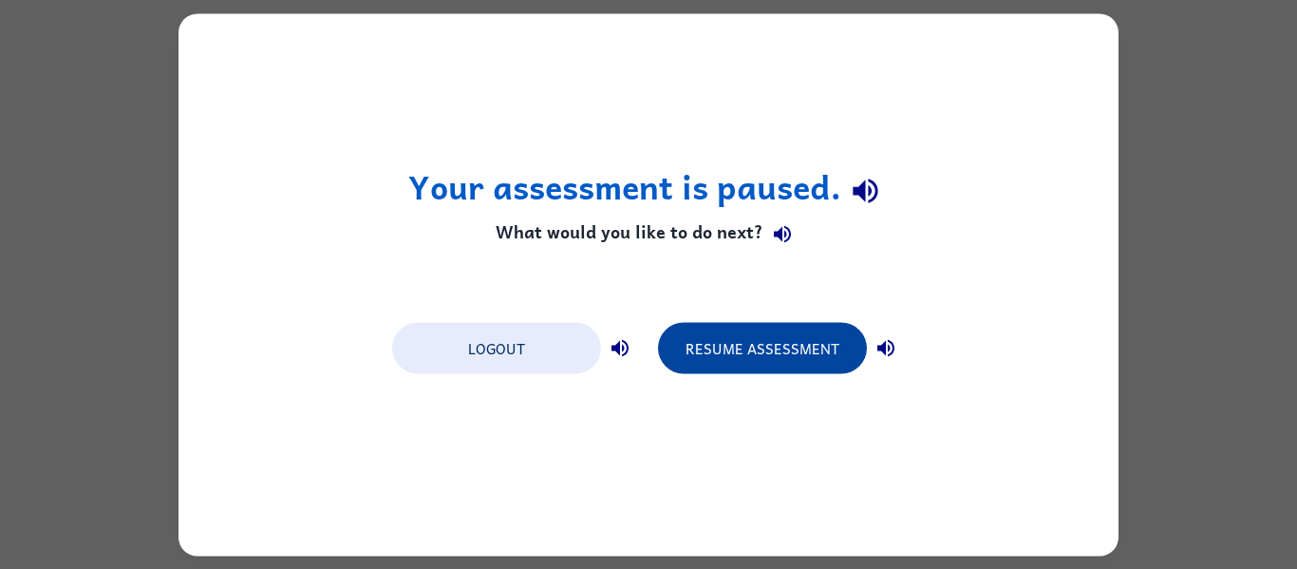
click at [751, 357] on button "Resume Assessment" at bounding box center [762, 347] width 209 height 51
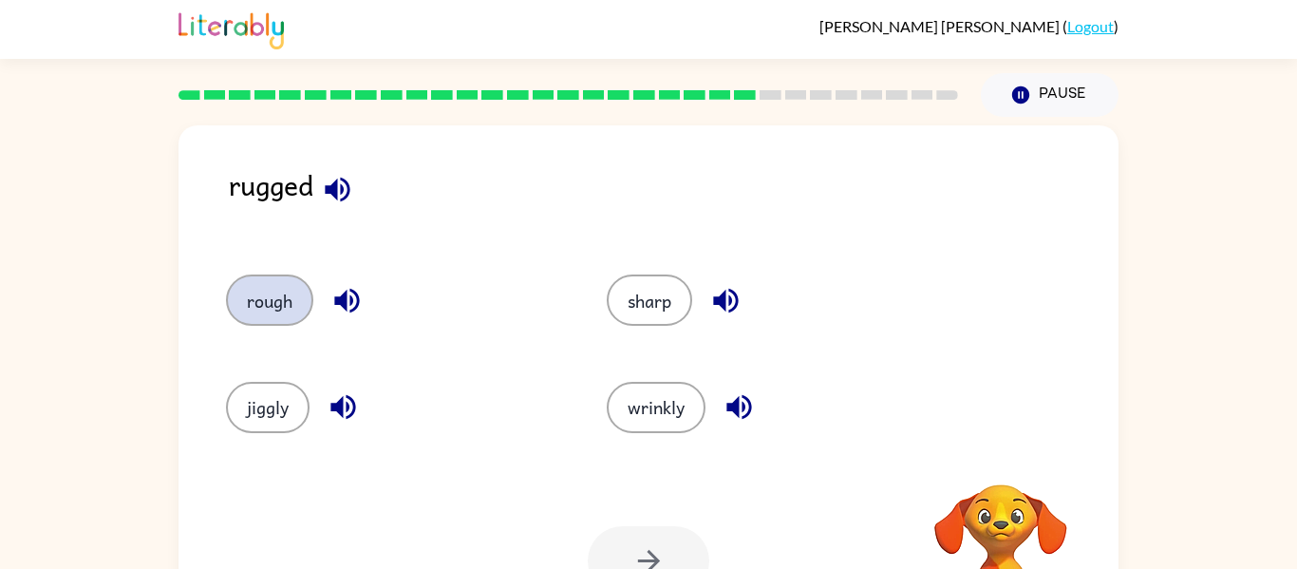
click at [283, 300] on button "rough" at bounding box center [269, 299] width 87 height 51
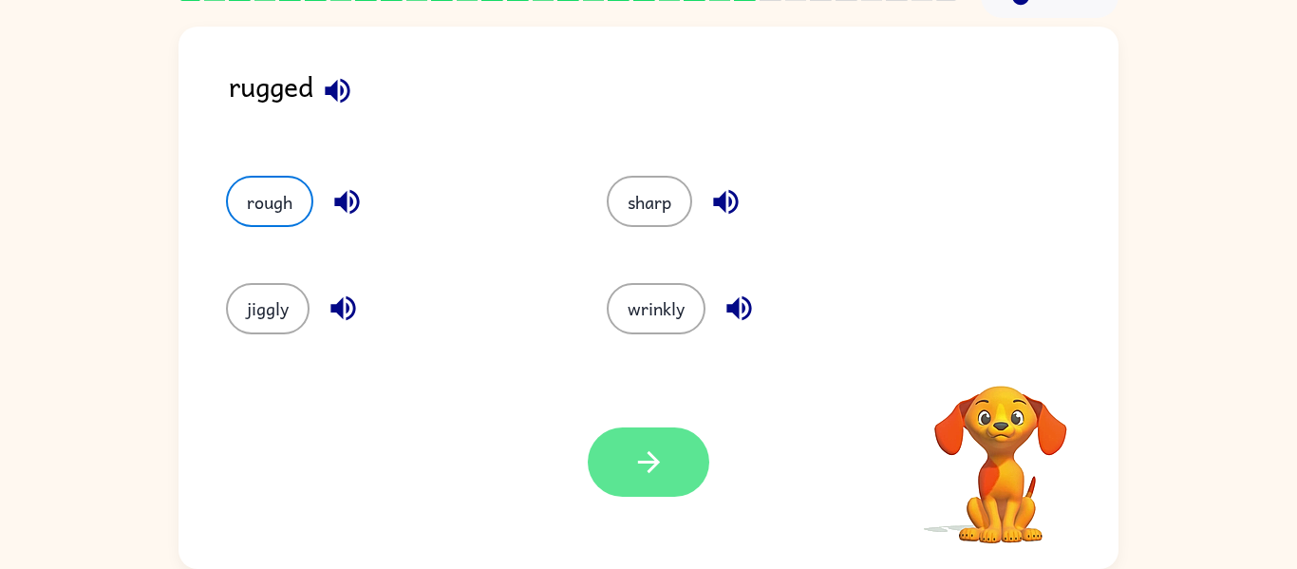
click at [652, 458] on icon "button" at bounding box center [648, 462] width 22 height 22
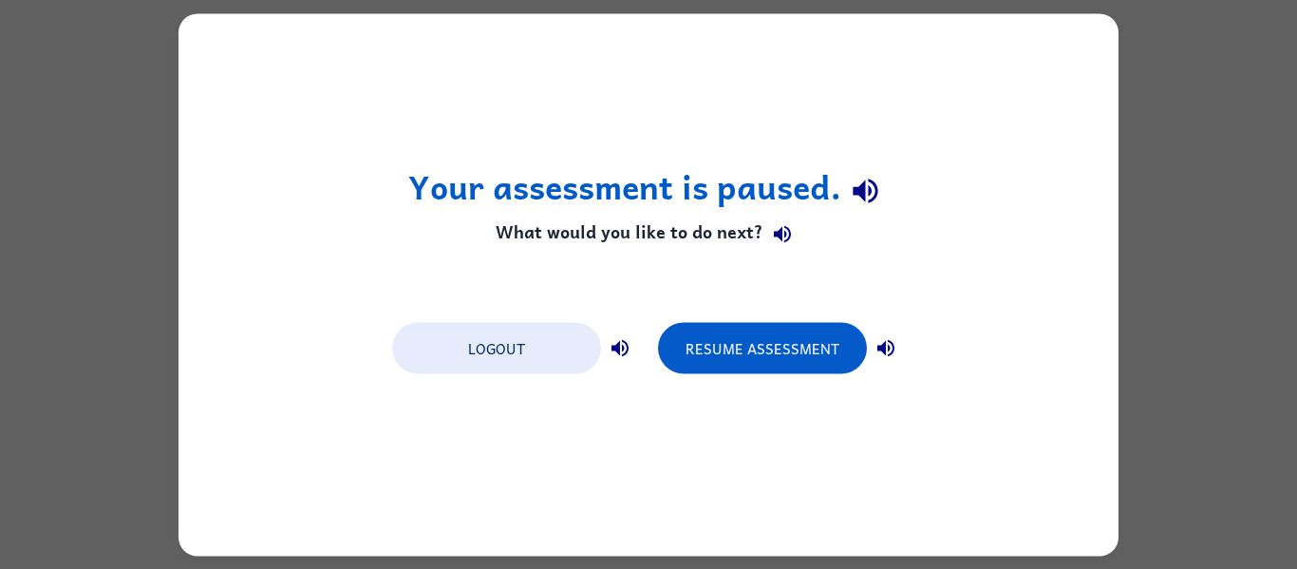
scroll to position [0, 0]
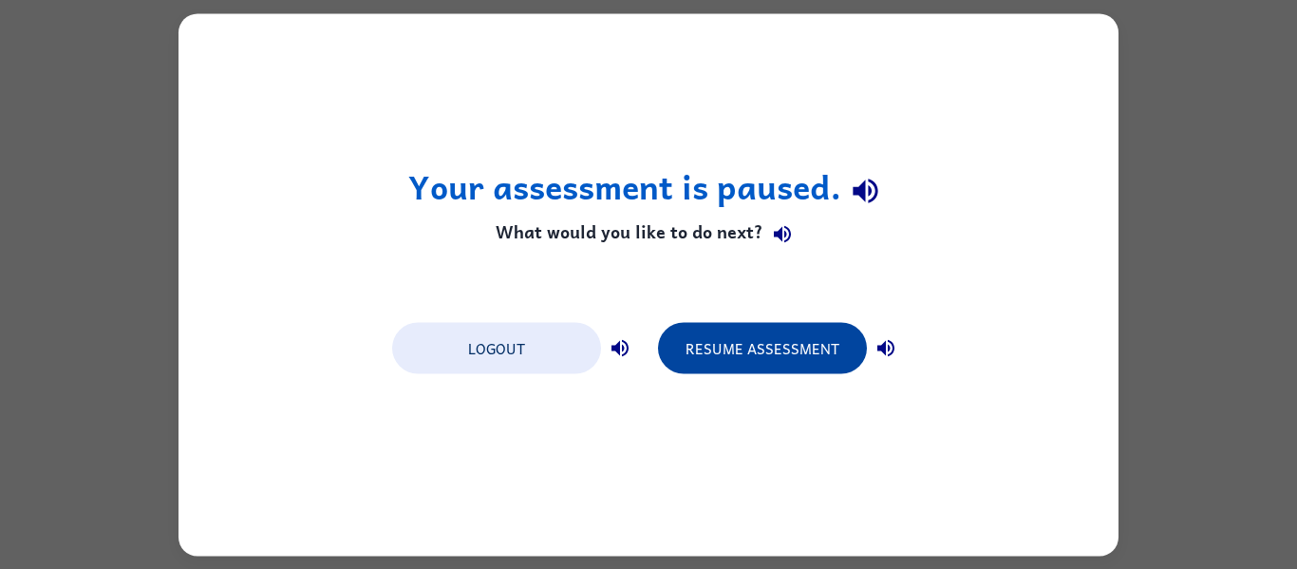
click at [736, 368] on button "Resume Assessment" at bounding box center [762, 347] width 209 height 51
click at [740, 355] on button "Resume Assessment" at bounding box center [762, 347] width 209 height 51
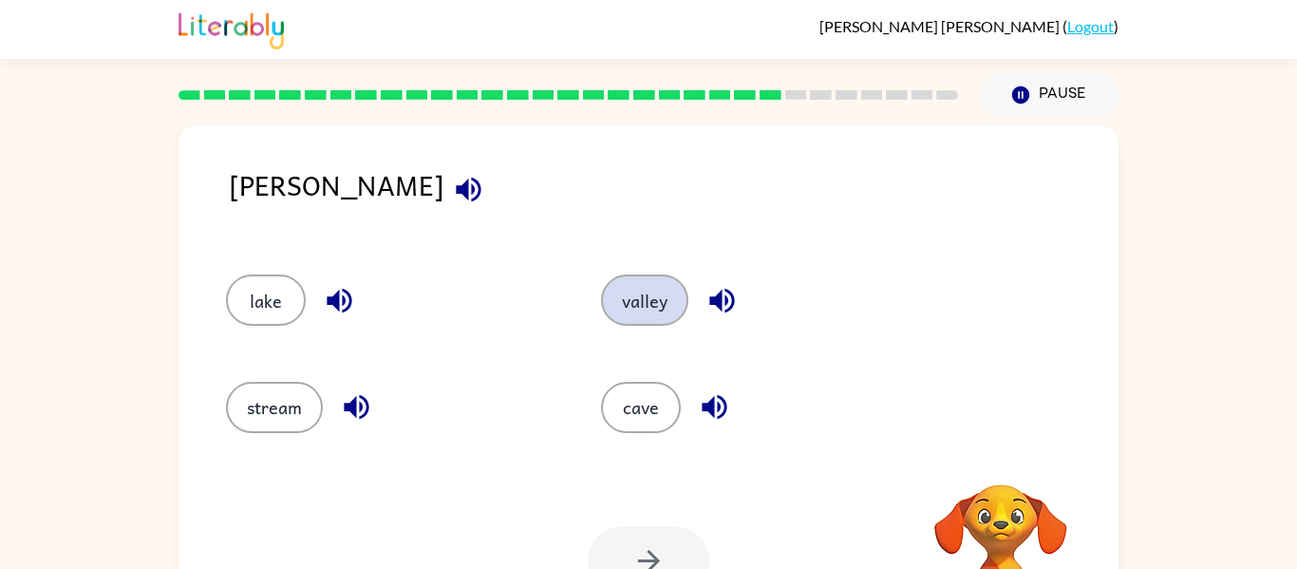
click at [635, 289] on button "valley" at bounding box center [644, 299] width 87 height 51
click at [611, 560] on button "button" at bounding box center [649, 560] width 122 height 69
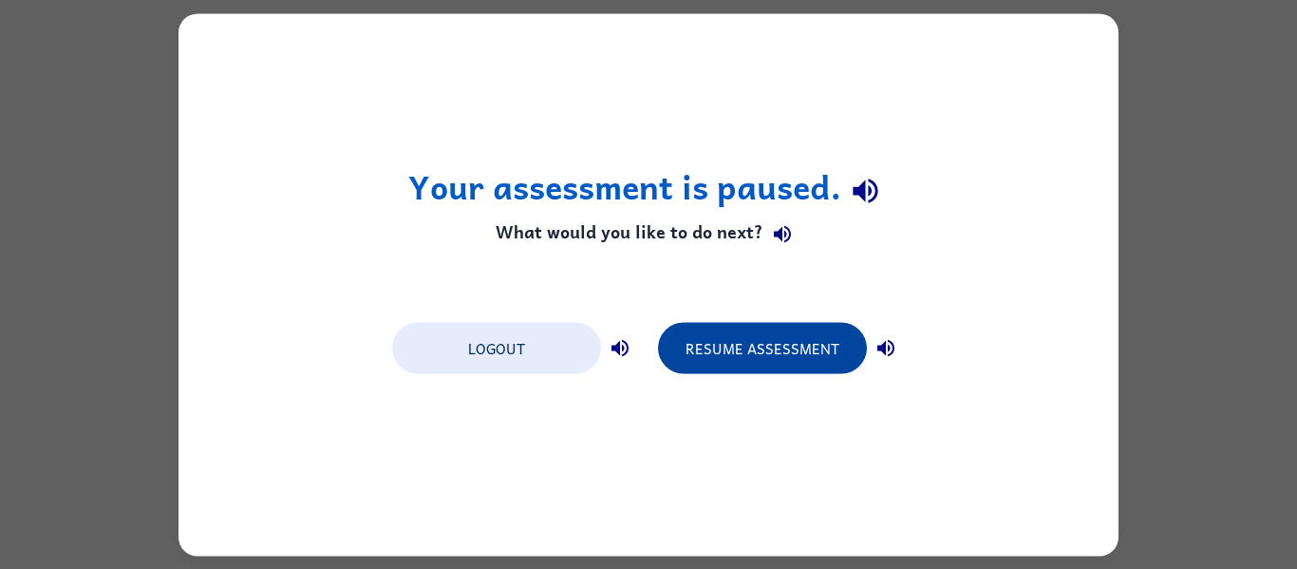
click at [739, 354] on button "Resume Assessment" at bounding box center [762, 347] width 209 height 51
click at [769, 356] on button "Resume Assessment" at bounding box center [762, 347] width 209 height 51
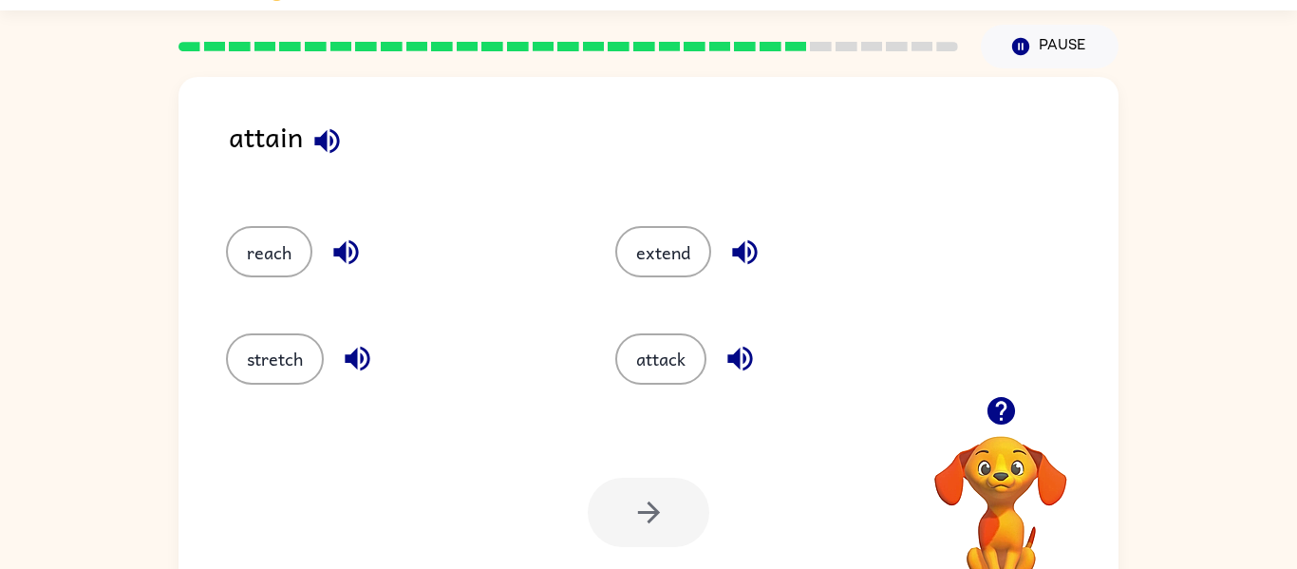
scroll to position [46, 0]
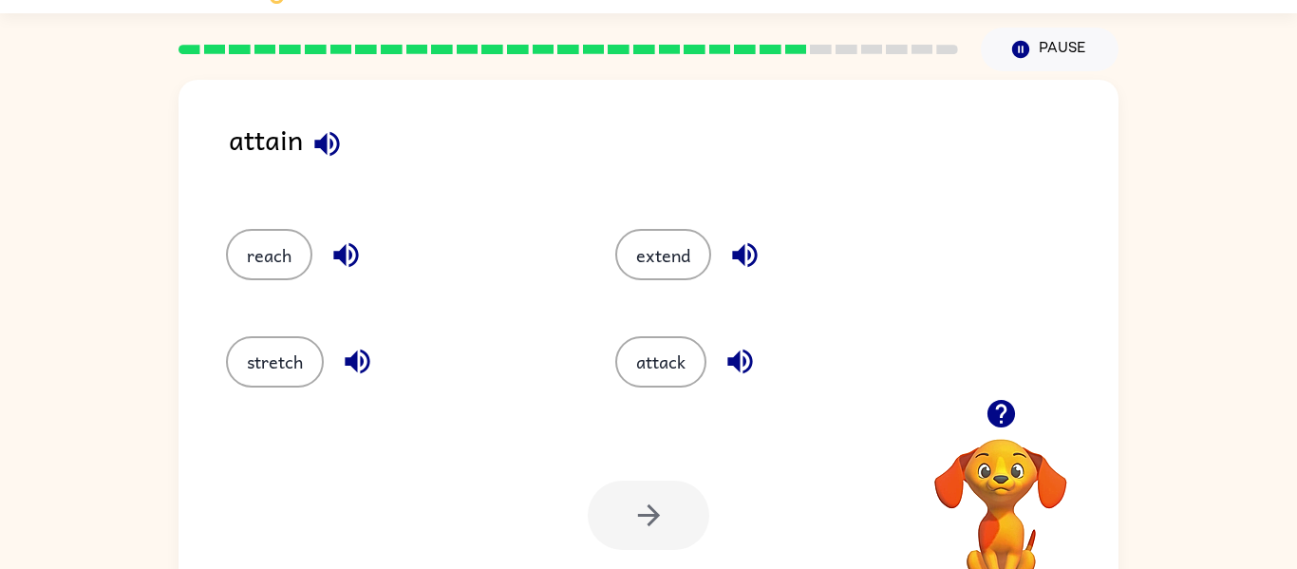
click at [794, 54] on rect at bounding box center [796, 49] width 22 height 9
click at [796, 57] on div at bounding box center [568, 49] width 803 height 66
click at [801, 53] on rect at bounding box center [796, 49] width 22 height 9
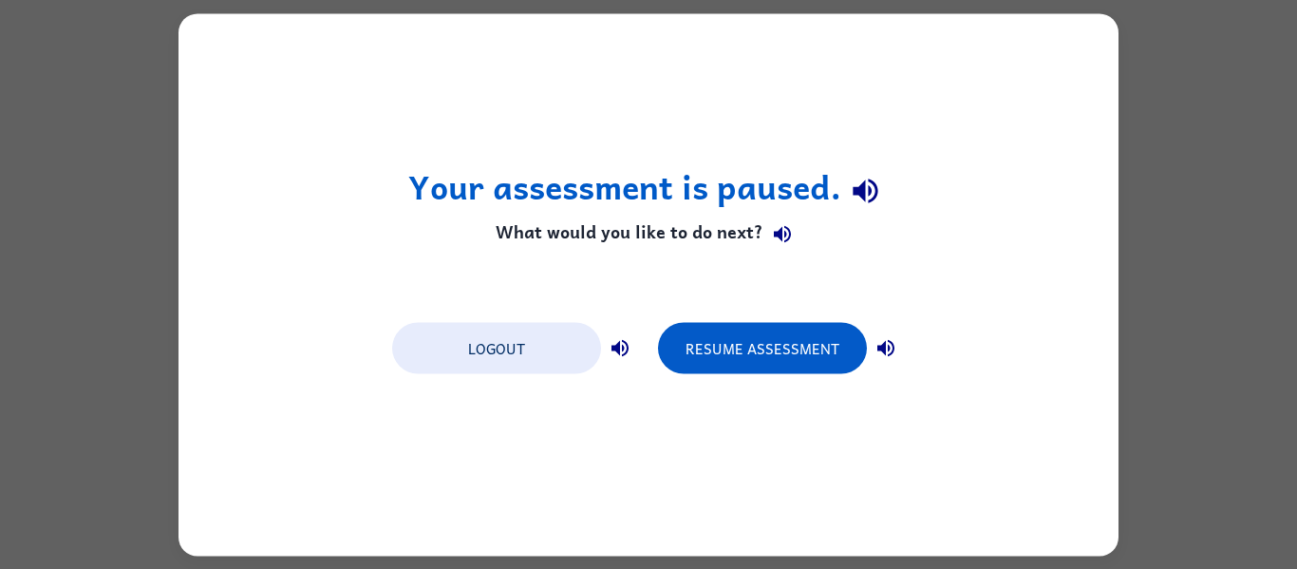
scroll to position [0, 0]
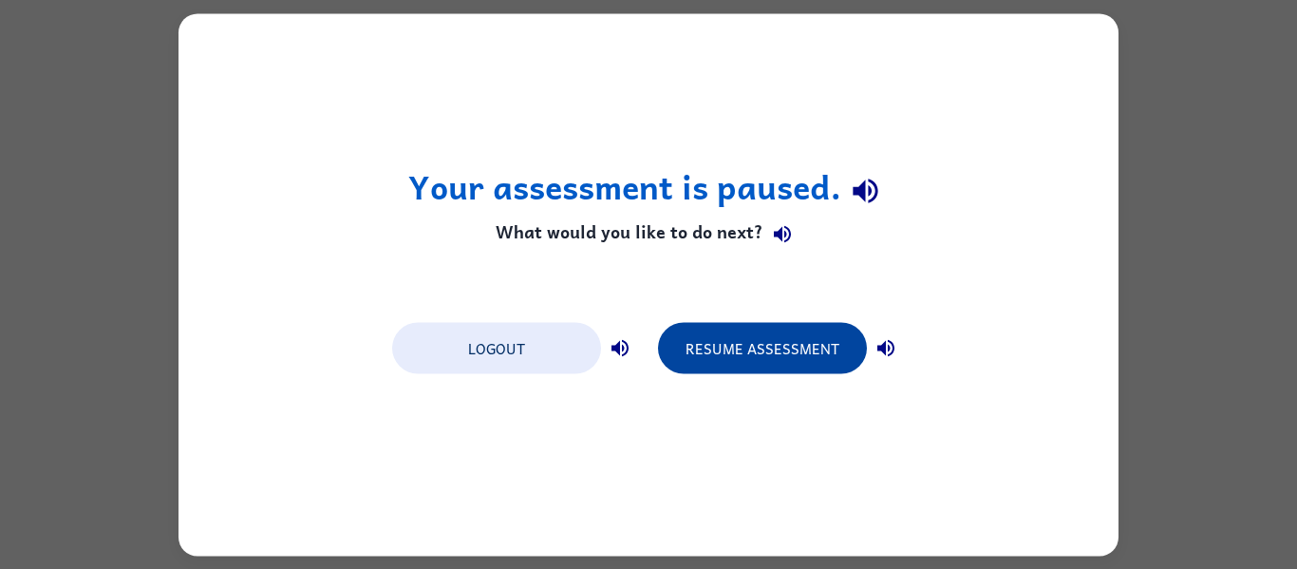
click at [735, 356] on button "Resume Assessment" at bounding box center [762, 347] width 209 height 51
click at [773, 365] on button "Resume Assessment" at bounding box center [762, 347] width 209 height 51
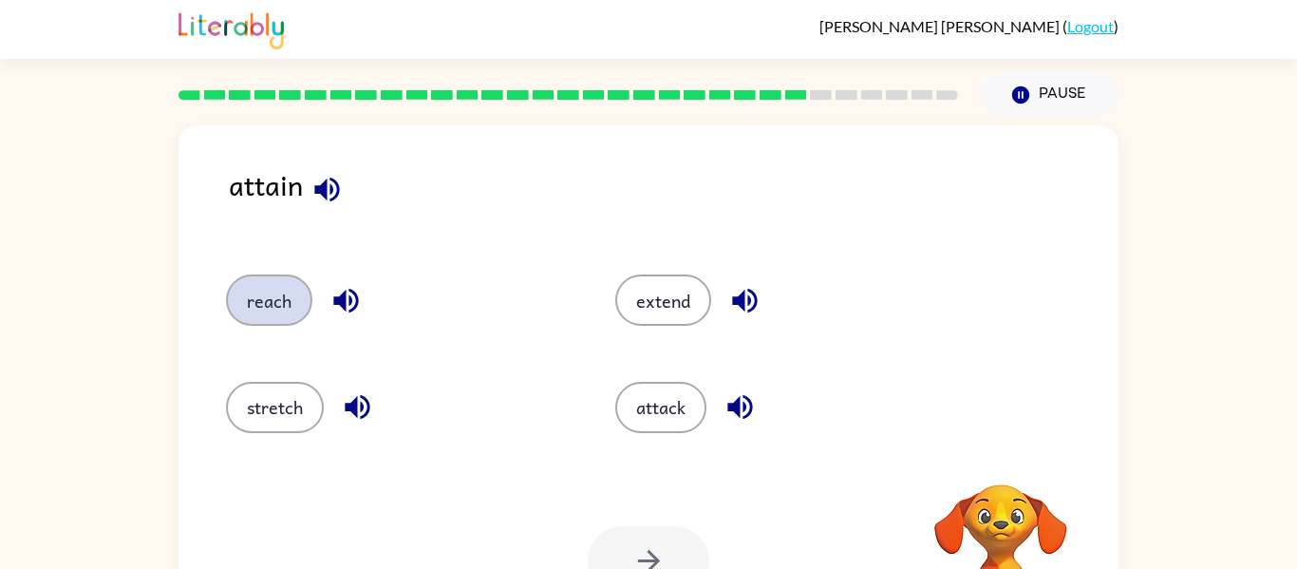
click at [266, 293] on button "reach" at bounding box center [269, 299] width 86 height 51
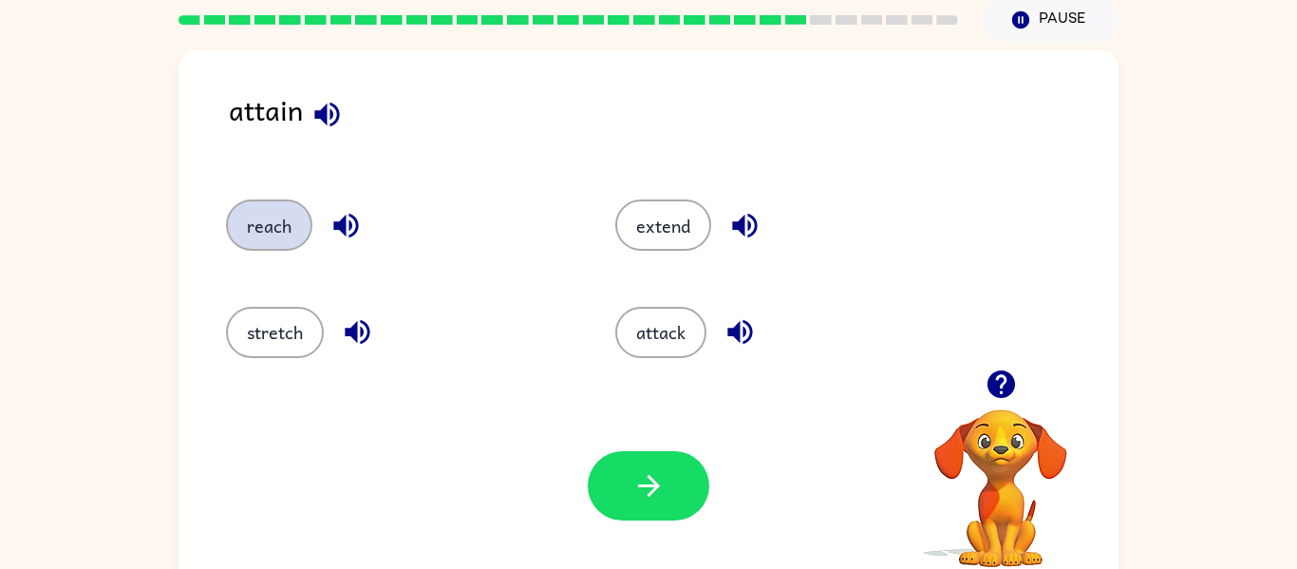
scroll to position [99, 0]
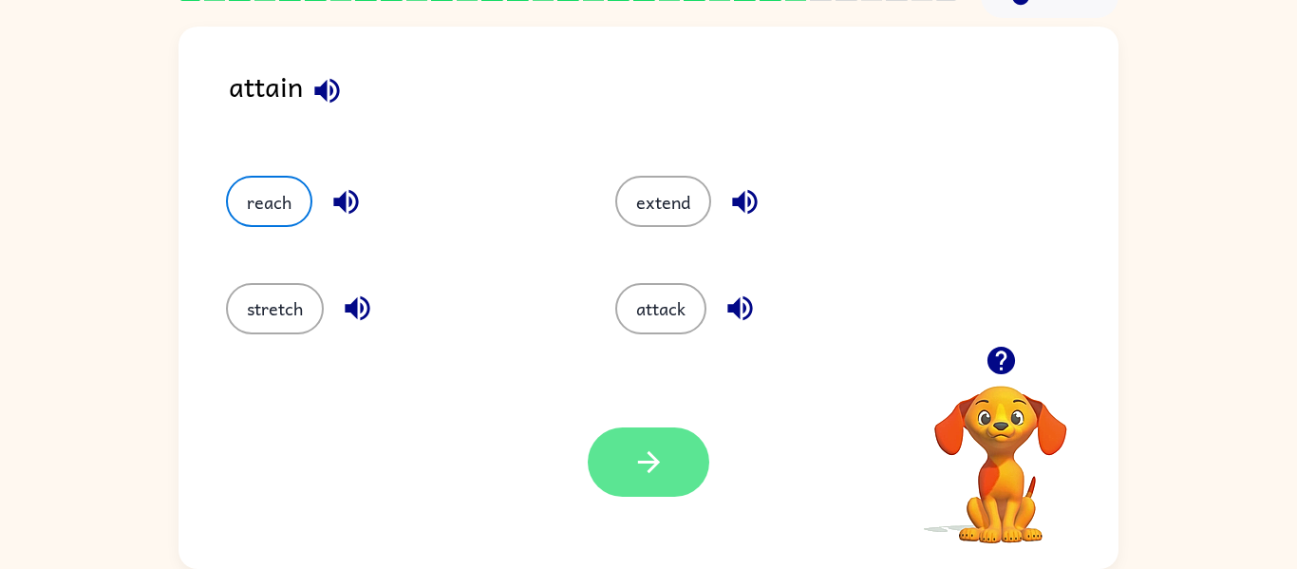
click at [630, 474] on button "button" at bounding box center [649, 461] width 122 height 69
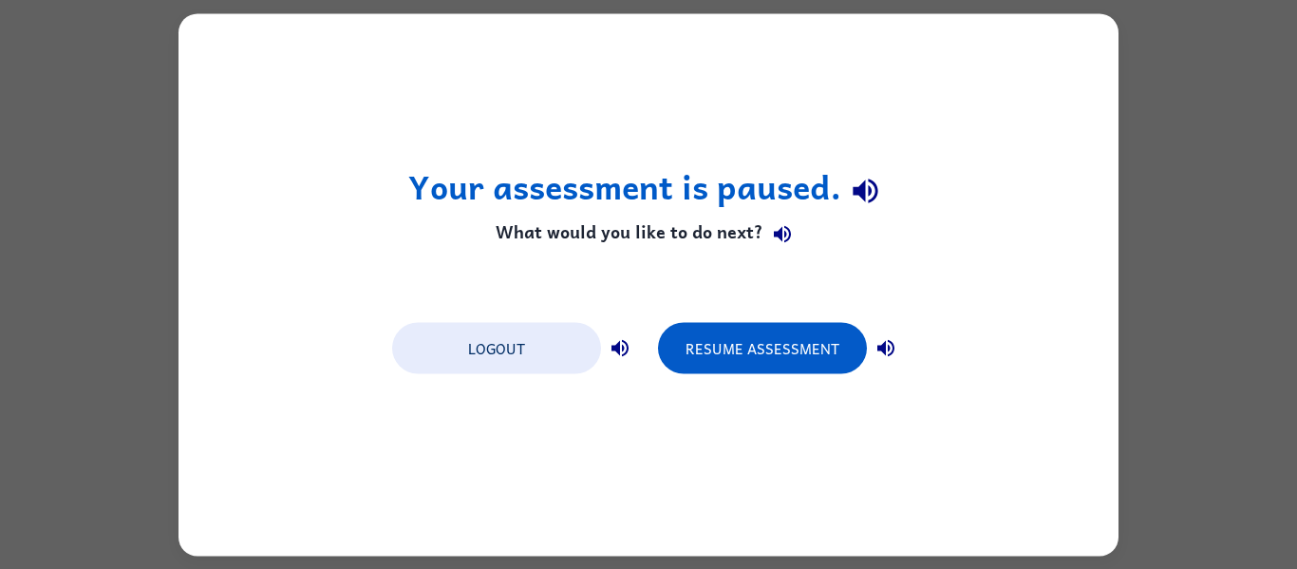
scroll to position [0, 0]
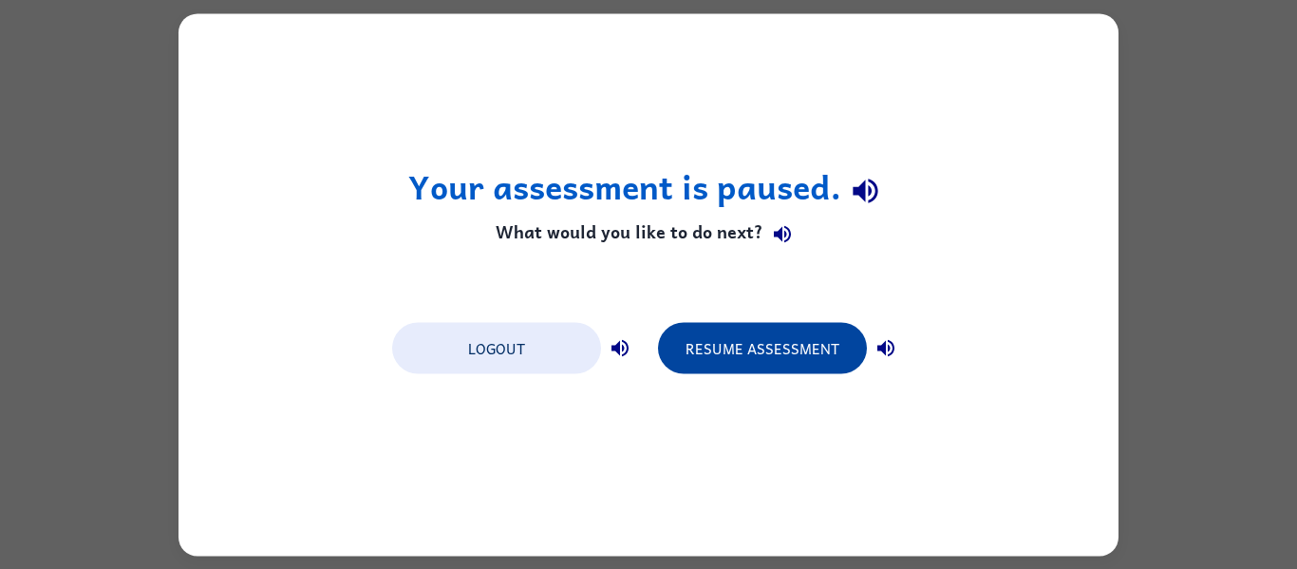
click at [732, 345] on button "Resume Assessment" at bounding box center [762, 347] width 209 height 51
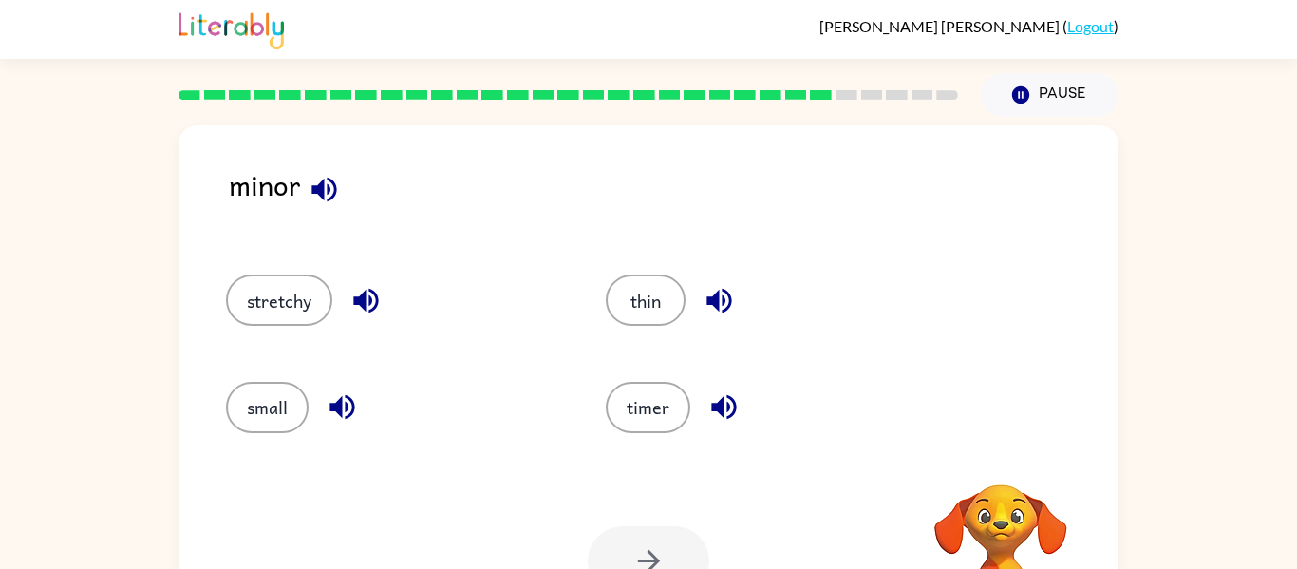
click at [239, 431] on div "small" at bounding box center [394, 407] width 336 height 51
click at [268, 403] on button "small" at bounding box center [267, 407] width 83 height 51
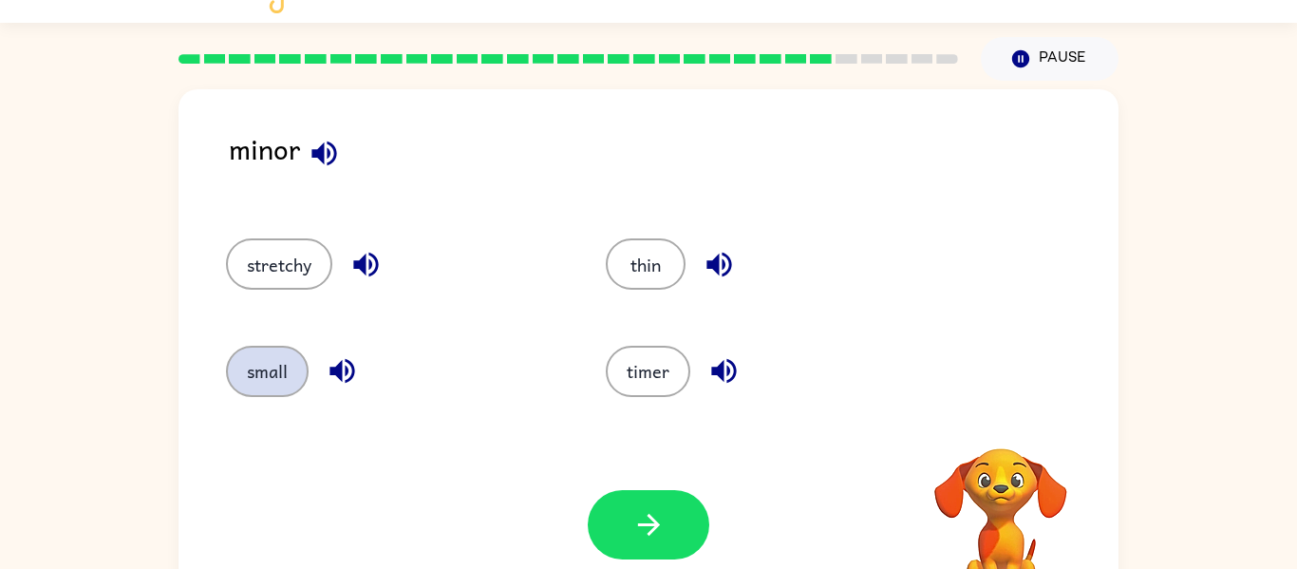
scroll to position [99, 0]
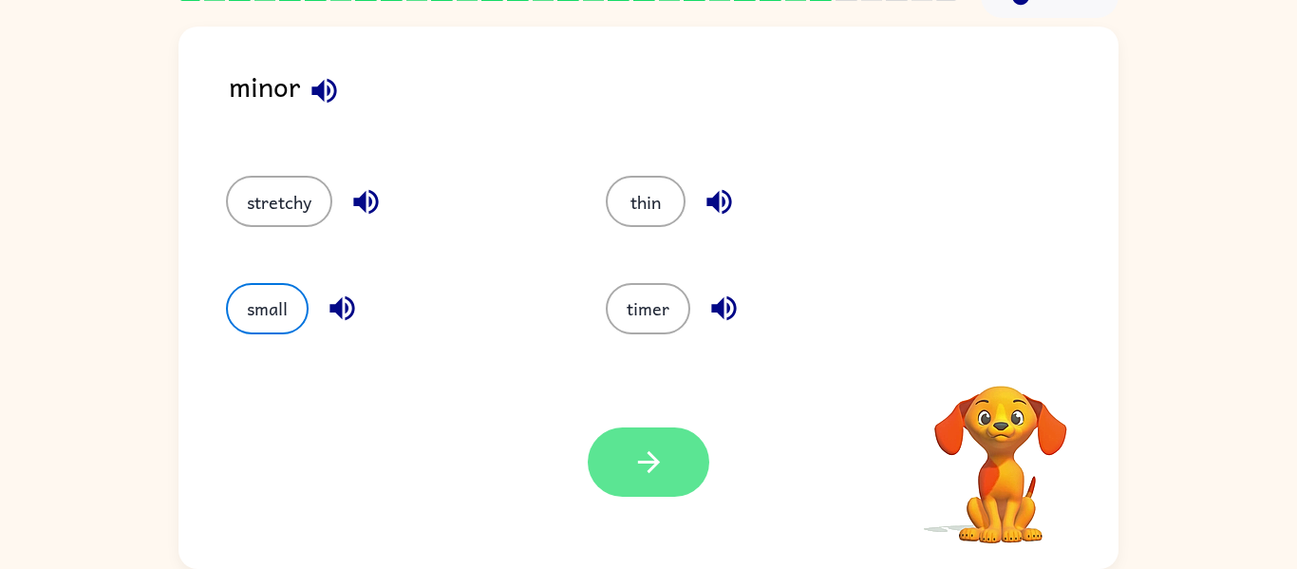
click at [618, 484] on button "button" at bounding box center [649, 461] width 122 height 69
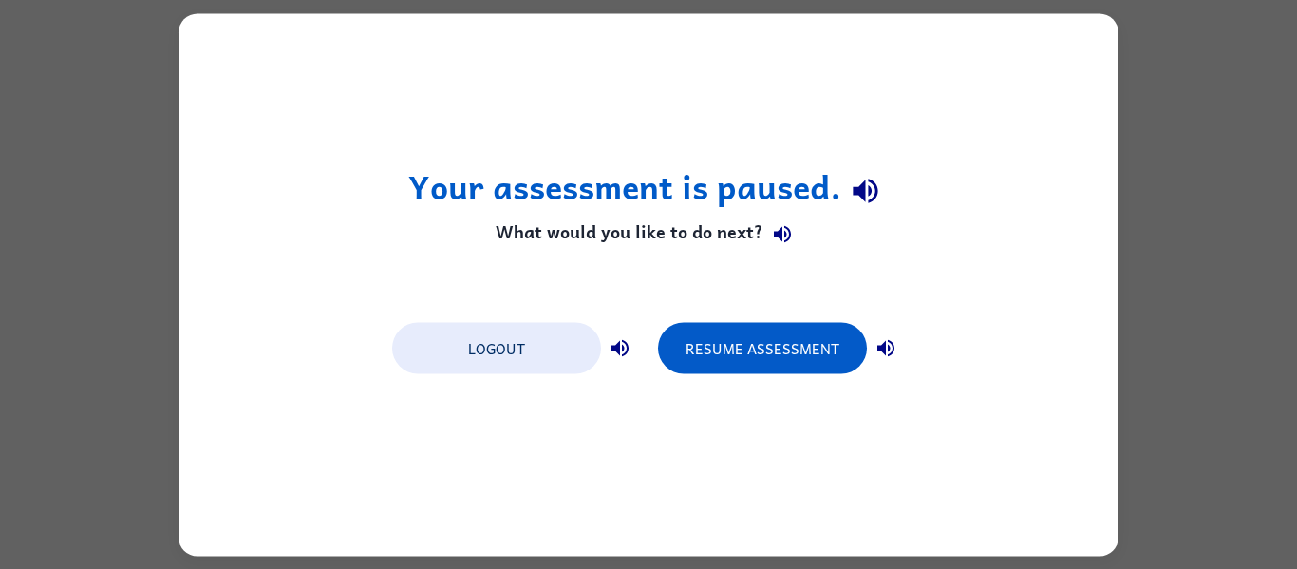
scroll to position [0, 0]
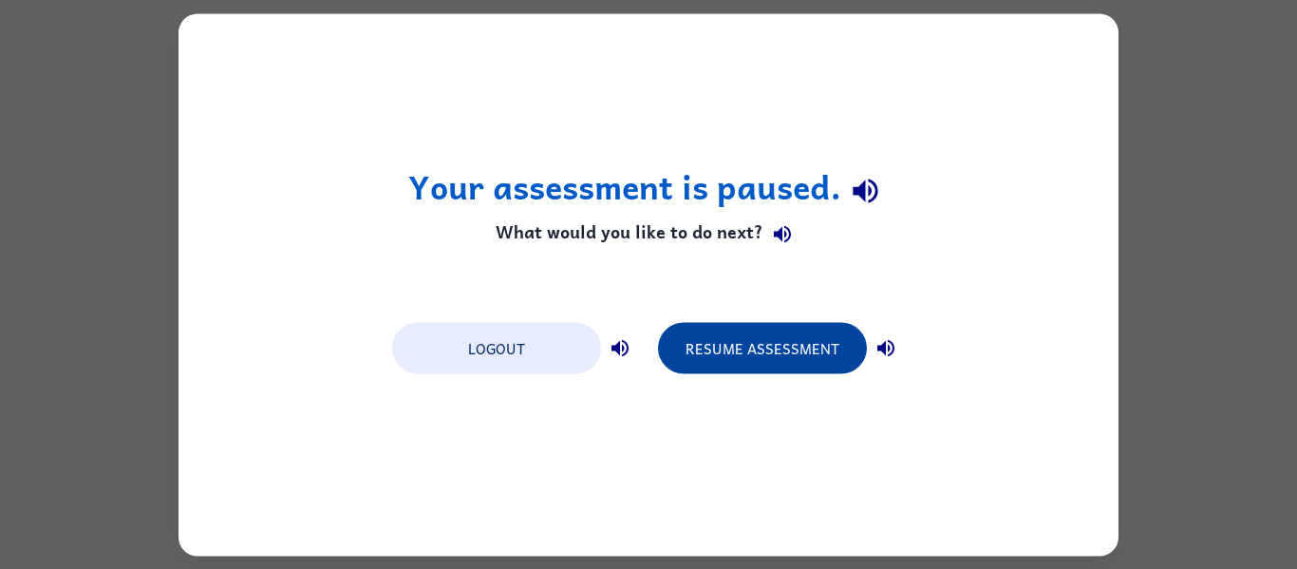
click at [731, 354] on button "Resume Assessment" at bounding box center [762, 347] width 209 height 51
click at [722, 342] on button "Resume Assessment" at bounding box center [762, 347] width 209 height 51
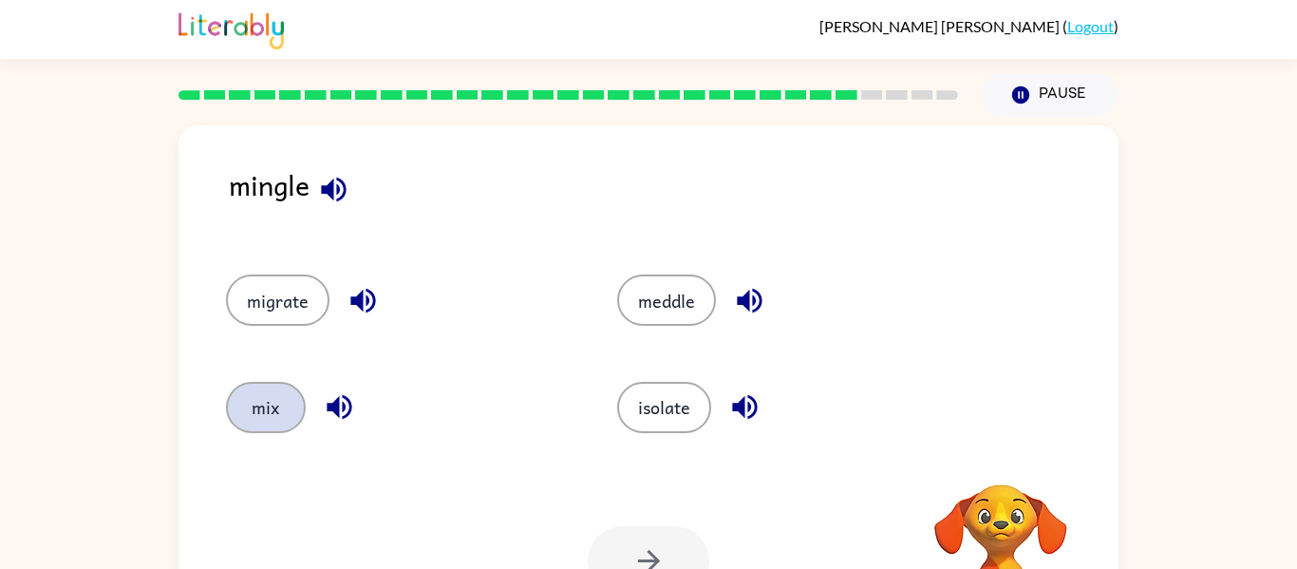
click at [254, 410] on button "mix" at bounding box center [266, 407] width 80 height 51
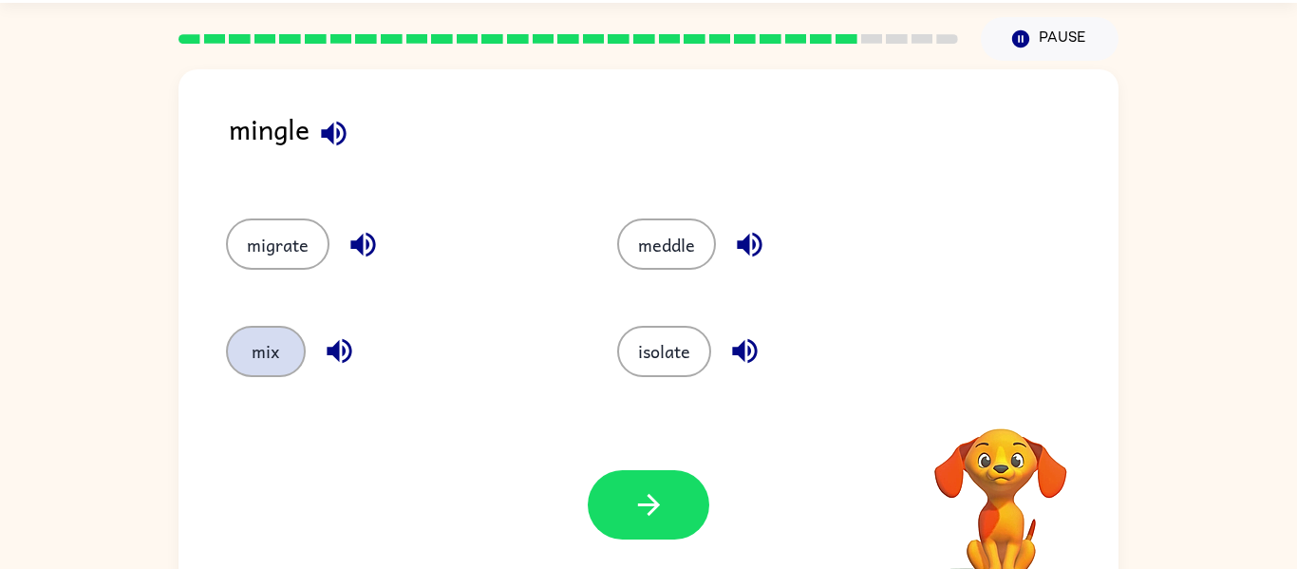
scroll to position [99, 0]
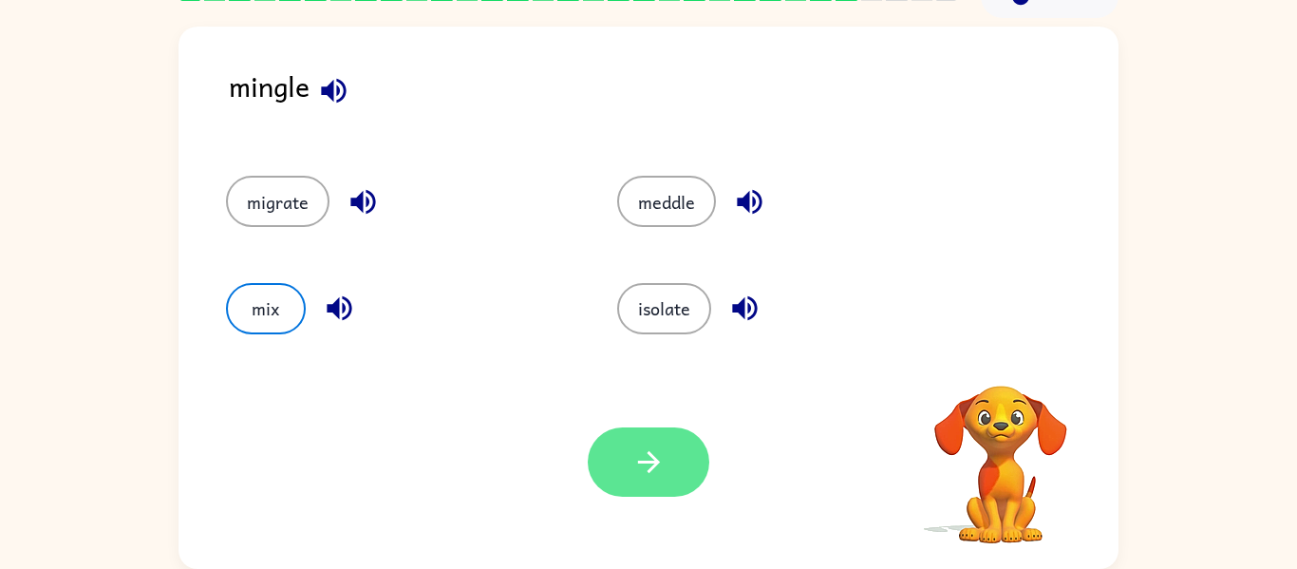
click at [627, 484] on button "button" at bounding box center [649, 461] width 122 height 69
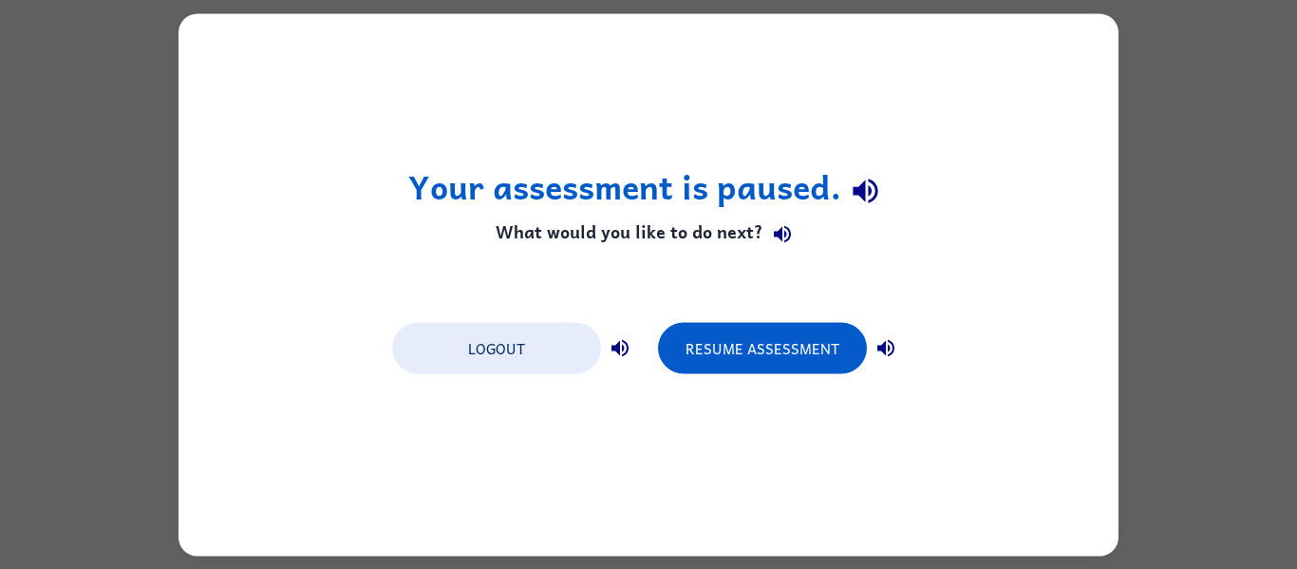
scroll to position [0, 0]
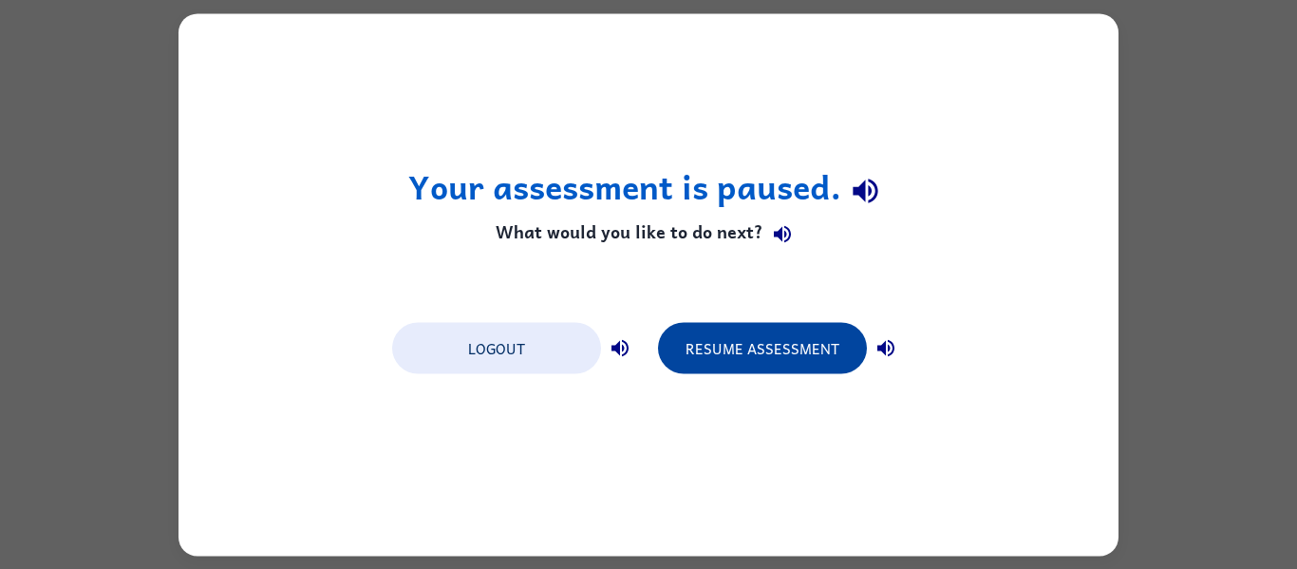
click at [762, 349] on button "Resume Assessment" at bounding box center [762, 347] width 209 height 51
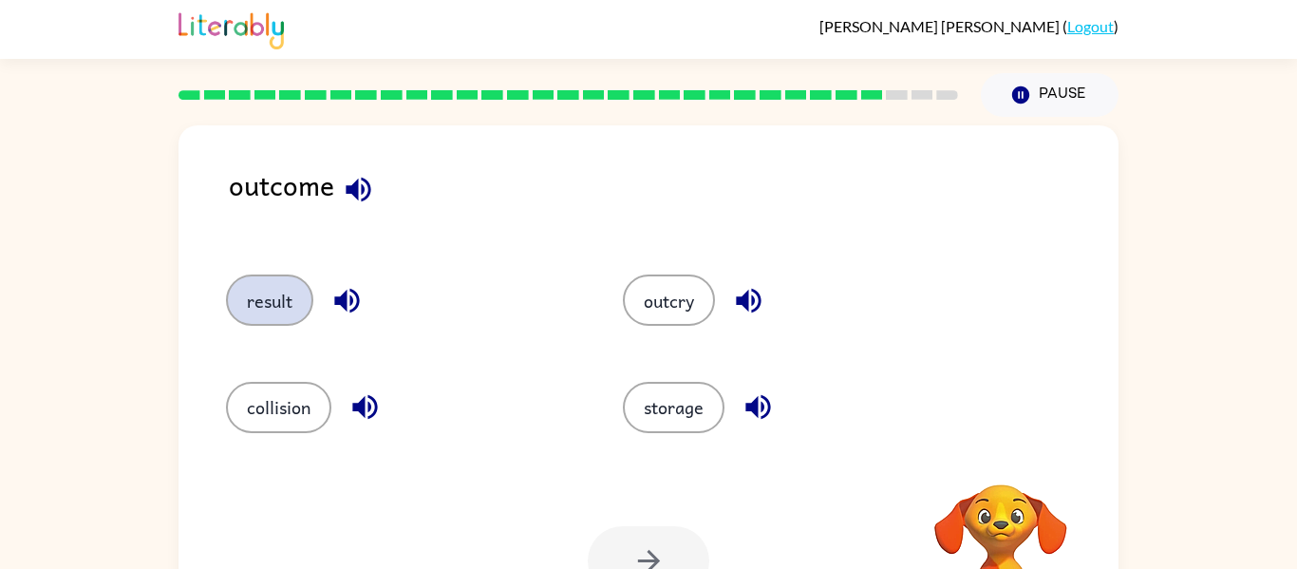
click at [265, 324] on button "result" at bounding box center [269, 299] width 87 height 51
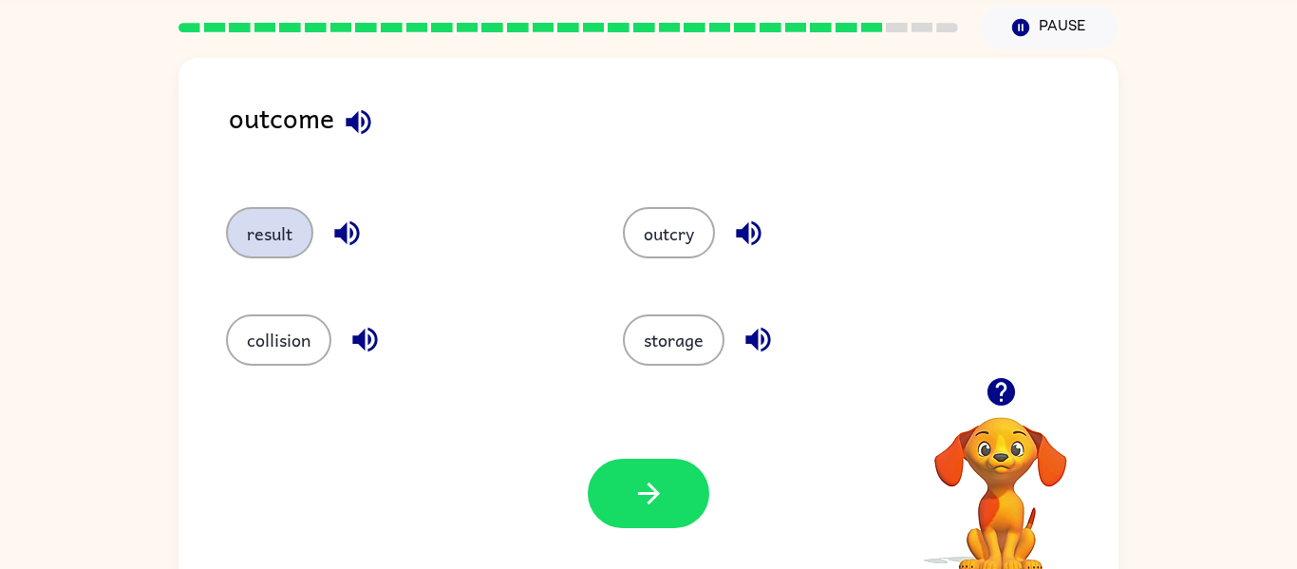
scroll to position [99, 0]
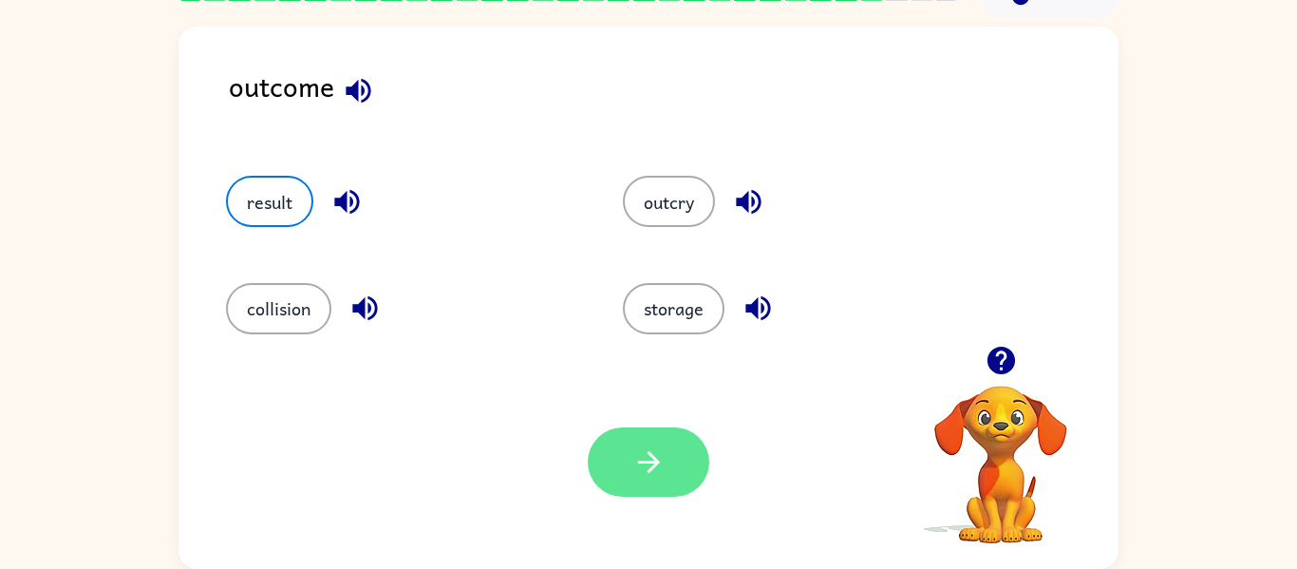
click at [639, 477] on icon "button" at bounding box center [649, 461] width 33 height 33
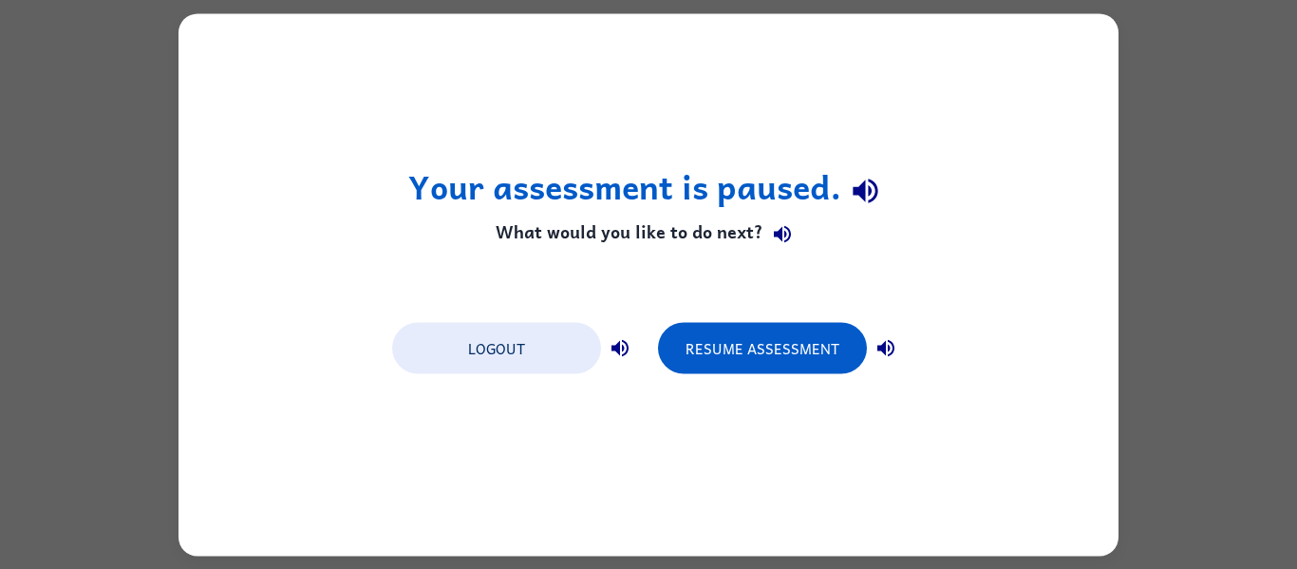
scroll to position [0, 0]
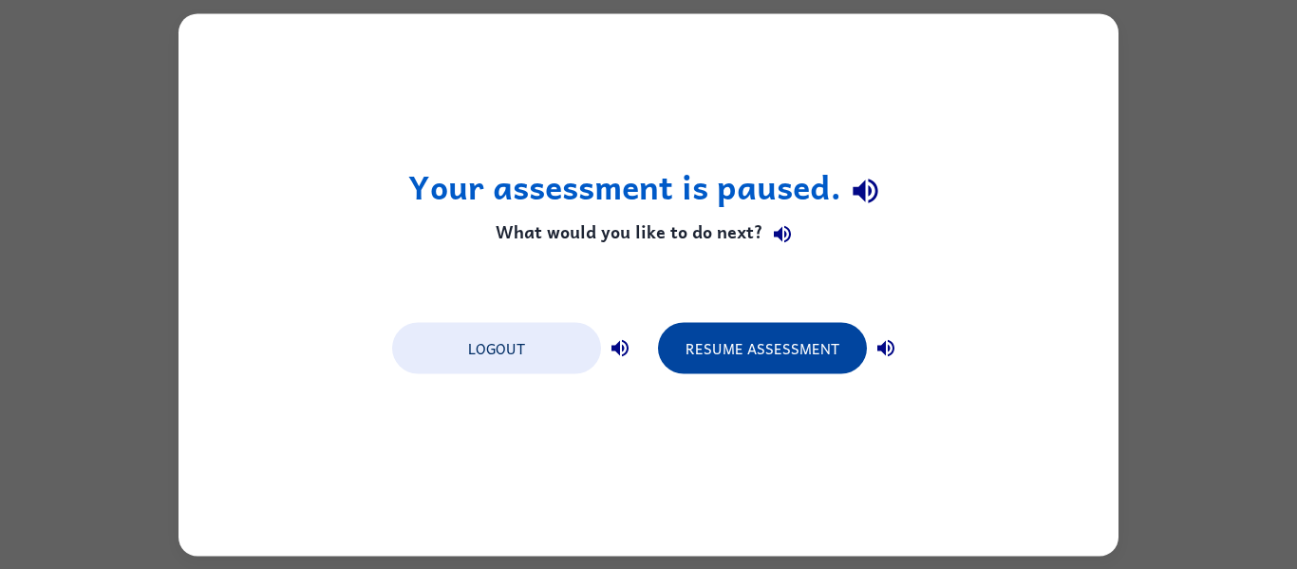
click at [773, 359] on button "Resume Assessment" at bounding box center [762, 347] width 209 height 51
click at [726, 332] on button "Resume Assessment" at bounding box center [762, 347] width 209 height 51
click at [752, 358] on button "Resume Assessment" at bounding box center [762, 347] width 209 height 51
click at [737, 355] on button "Resume Assessment" at bounding box center [762, 347] width 209 height 51
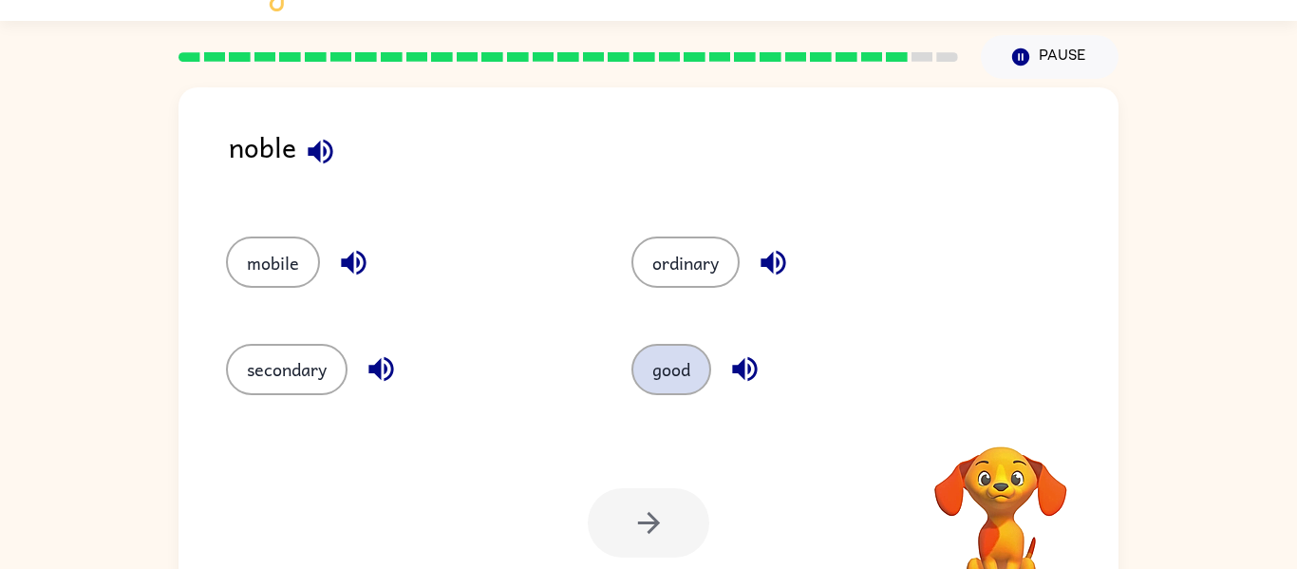
click at [688, 356] on button "good" at bounding box center [672, 369] width 80 height 51
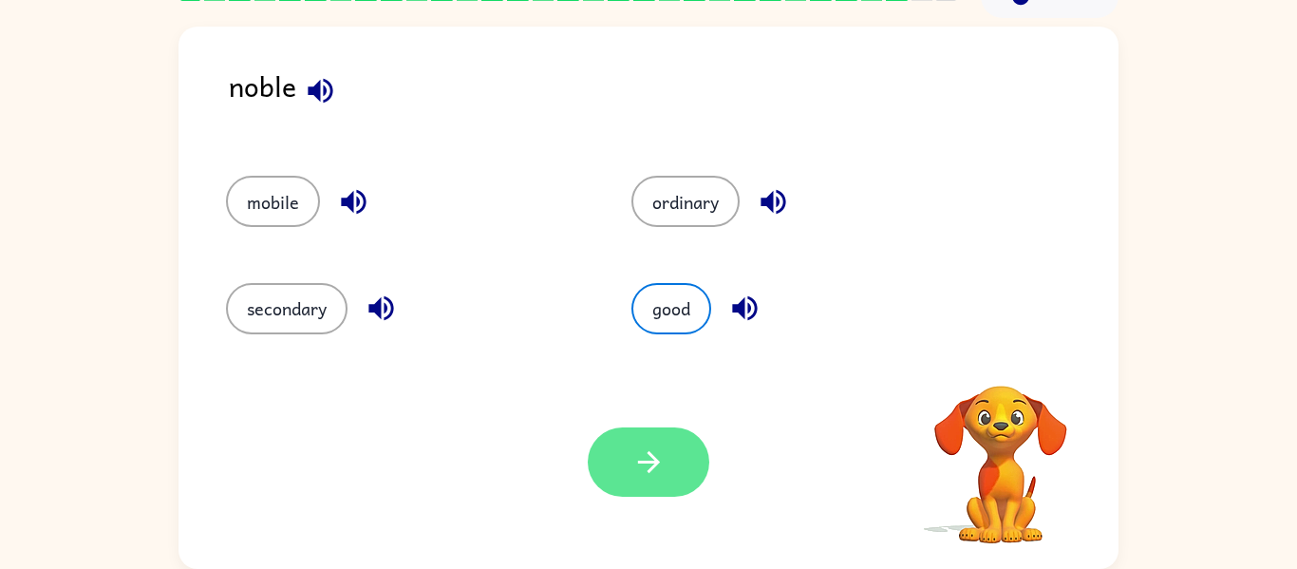
click at [668, 455] on button "button" at bounding box center [649, 461] width 122 height 69
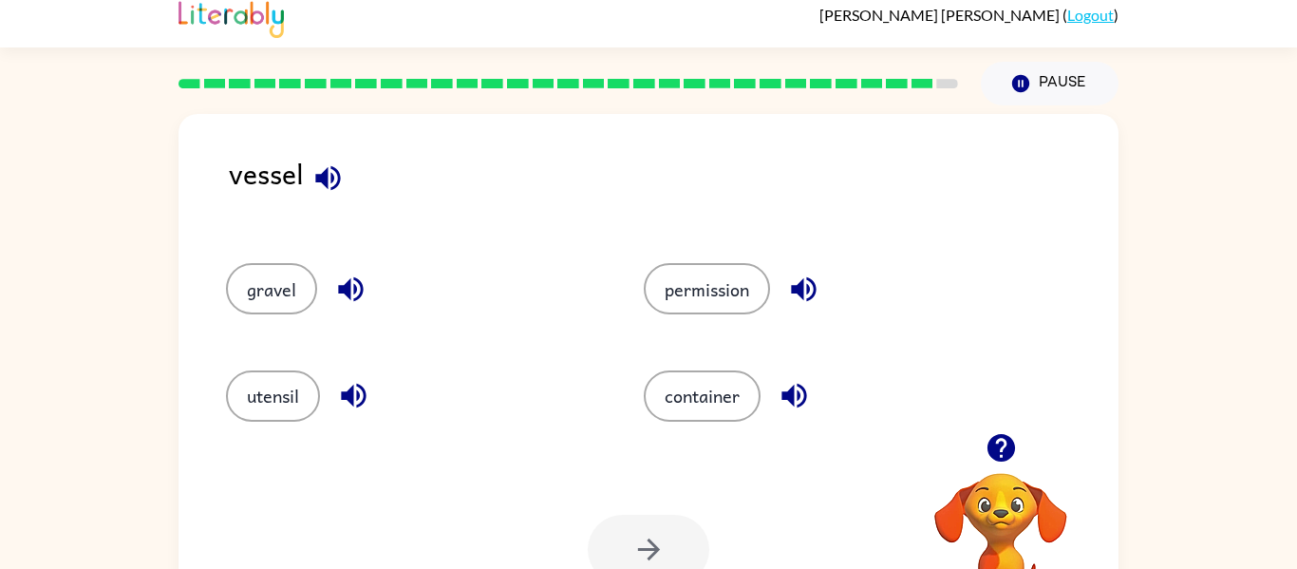
scroll to position [0, 0]
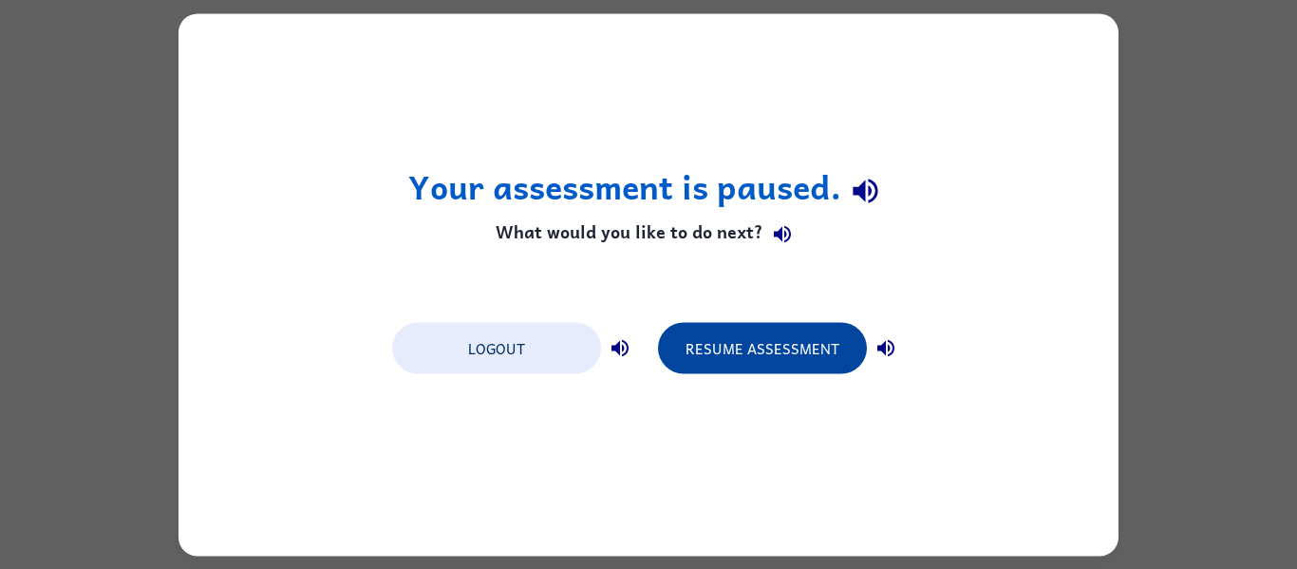
click at [730, 360] on button "Resume Assessment" at bounding box center [762, 347] width 209 height 51
click at [760, 363] on button "Resume Assessment" at bounding box center [762, 347] width 209 height 51
click at [723, 349] on button "Resume Assessment" at bounding box center [762, 347] width 209 height 51
click at [753, 348] on button "Resume Assessment" at bounding box center [762, 347] width 209 height 51
click at [746, 351] on button "Resume Assessment" at bounding box center [762, 347] width 209 height 51
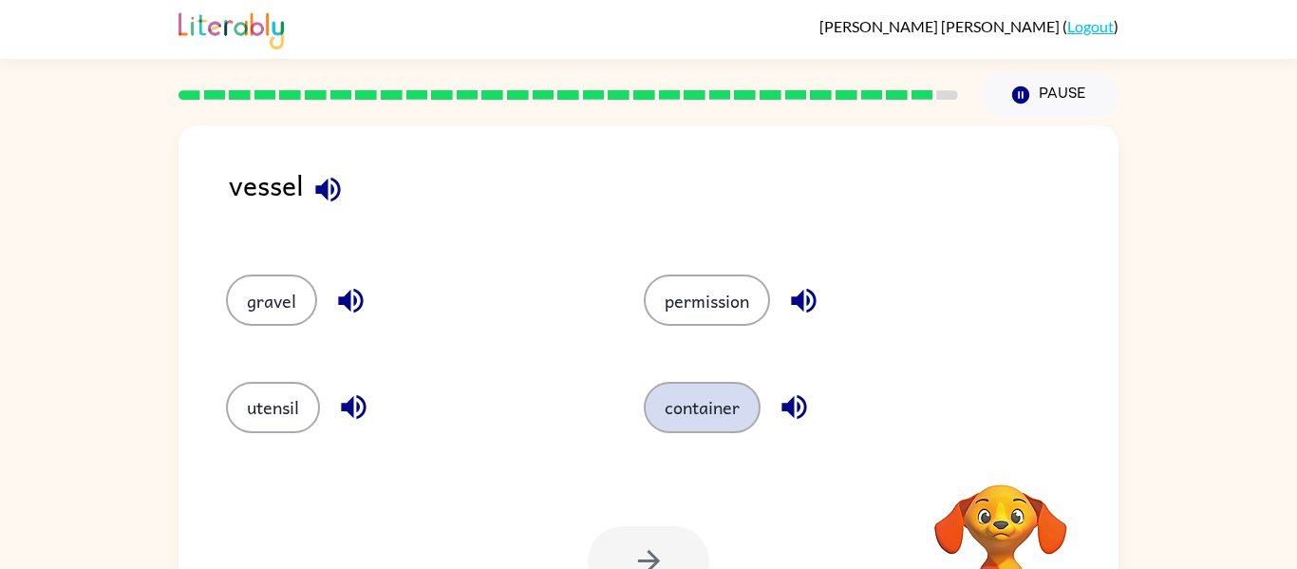
click at [727, 418] on button "container" at bounding box center [702, 407] width 117 height 51
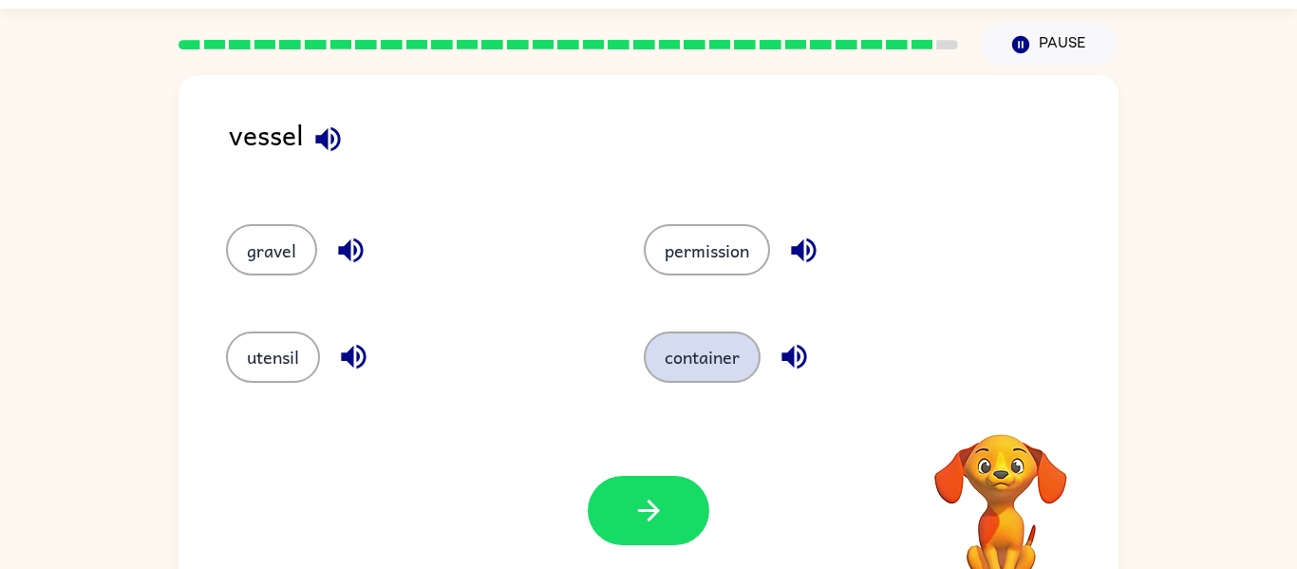
scroll to position [99, 0]
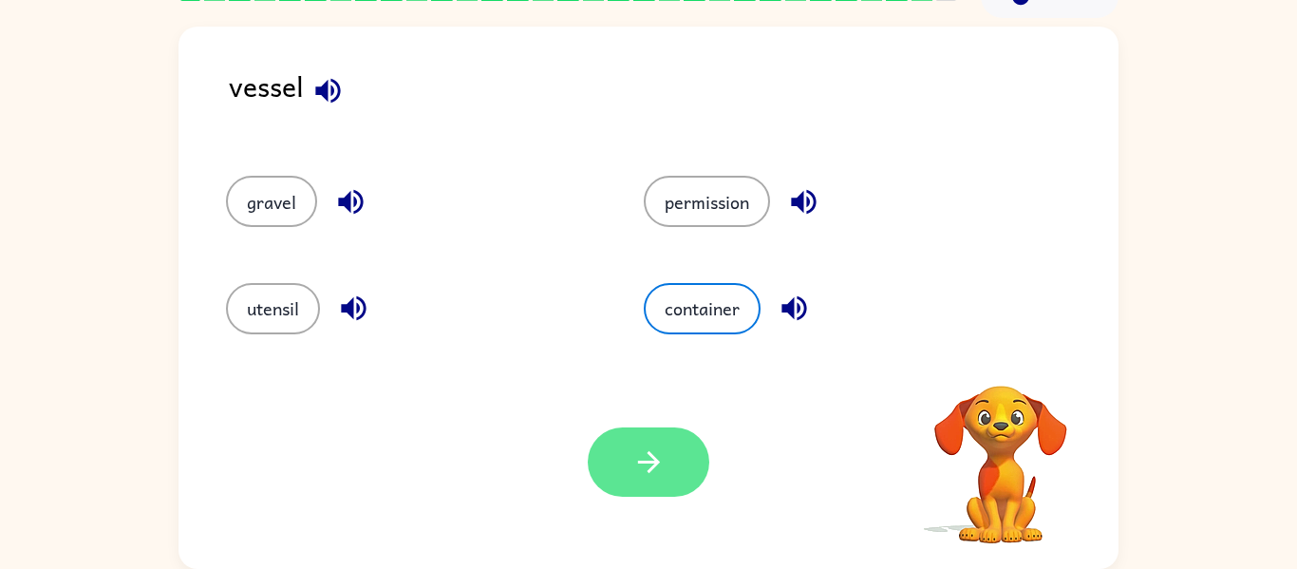
click at [638, 475] on icon "button" at bounding box center [649, 461] width 33 height 33
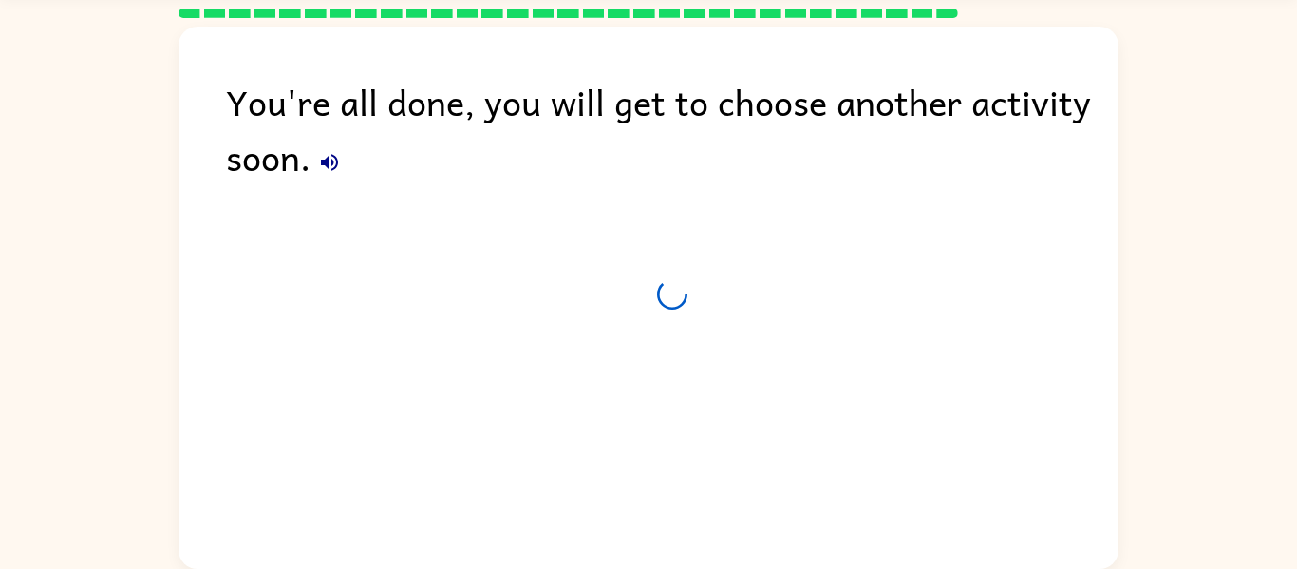
scroll to position [65, 0]
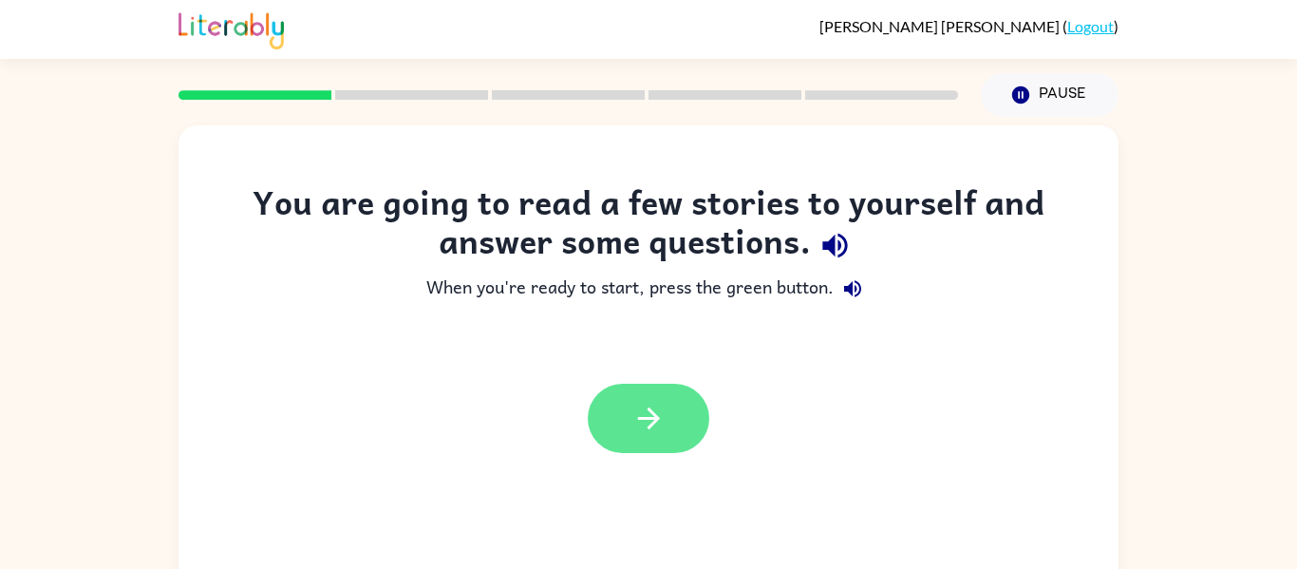
click at [627, 446] on button "button" at bounding box center [649, 418] width 122 height 69
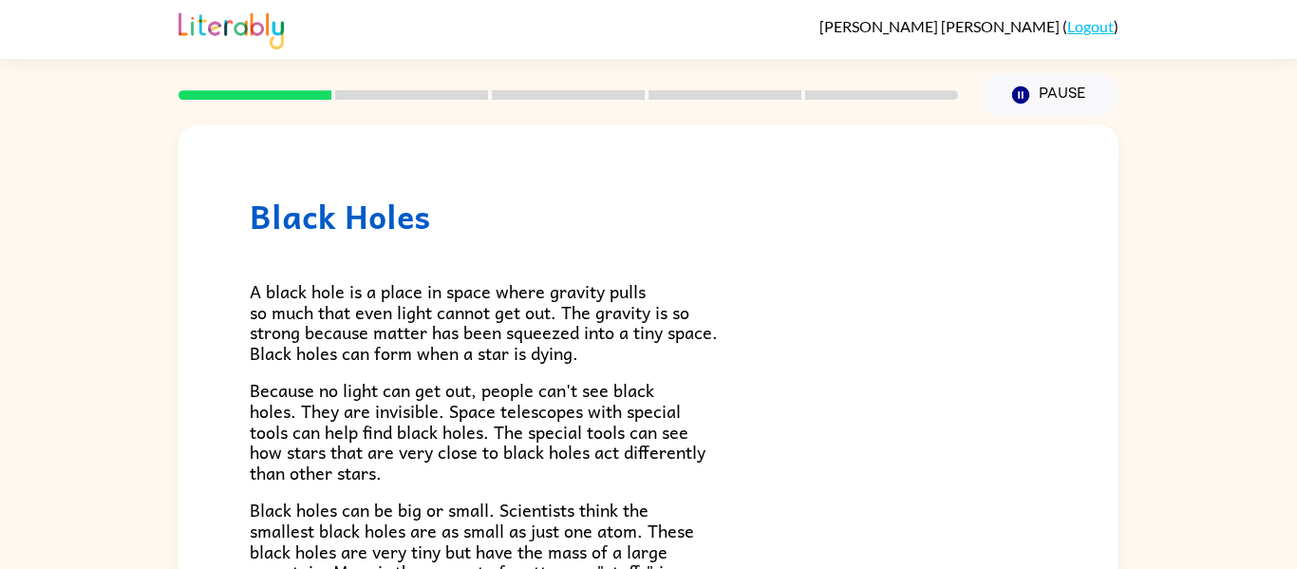
click at [665, 308] on span "A black hole is a place in space where gravity pulls so much that even light ca…" at bounding box center [484, 321] width 468 height 89
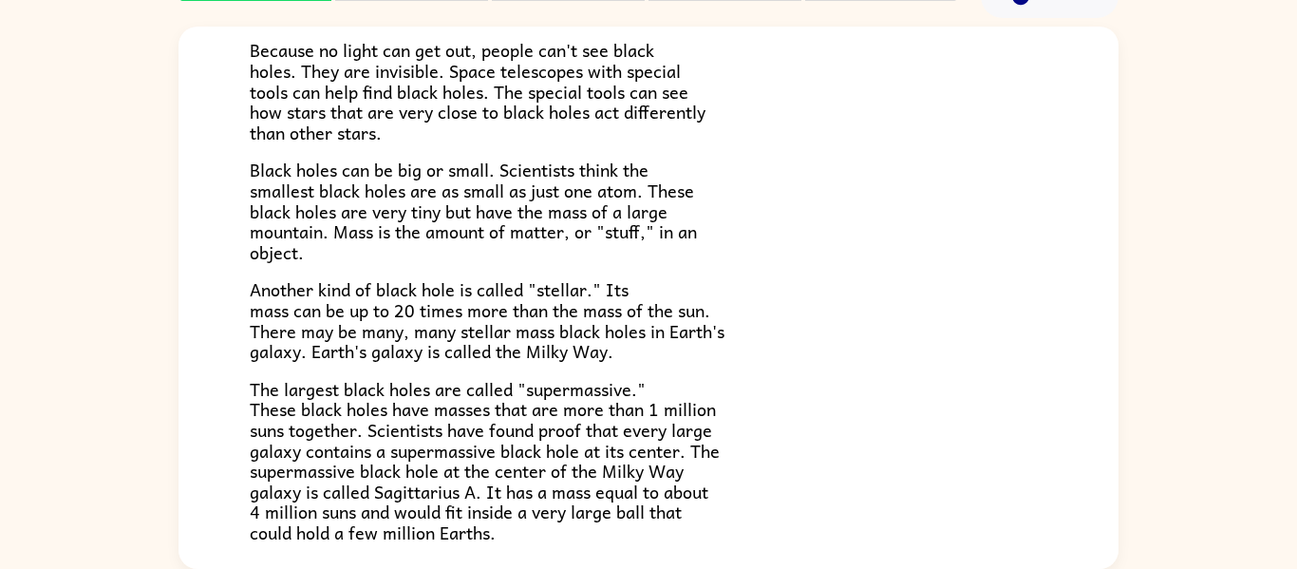
scroll to position [244, 0]
